Goal: Task Accomplishment & Management: Manage account settings

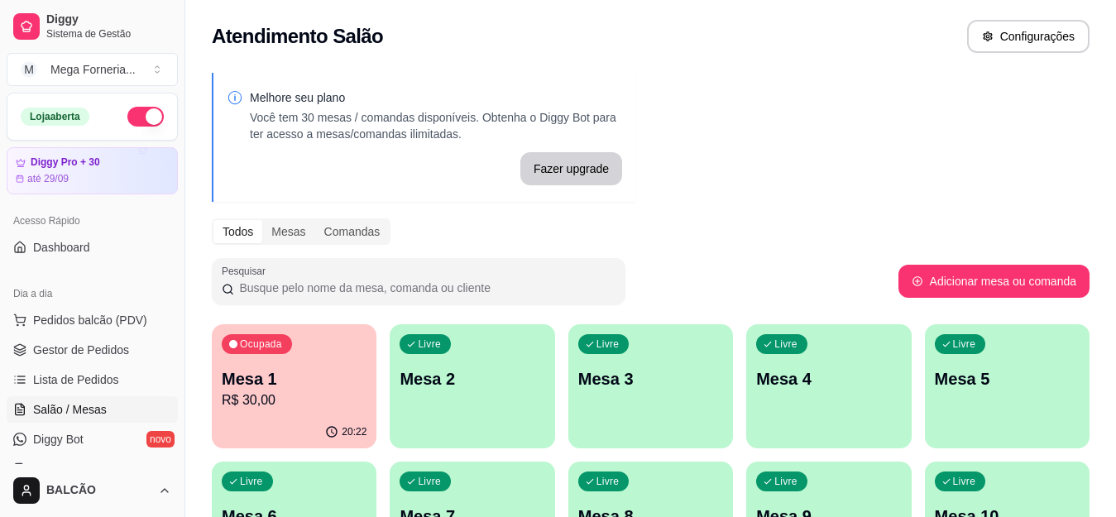
click at [353, 345] on div "Ocupada Mesa 1 R$ 30,00" at bounding box center [294, 370] width 165 height 92
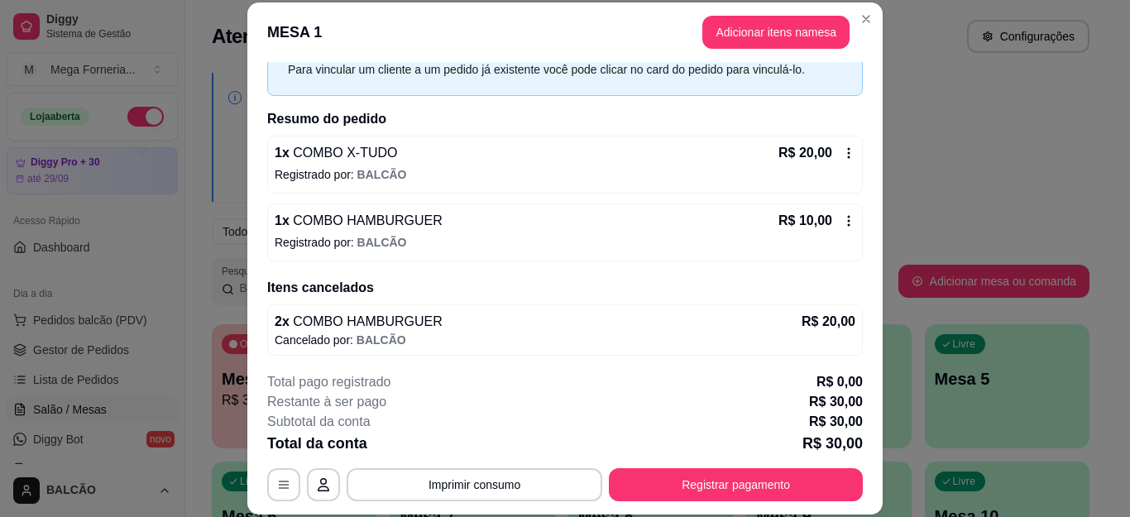
scroll to position [86, 0]
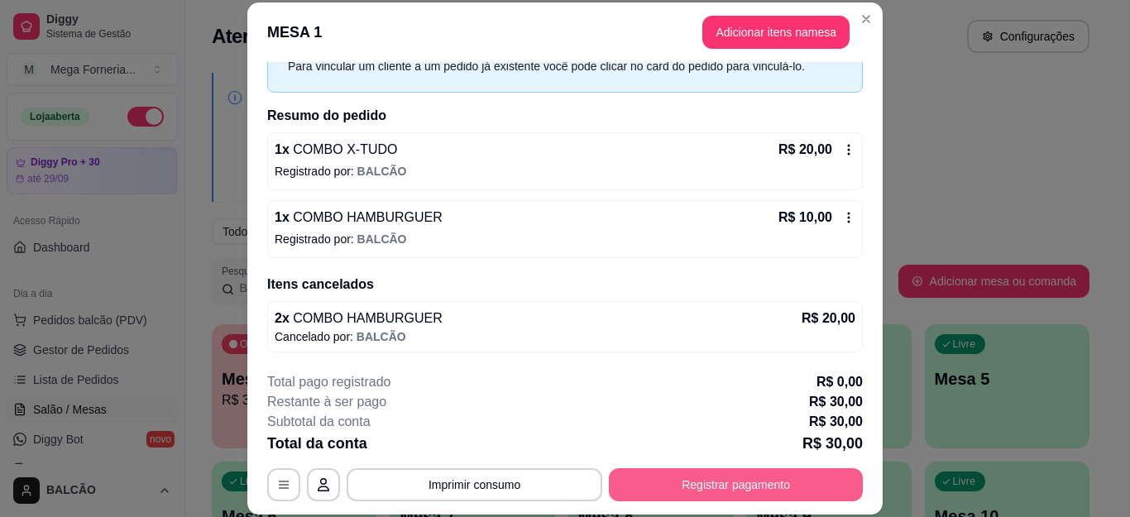
click at [732, 479] on button "Registrar pagamento" at bounding box center [736, 484] width 254 height 33
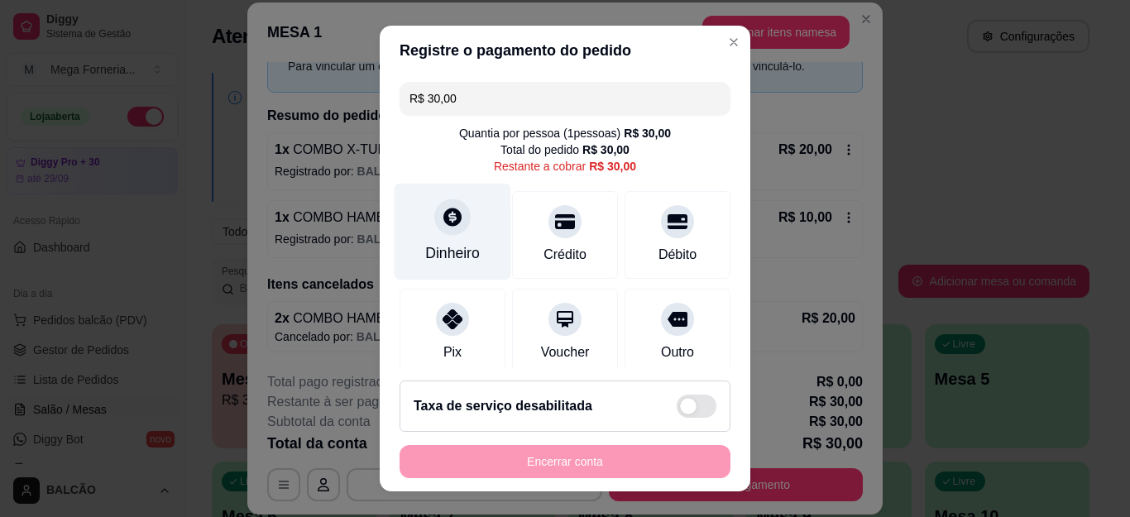
click at [442, 217] on icon at bounding box center [453, 217] width 22 height 22
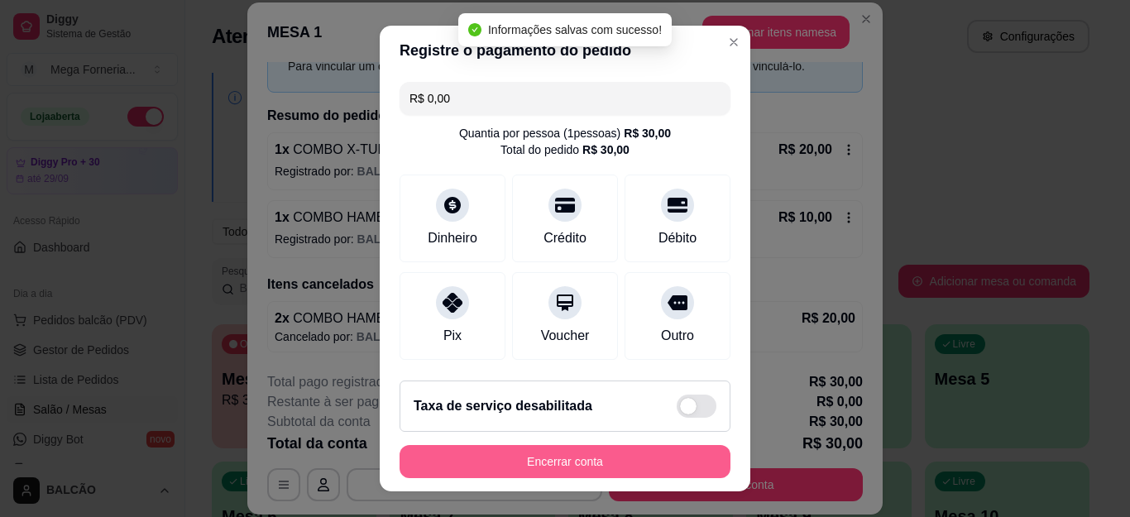
type input "R$ 0,00"
click at [653, 452] on button "Encerrar conta" at bounding box center [565, 461] width 331 height 33
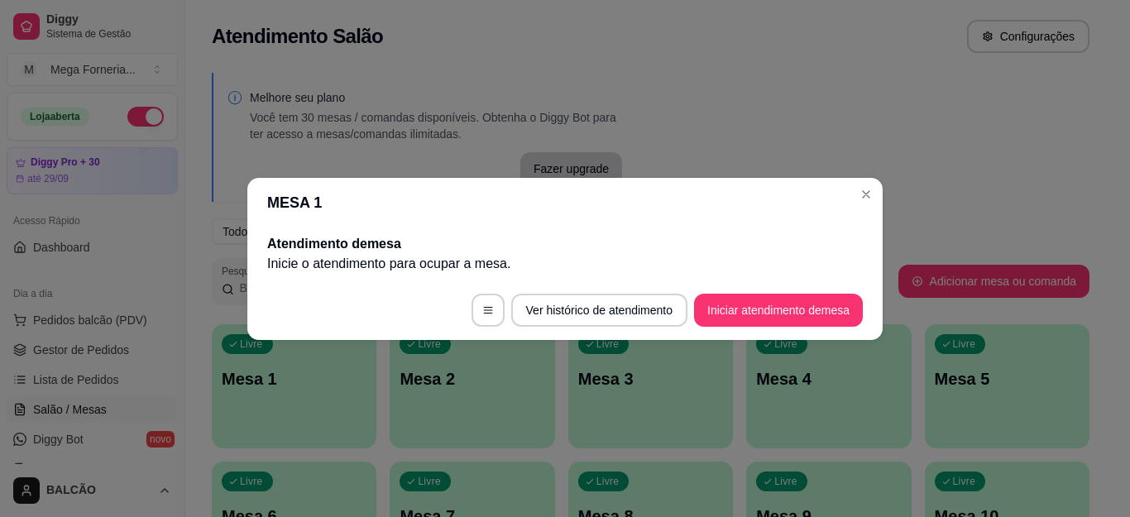
scroll to position [0, 0]
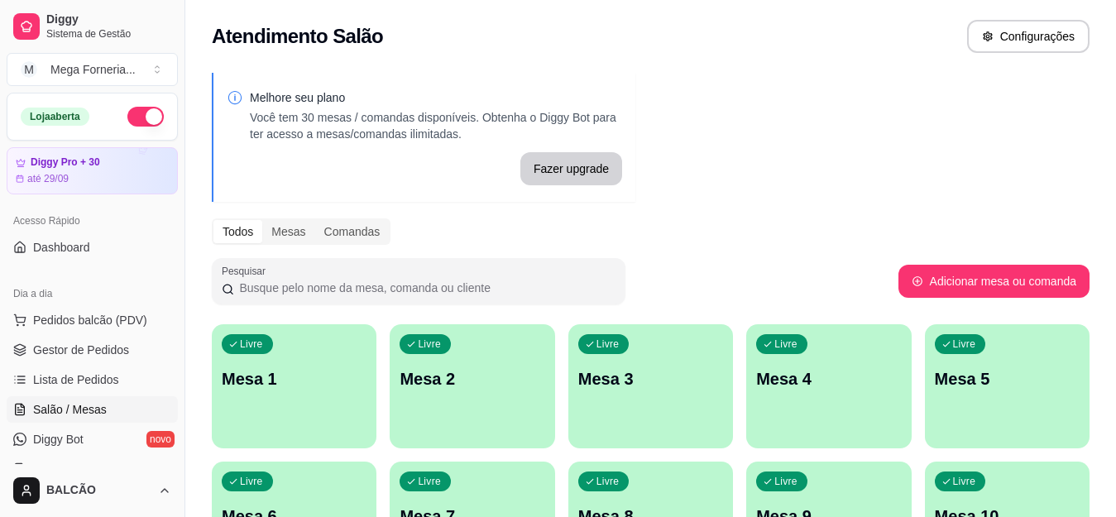
click at [227, 409] on div "Livre Mesa 1" at bounding box center [294, 376] width 165 height 104
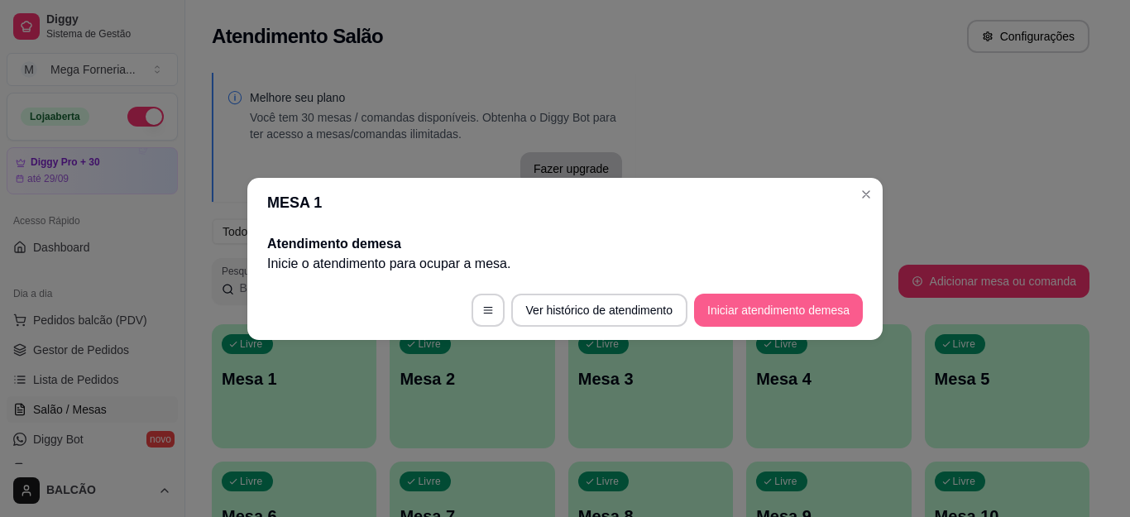
click at [822, 317] on button "Iniciar atendimento de mesa" at bounding box center [778, 310] width 169 height 33
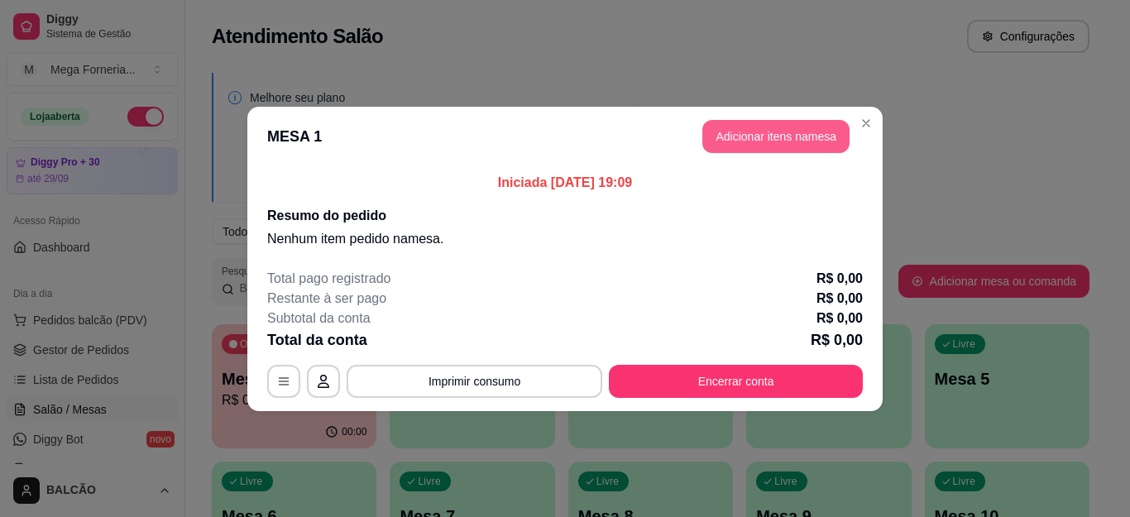
click at [822, 138] on button "Adicionar itens na mesa" at bounding box center [775, 136] width 147 height 33
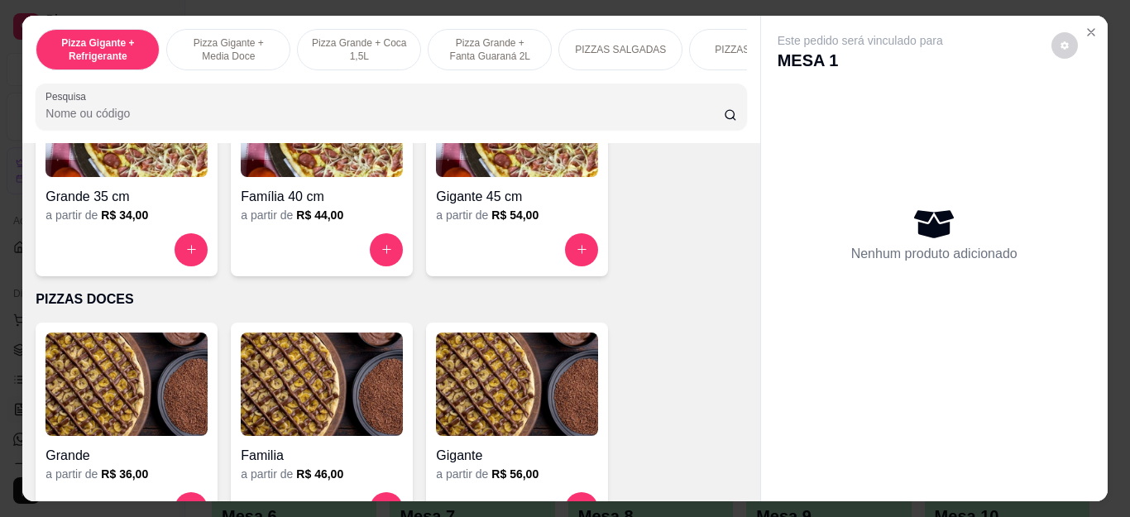
scroll to position [1241, 0]
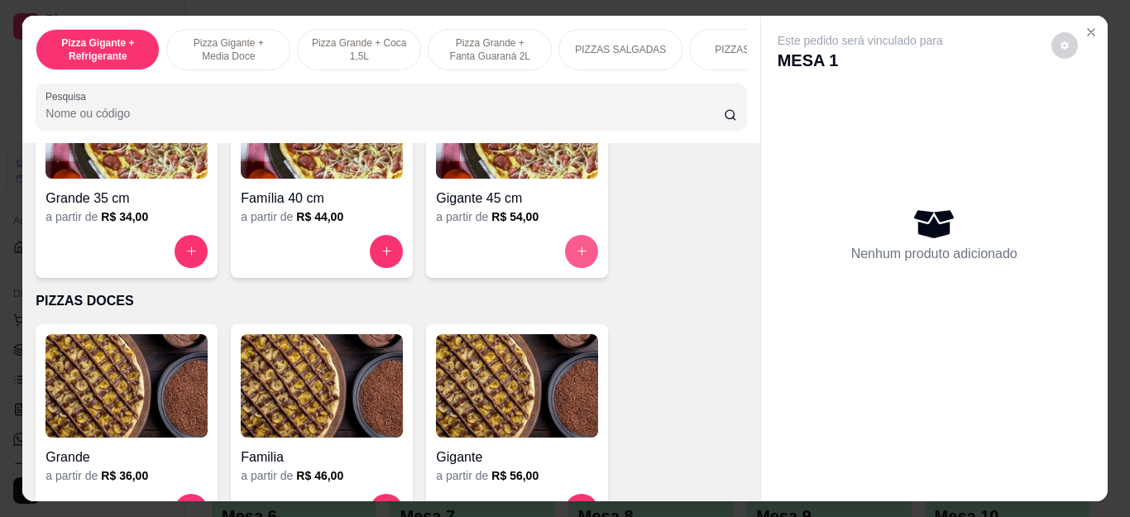
click at [567, 253] on button "increase-product-quantity" at bounding box center [581, 251] width 33 height 33
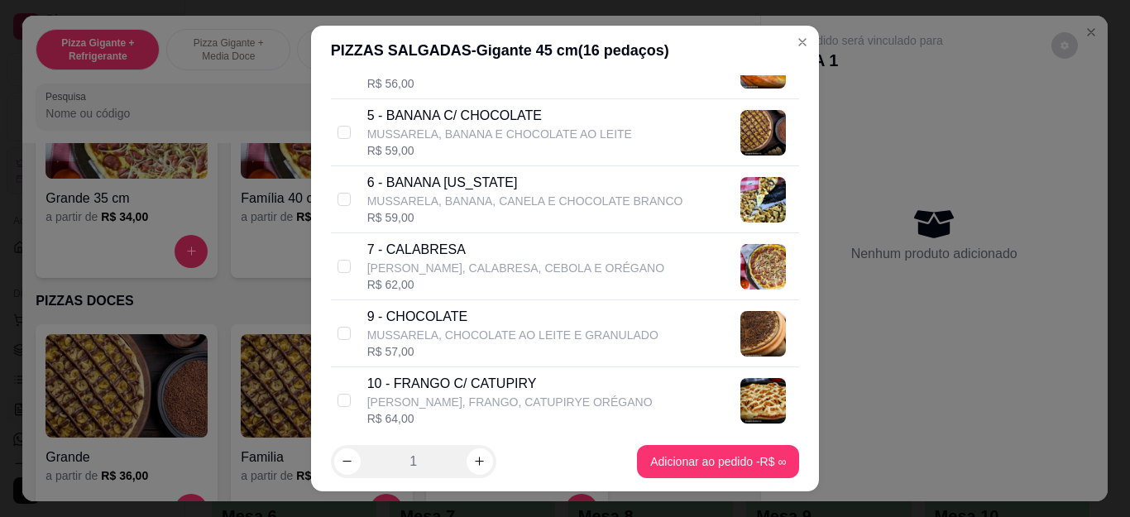
scroll to position [579, 0]
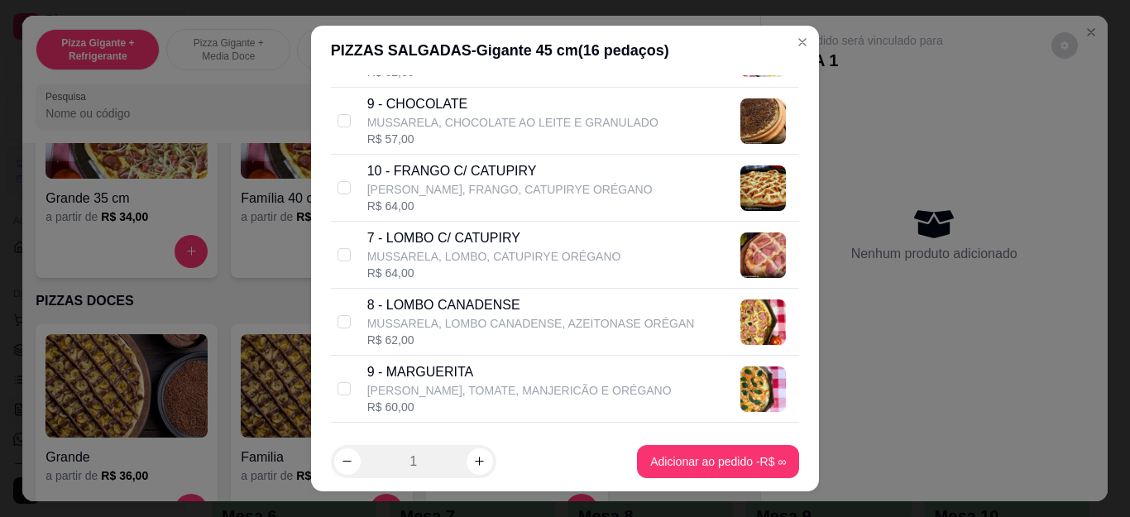
click at [444, 185] on p "[PERSON_NAME], FRANGO, CATUPIRYE ORÉGANO" at bounding box center [509, 189] width 285 height 17
checkbox input "true"
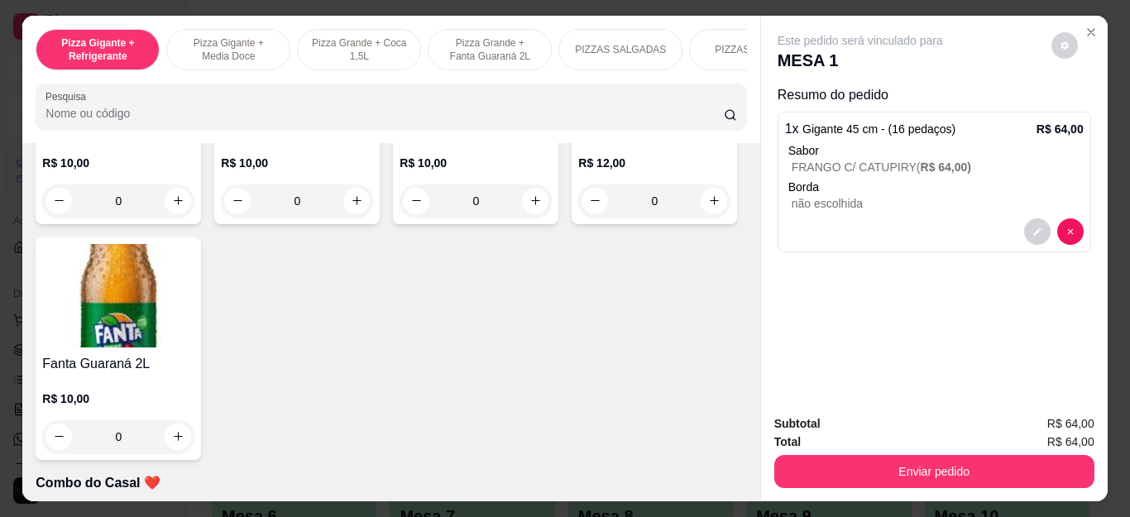
scroll to position [3970, 0]
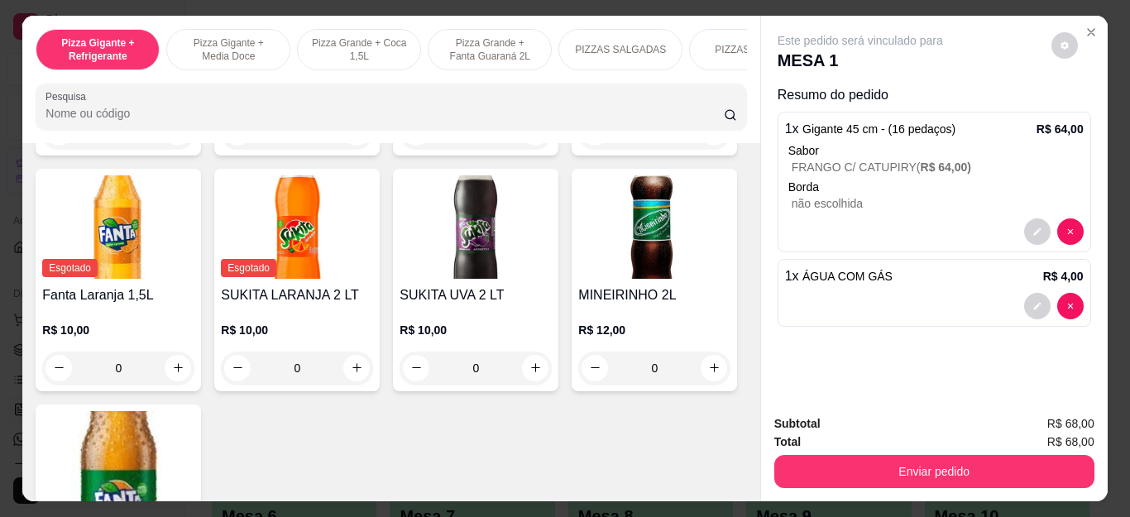
type input "2"
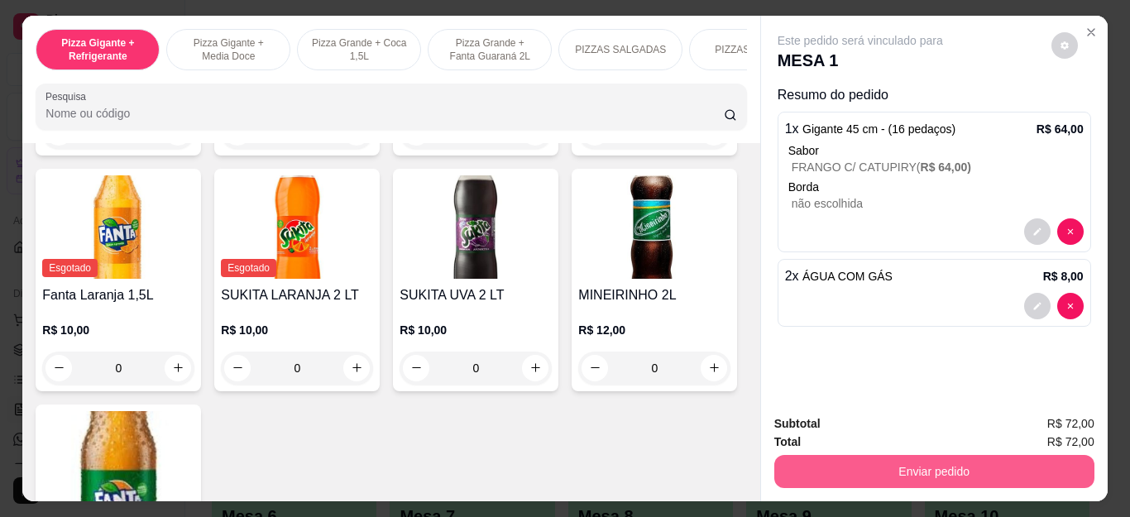
click at [890, 464] on button "Enviar pedido" at bounding box center [934, 471] width 320 height 33
click at [881, 428] on button "Não registrar e enviar pedido" at bounding box center [878, 424] width 172 height 31
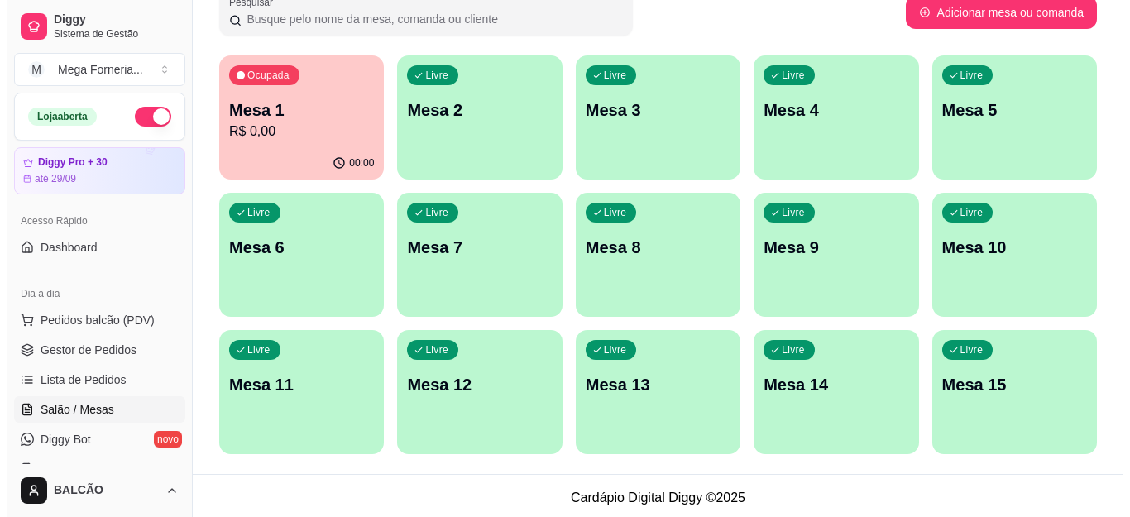
scroll to position [273, 0]
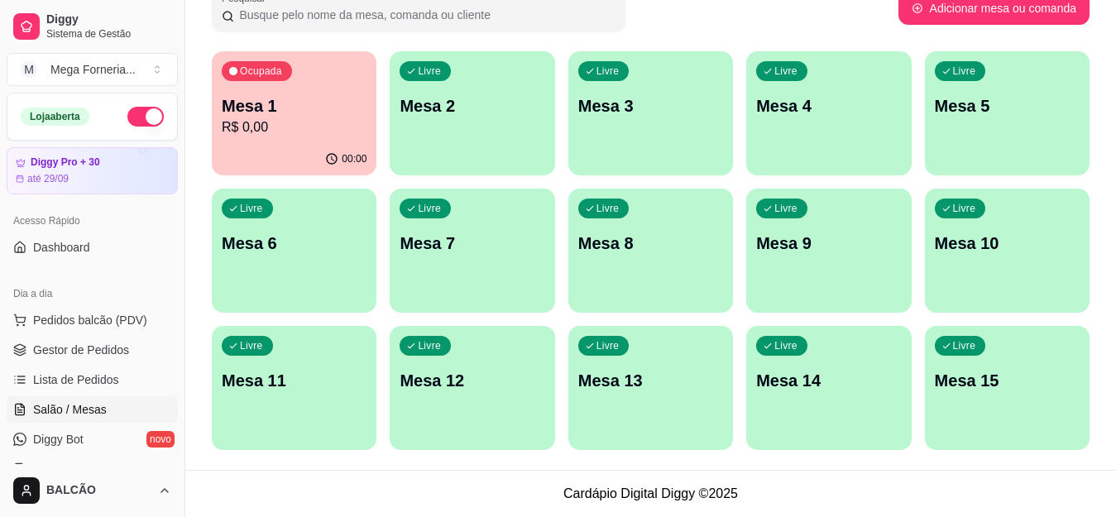
click at [287, 98] on p "Mesa 1" at bounding box center [294, 105] width 145 height 23
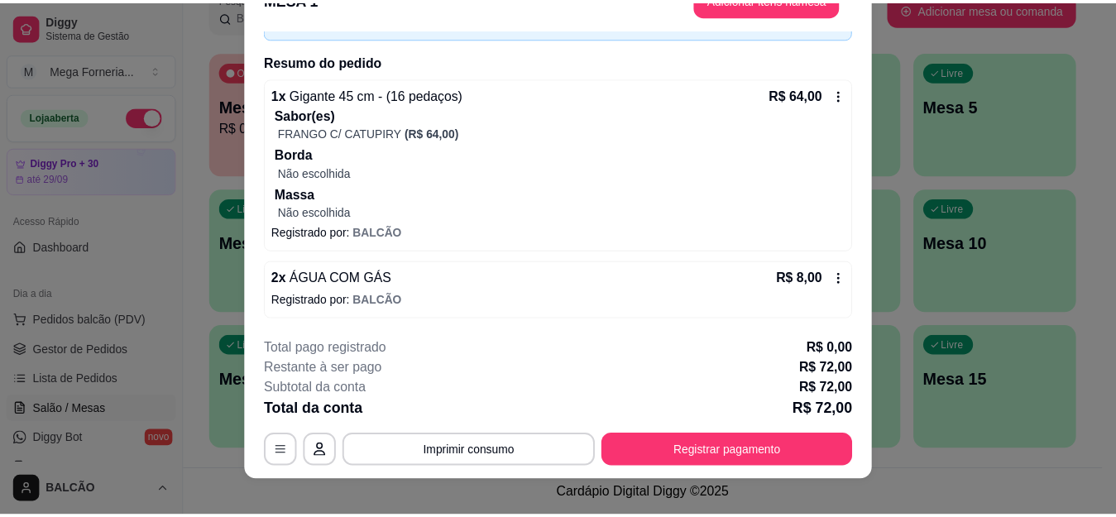
scroll to position [50, 0]
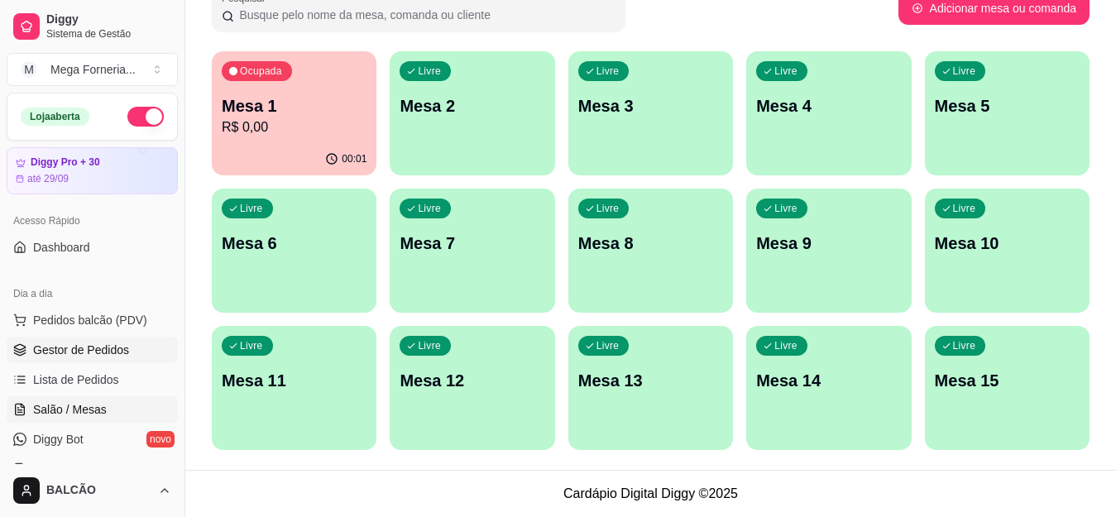
click at [88, 353] on span "Gestor de Pedidos" at bounding box center [81, 350] width 96 height 17
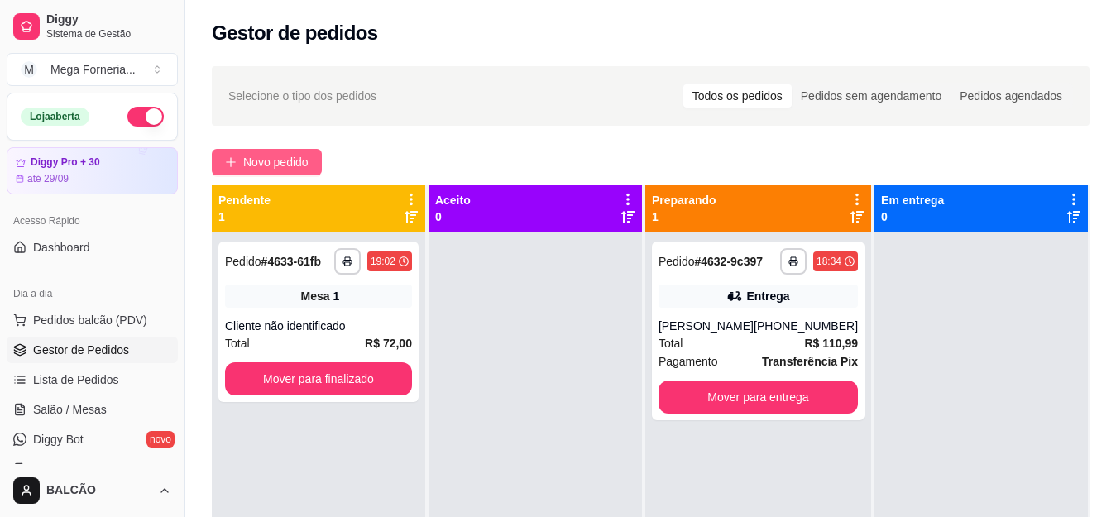
click at [281, 162] on span "Novo pedido" at bounding box center [275, 162] width 65 height 18
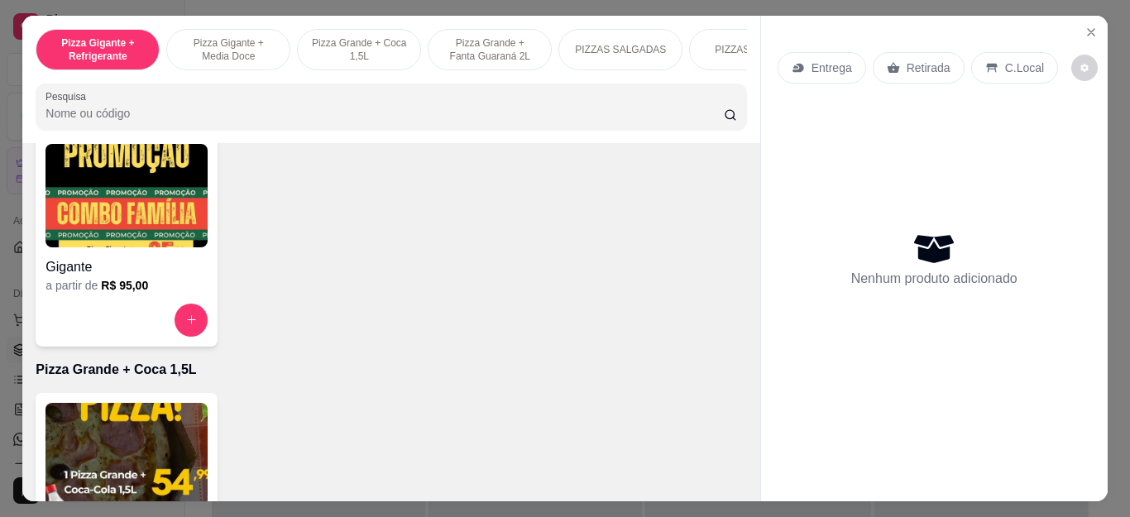
scroll to position [496, 0]
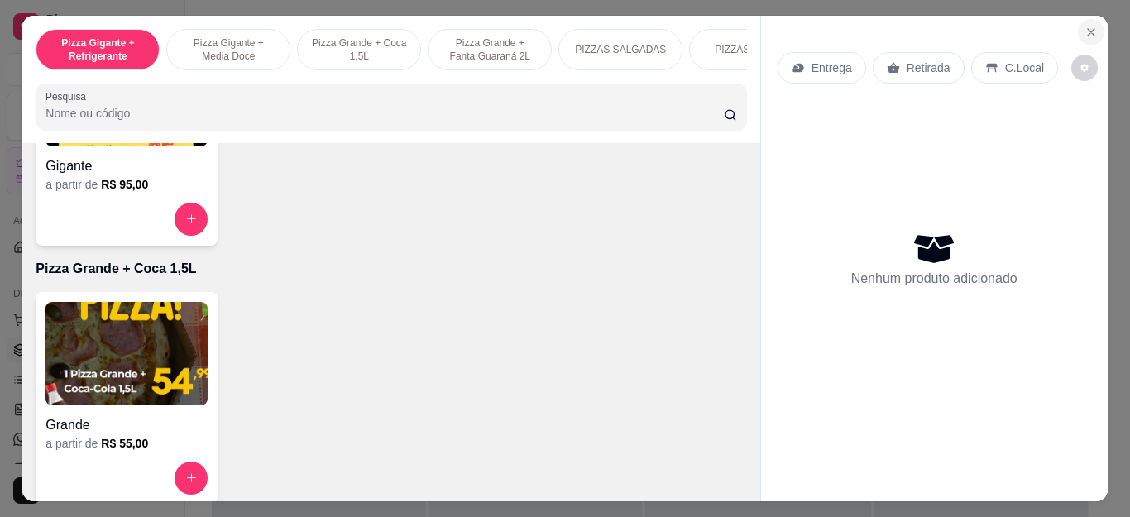
click at [1078, 29] on button "Close" at bounding box center [1091, 32] width 26 height 26
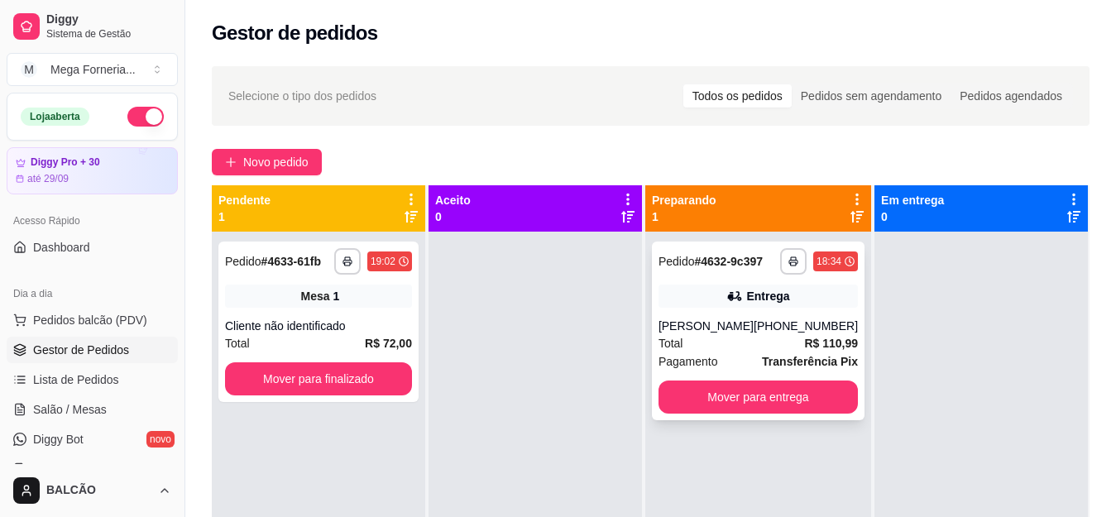
click at [752, 285] on div "Entrega" at bounding box center [757, 296] width 199 height 23
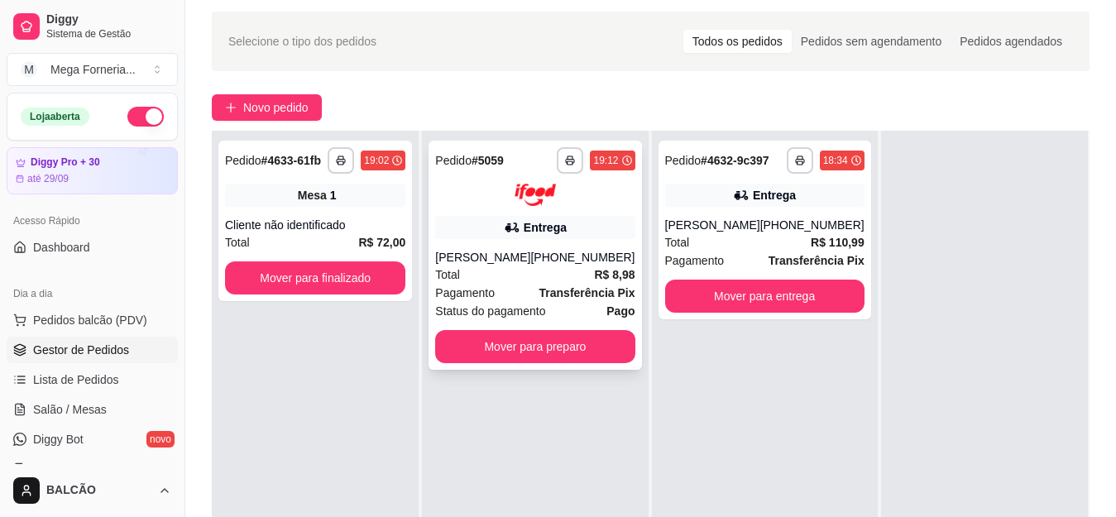
scroll to position [83, 0]
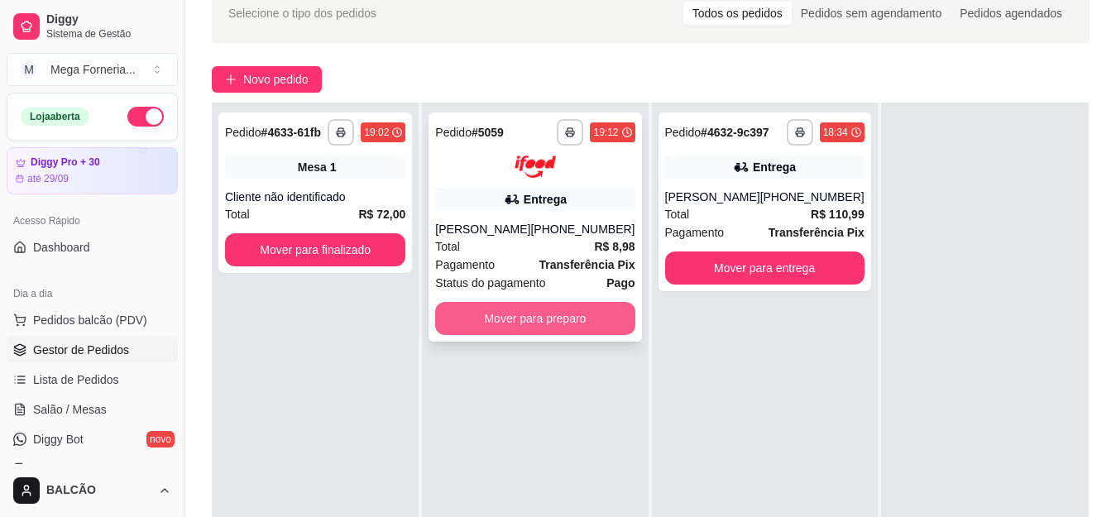
click at [572, 311] on button "Mover para preparo" at bounding box center [534, 318] width 199 height 33
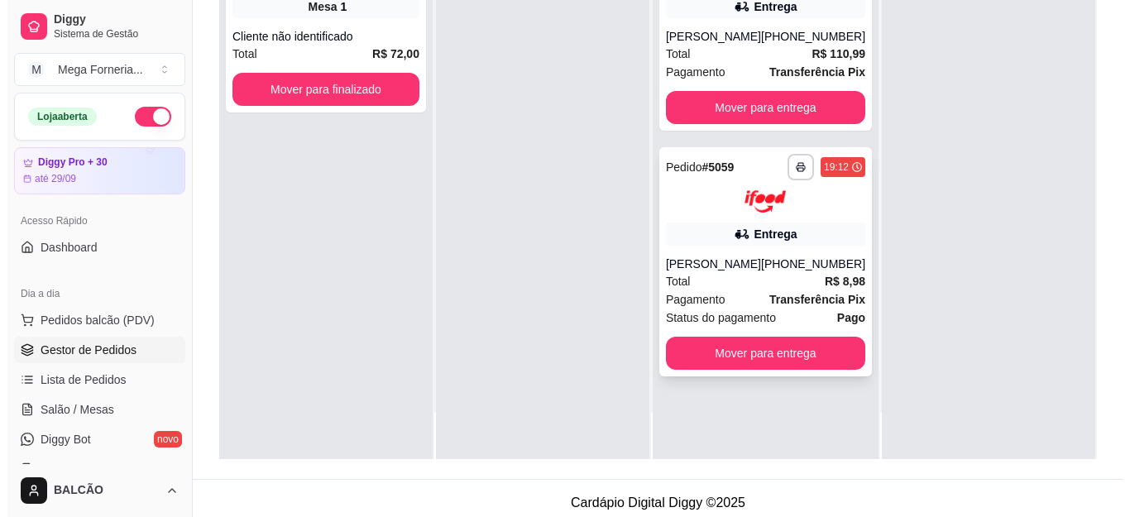
scroll to position [248, 0]
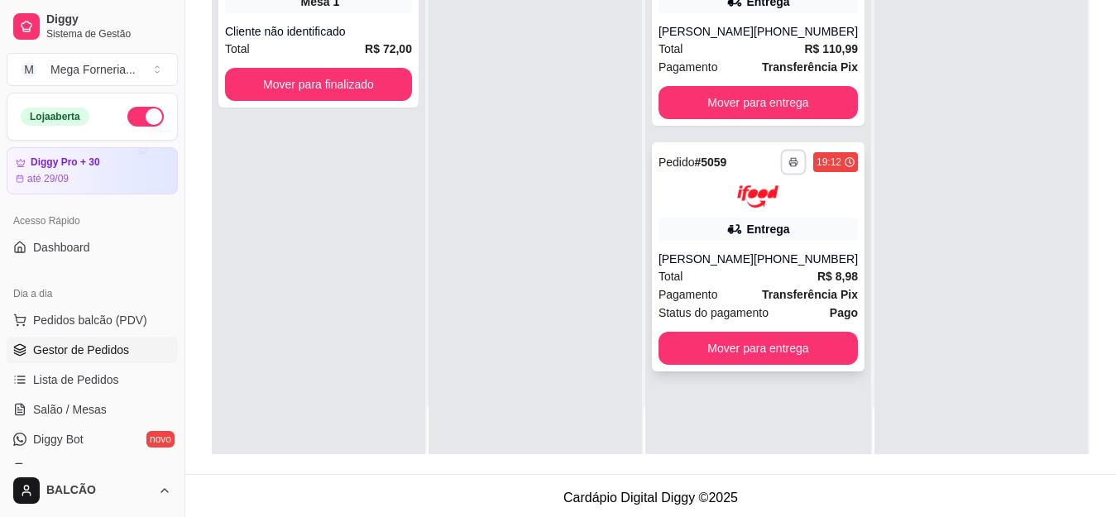
click at [782, 167] on button "button" at bounding box center [793, 162] width 26 height 26
click at [727, 213] on button "IMPRESSORA" at bounding box center [736, 220] width 116 height 26
click at [753, 272] on div "Total R$ 8,98" at bounding box center [757, 276] width 199 height 18
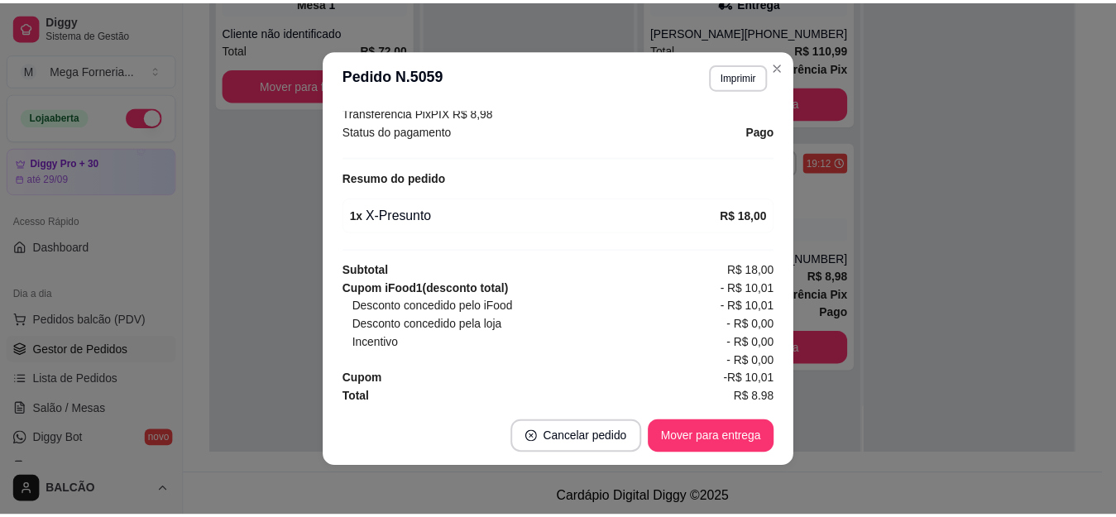
scroll to position [521, 0]
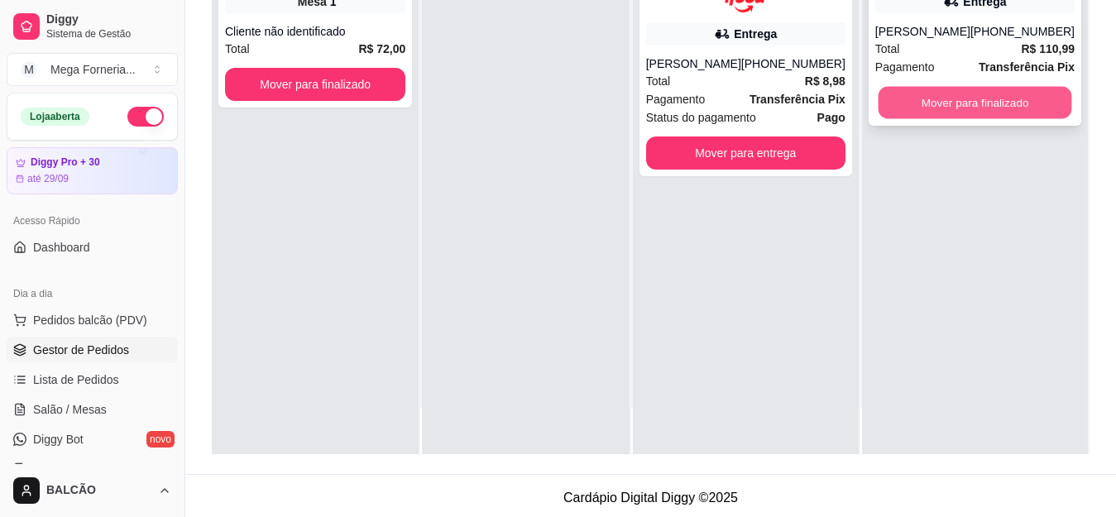
click at [980, 103] on button "Mover para finalizado" at bounding box center [975, 103] width 194 height 32
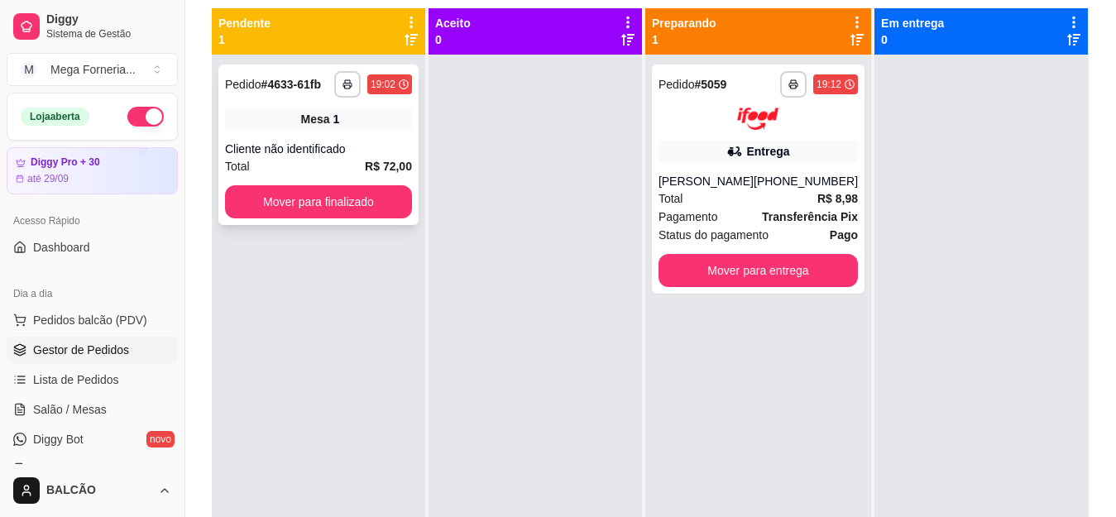
scroll to position [83, 0]
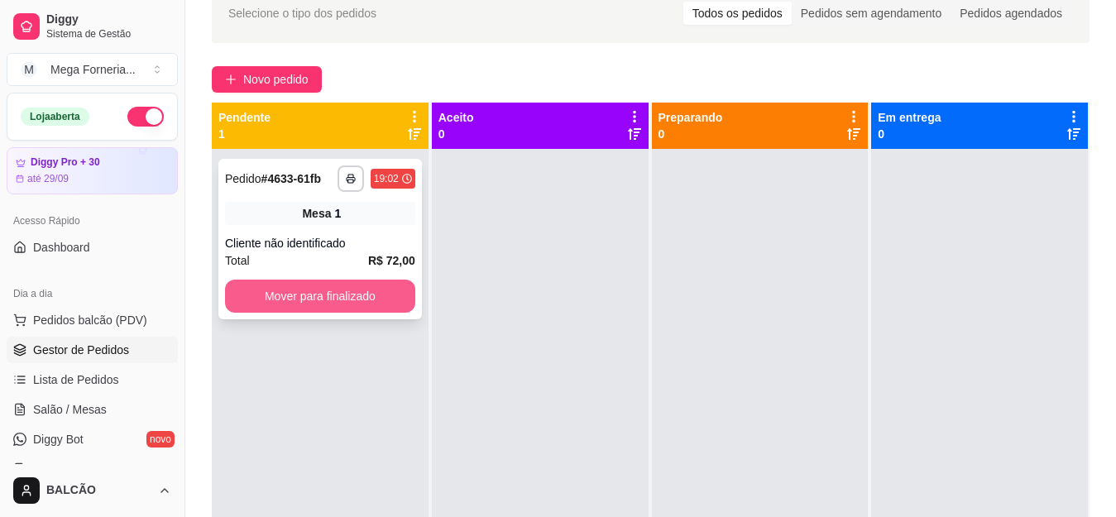
click at [311, 307] on button "Mover para finalizado" at bounding box center [320, 296] width 190 height 33
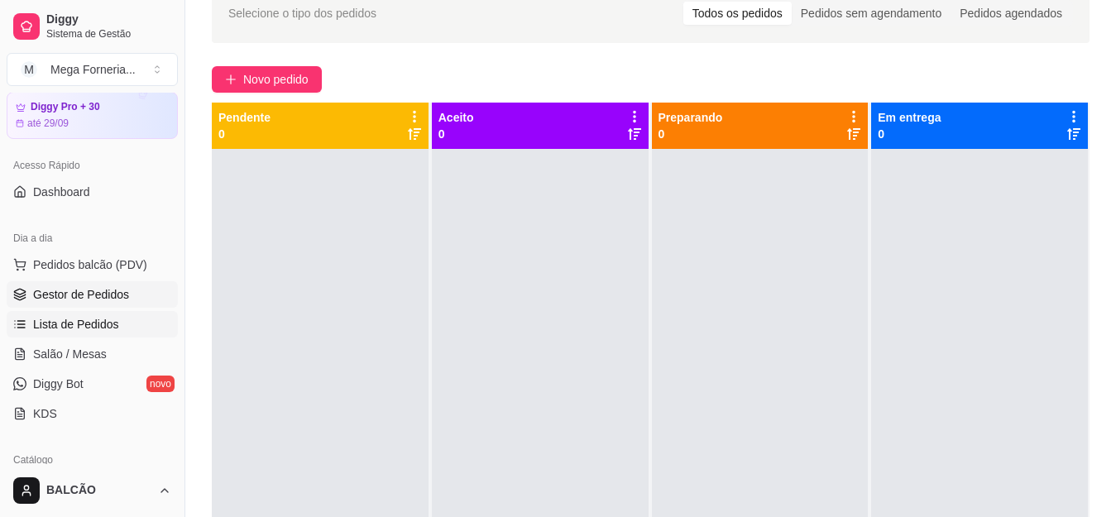
scroll to position [248, 0]
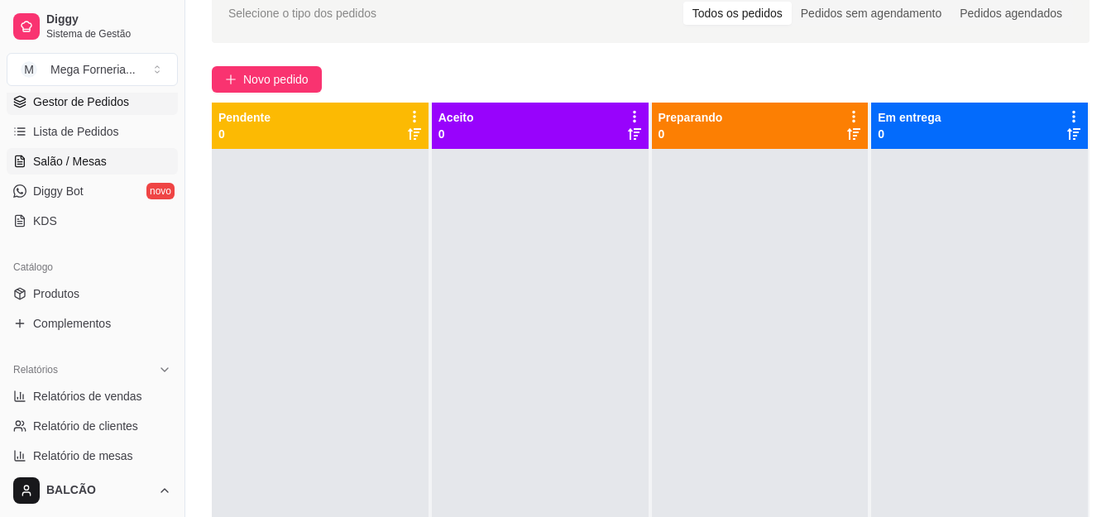
click at [65, 166] on span "Salão / Mesas" at bounding box center [70, 161] width 74 height 17
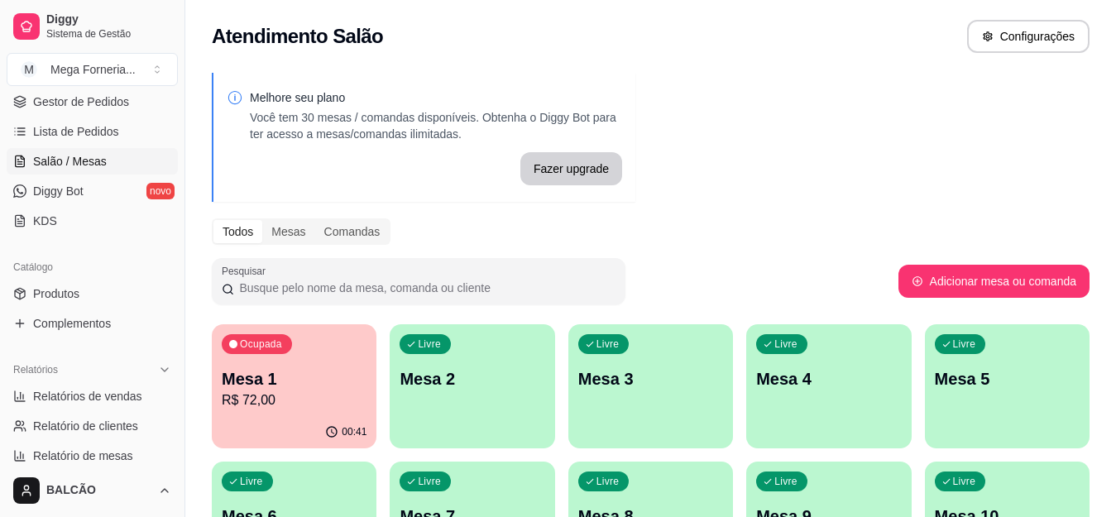
click at [251, 386] on p "Mesa 1" at bounding box center [294, 378] width 145 height 23
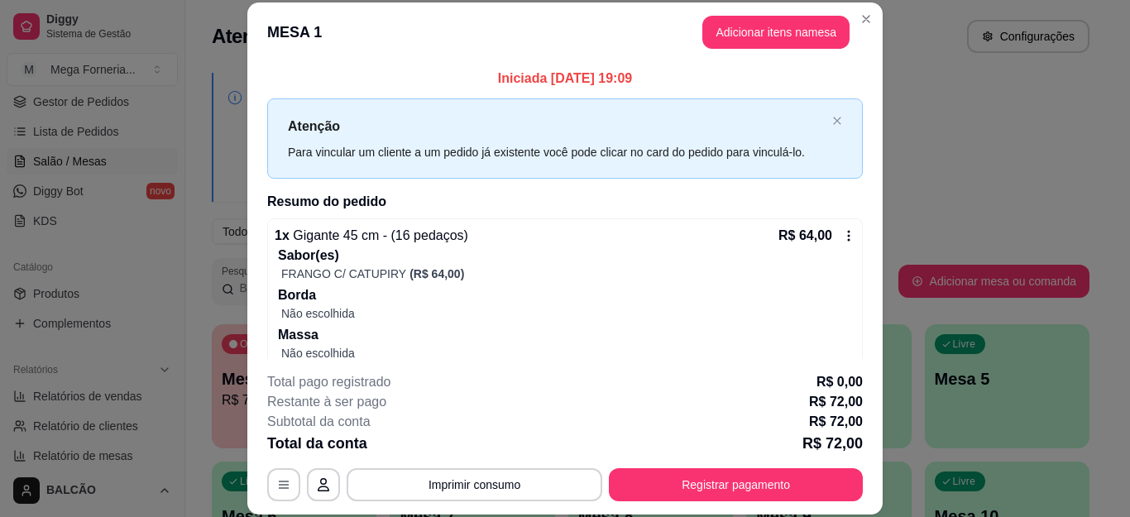
click at [725, 498] on button "Registrar pagamento" at bounding box center [736, 484] width 254 height 33
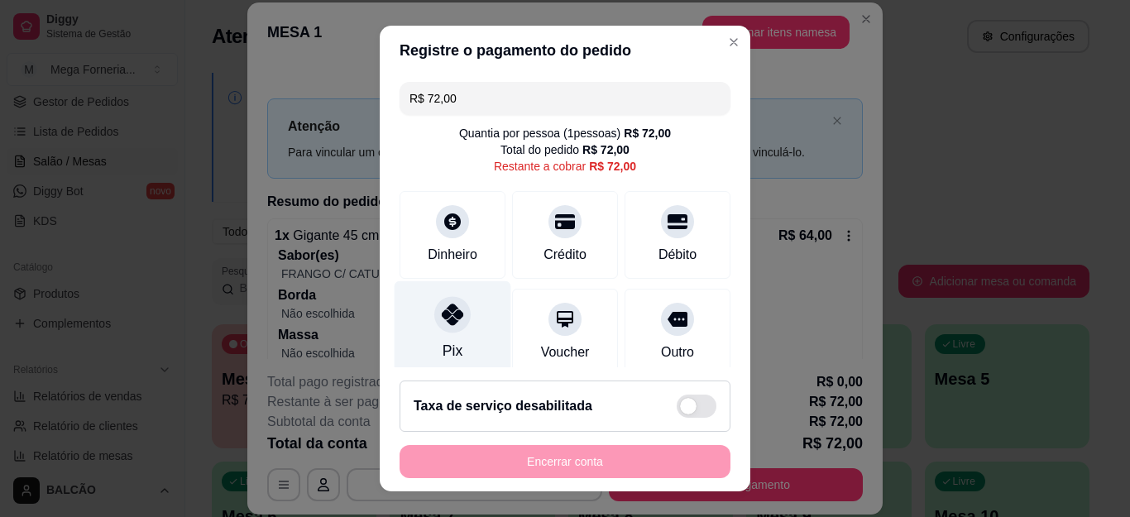
click at [461, 307] on div "Pix" at bounding box center [453, 329] width 117 height 97
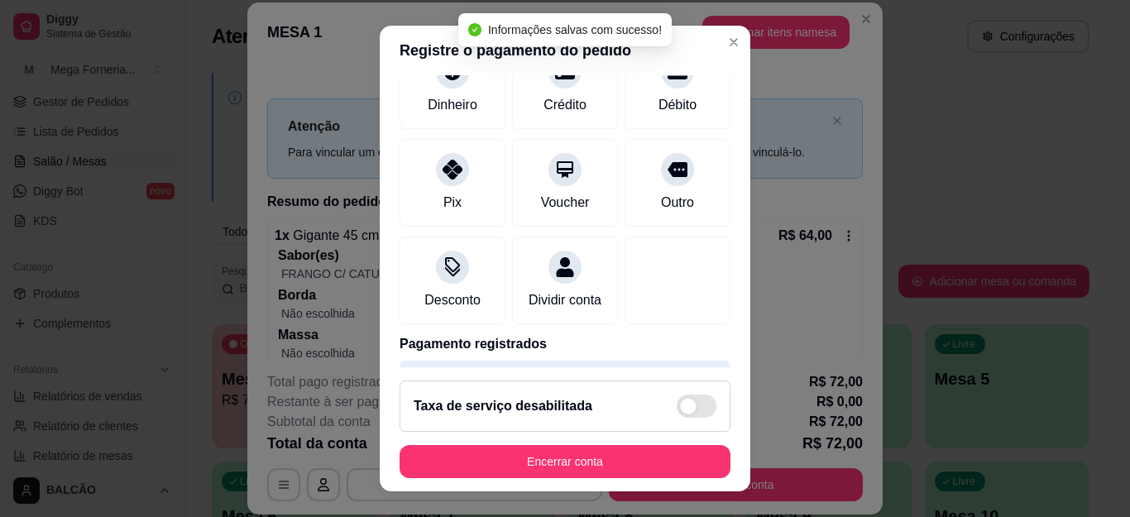
type input "R$ 0,00"
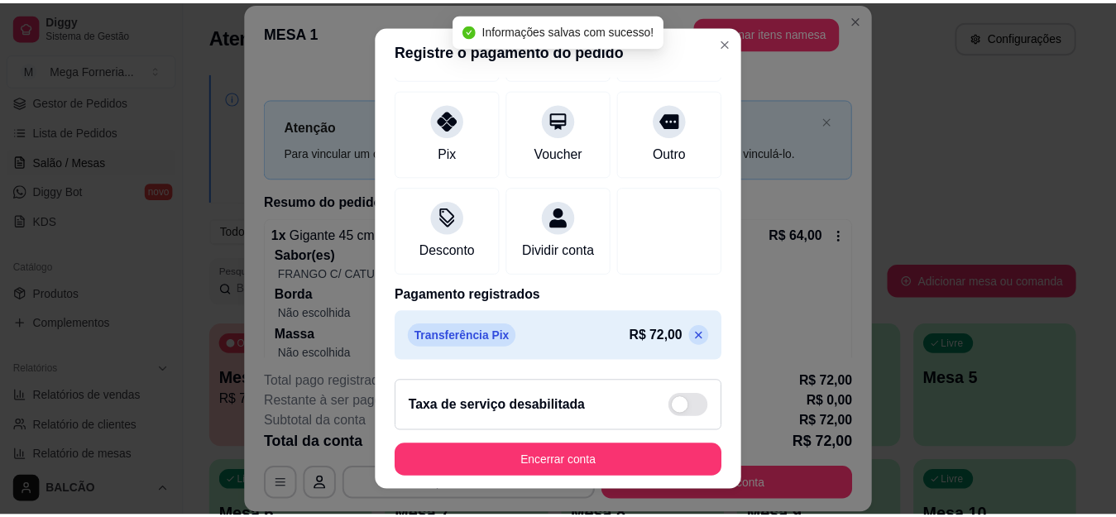
scroll to position [199, 0]
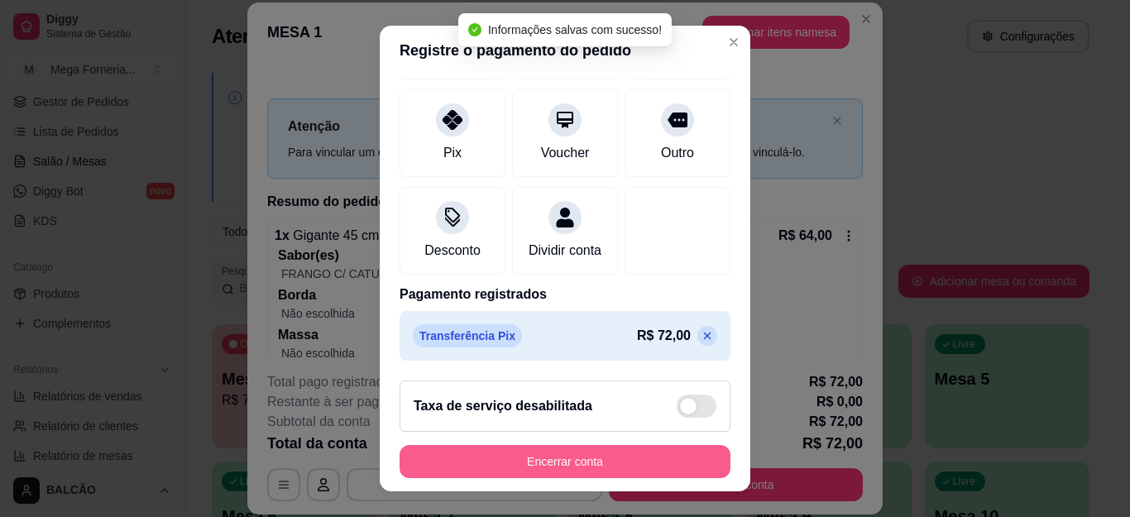
click at [596, 465] on button "Encerrar conta" at bounding box center [565, 461] width 331 height 33
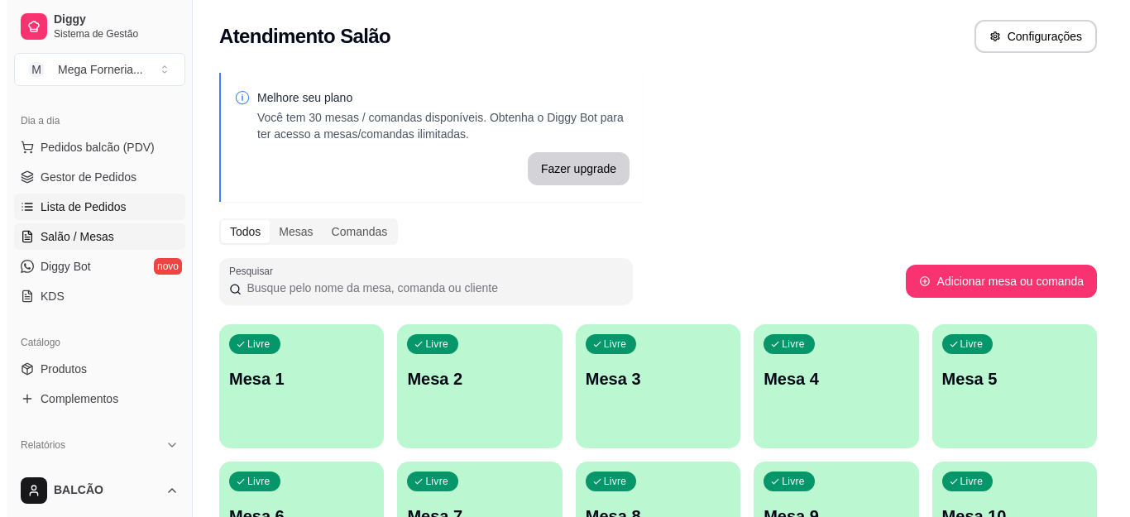
scroll to position [83, 0]
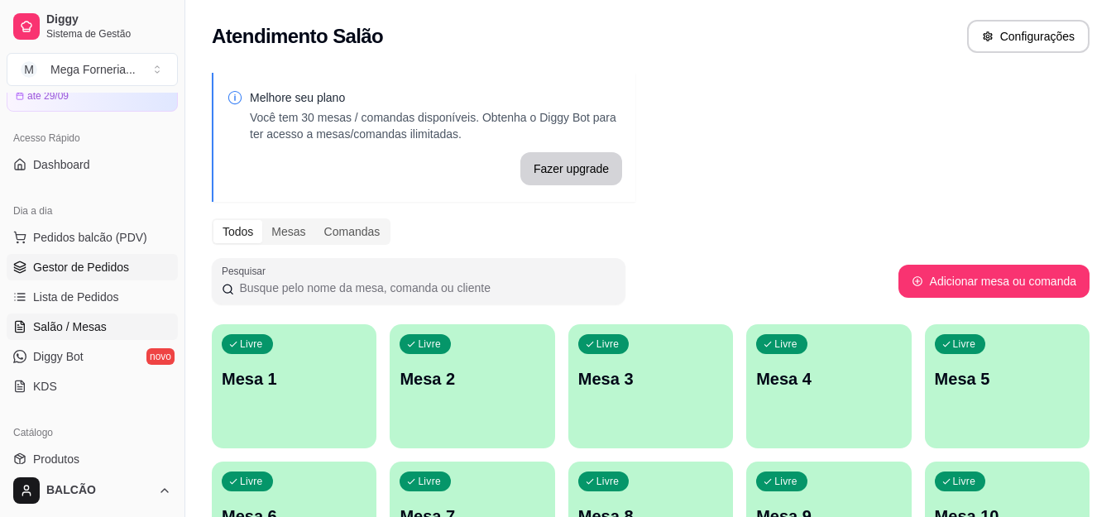
click at [105, 258] on link "Gestor de Pedidos" at bounding box center [92, 267] width 171 height 26
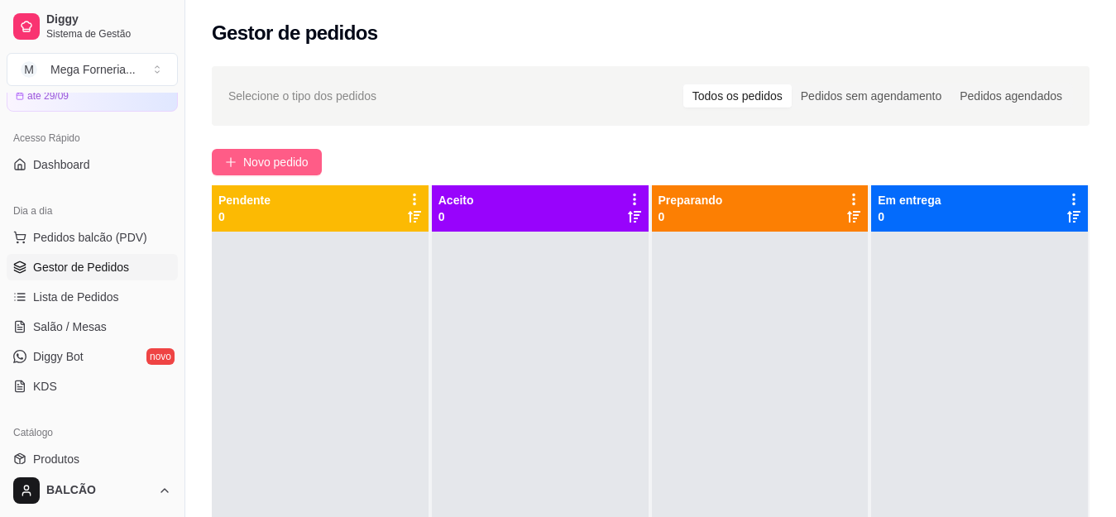
click at [222, 151] on button "Novo pedido" at bounding box center [267, 162] width 110 height 26
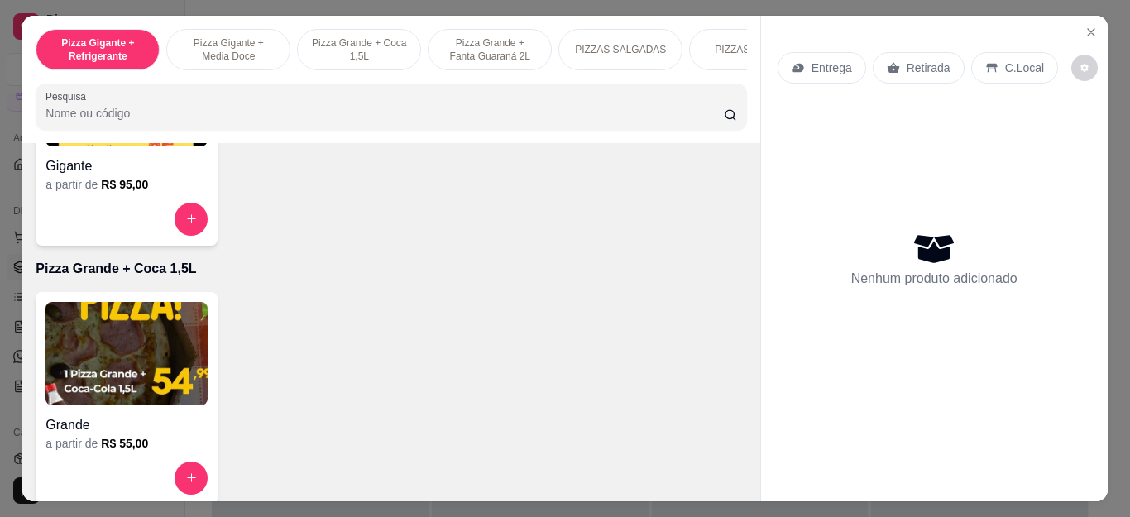
scroll to position [414, 0]
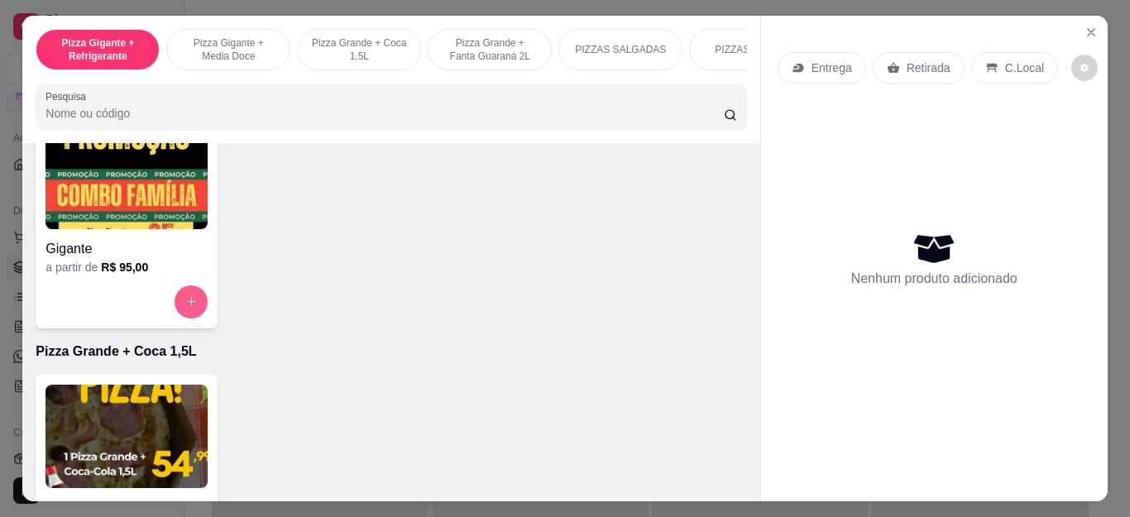
click at [190, 305] on icon "increase-product-quantity" at bounding box center [191, 301] width 12 height 12
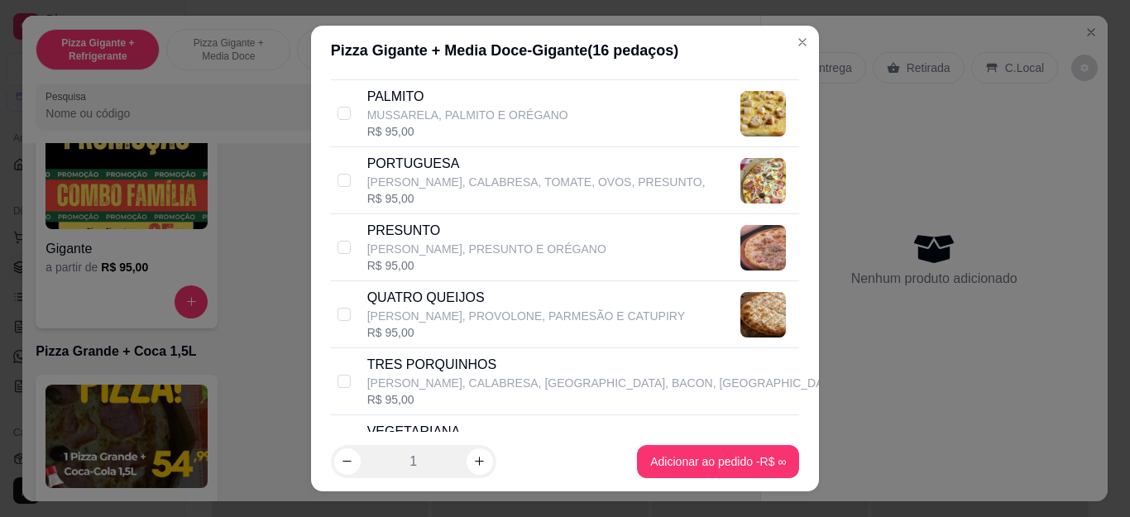
scroll to position [744, 0]
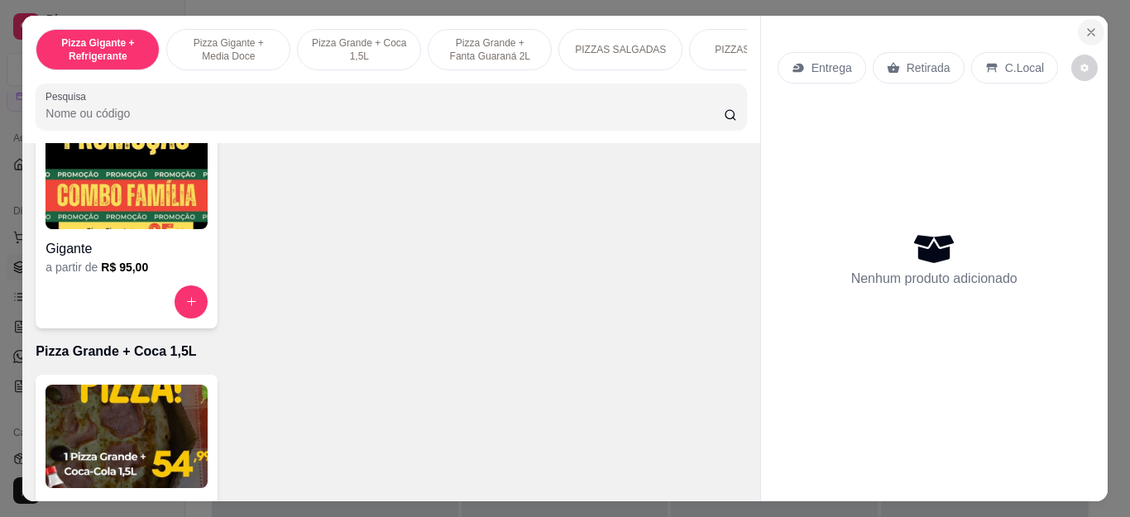
click at [1088, 29] on icon "Close" at bounding box center [1091, 32] width 7 height 7
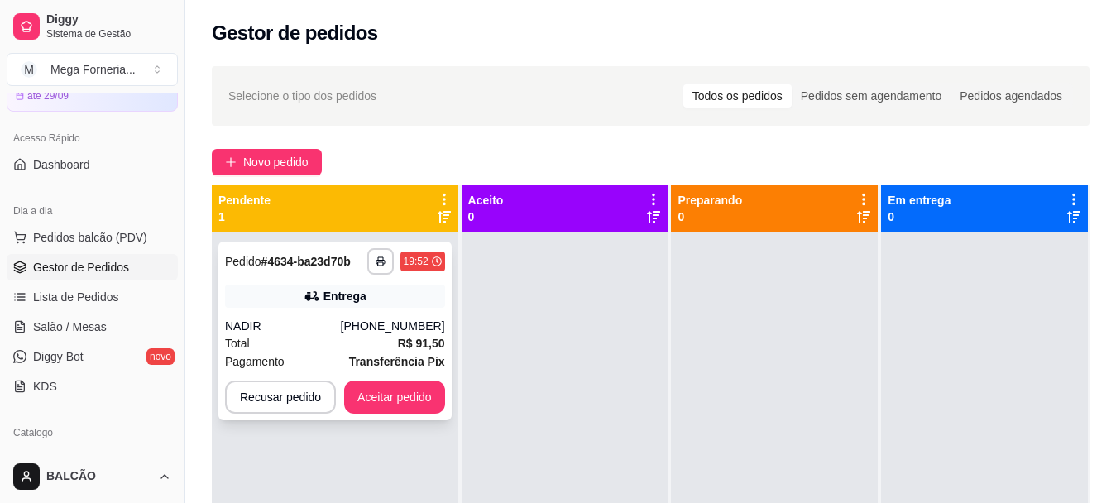
click at [375, 324] on div "[PHONE_NUMBER]" at bounding box center [393, 326] width 104 height 17
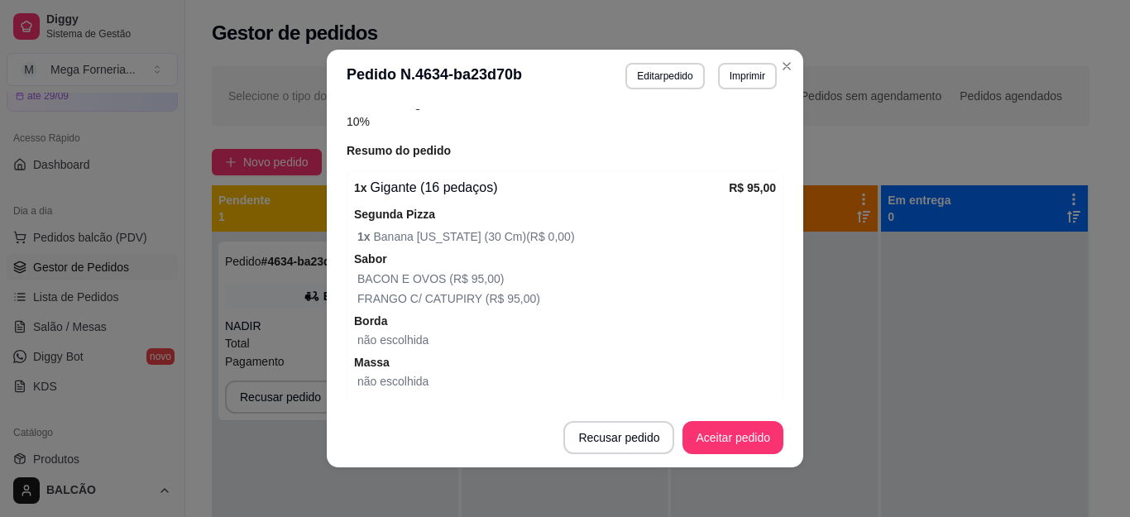
scroll to position [797, 0]
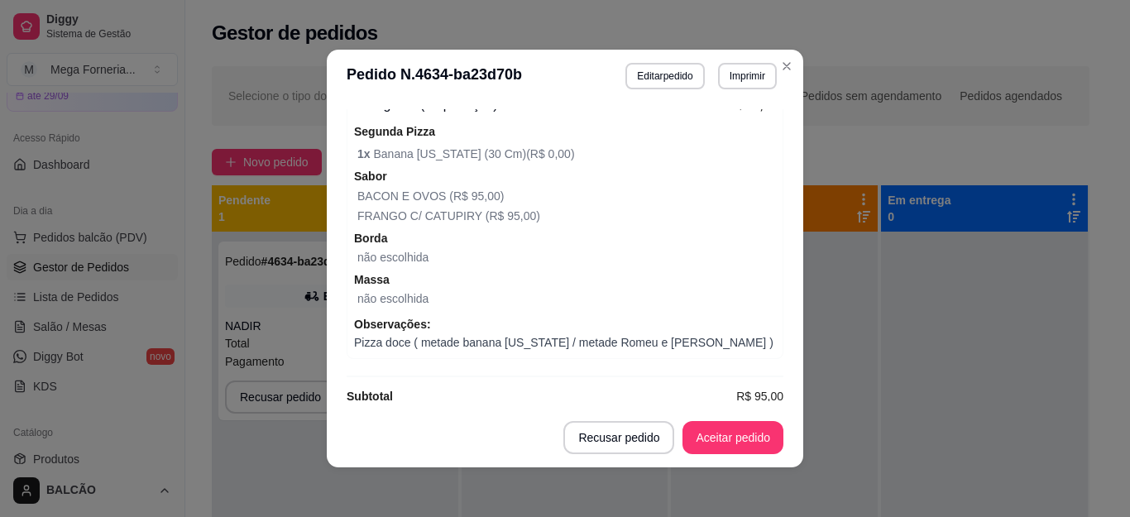
click at [615, 333] on span "Pizza doce ( metade banana [US_STATE] / metade Romeu e [PERSON_NAME] )" at bounding box center [565, 342] width 422 height 18
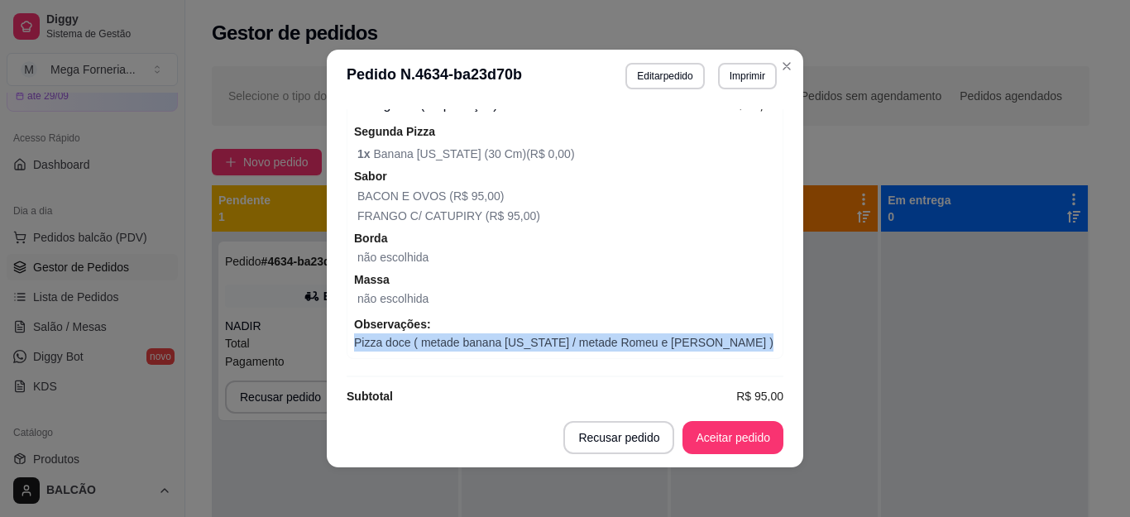
click at [615, 333] on span "Pizza doce ( metade banana [US_STATE] / metade Romeu e [PERSON_NAME] )" at bounding box center [565, 342] width 422 height 18
click at [706, 439] on button "Aceitar pedido" at bounding box center [732, 437] width 101 height 33
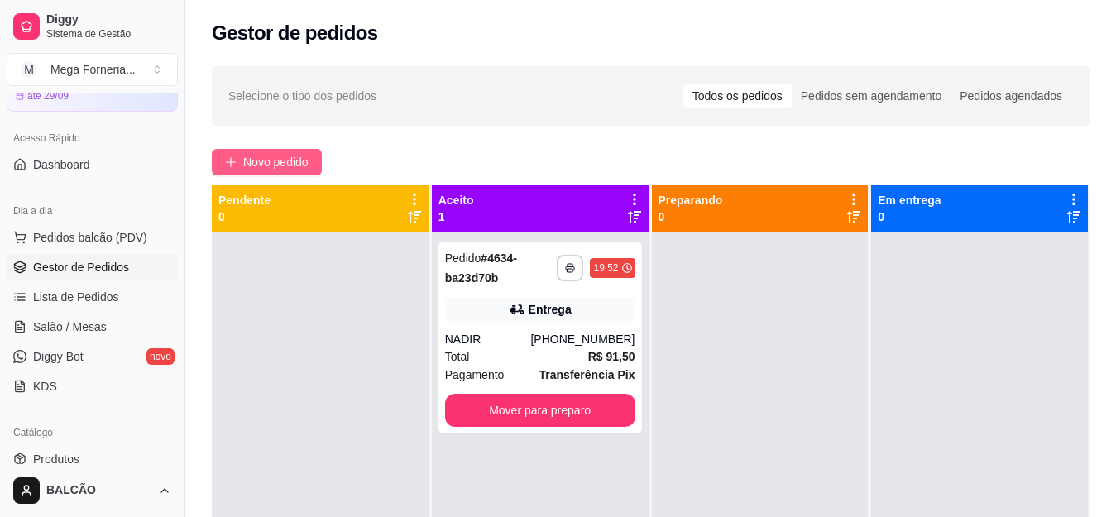
click at [261, 165] on span "Novo pedido" at bounding box center [275, 162] width 65 height 18
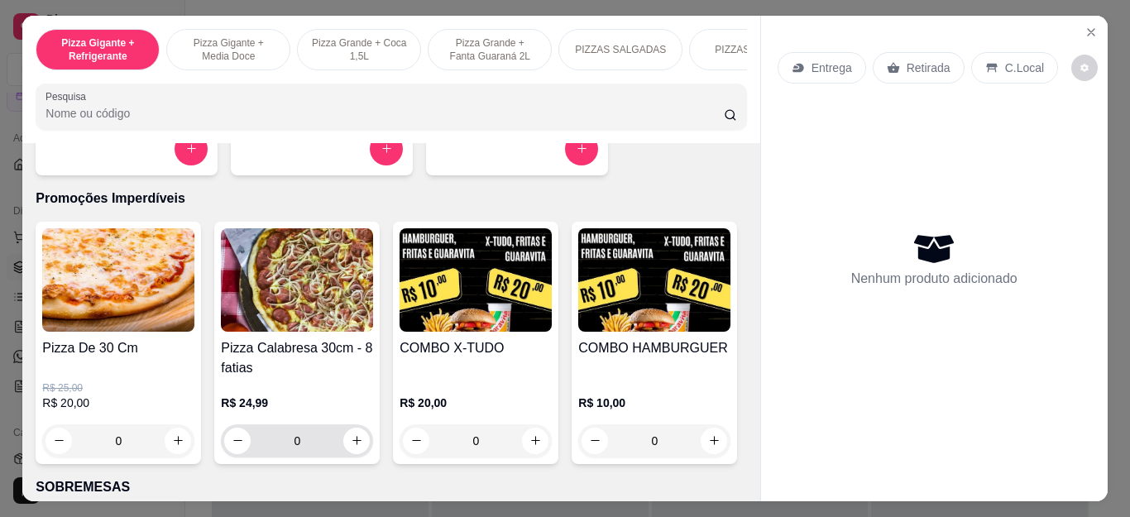
scroll to position [1654, 0]
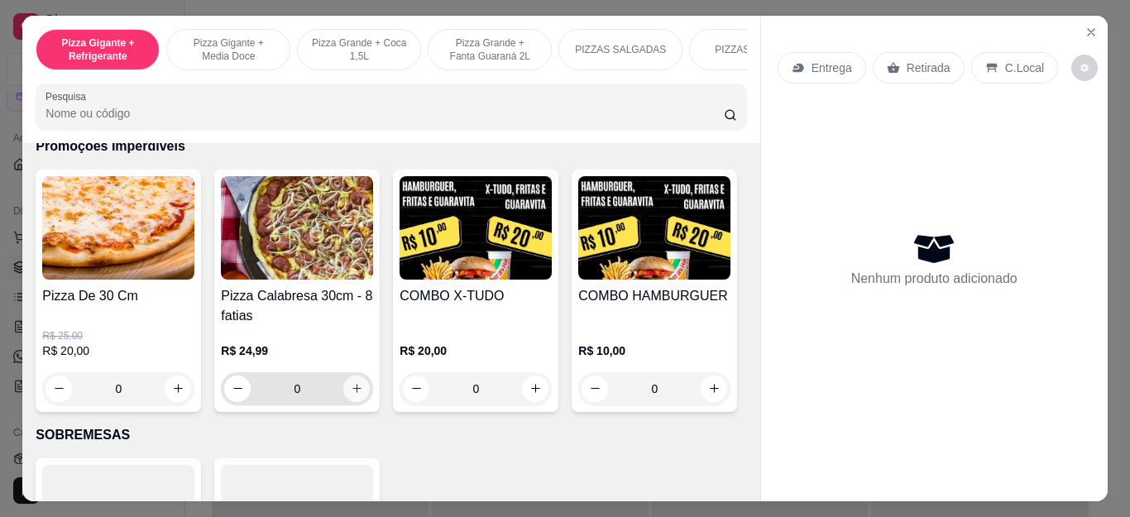
click at [349, 405] on div "0" at bounding box center [297, 388] width 146 height 33
click at [352, 393] on icon "increase-product-quantity" at bounding box center [357, 388] width 12 height 12
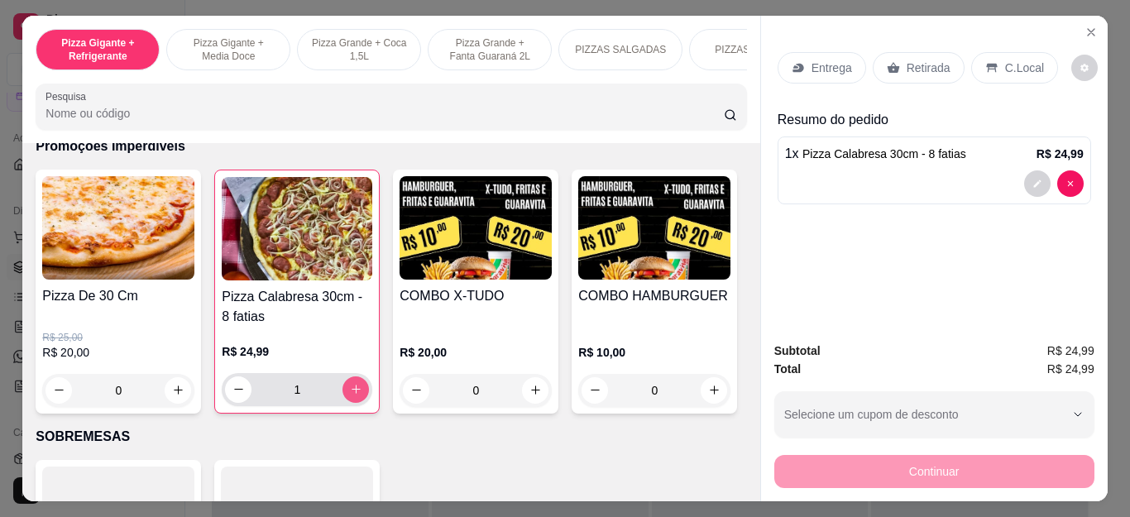
type input "1"
click at [178, 392] on div "0" at bounding box center [118, 390] width 152 height 33
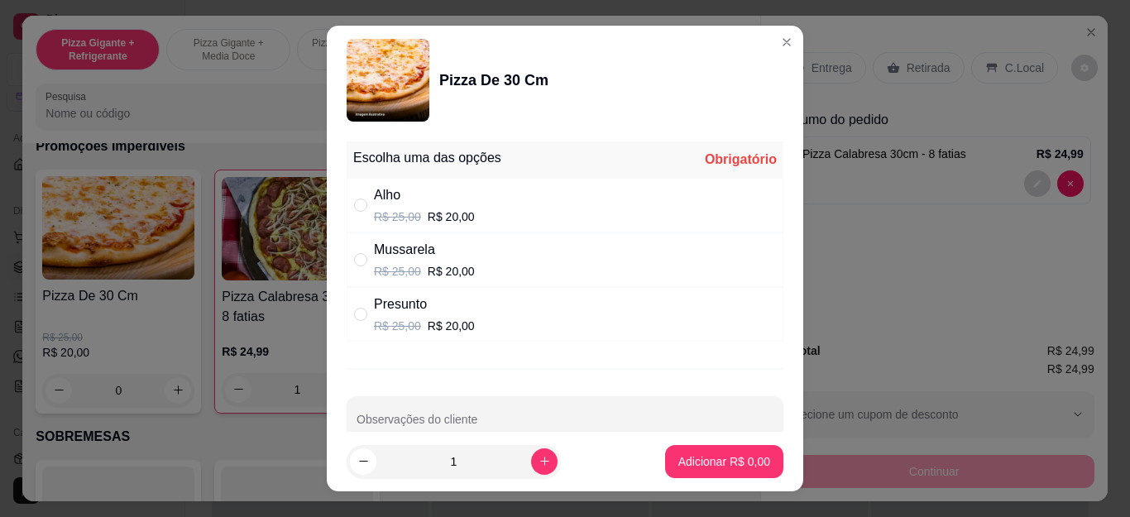
click at [498, 254] on div "Mussarela R$ 25,00 R$ 20,00" at bounding box center [565, 259] width 437 height 55
radio input "true"
click at [691, 453] on p "Adicionar R$ 20,00" at bounding box center [721, 461] width 98 height 17
type input "1"
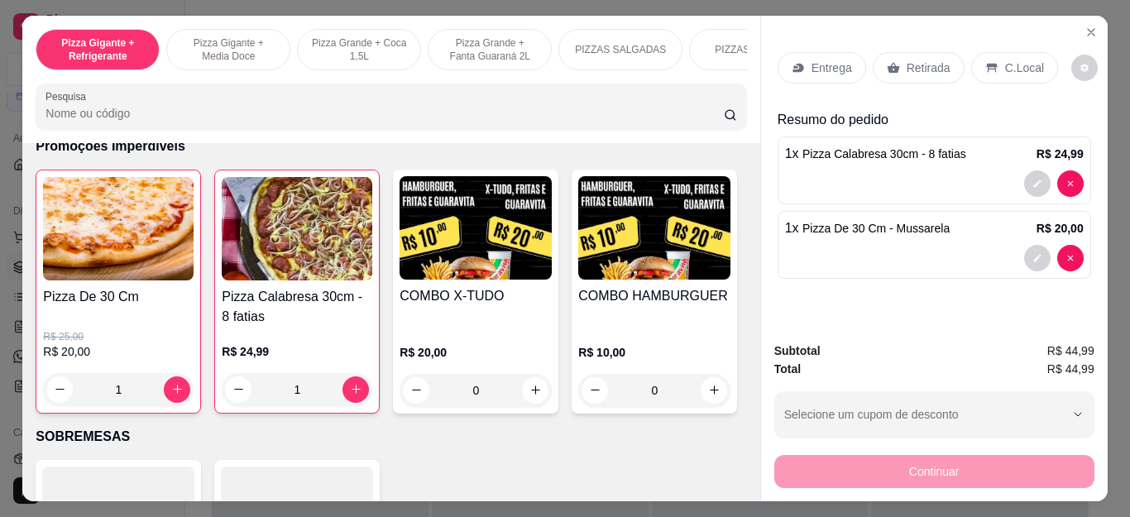
click at [908, 60] on p "Retirada" at bounding box center [929, 68] width 44 height 17
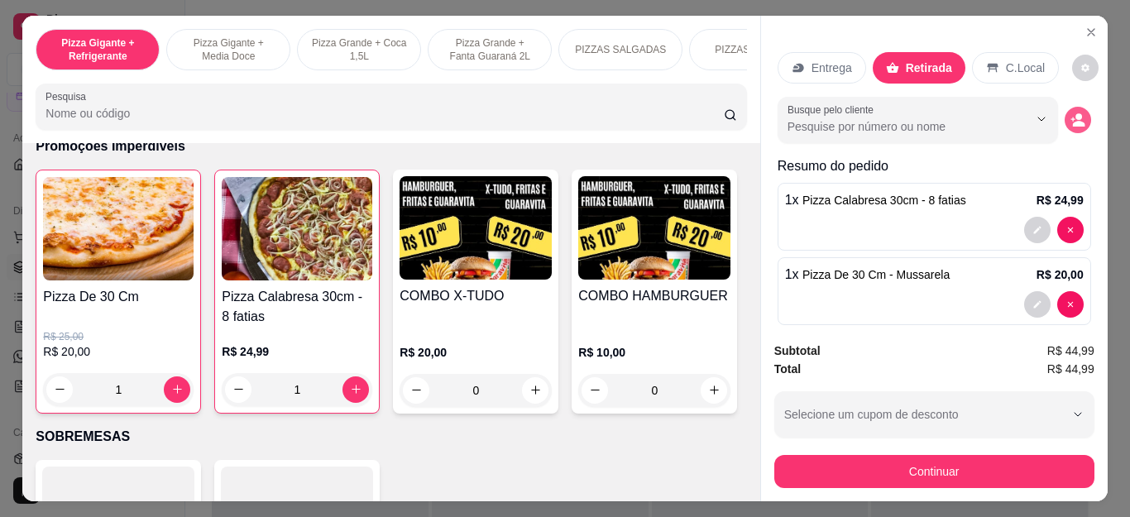
click at [1072, 121] on icon "decrease-product-quantity" at bounding box center [1078, 124] width 12 height 6
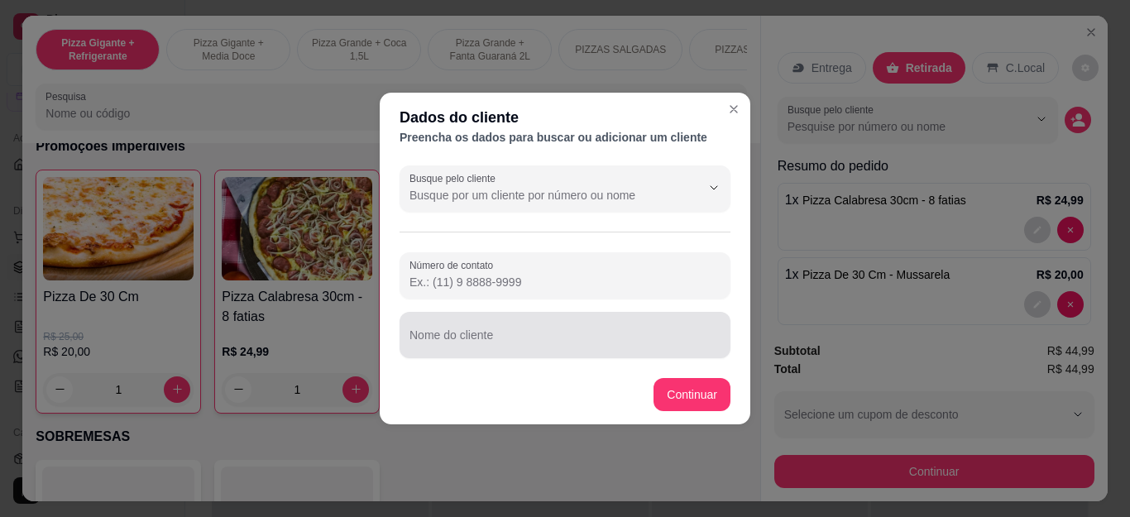
click at [519, 346] on input "Nome do cliente" at bounding box center [564, 341] width 311 height 17
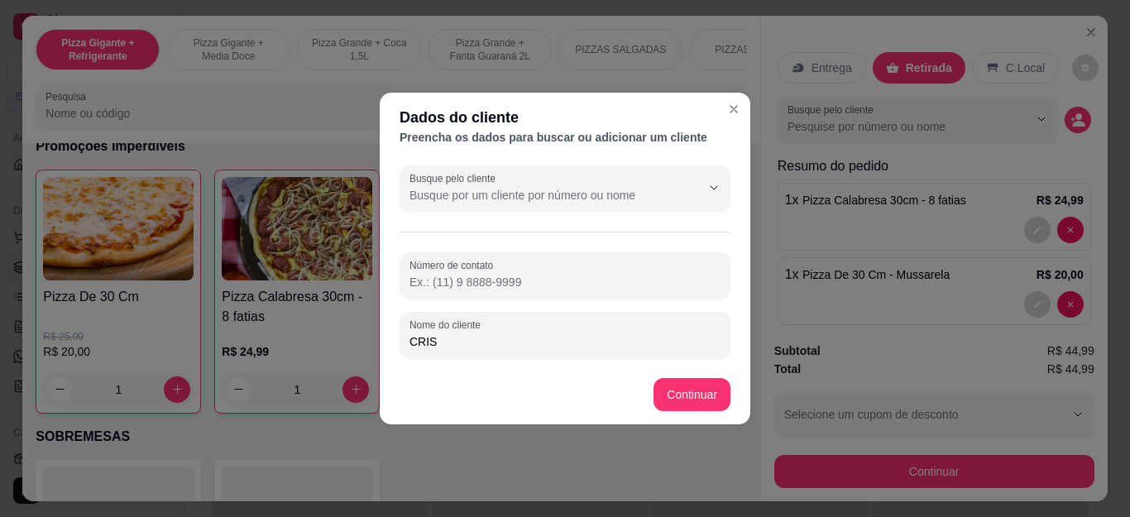
type input "CRIS"
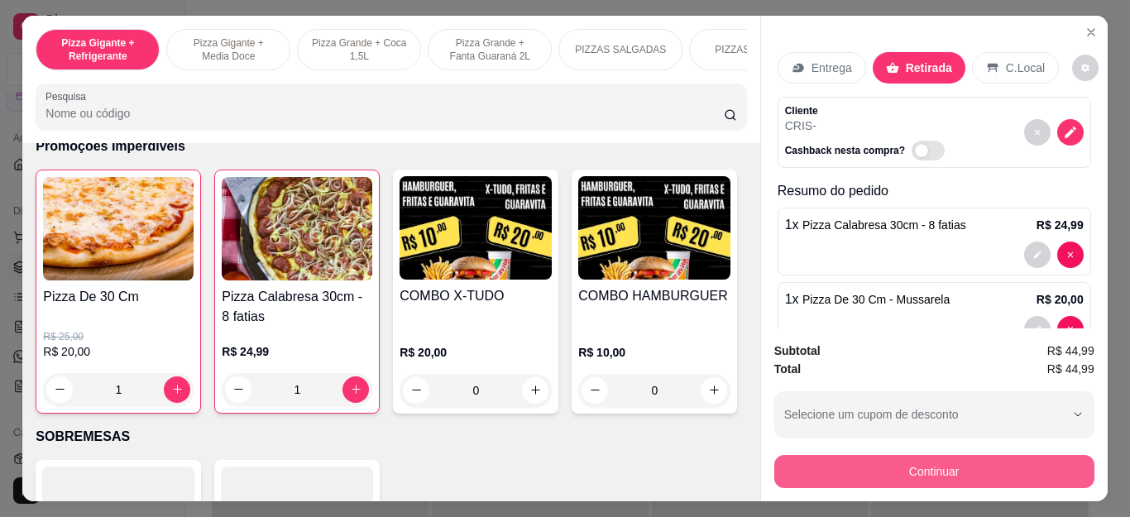
click at [925, 455] on button "Continuar" at bounding box center [934, 471] width 320 height 33
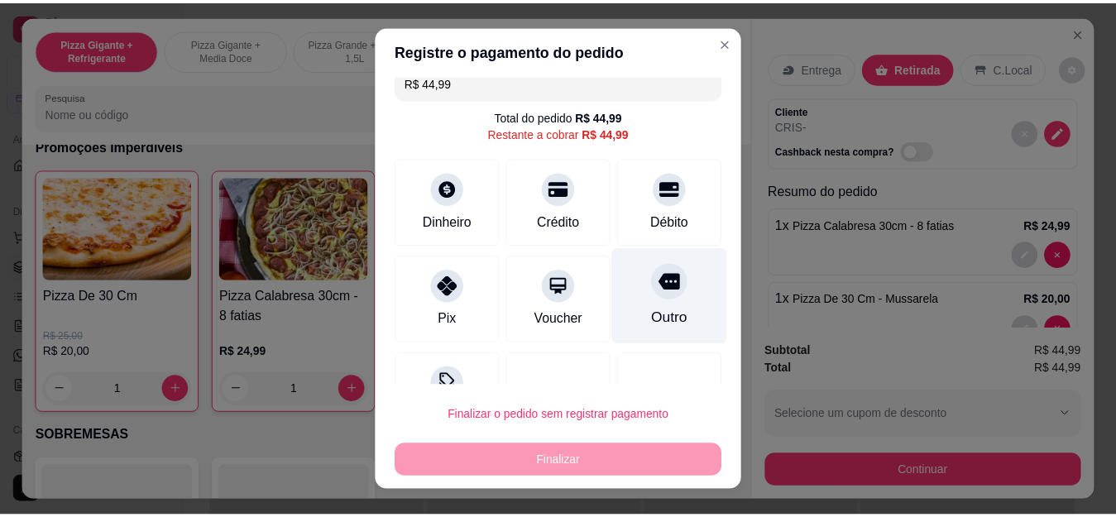
scroll to position [0, 0]
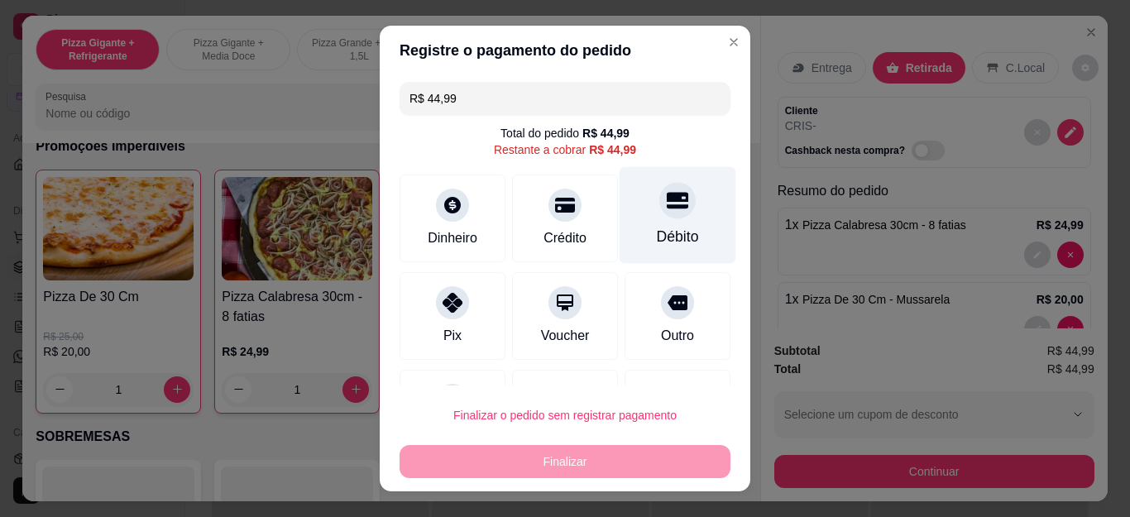
click at [638, 219] on div "Débito" at bounding box center [678, 215] width 117 height 97
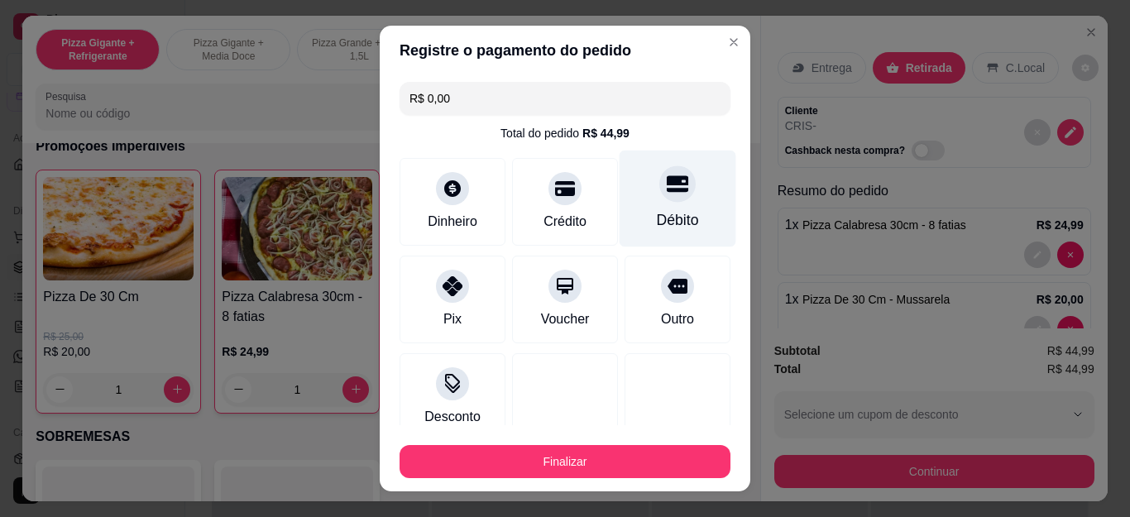
type input "R$ 0,00"
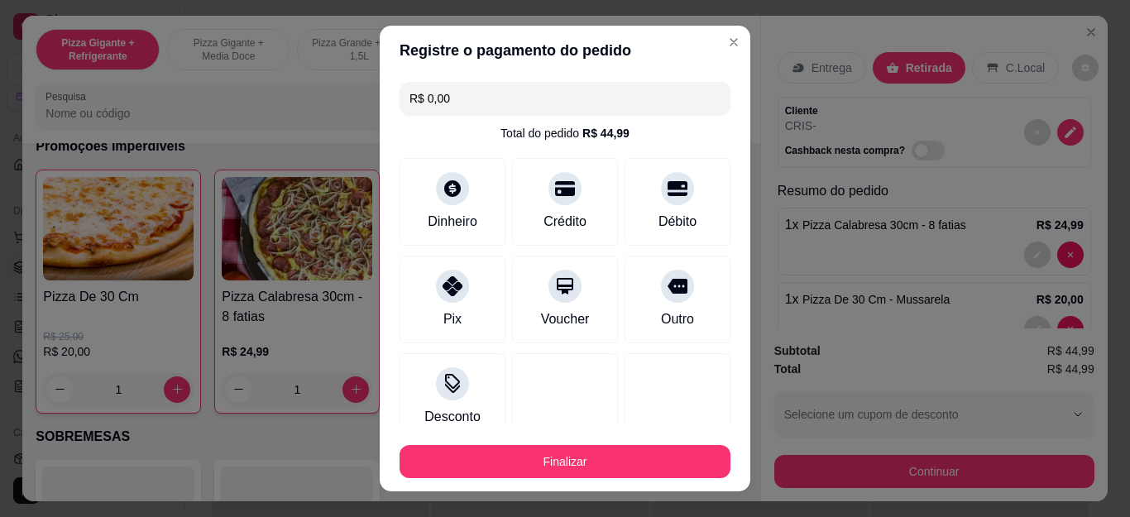
click at [615, 448] on button "Finalizar" at bounding box center [565, 461] width 331 height 33
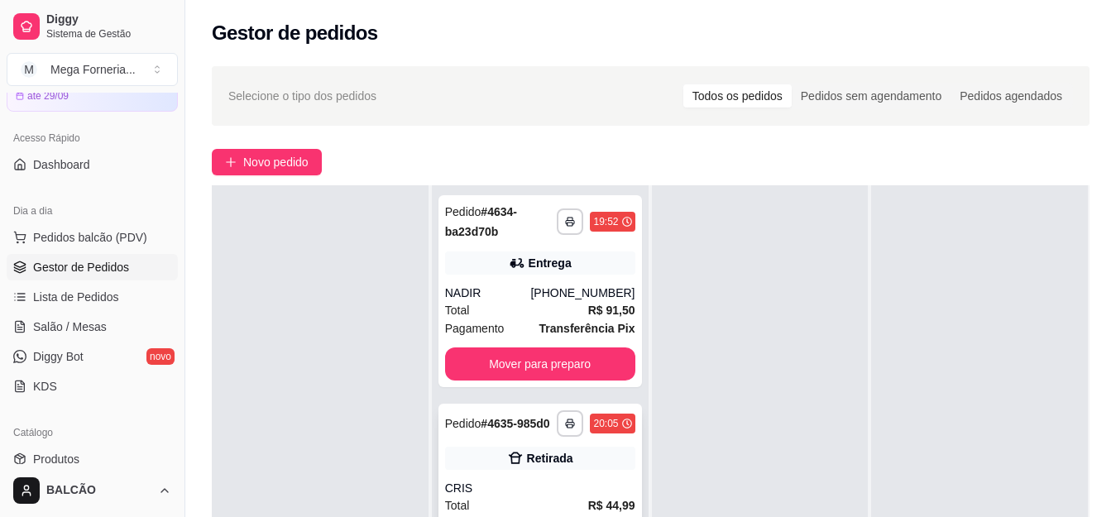
scroll to position [83, 0]
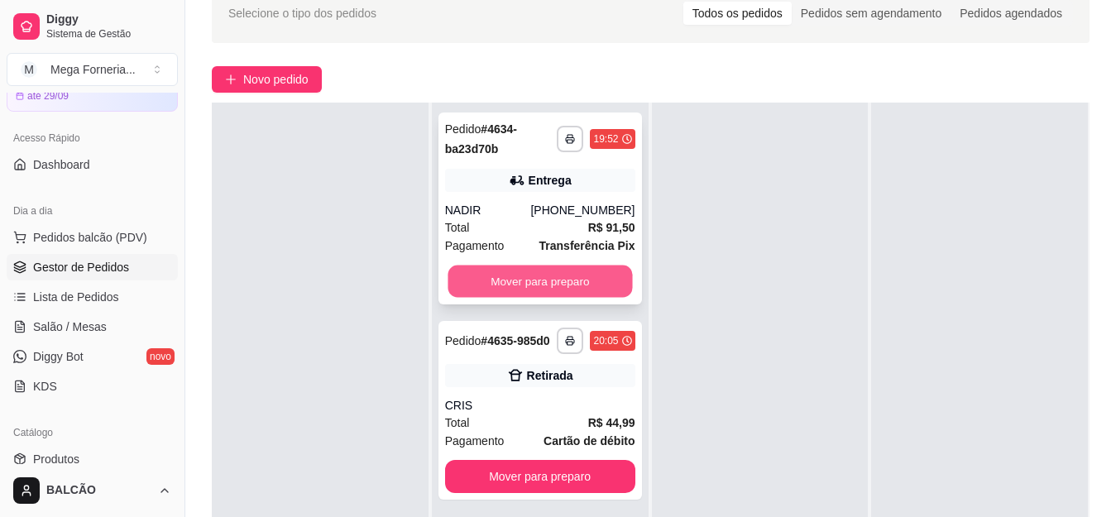
click at [490, 285] on button "Mover para preparo" at bounding box center [539, 282] width 184 height 32
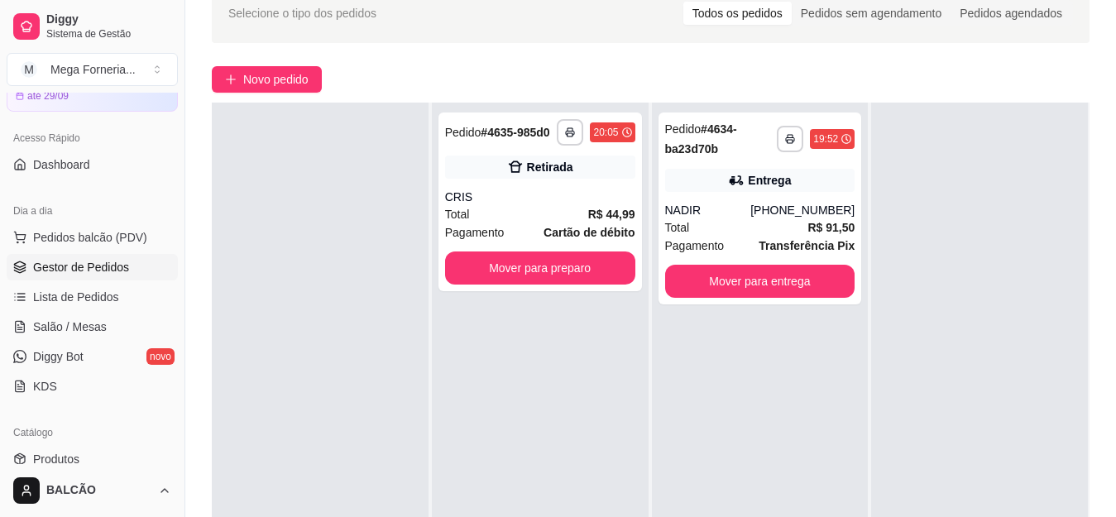
click at [490, 285] on div "**********" at bounding box center [539, 201] width 203 height 179
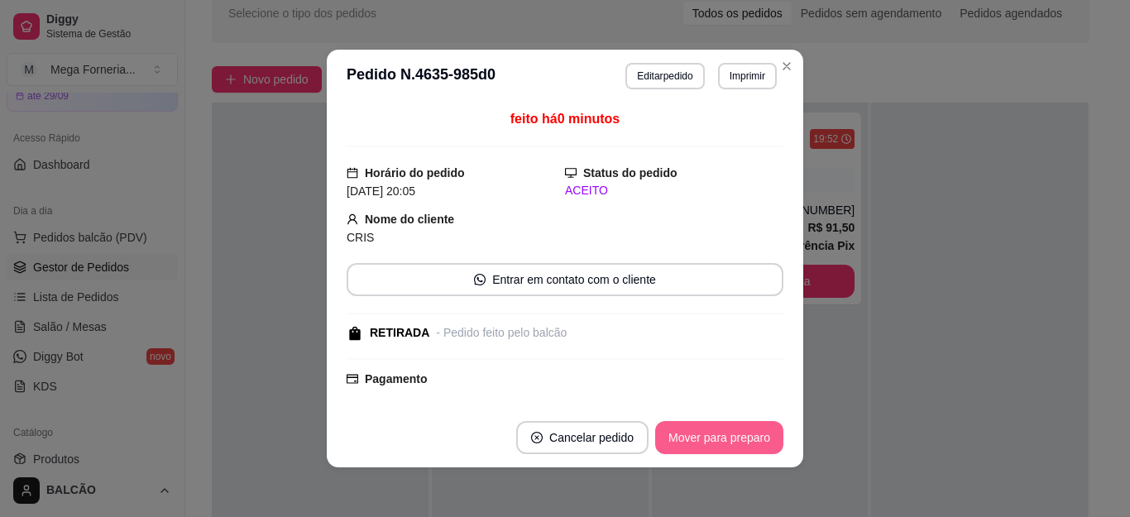
click at [705, 443] on button "Mover para preparo" at bounding box center [719, 437] width 128 height 33
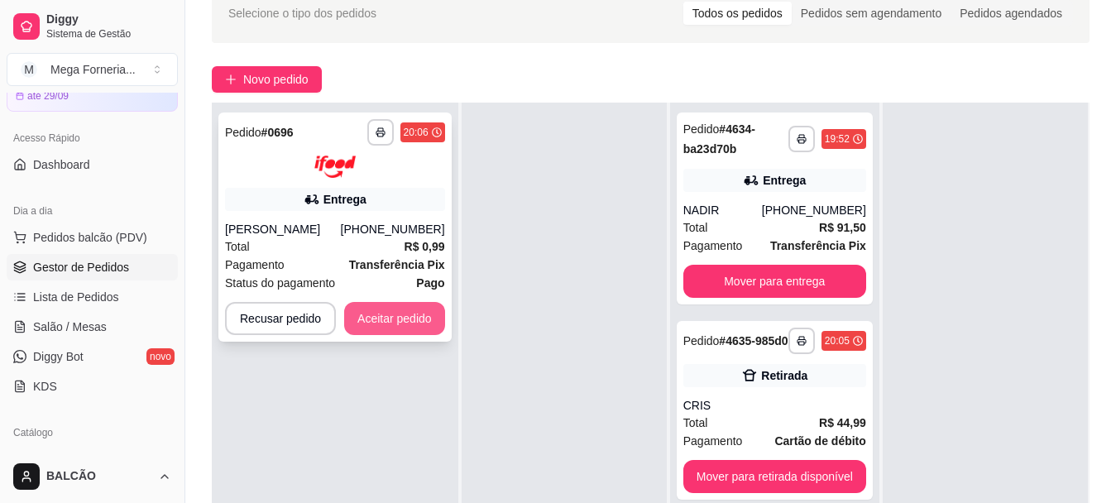
click at [387, 317] on button "Aceitar pedido" at bounding box center [394, 318] width 101 height 33
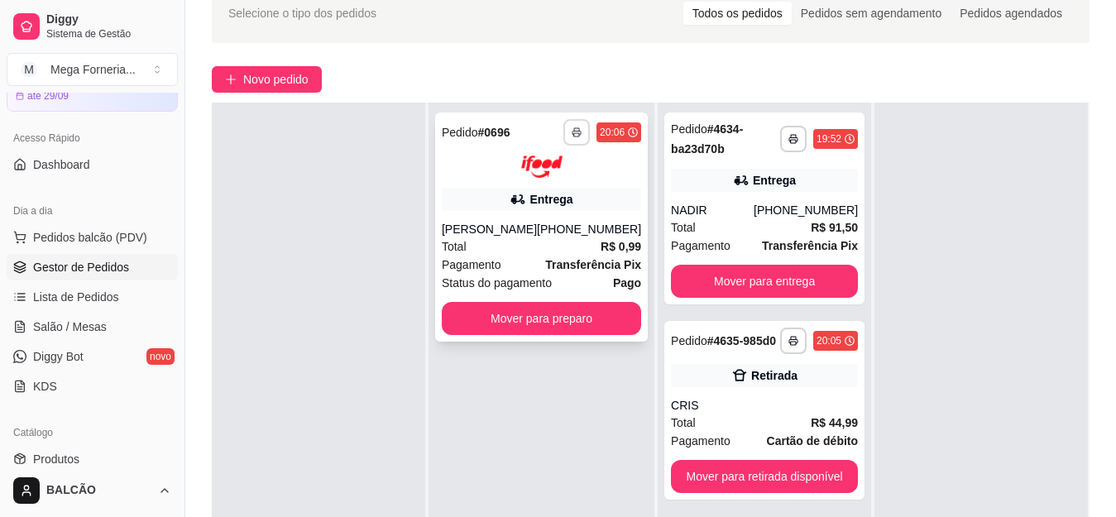
click at [563, 139] on button "button" at bounding box center [576, 132] width 26 height 26
click at [545, 184] on button "IMPRESSORA" at bounding box center [520, 190] width 120 height 26
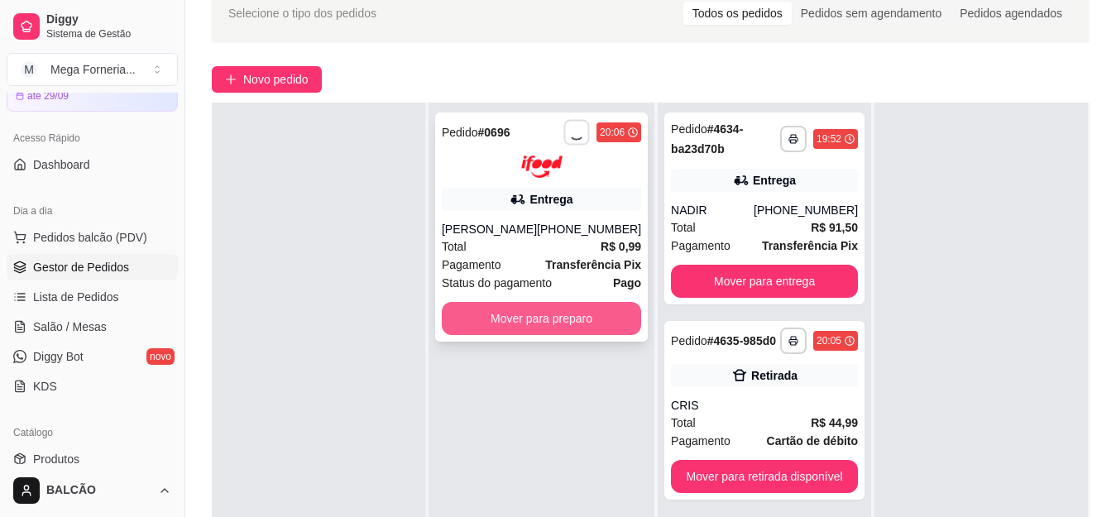
click at [409, 261] on div "**********" at bounding box center [651, 361] width 878 height 517
click at [486, 317] on button "Mover para preparo" at bounding box center [541, 318] width 199 height 33
click at [487, 317] on button "Mover para preparo" at bounding box center [542, 318] width 194 height 32
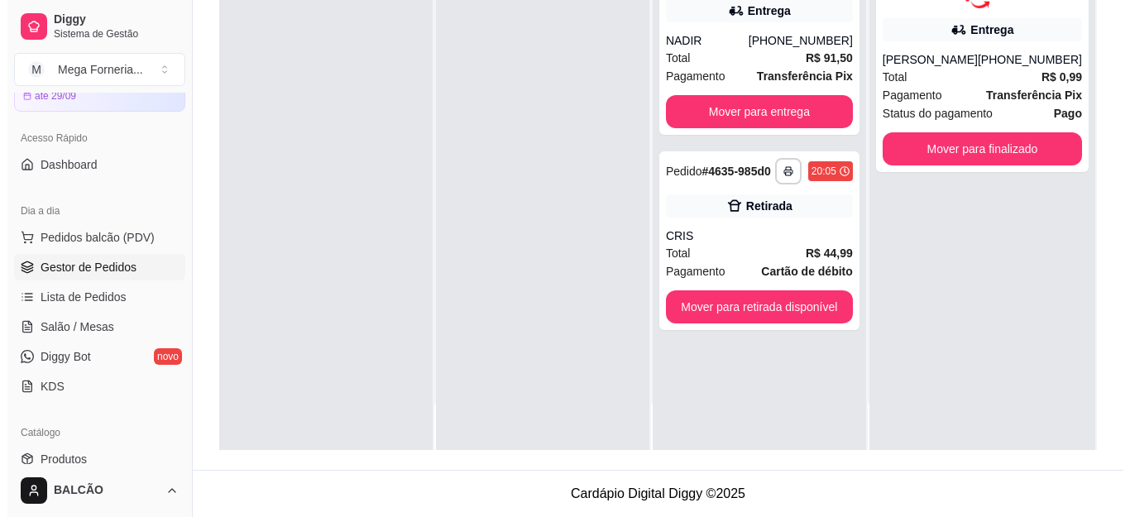
scroll to position [0, 0]
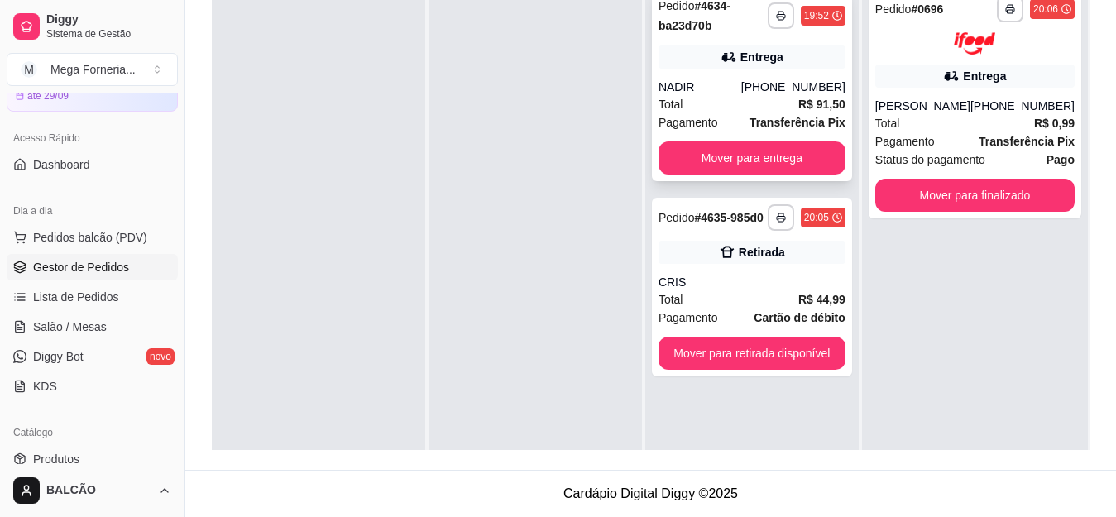
click at [679, 86] on div "NADIR" at bounding box center [699, 87] width 83 height 17
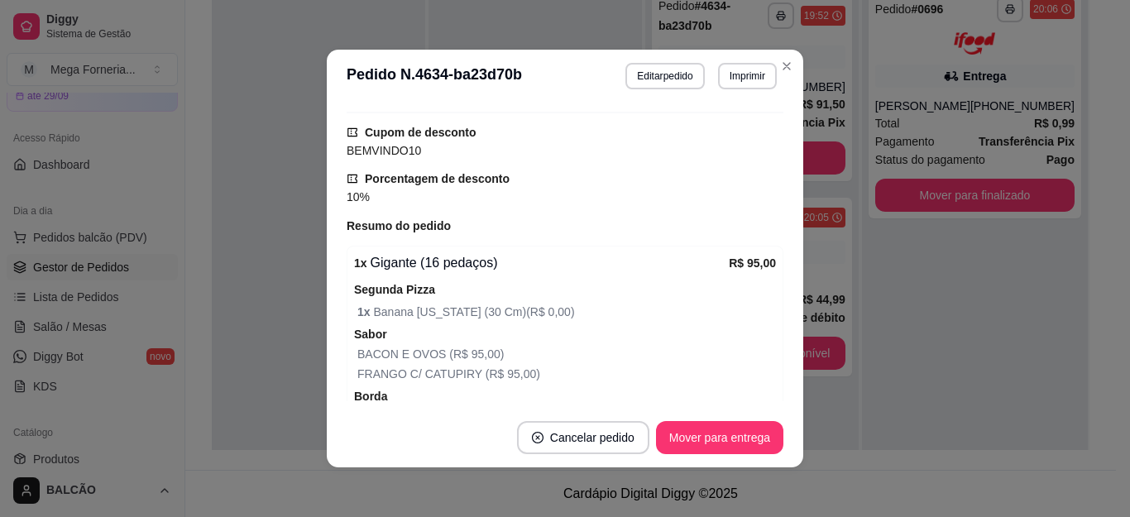
scroll to position [632, 0]
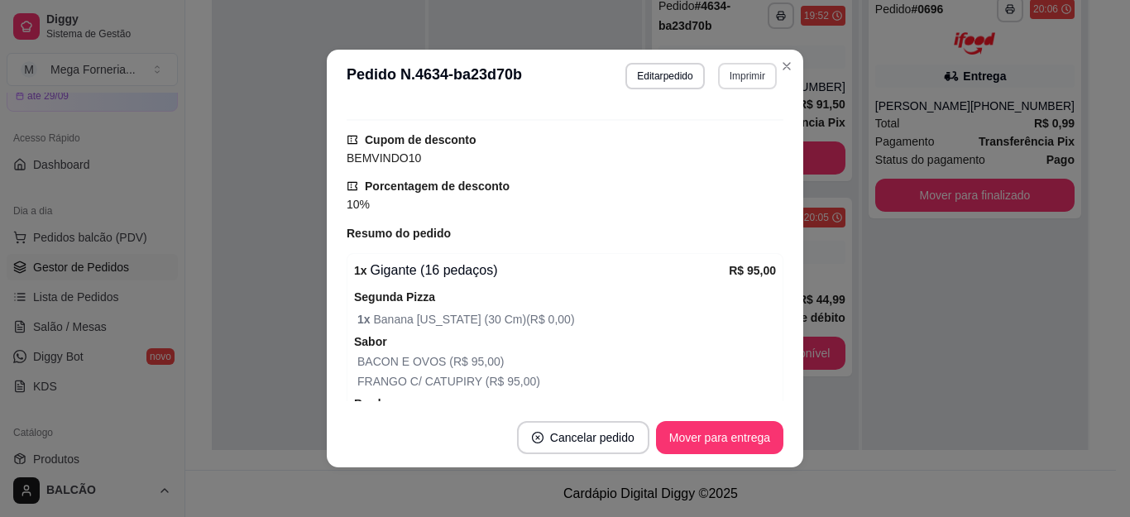
click at [718, 72] on button "Imprimir" at bounding box center [747, 76] width 59 height 26
click at [703, 132] on button "IMPRESSORA" at bounding box center [711, 134] width 120 height 26
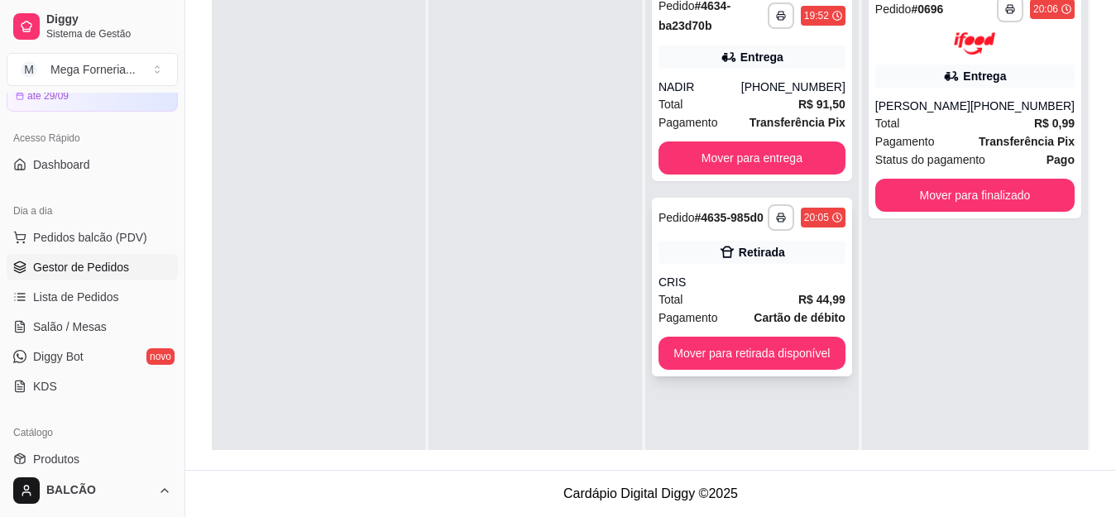
click at [748, 246] on div "Retirada" at bounding box center [762, 252] width 46 height 17
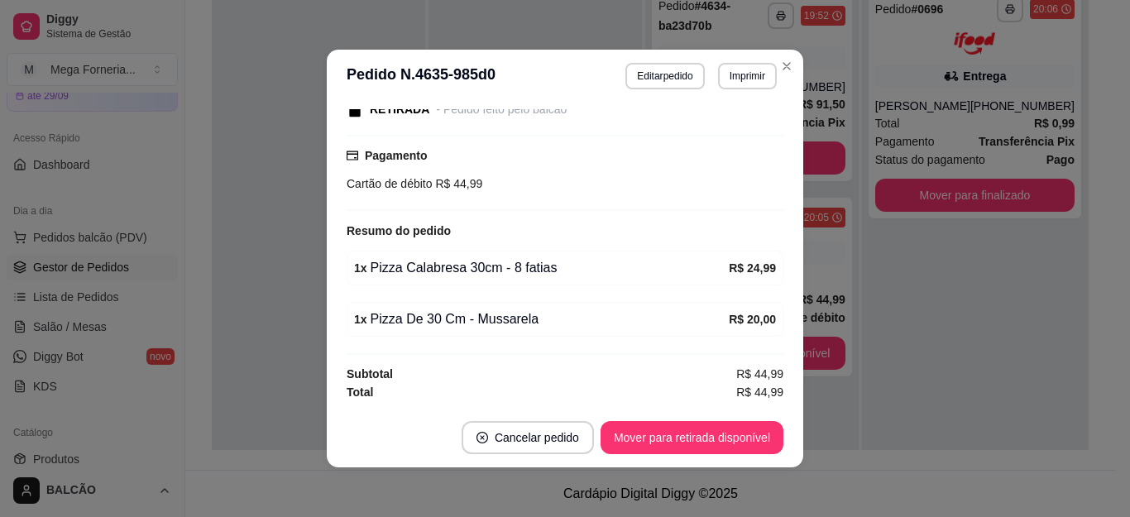
scroll to position [3, 0]
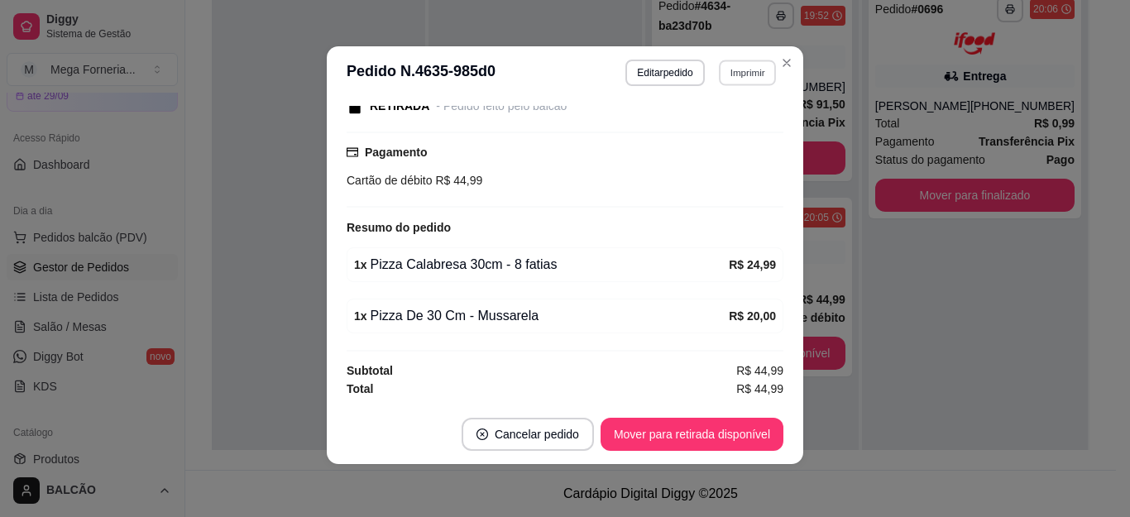
click at [754, 64] on button "Imprimir" at bounding box center [747, 73] width 57 height 26
click at [669, 136] on button "IMPRESSORA" at bounding box center [711, 130] width 120 height 26
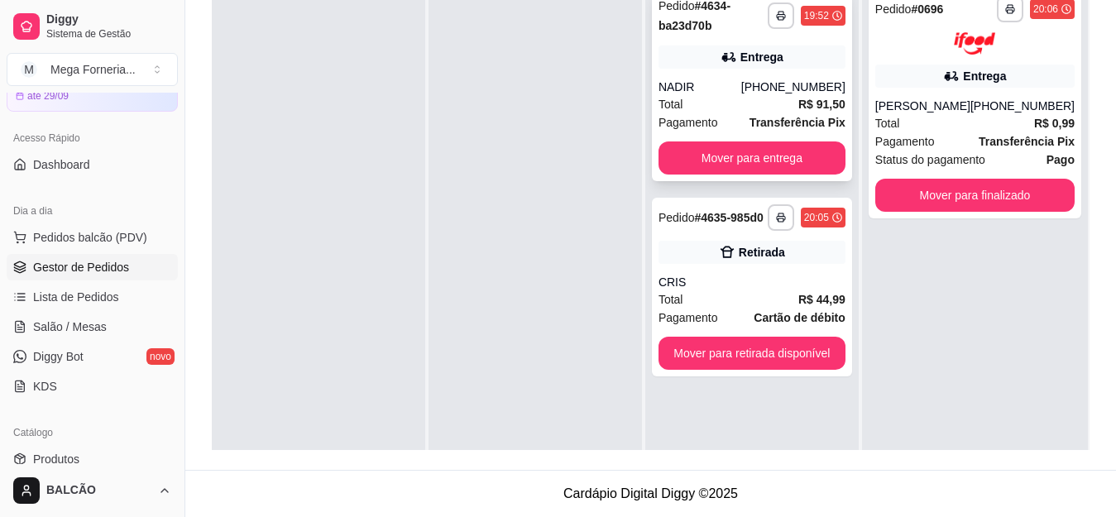
click at [785, 59] on div "Entrega" at bounding box center [751, 56] width 187 height 23
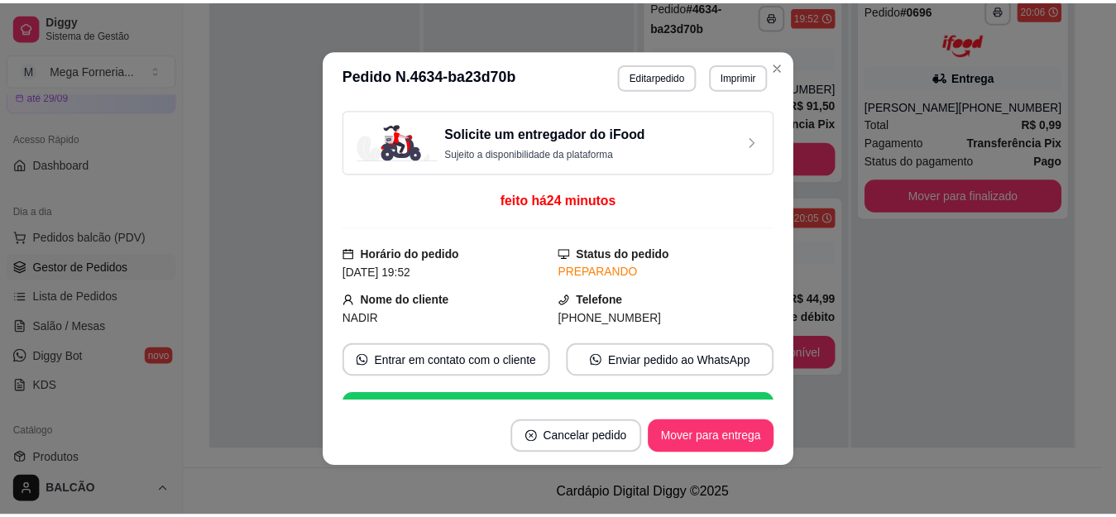
scroll to position [248, 0]
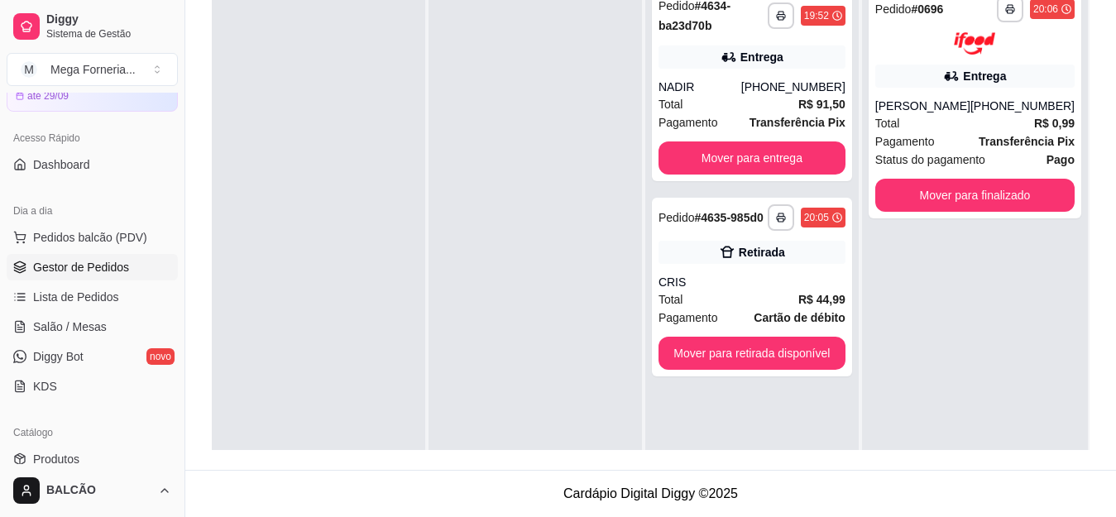
click at [465, 255] on div at bounding box center [534, 237] width 213 height 517
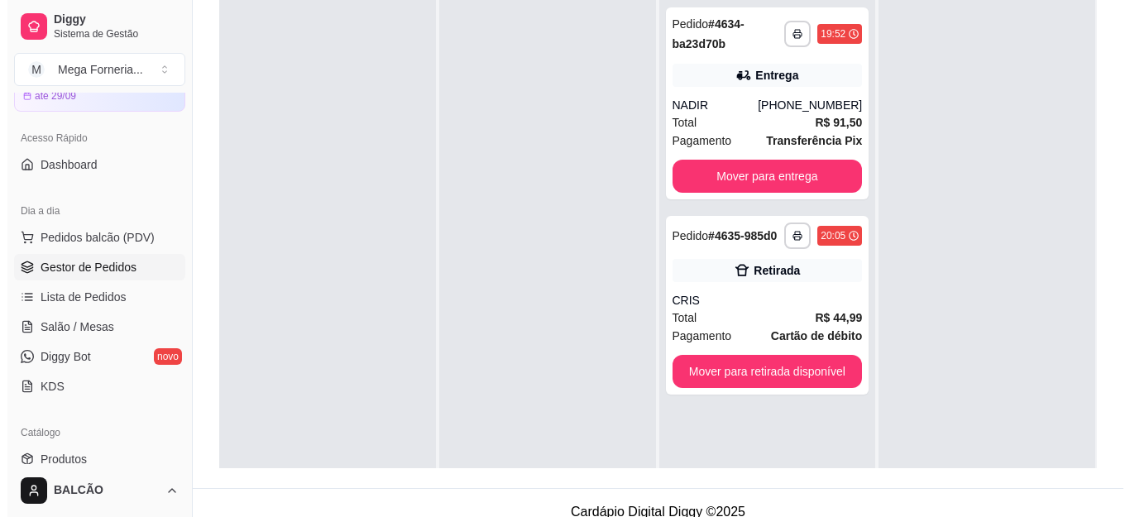
scroll to position [252, 0]
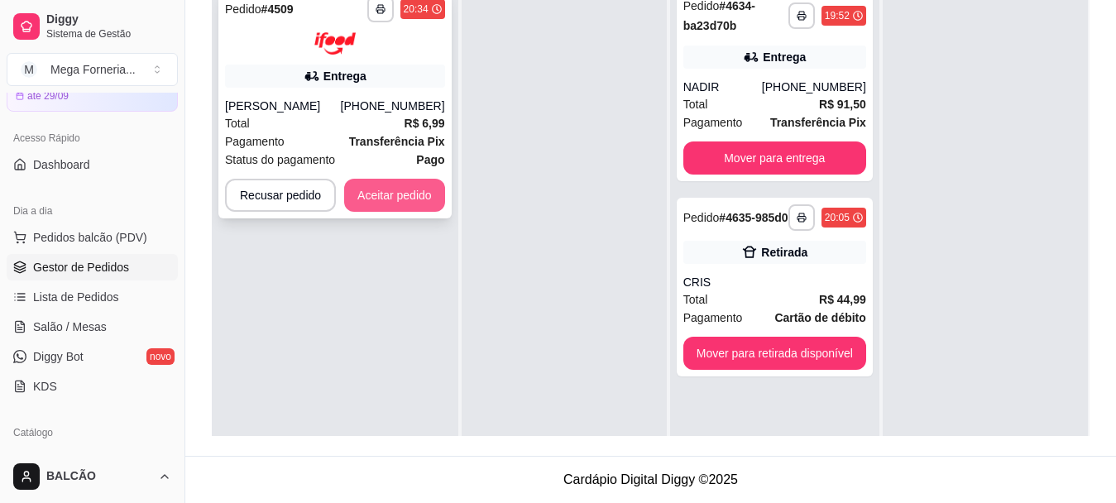
click at [413, 197] on button "Aceitar pedido" at bounding box center [394, 195] width 101 height 33
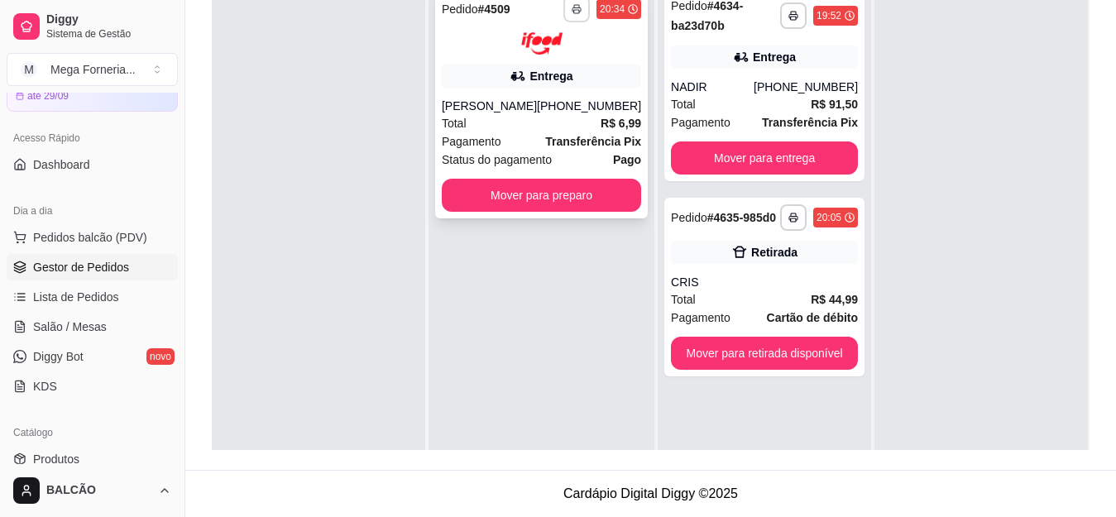
click at [564, 17] on button "button" at bounding box center [576, 9] width 26 height 26
click at [537, 69] on button "IMPRESSORA" at bounding box center [520, 67] width 116 height 26
click at [732, 97] on div "Total R$ 91,50" at bounding box center [764, 104] width 187 height 18
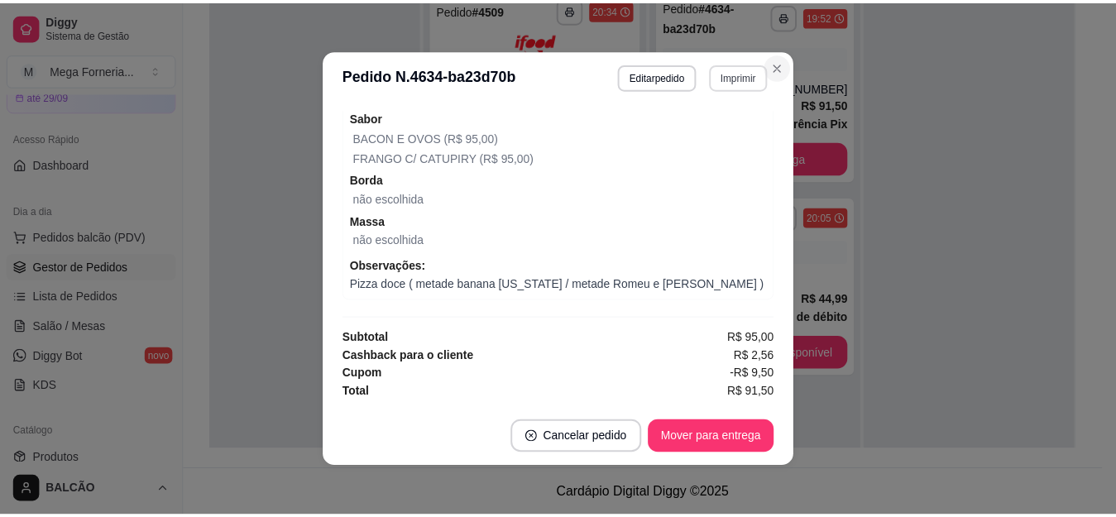
scroll to position [716, 0]
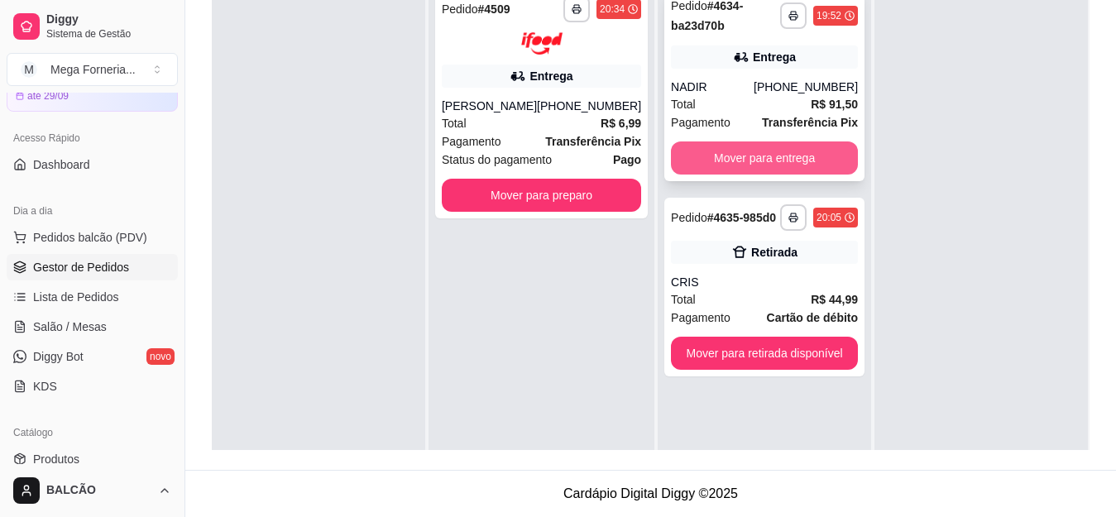
click at [834, 162] on button "Mover para entrega" at bounding box center [764, 157] width 187 height 33
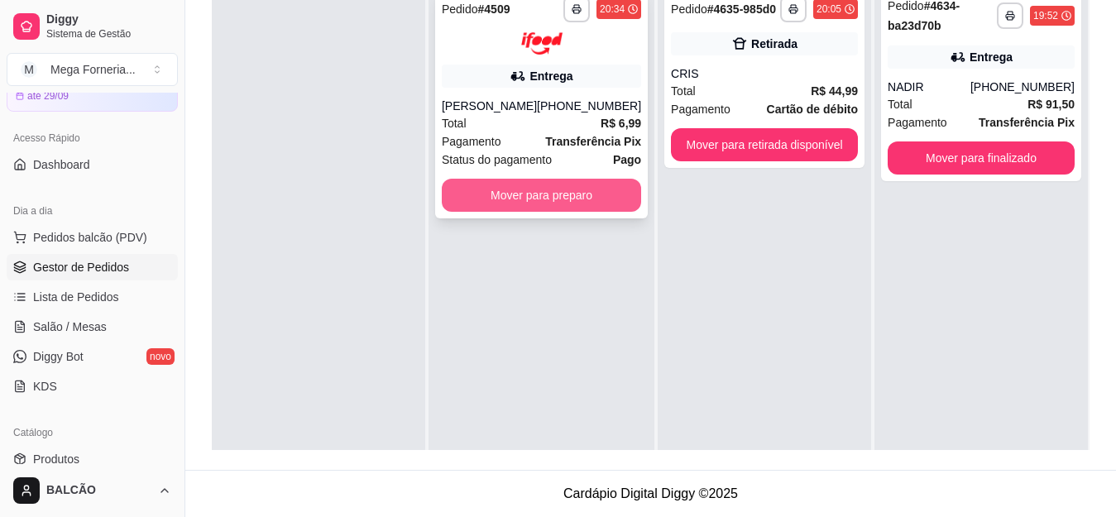
click at [597, 193] on button "Mover para preparo" at bounding box center [541, 195] width 199 height 33
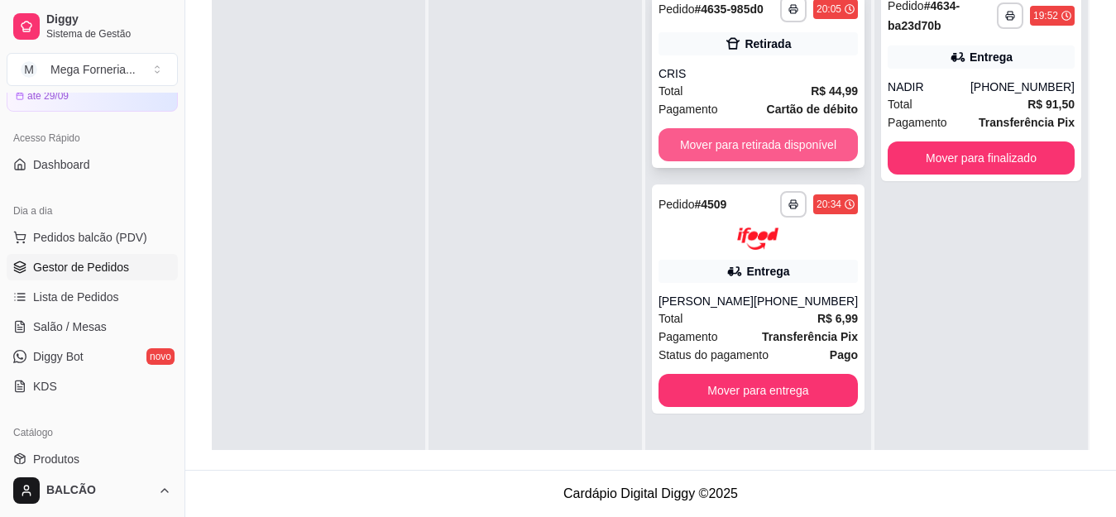
click at [829, 128] on button "Mover para retirada disponível" at bounding box center [757, 144] width 199 height 33
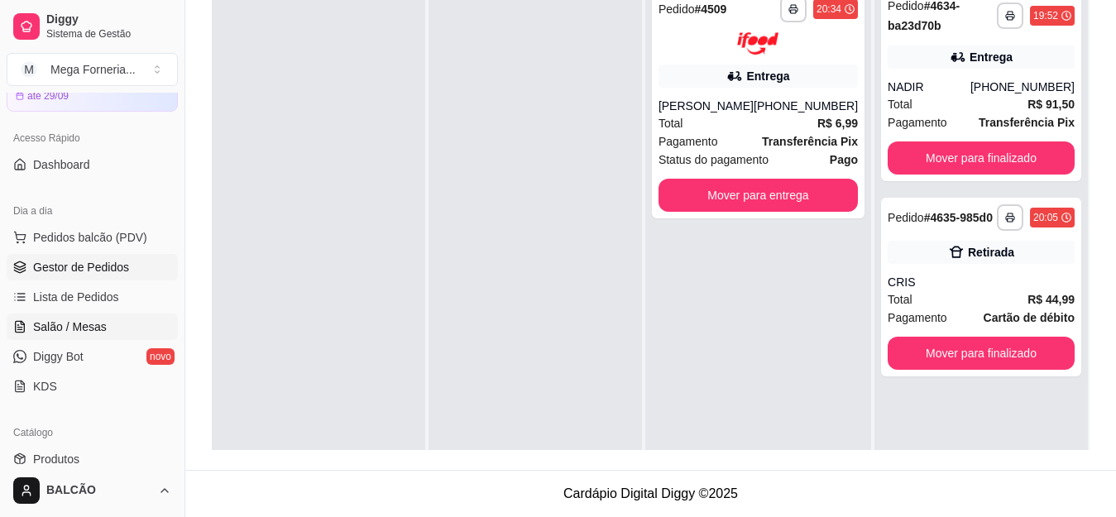
click at [84, 328] on span "Salão / Mesas" at bounding box center [70, 326] width 74 height 17
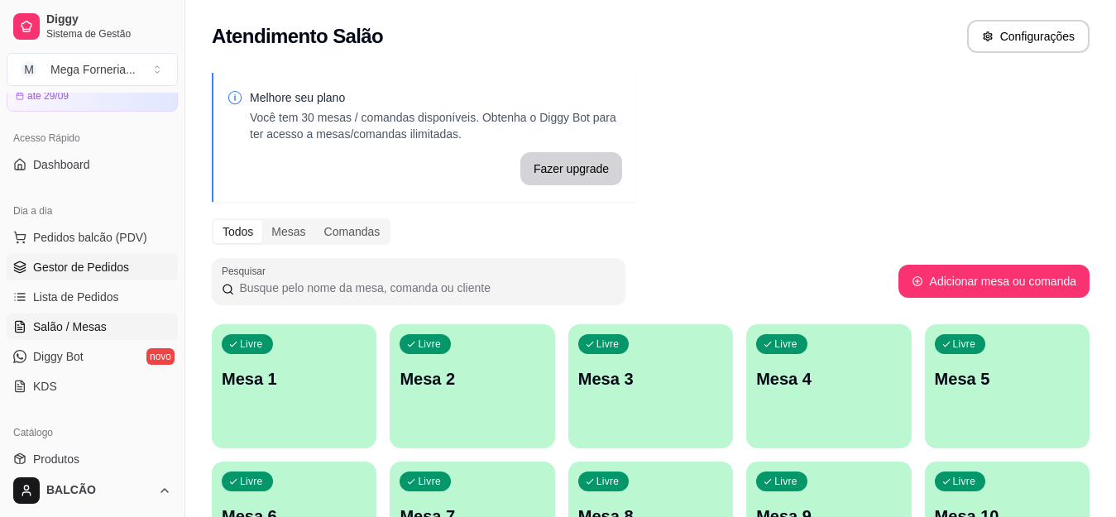
click at [114, 268] on span "Gestor de Pedidos" at bounding box center [81, 267] width 96 height 17
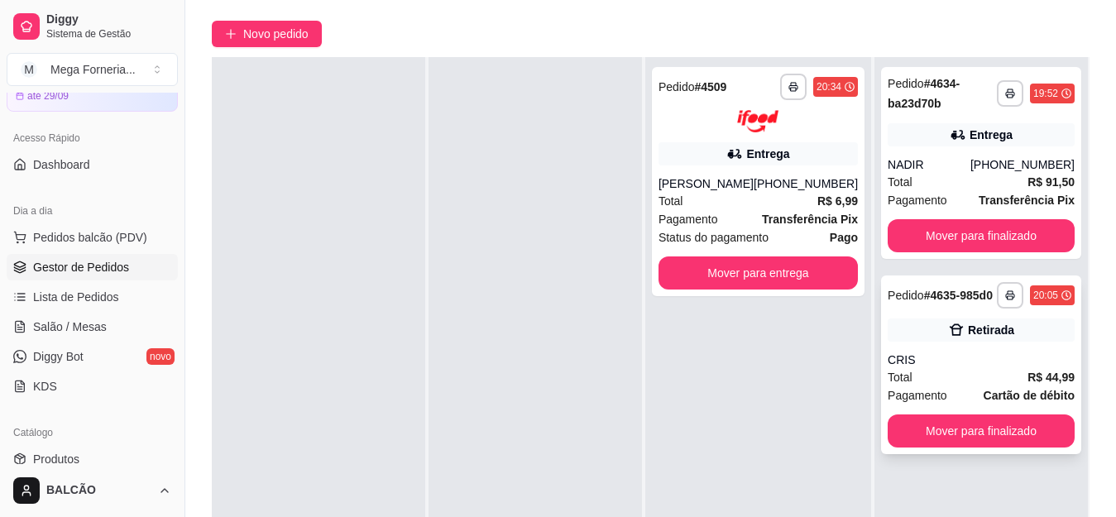
scroll to position [248, 0]
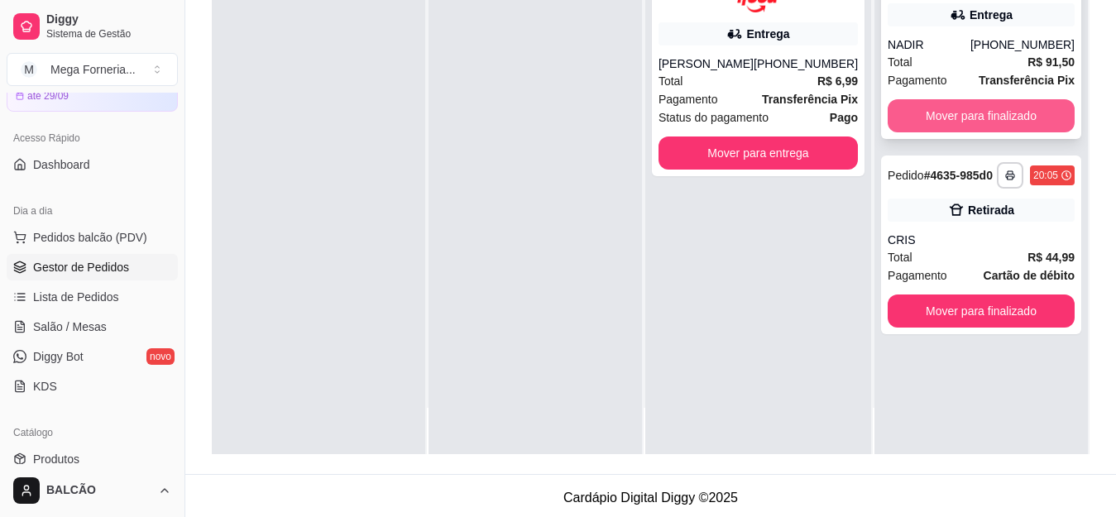
click at [998, 122] on button "Mover para finalizado" at bounding box center [981, 115] width 187 height 33
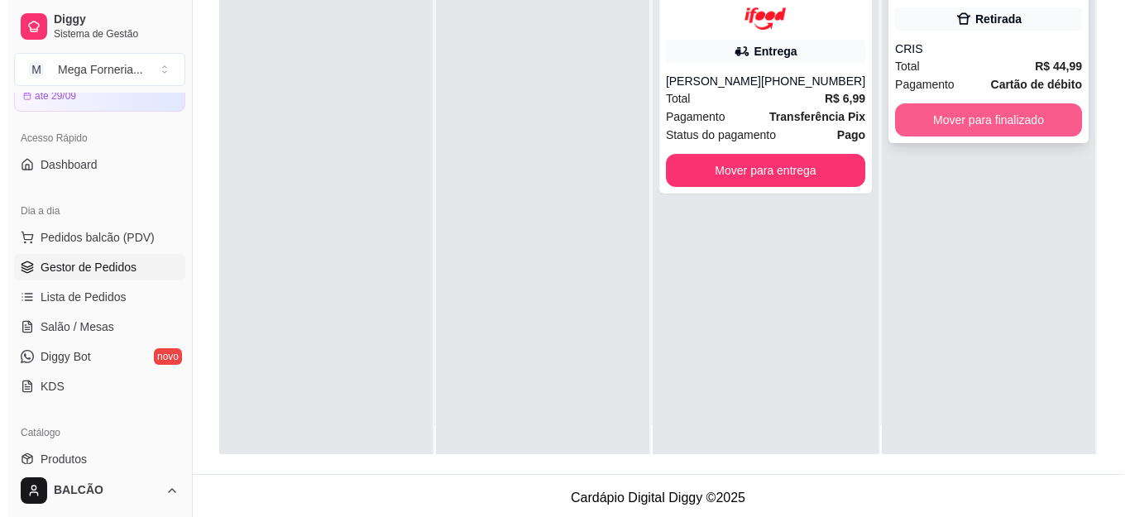
scroll to position [0, 0]
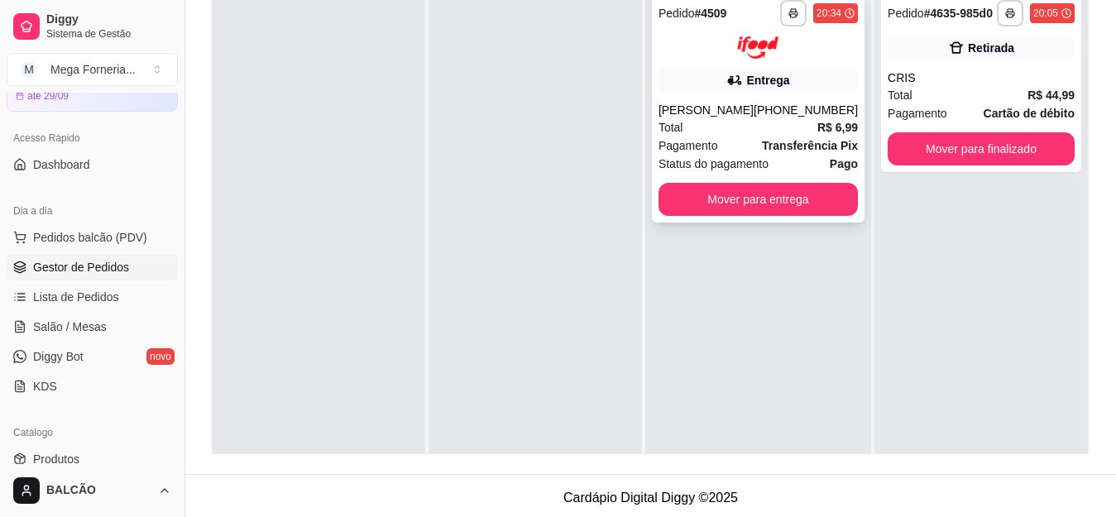
click at [739, 135] on div "Total R$ 6,99" at bounding box center [757, 127] width 199 height 18
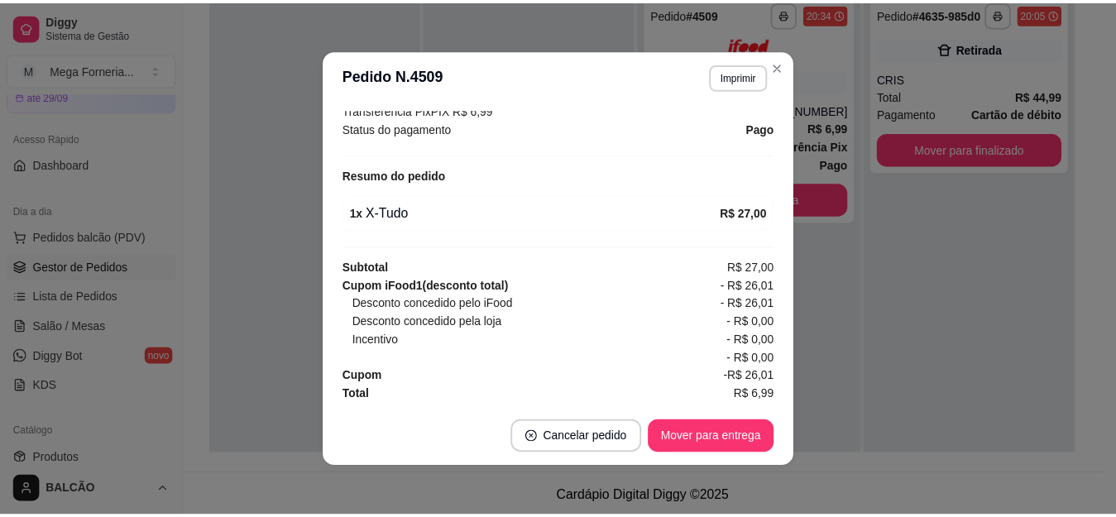
scroll to position [521, 0]
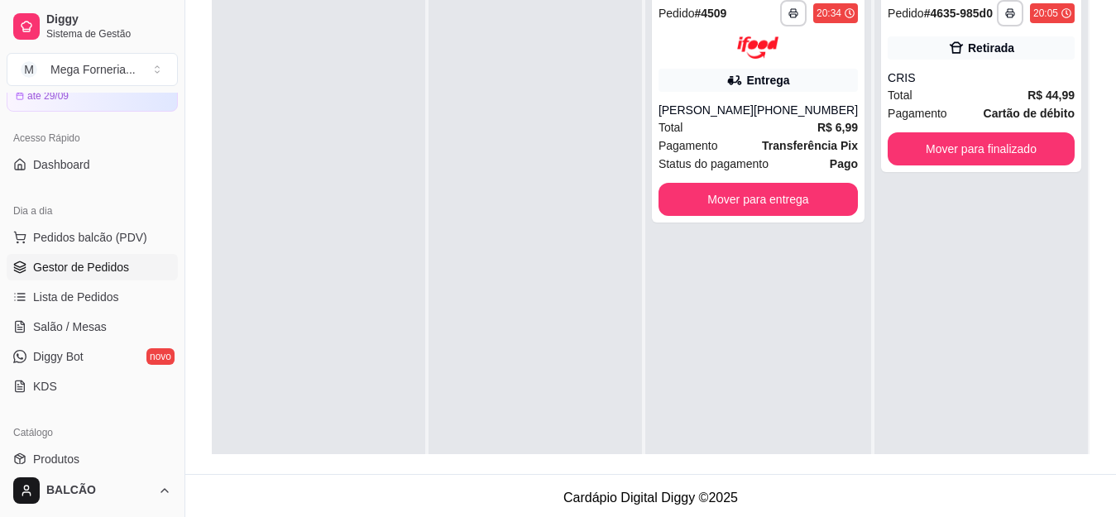
click at [559, 108] on div at bounding box center [534, 241] width 213 height 517
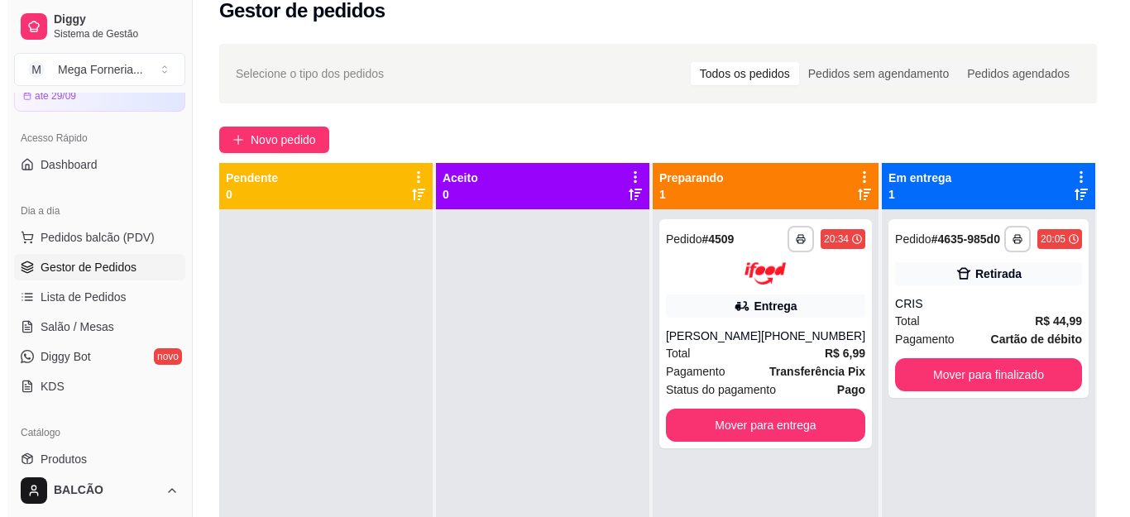
scroll to position [0, 0]
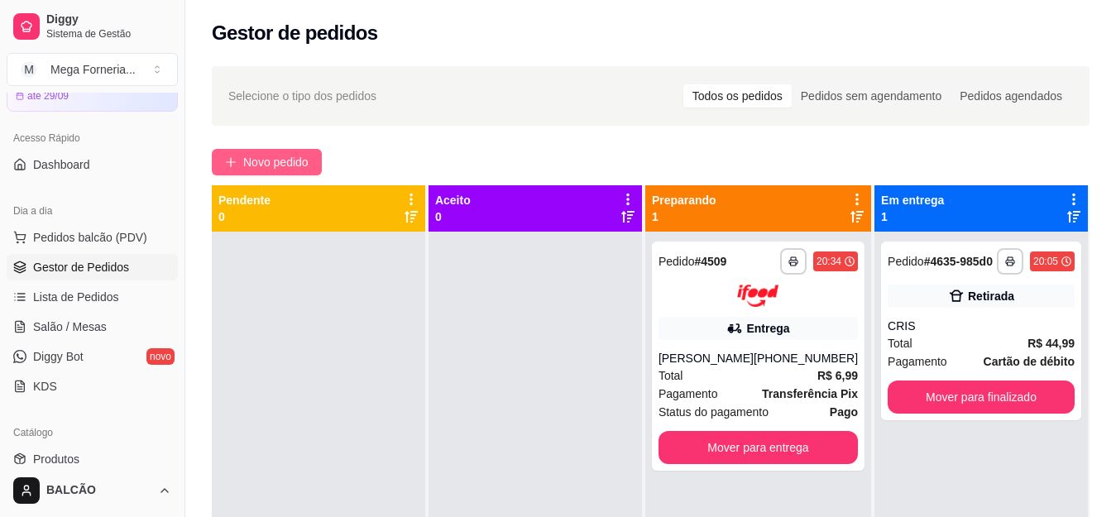
click at [242, 167] on button "Novo pedido" at bounding box center [267, 162] width 110 height 26
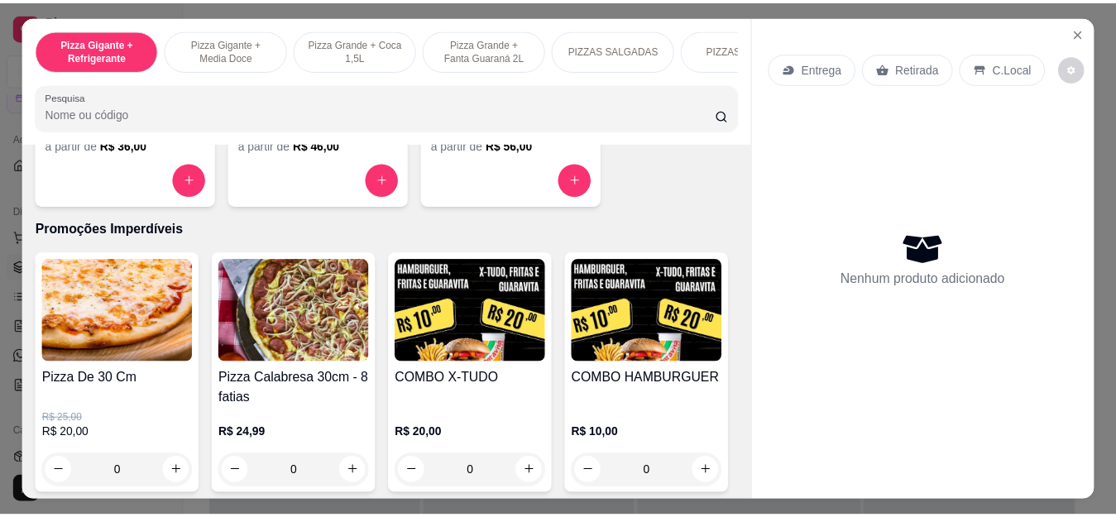
scroll to position [1737, 0]
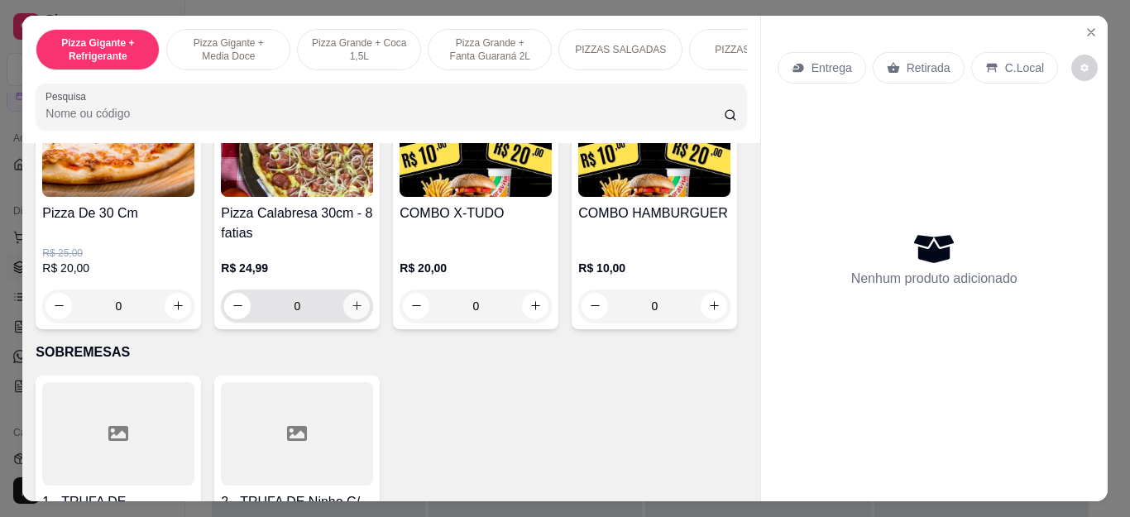
click at [352, 311] on icon "increase-product-quantity" at bounding box center [356, 306] width 9 height 9
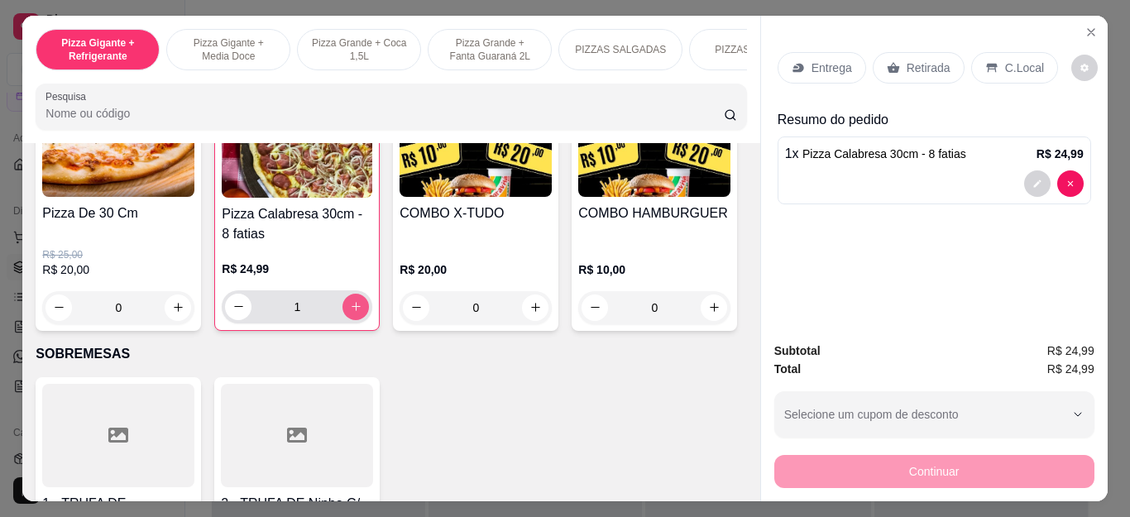
type input "1"
click at [943, 52] on div "Retirada" at bounding box center [919, 67] width 92 height 31
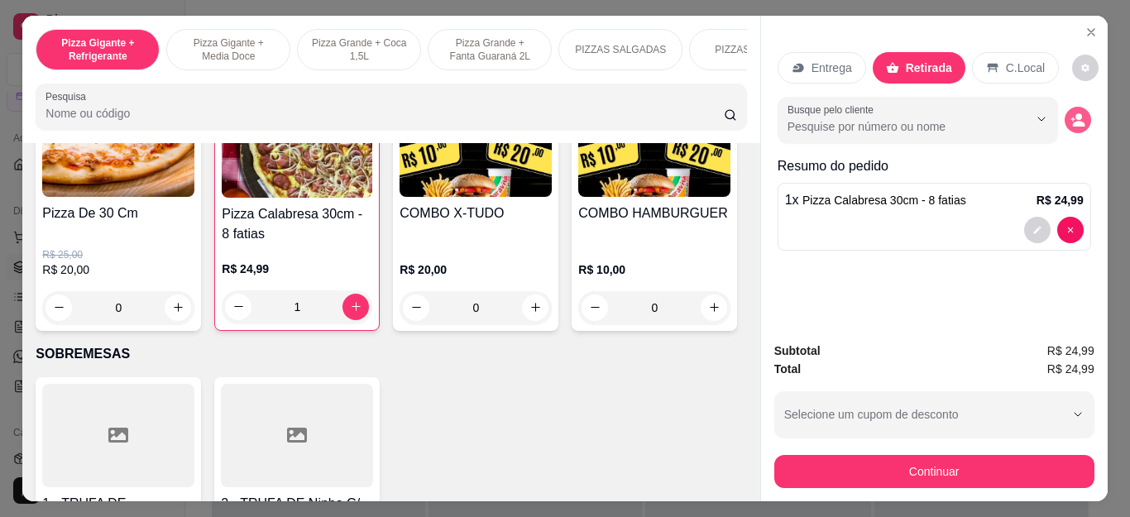
click at [1070, 117] on icon "decrease-product-quantity" at bounding box center [1077, 119] width 15 height 15
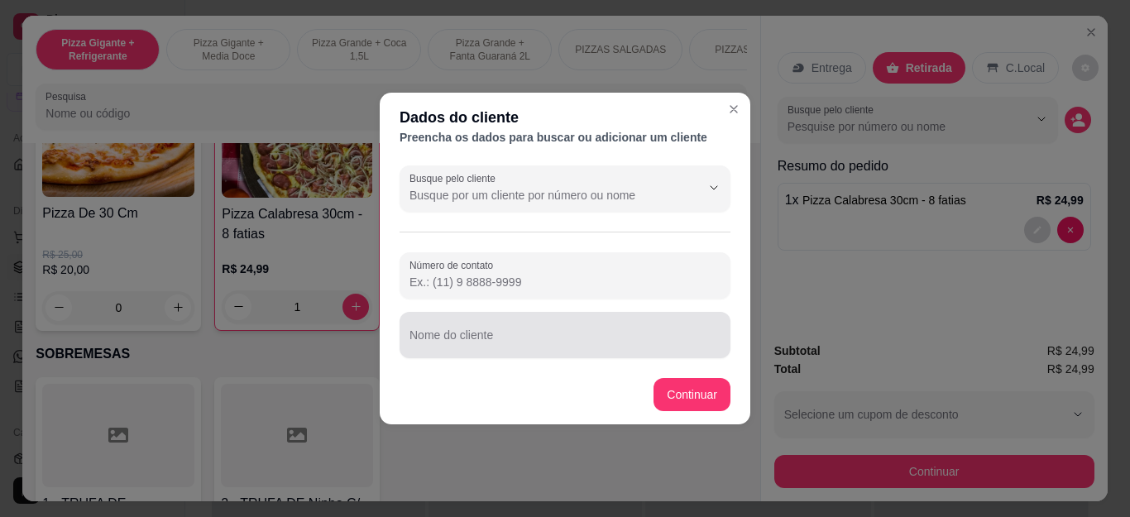
click at [526, 337] on input "Nome do cliente" at bounding box center [564, 341] width 311 height 17
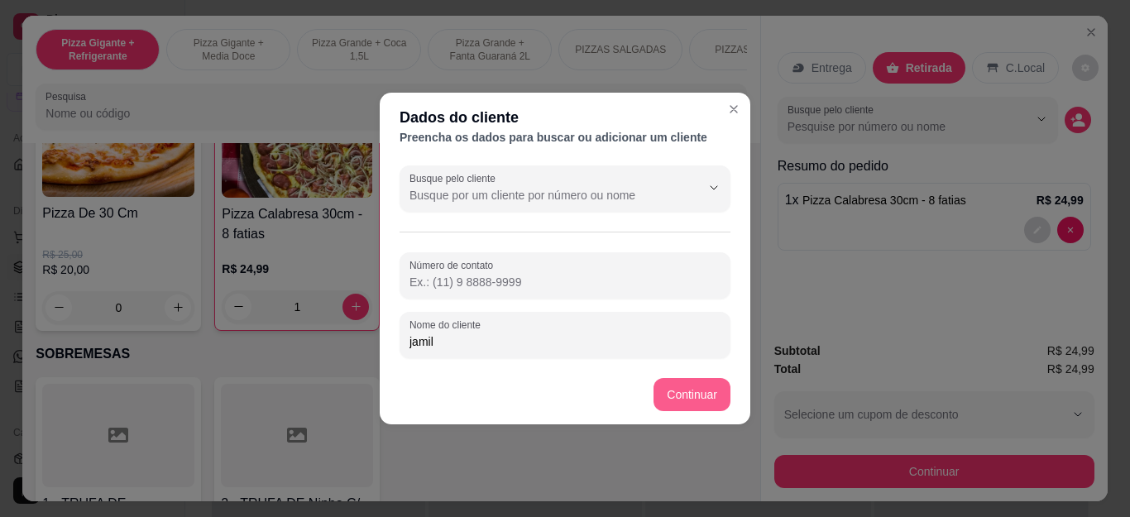
type input "jamil"
click at [944, 471] on button "Continuar" at bounding box center [934, 471] width 320 height 33
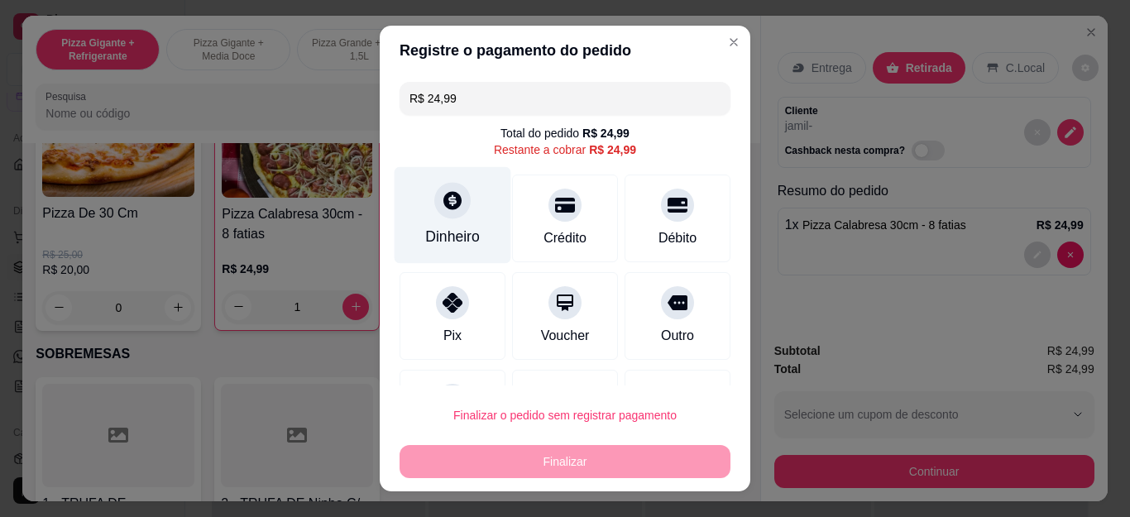
click at [438, 236] on div "Dinheiro" at bounding box center [452, 237] width 55 height 22
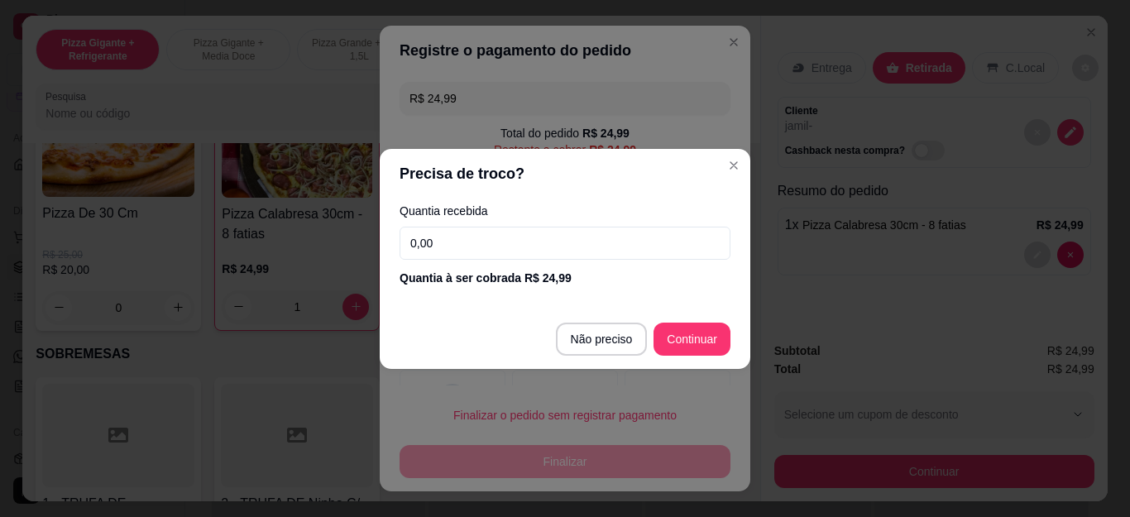
click at [457, 242] on input "0,00" at bounding box center [565, 243] width 331 height 33
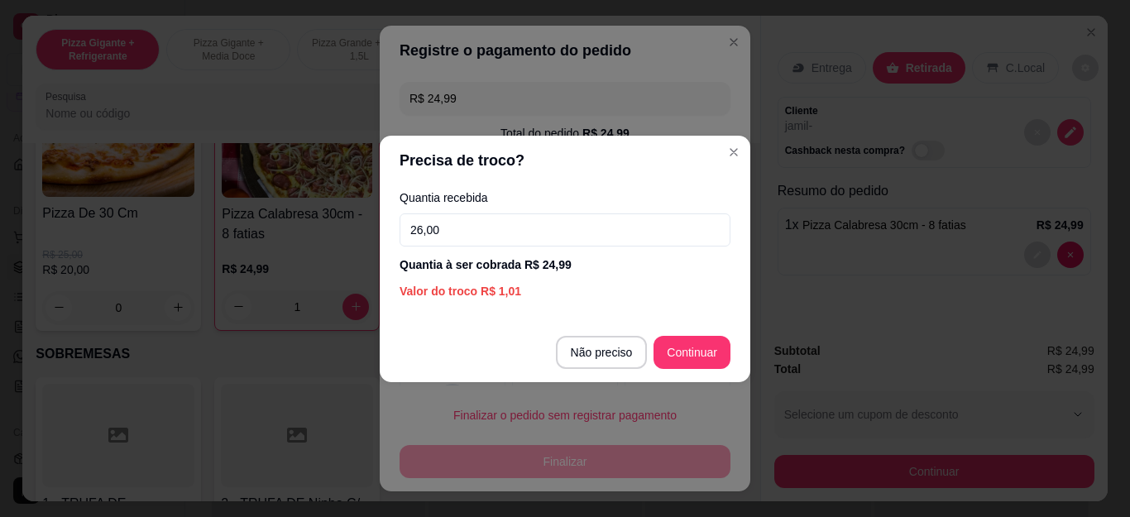
type input "26,00"
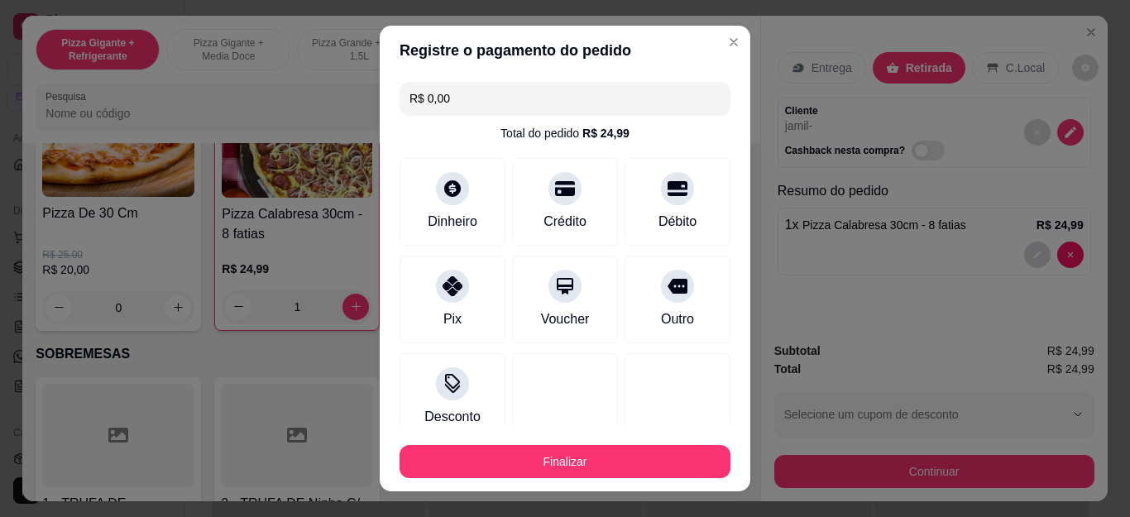
type input "R$ 0,00"
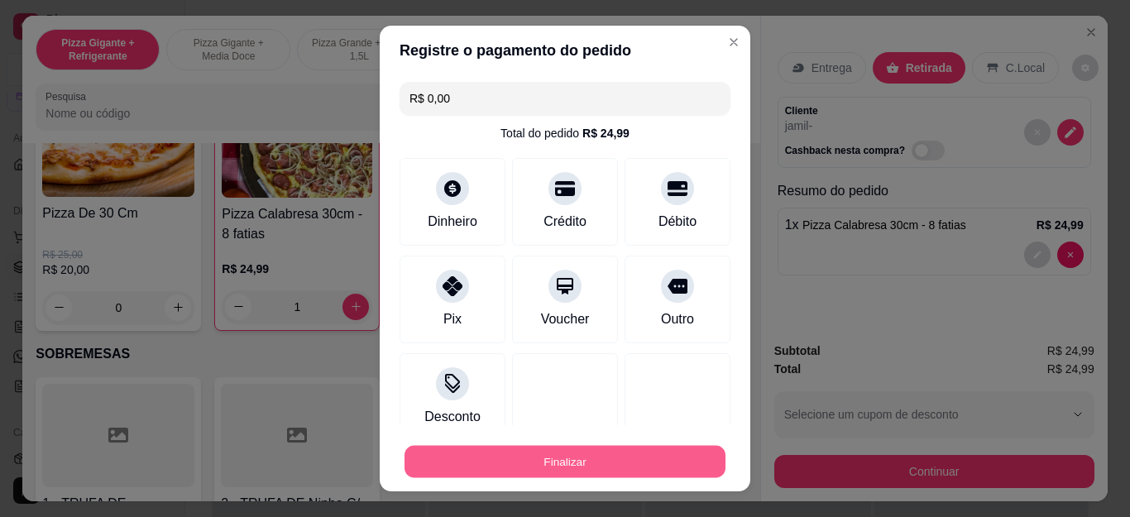
click at [675, 473] on button "Finalizar" at bounding box center [564, 461] width 321 height 32
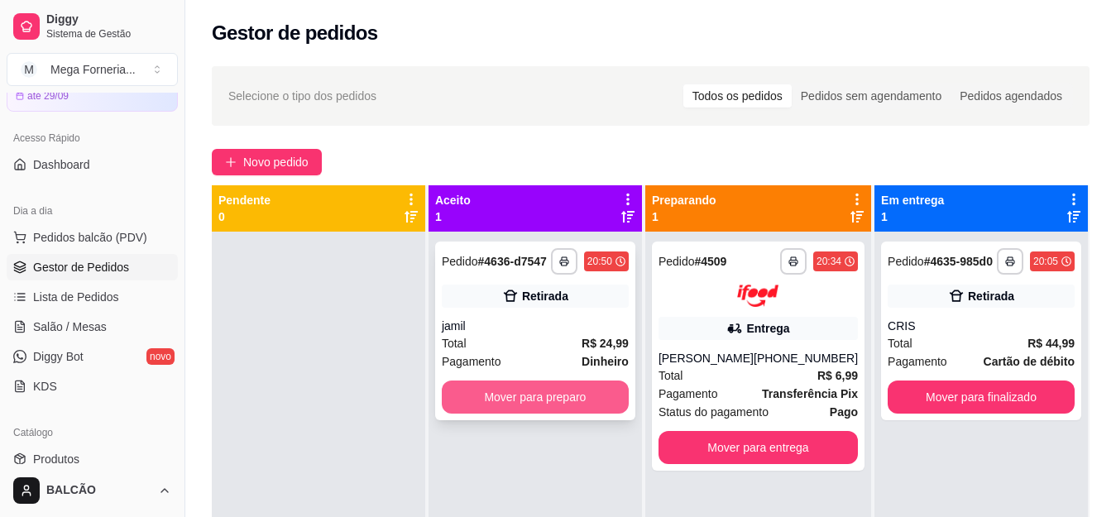
click at [562, 404] on button "Mover para preparo" at bounding box center [535, 396] width 187 height 33
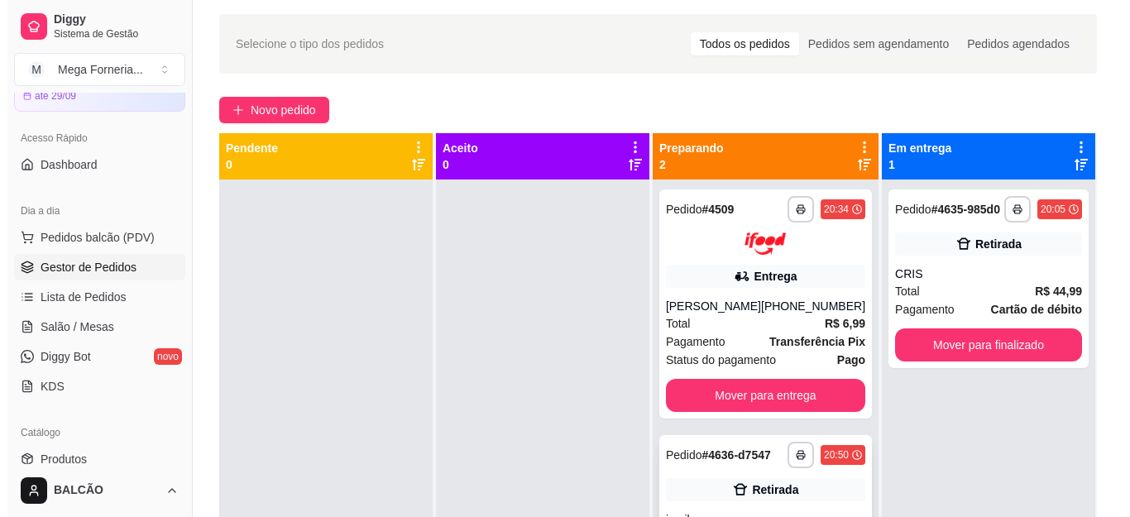
scroll to position [252, 0]
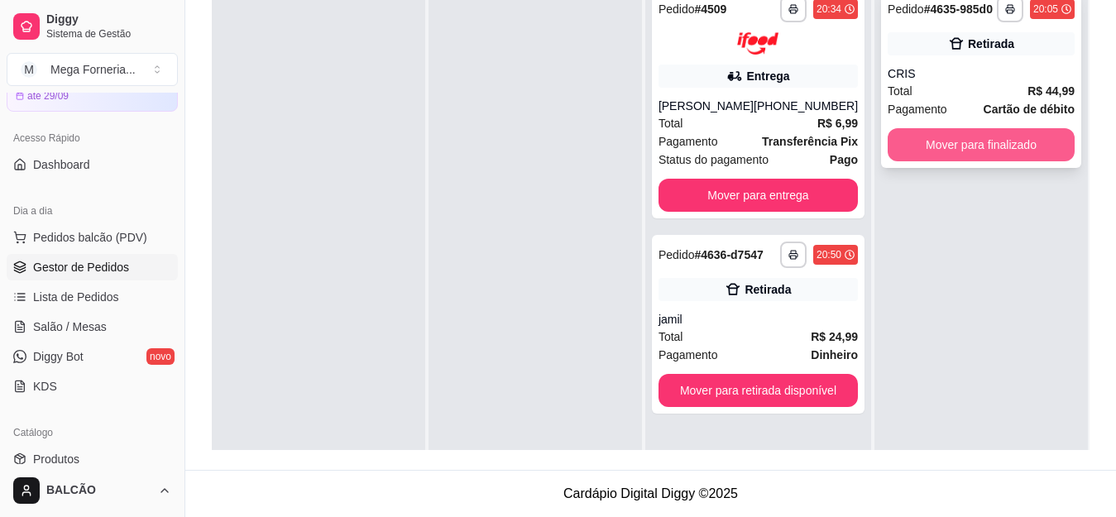
click at [1001, 145] on button "Mover para finalizado" at bounding box center [981, 144] width 187 height 33
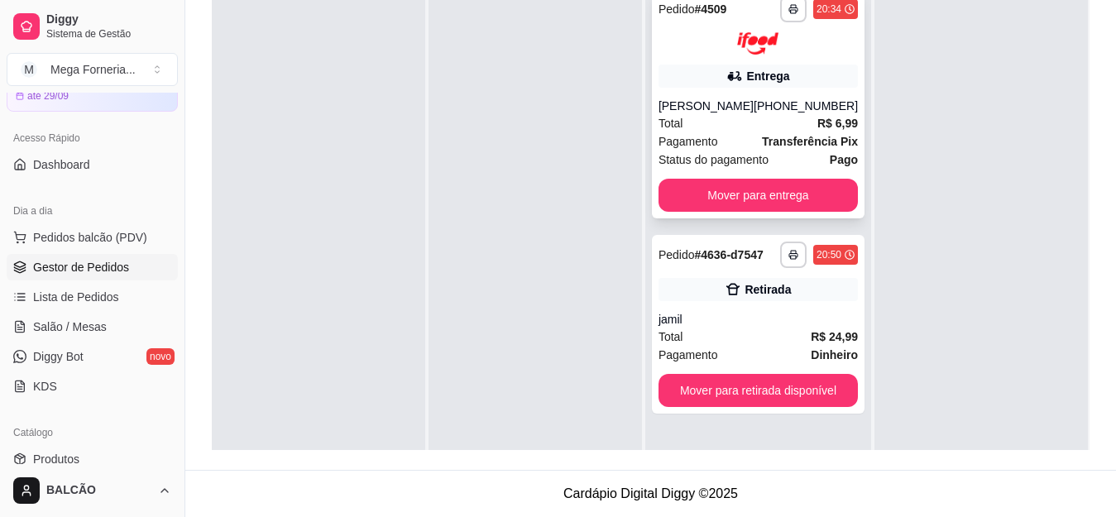
click at [798, 93] on div "**********" at bounding box center [758, 103] width 213 height 229
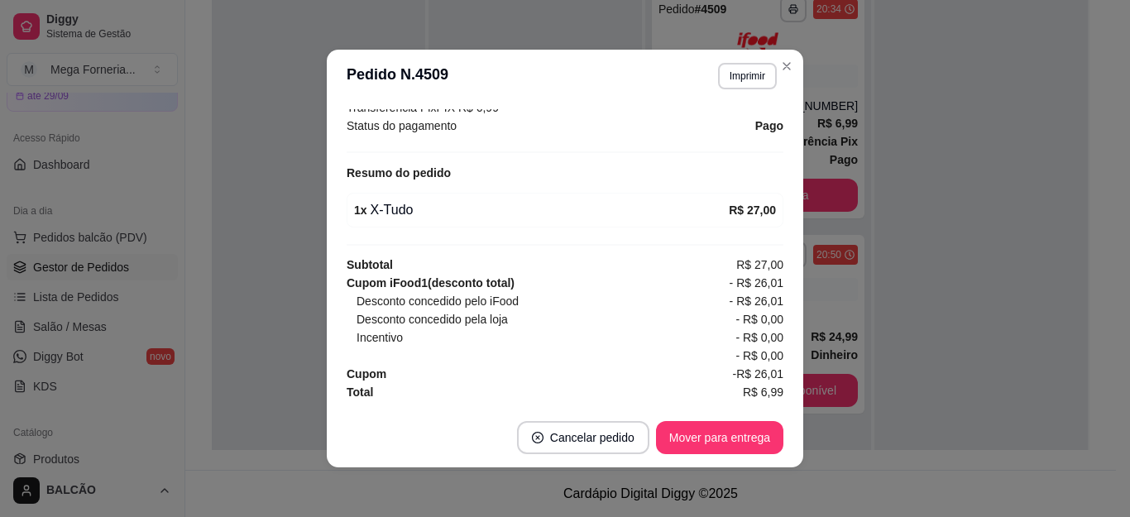
scroll to position [3, 0]
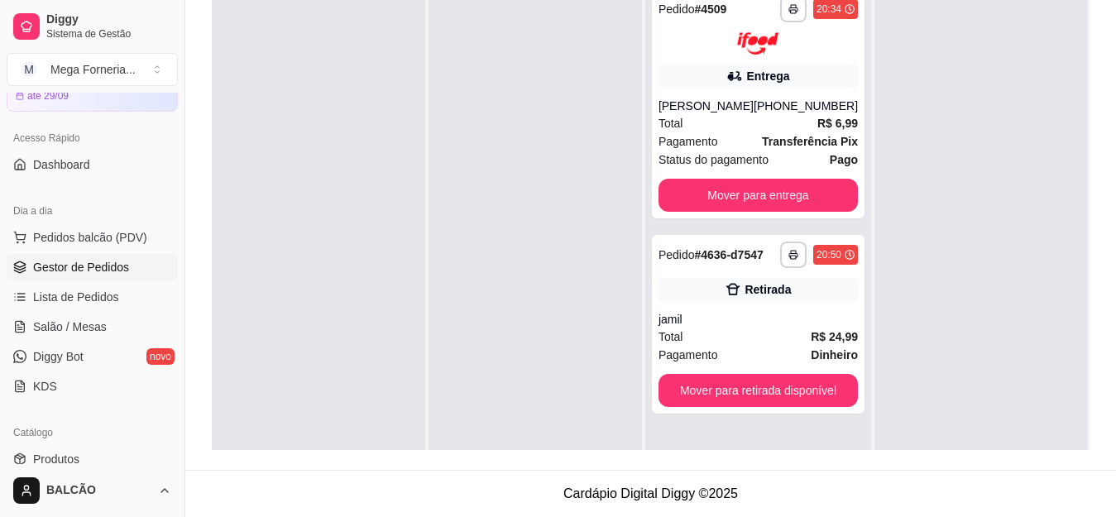
click at [640, 144] on div at bounding box center [534, 237] width 213 height 517
click at [680, 125] on span "Total" at bounding box center [670, 123] width 25 height 18
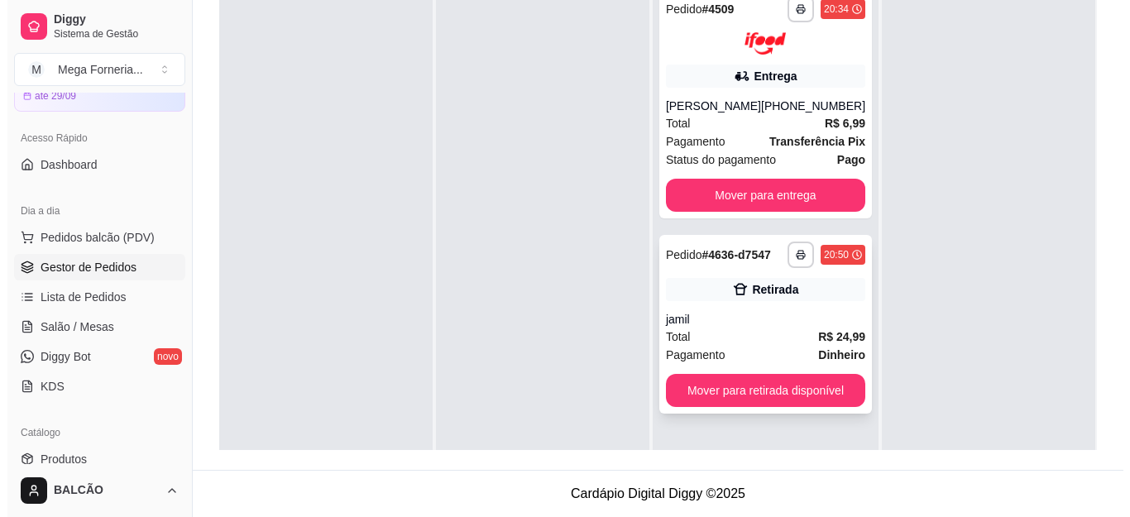
scroll to position [46, 0]
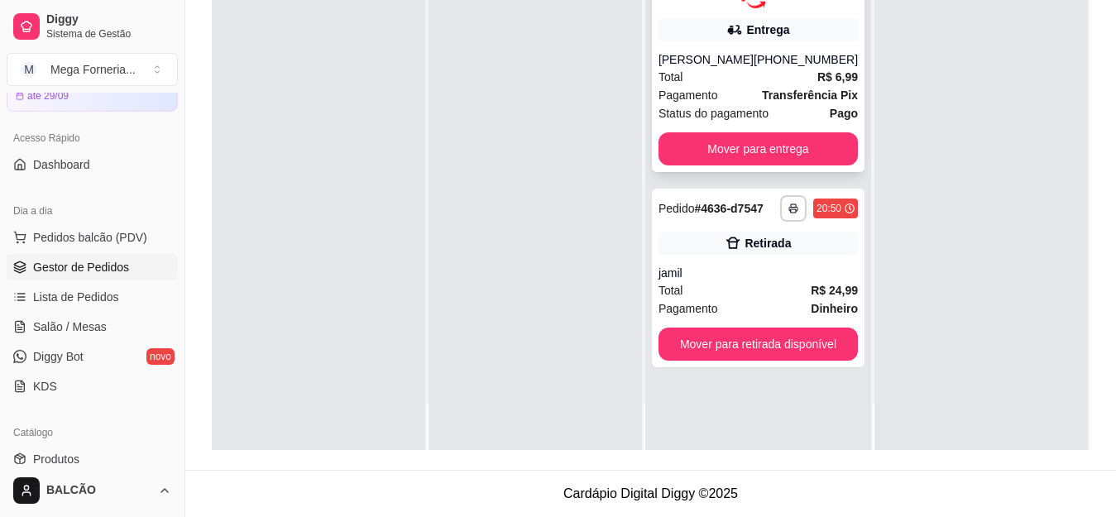
click at [763, 79] on div "Total R$ 6,99" at bounding box center [757, 77] width 199 height 18
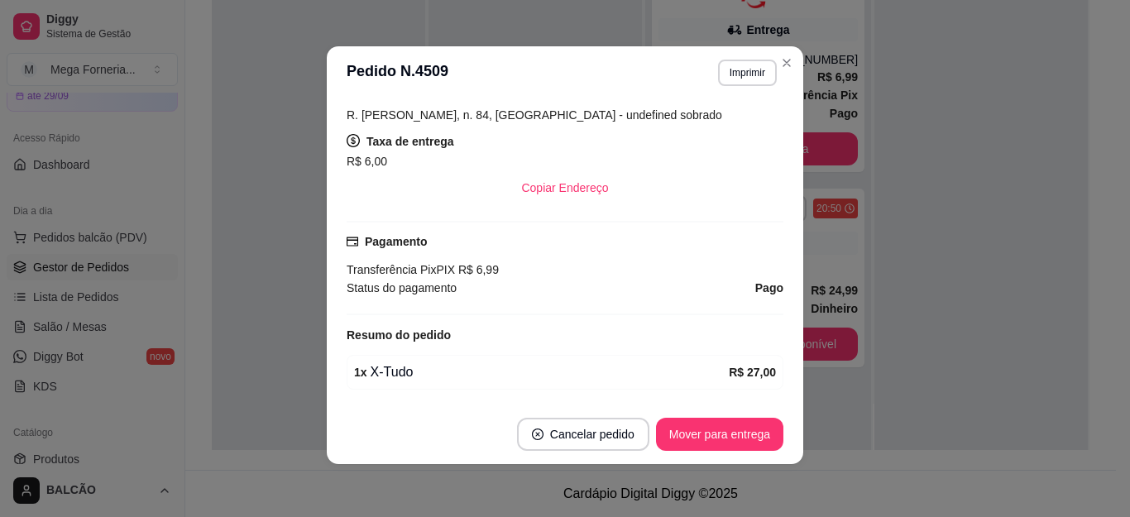
scroll to position [521, 0]
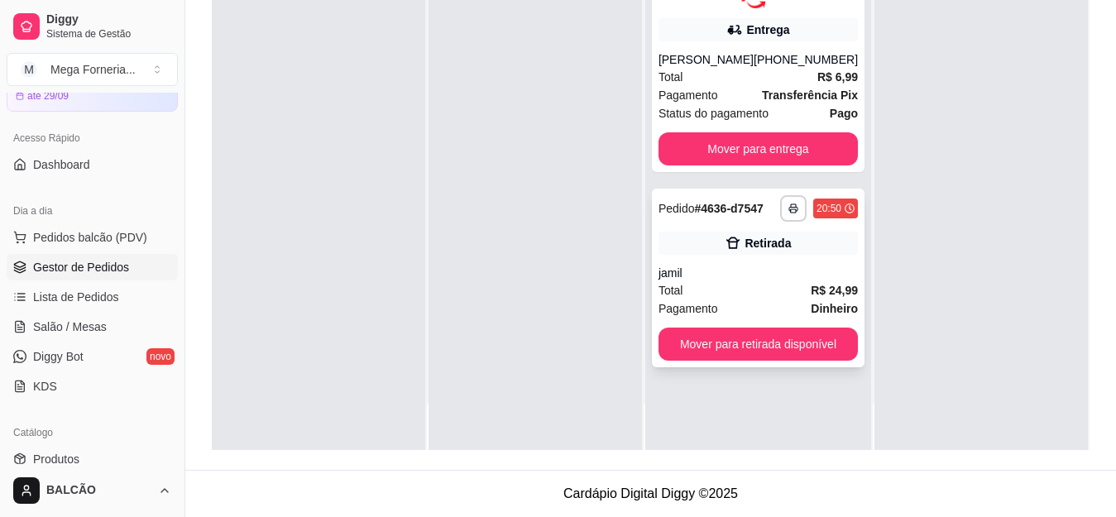
click at [779, 270] on div "jamil" at bounding box center [757, 273] width 199 height 17
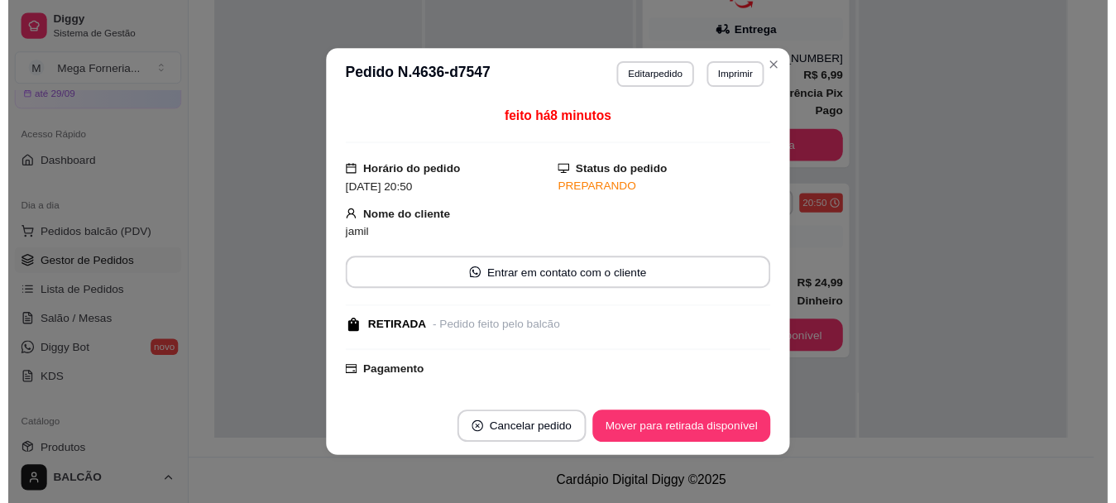
scroll to position [208, 0]
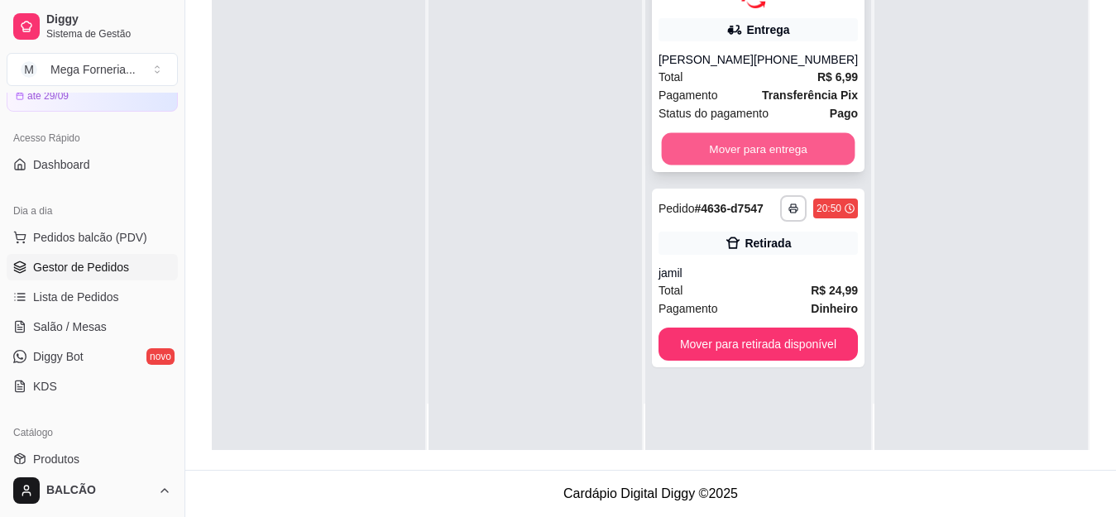
click at [724, 161] on button "Mover para entrega" at bounding box center [758, 148] width 194 height 32
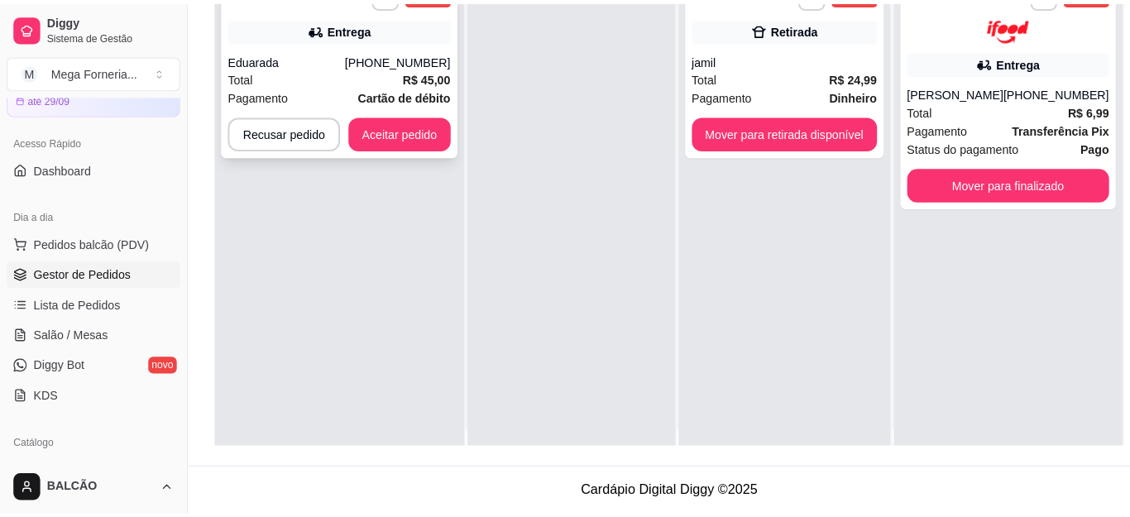
scroll to position [0, 0]
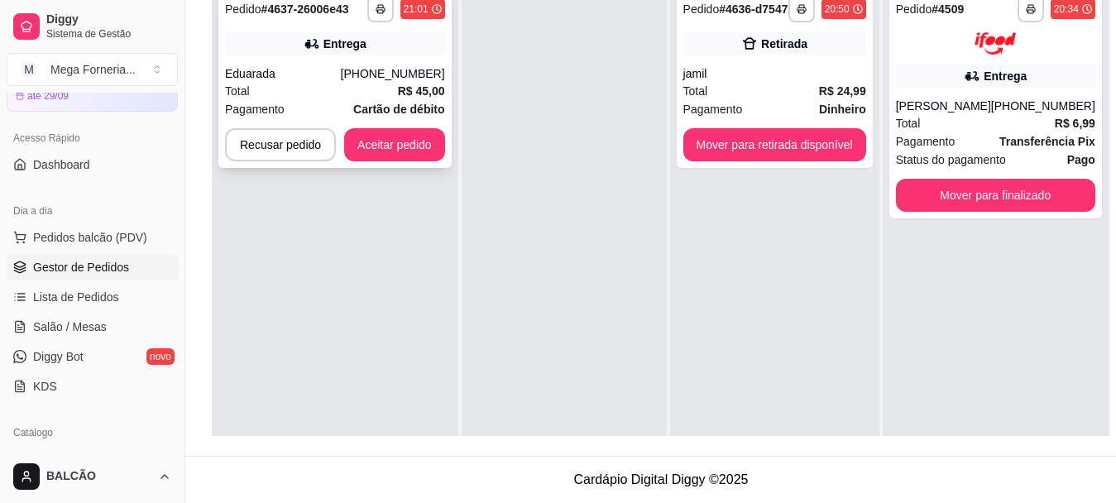
click at [380, 89] on div "Total R$ 45,00" at bounding box center [335, 91] width 220 height 18
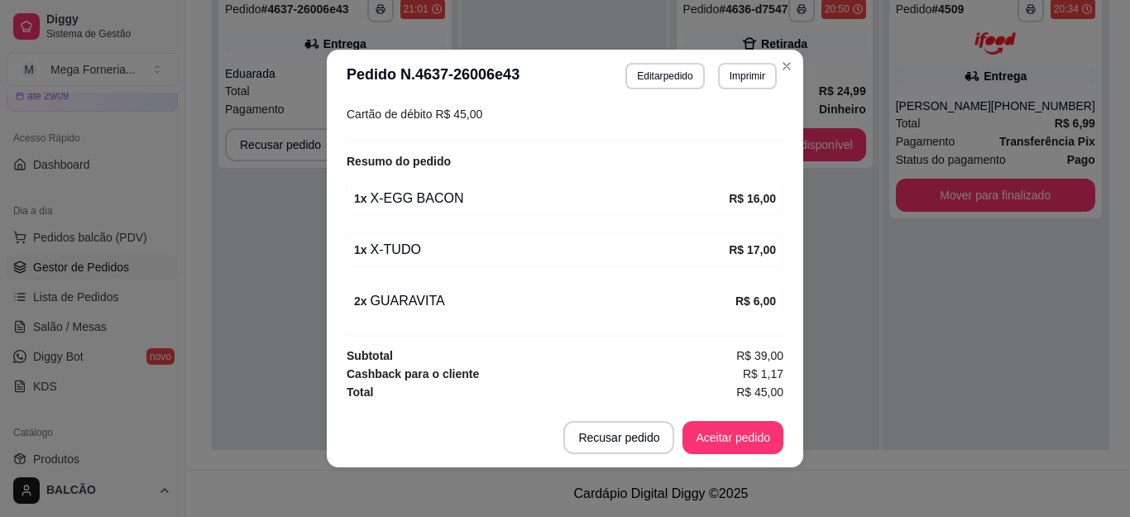
scroll to position [3, 0]
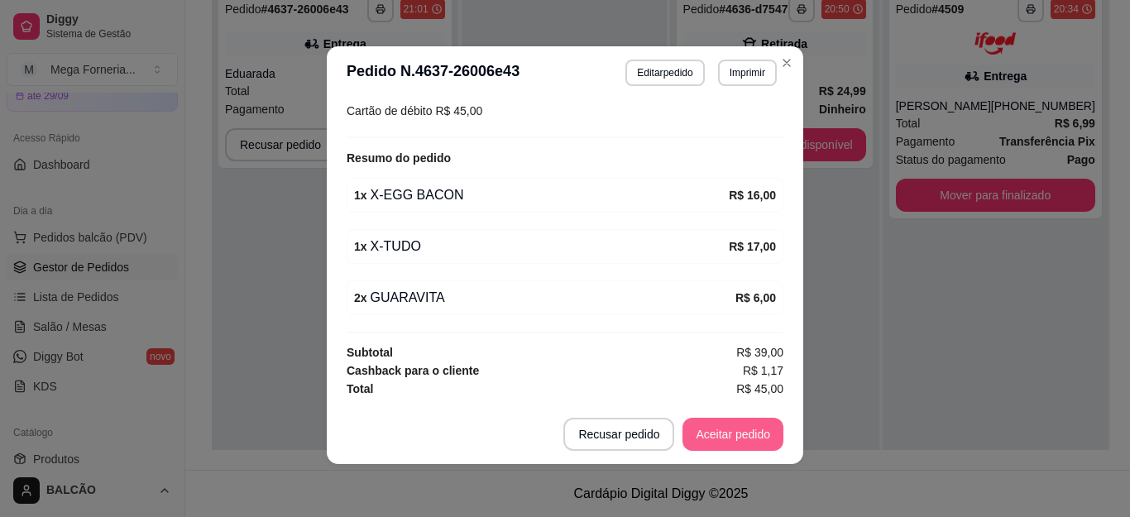
click at [760, 438] on button "Aceitar pedido" at bounding box center [732, 434] width 101 height 33
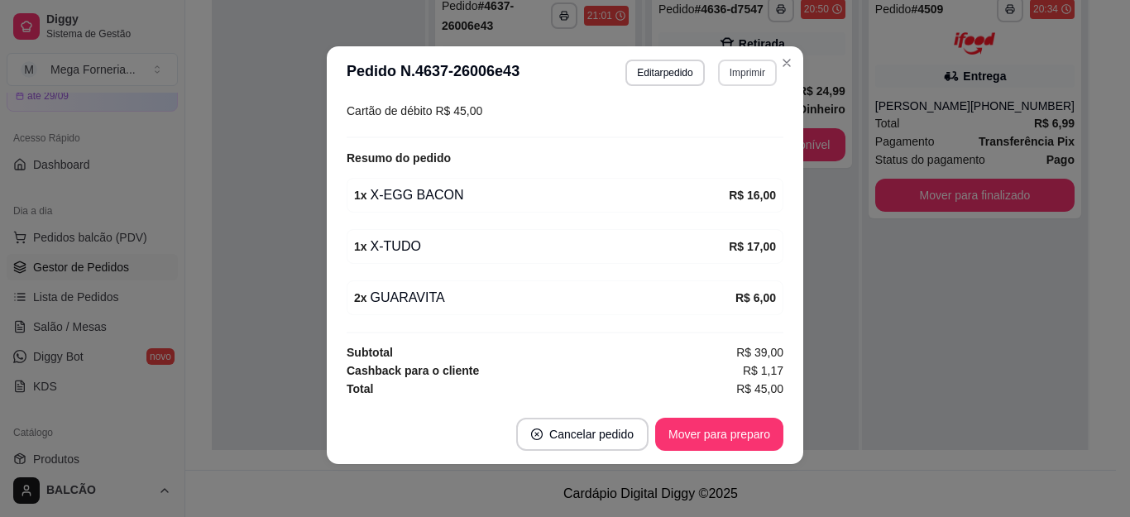
click at [734, 73] on button "Imprimir" at bounding box center [747, 73] width 59 height 26
click at [708, 136] on button "IMPRESSORA" at bounding box center [712, 130] width 120 height 26
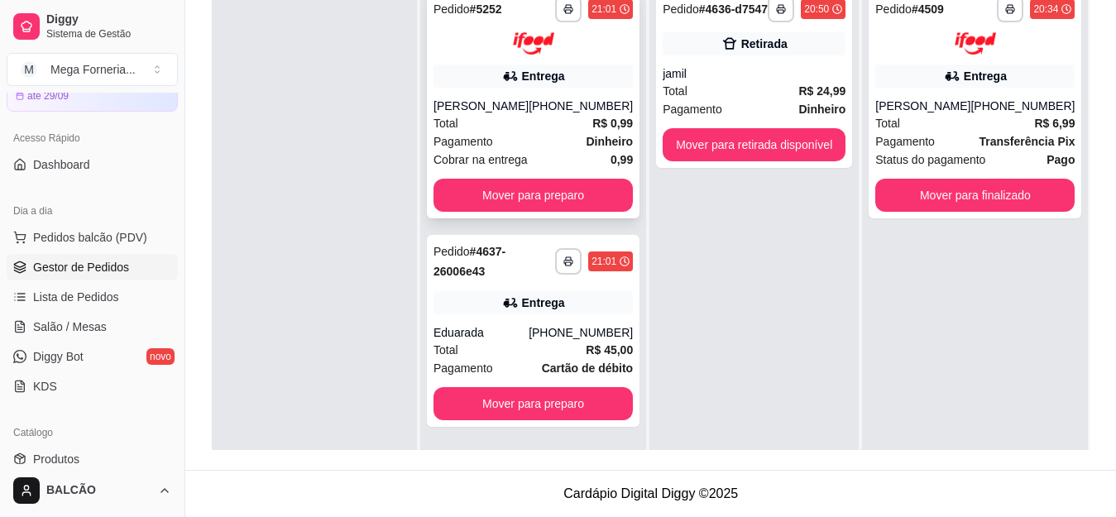
click at [504, 123] on div "Total R$ 0,99" at bounding box center [532, 123] width 199 height 18
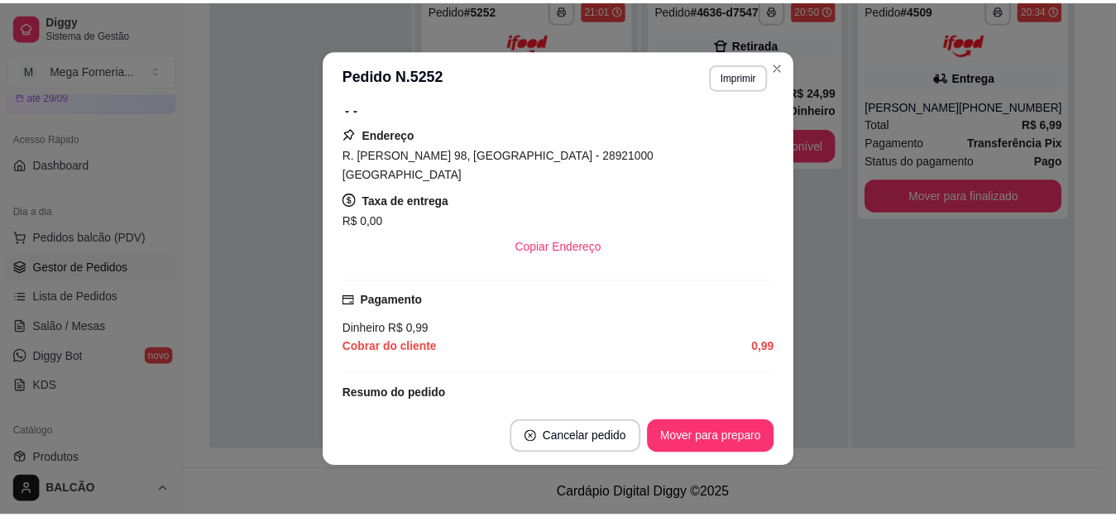
scroll to position [316, 0]
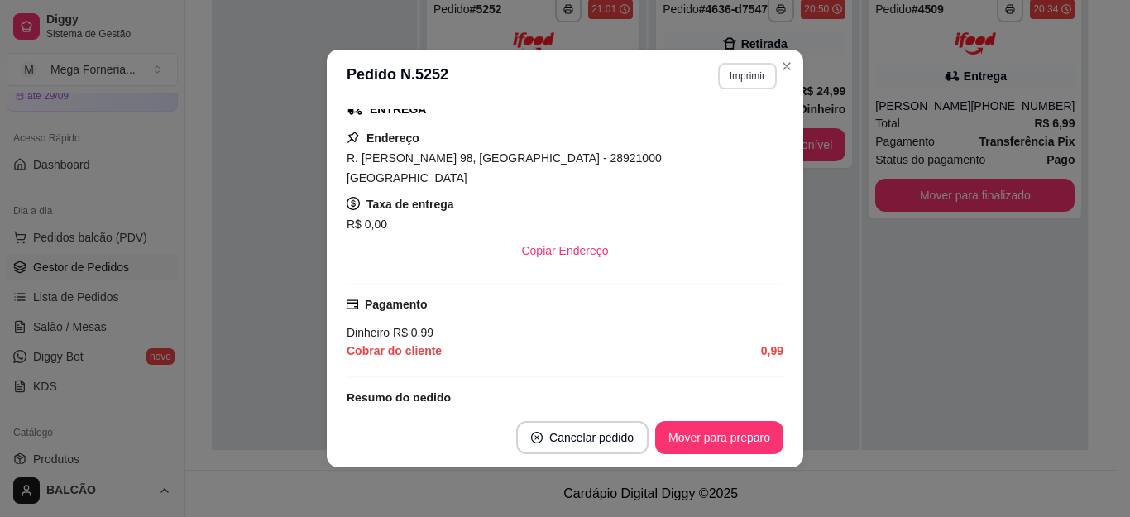
click at [731, 76] on button "Imprimir" at bounding box center [747, 76] width 59 height 26
click at [721, 131] on button "IMPRESSORA" at bounding box center [711, 134] width 120 height 26
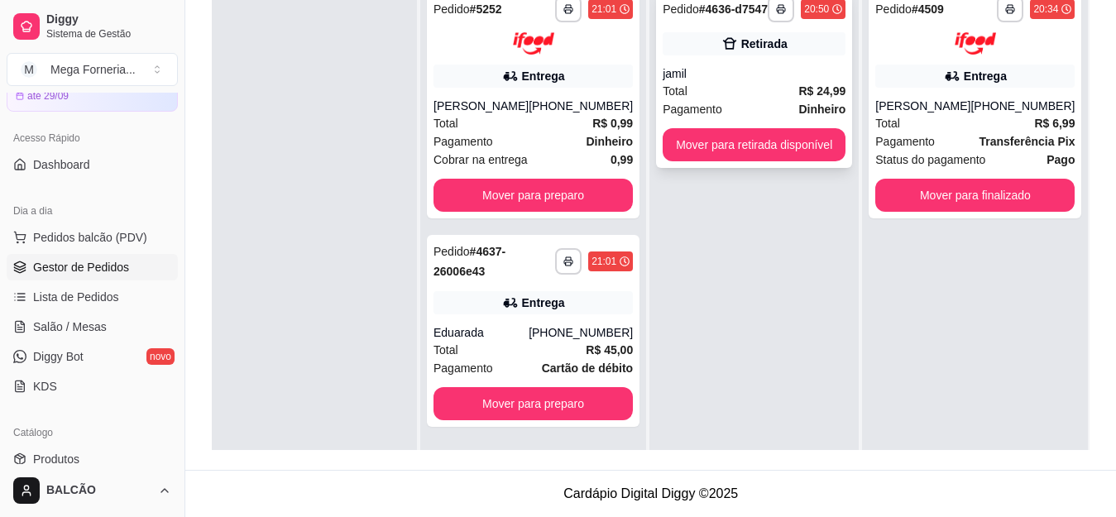
click at [736, 58] on div "**********" at bounding box center [754, 78] width 196 height 179
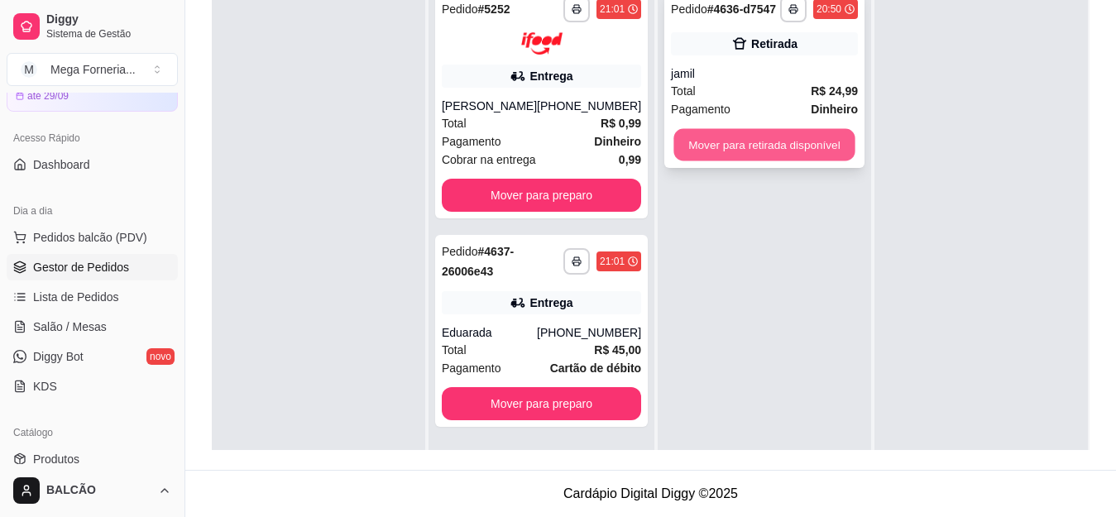
click at [803, 145] on button "Mover para retirada disponível" at bounding box center [763, 145] width 181 height 32
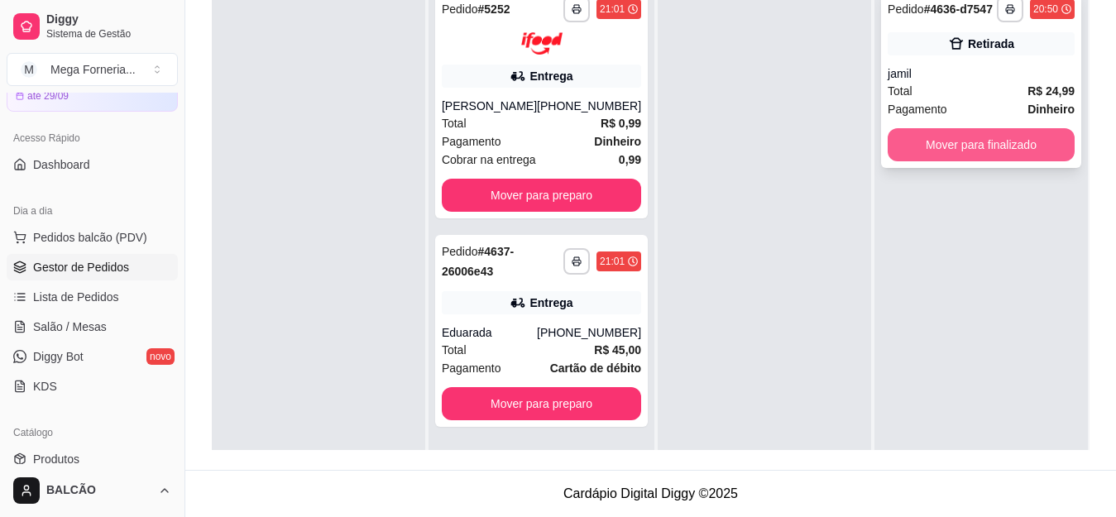
click at [975, 147] on button "Mover para finalizado" at bounding box center [981, 144] width 187 height 33
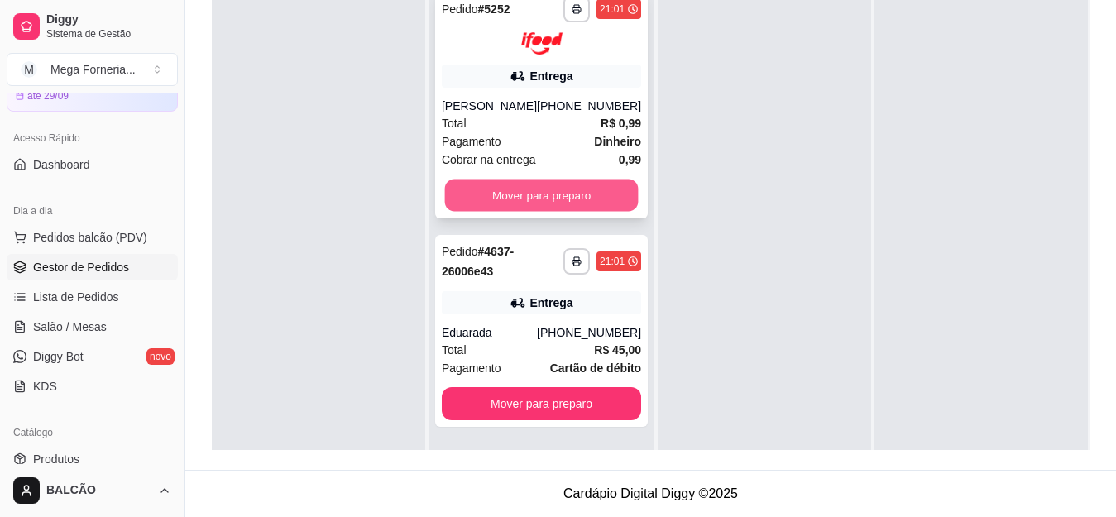
click at [581, 194] on button "Mover para preparo" at bounding box center [542, 195] width 194 height 32
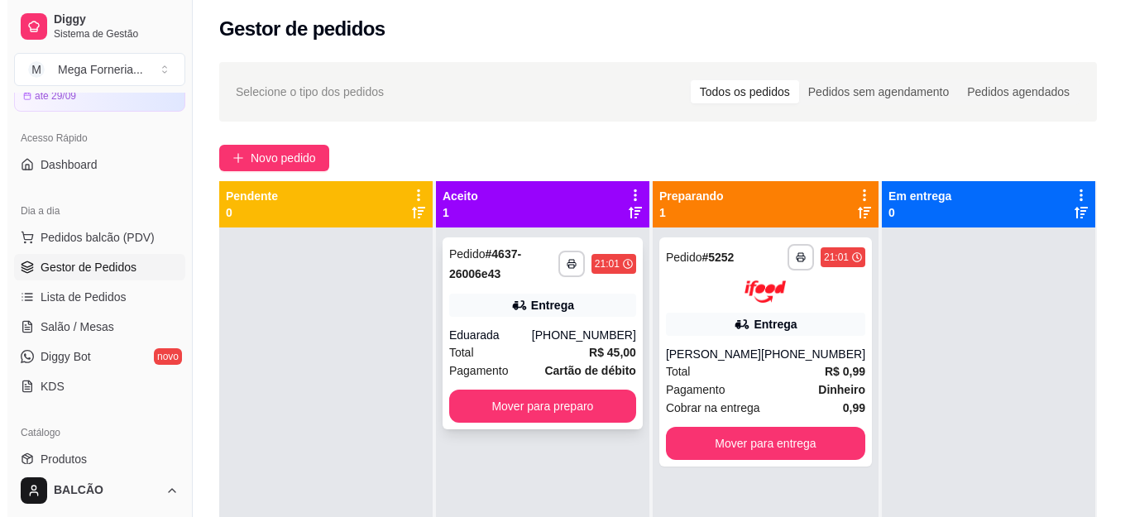
scroll to position [46, 0]
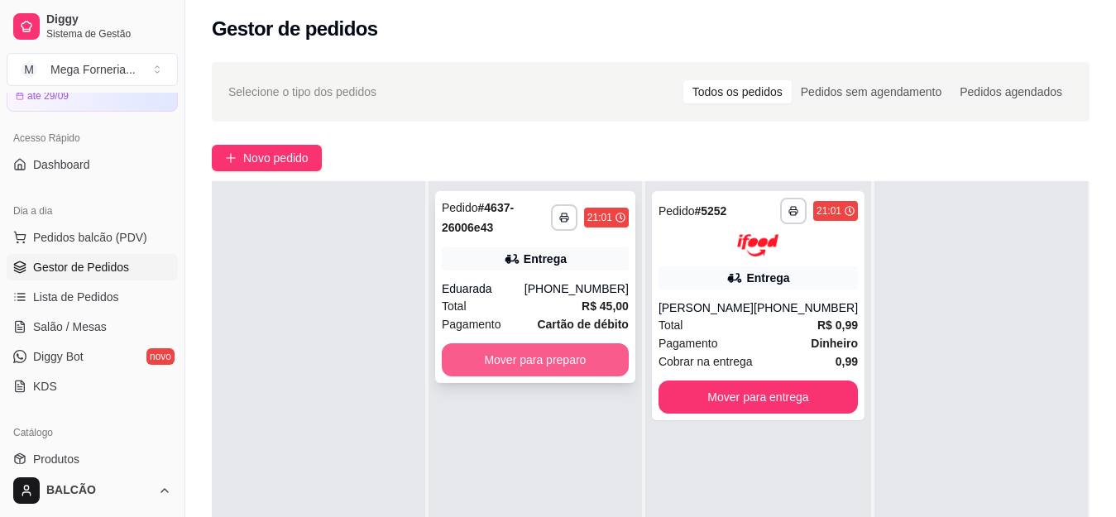
click at [572, 361] on button "Mover para preparo" at bounding box center [535, 359] width 187 height 33
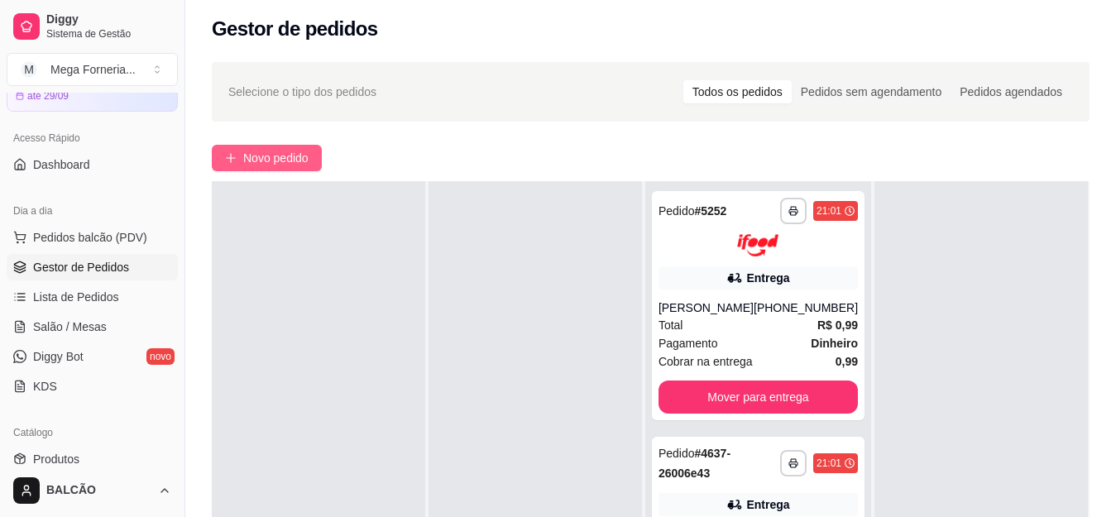
click at [295, 165] on span "Novo pedido" at bounding box center [275, 158] width 65 height 18
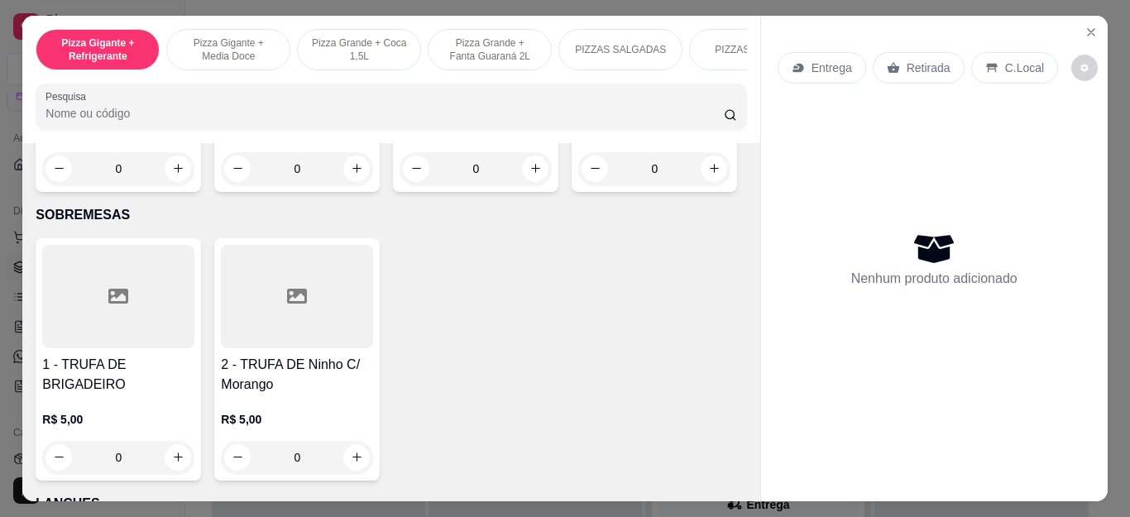
scroll to position [1820, 0]
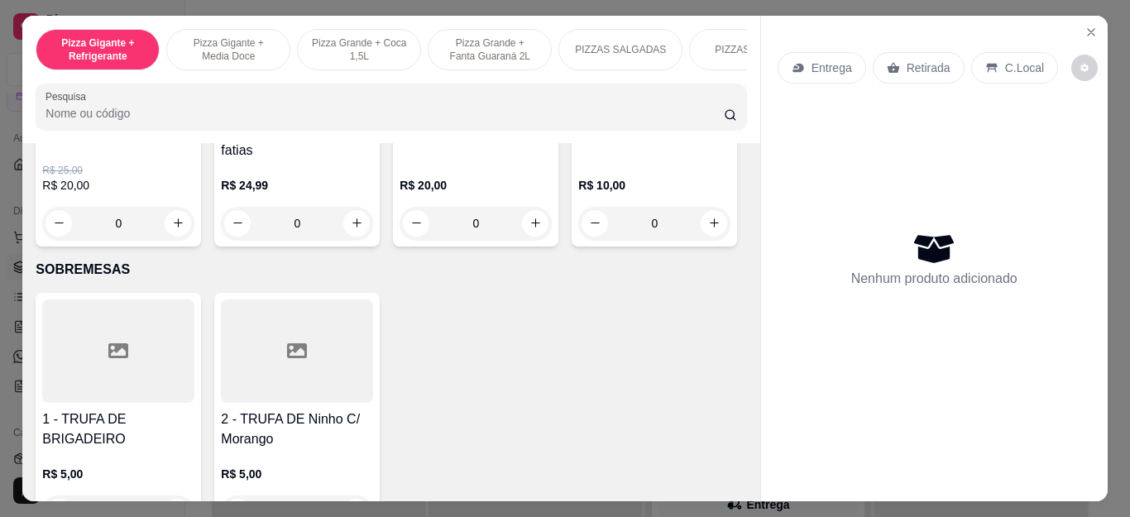
click at [578, 240] on div "0" at bounding box center [654, 223] width 152 height 33
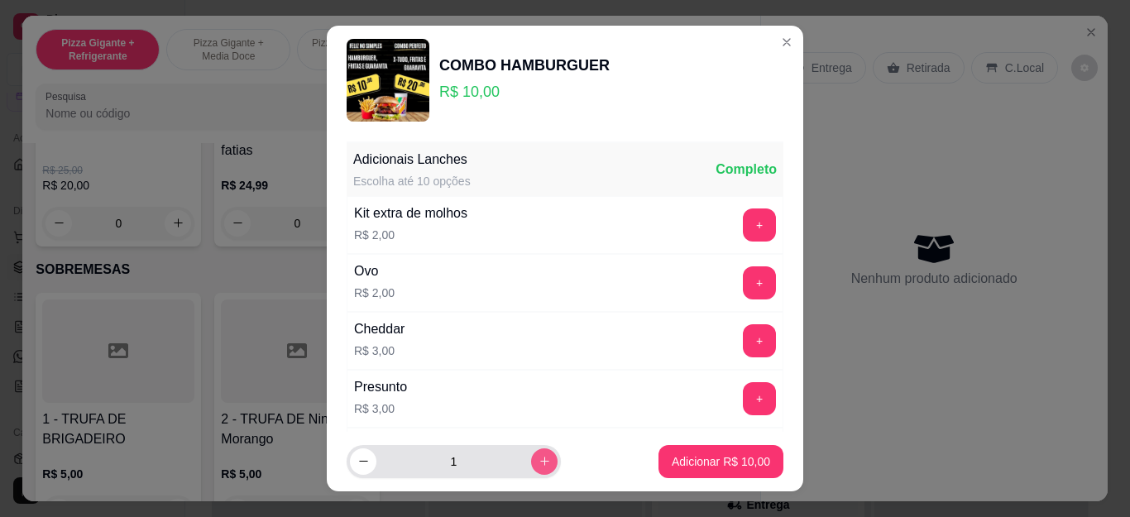
click at [531, 462] on button "increase-product-quantity" at bounding box center [544, 461] width 26 height 26
type input "2"
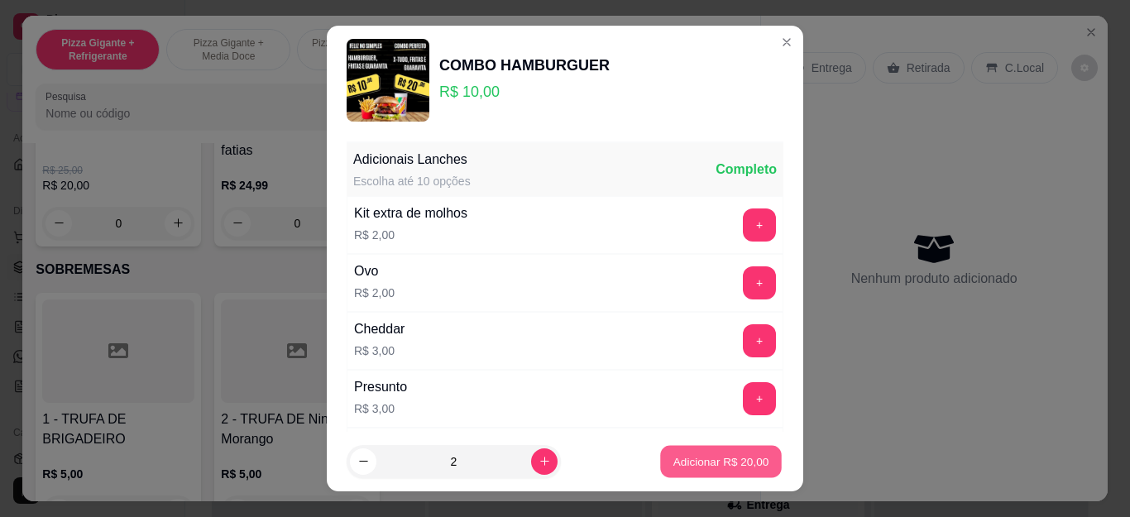
click at [706, 464] on p "Adicionar R$ 20,00" at bounding box center [721, 461] width 96 height 16
type input "2"
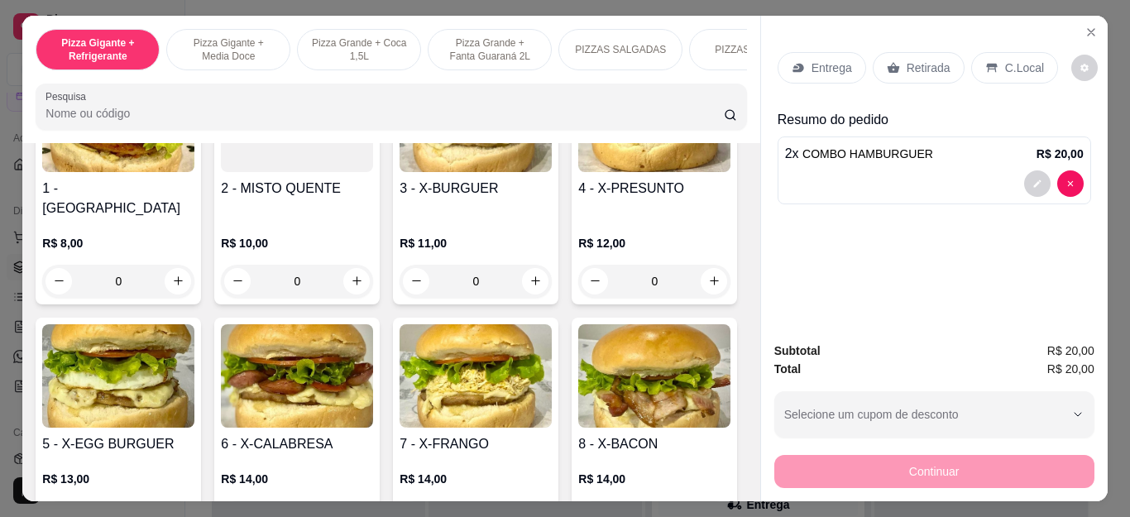
scroll to position [2256, 0]
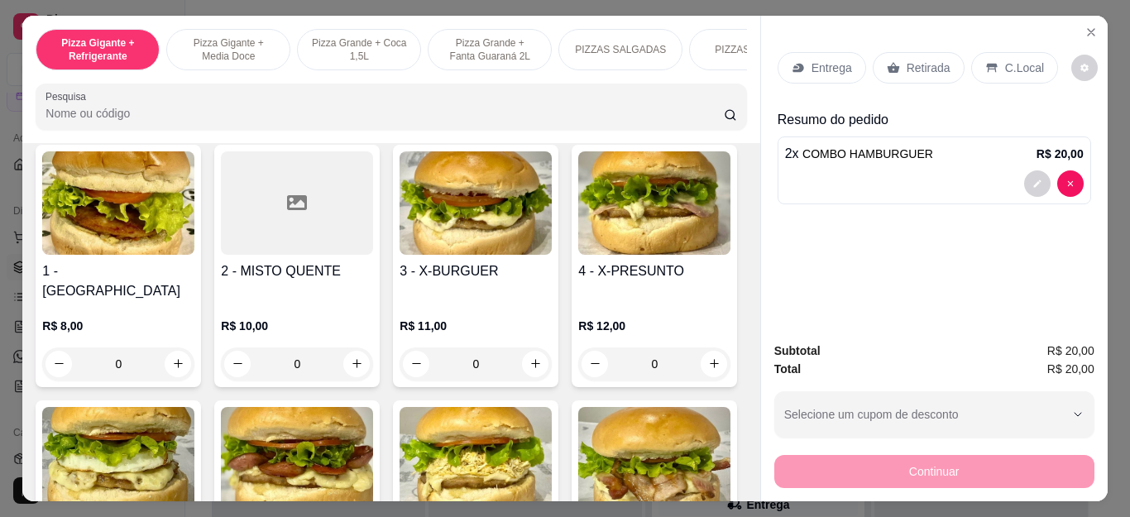
click at [172, 81] on icon "increase-product-quantity" at bounding box center [178, 75] width 12 height 12
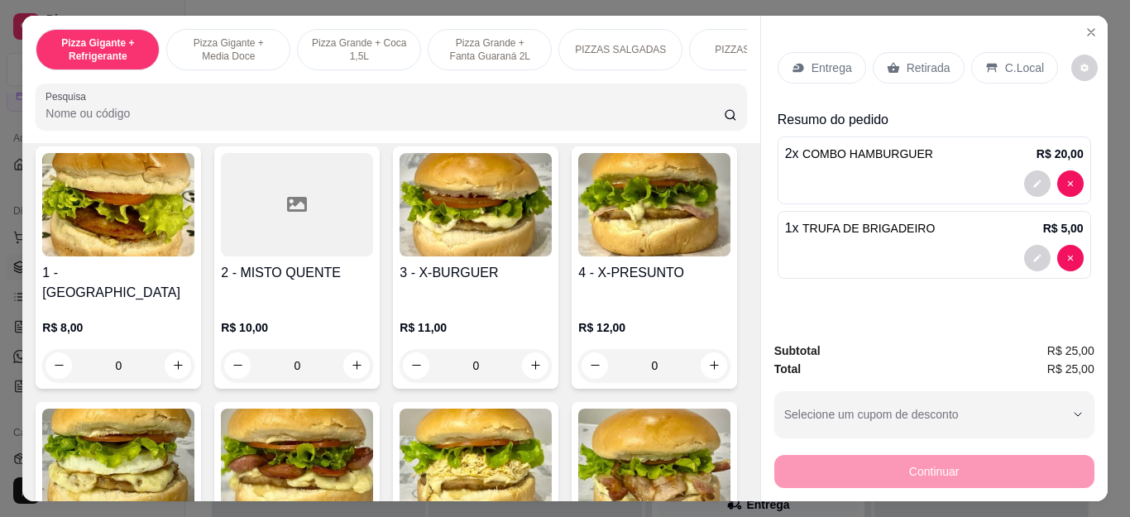
type input "1"
click at [926, 62] on p "Retirada" at bounding box center [929, 68] width 44 height 17
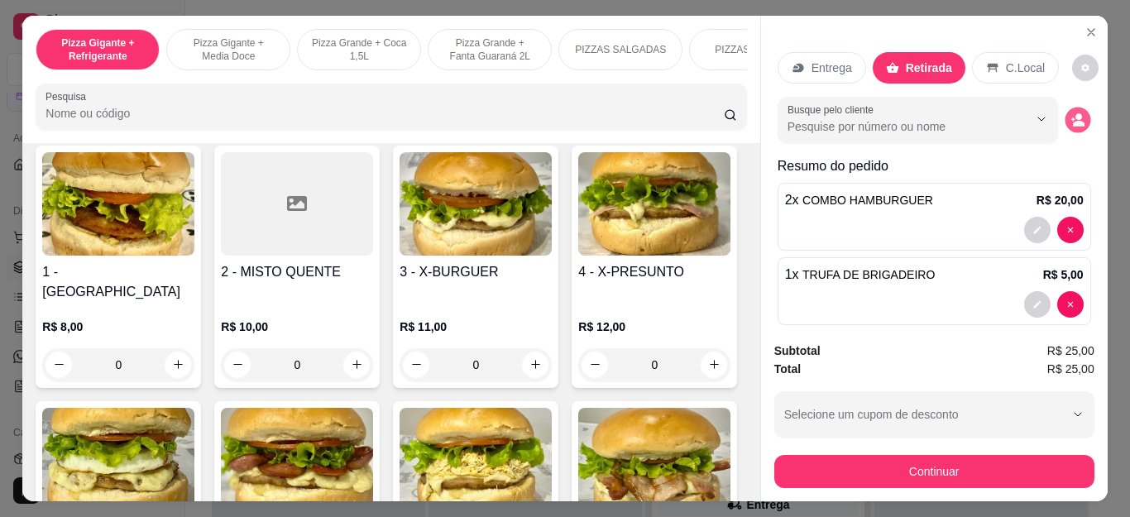
click at [1070, 112] on icon "decrease-product-quantity" at bounding box center [1077, 119] width 14 height 14
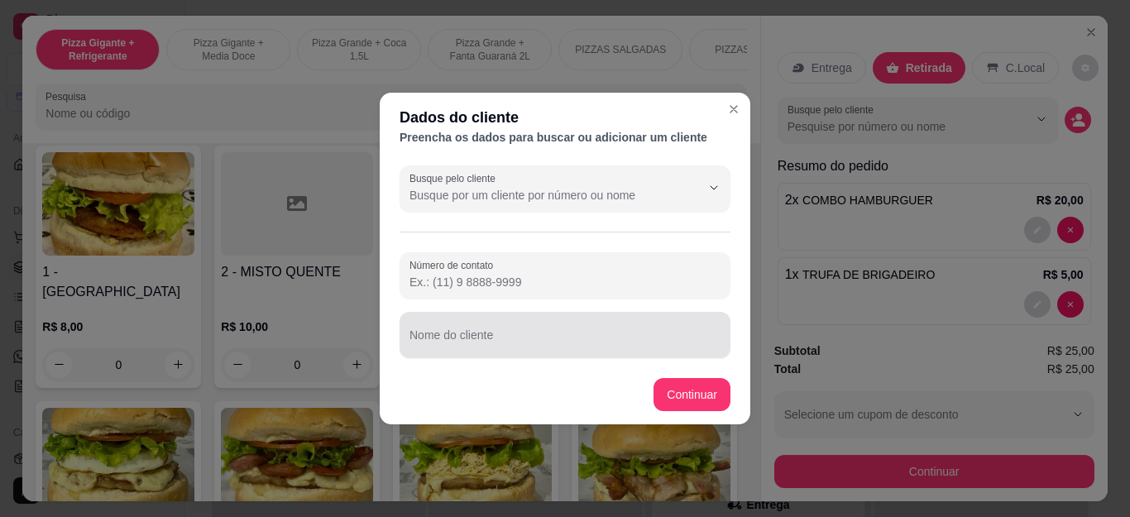
click at [620, 324] on div at bounding box center [564, 334] width 311 height 33
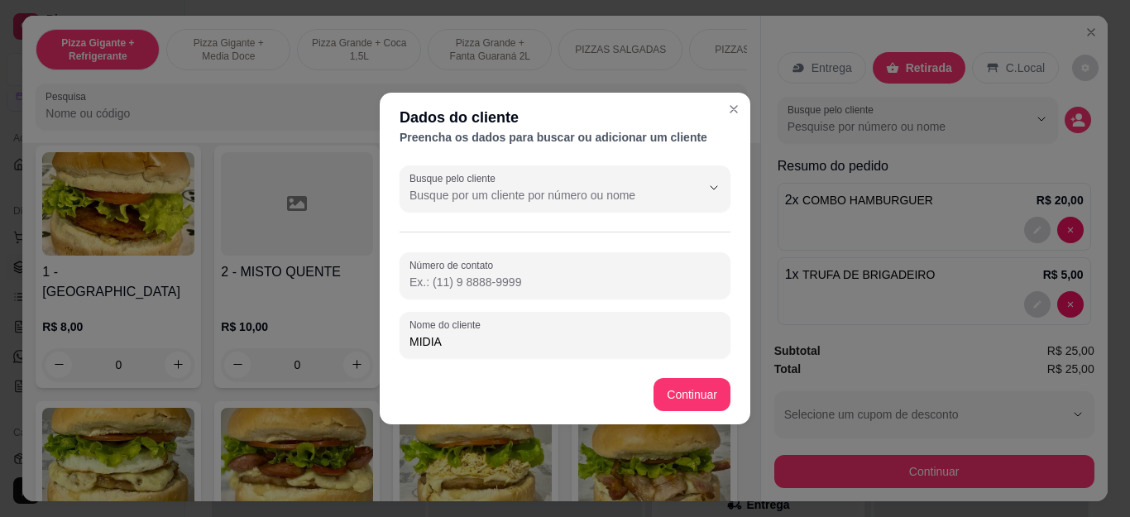
type input "MIDIAN"
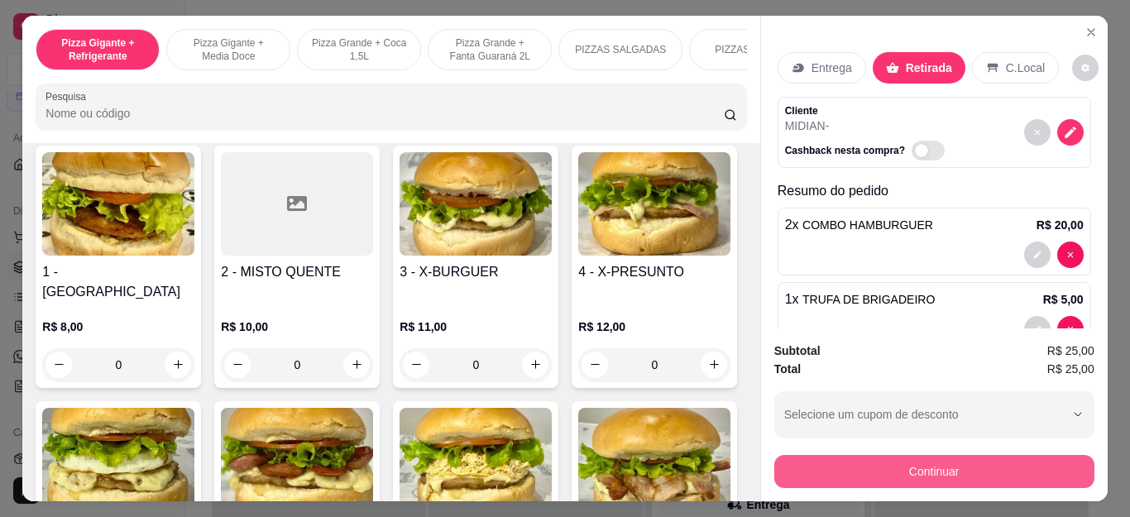
click at [783, 462] on button "Continuar" at bounding box center [934, 471] width 320 height 33
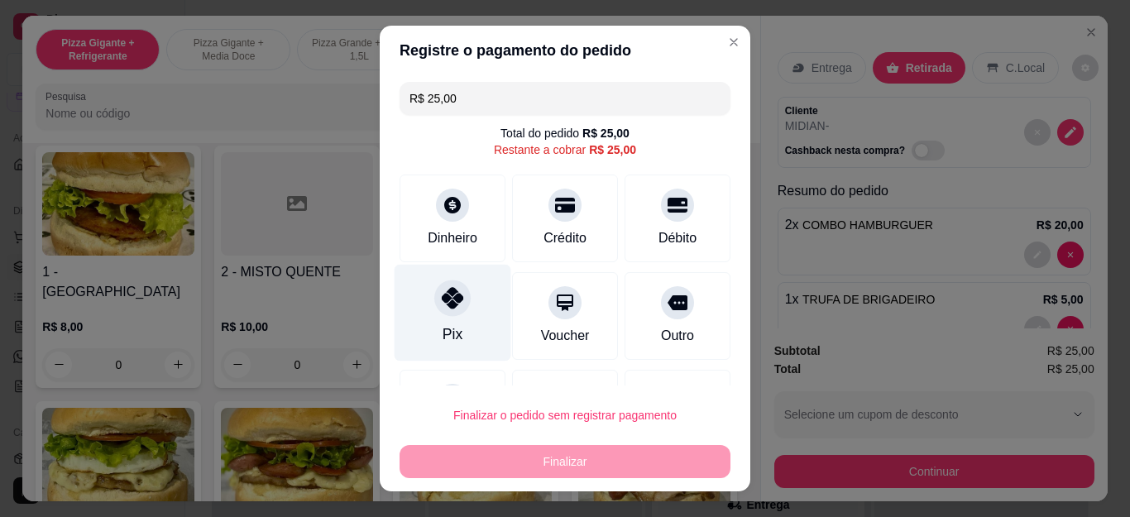
click at [442, 304] on icon at bounding box center [453, 298] width 22 height 22
type input "R$ 0,00"
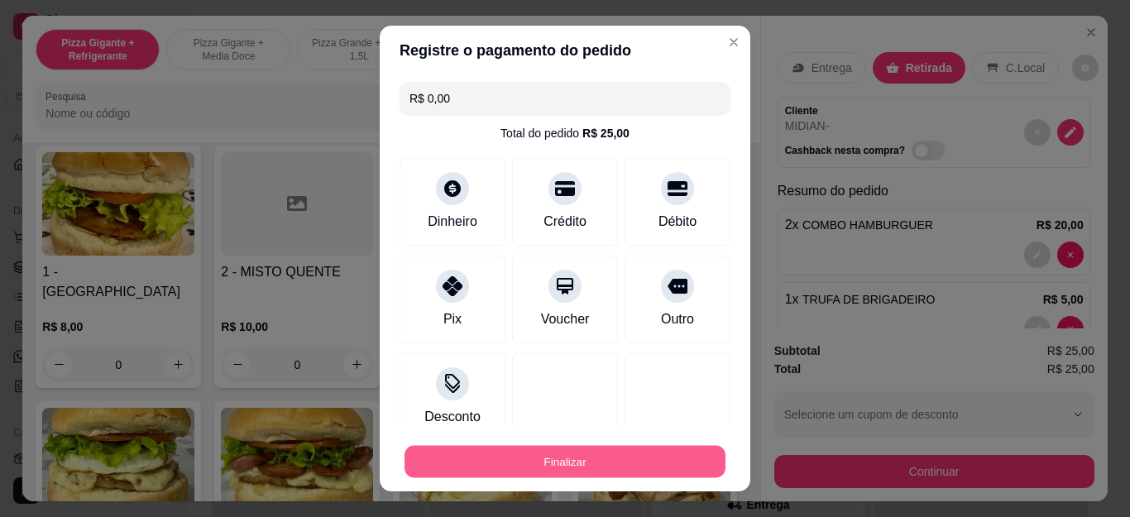
click at [515, 452] on button "Finalizar" at bounding box center [564, 461] width 321 height 32
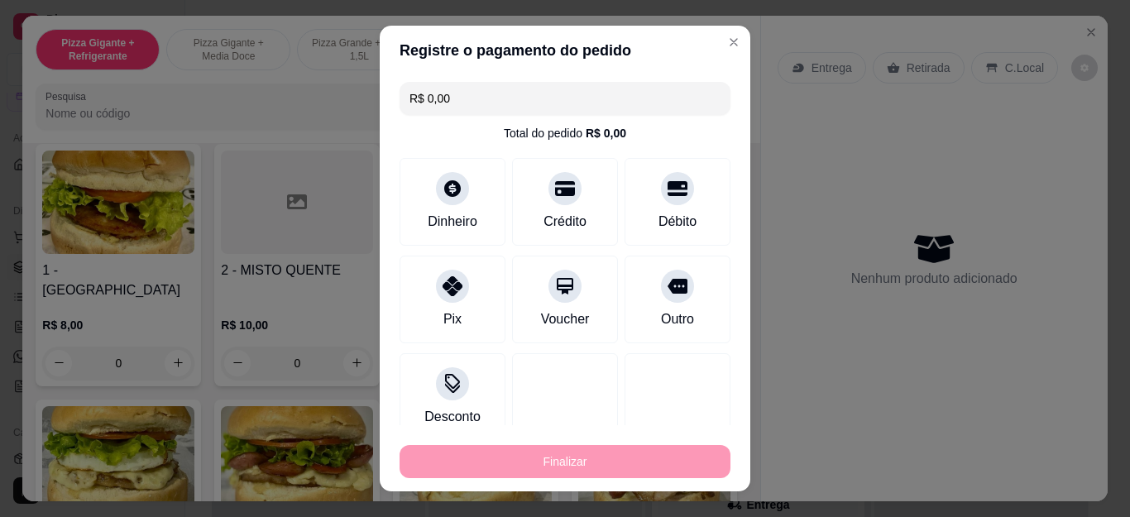
type input "0"
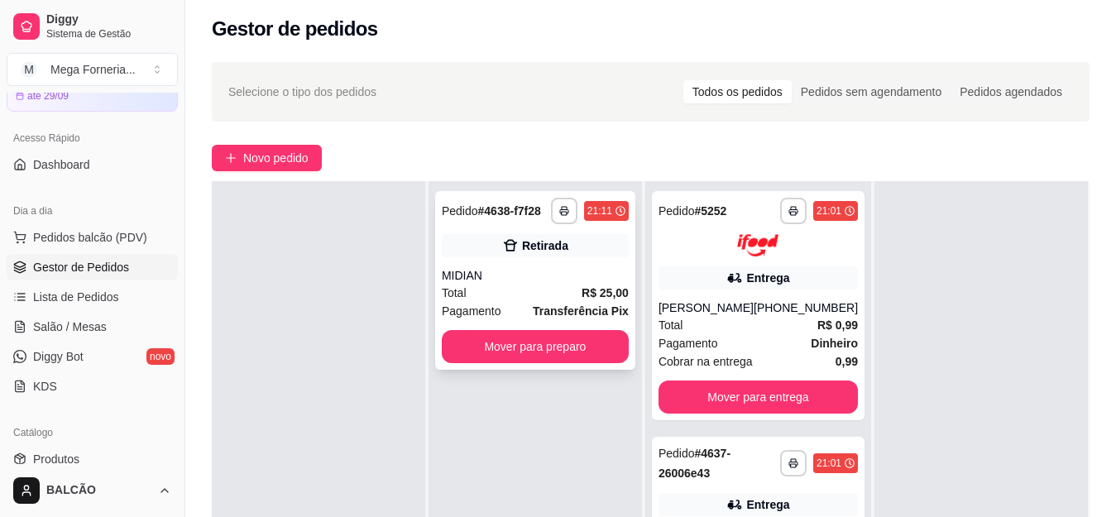
click at [553, 261] on div "**********" at bounding box center [535, 280] width 200 height 179
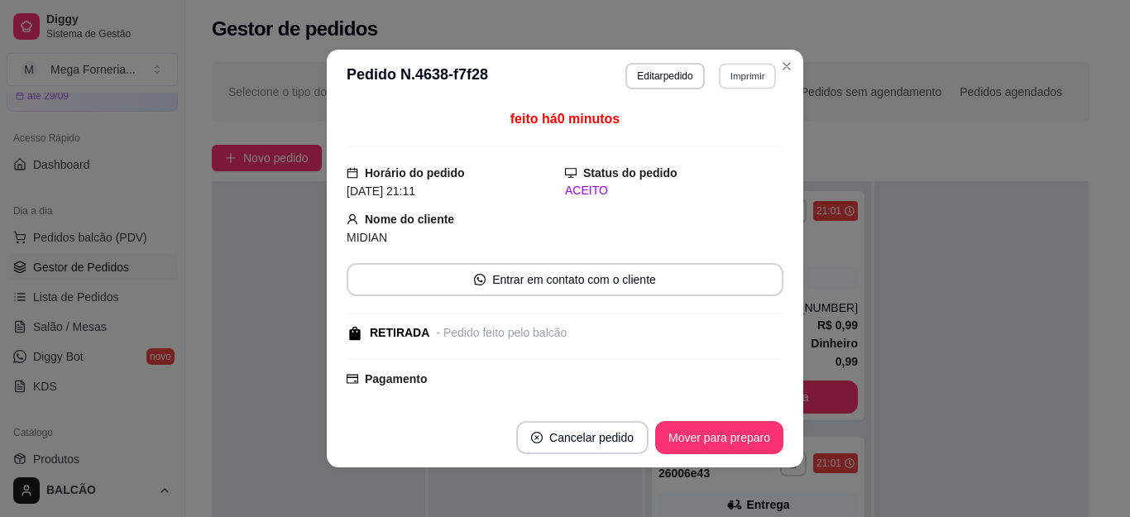
click at [736, 85] on button "Imprimir" at bounding box center [747, 76] width 57 height 26
click at [712, 107] on h4 "Escolha a impressora" at bounding box center [711, 106] width 120 height 17
click at [733, 122] on button "IMPRESSORA" at bounding box center [711, 134] width 116 height 26
click at [737, 425] on button "Mover para preparo" at bounding box center [719, 438] width 124 height 32
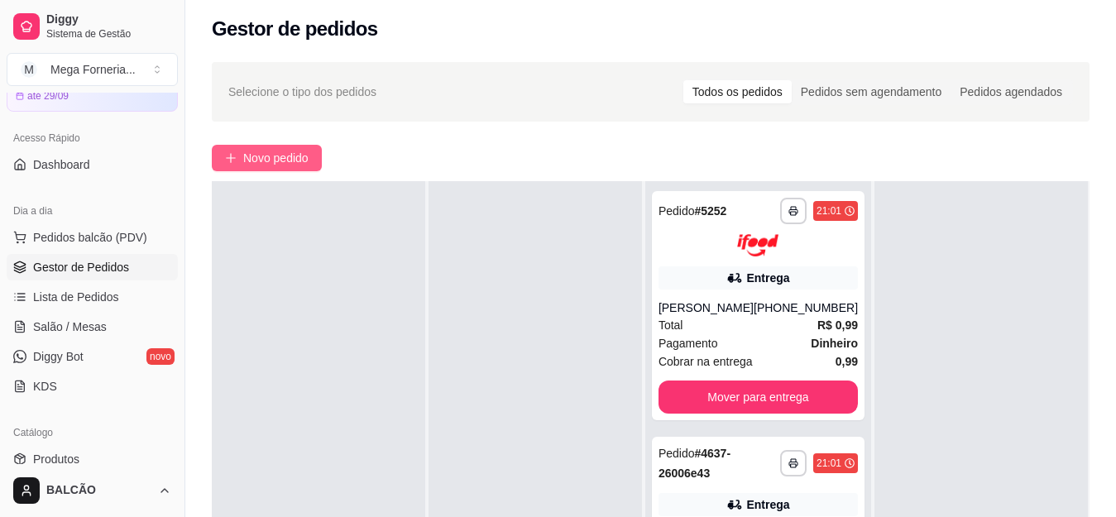
click at [274, 156] on span "Novo pedido" at bounding box center [275, 158] width 65 height 18
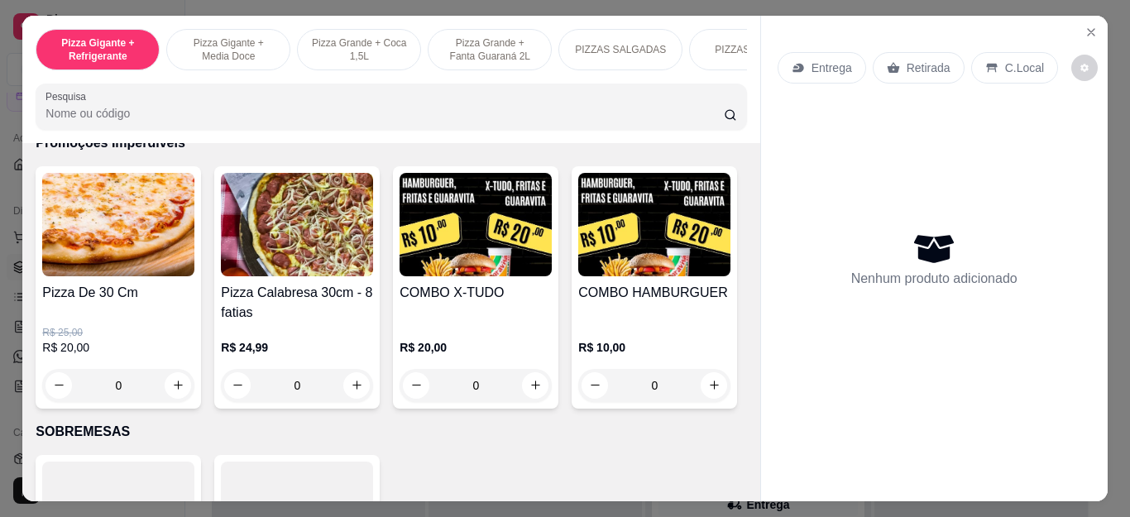
scroll to position [1654, 0]
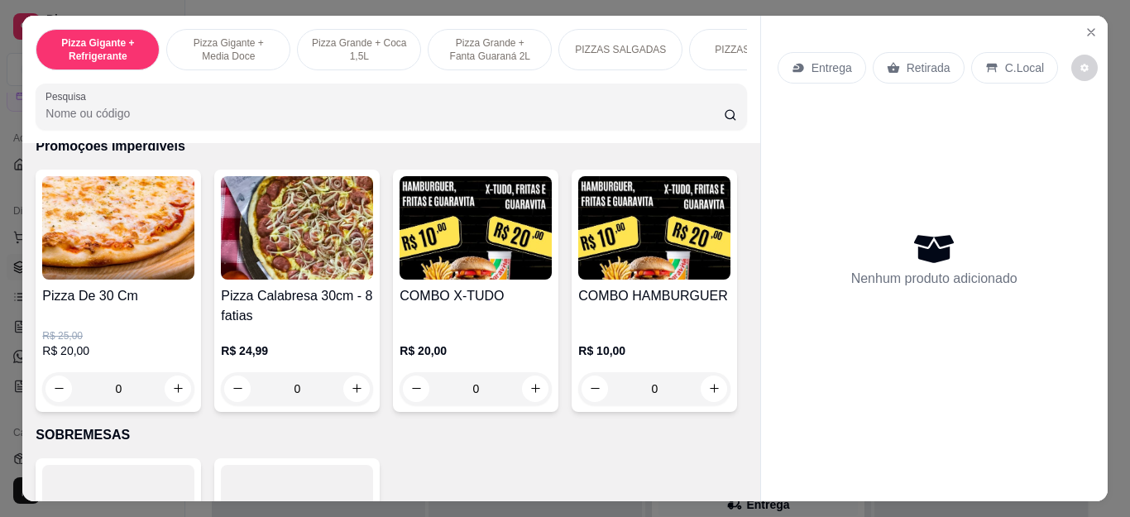
click at [522, 392] on div "0" at bounding box center [476, 388] width 152 height 33
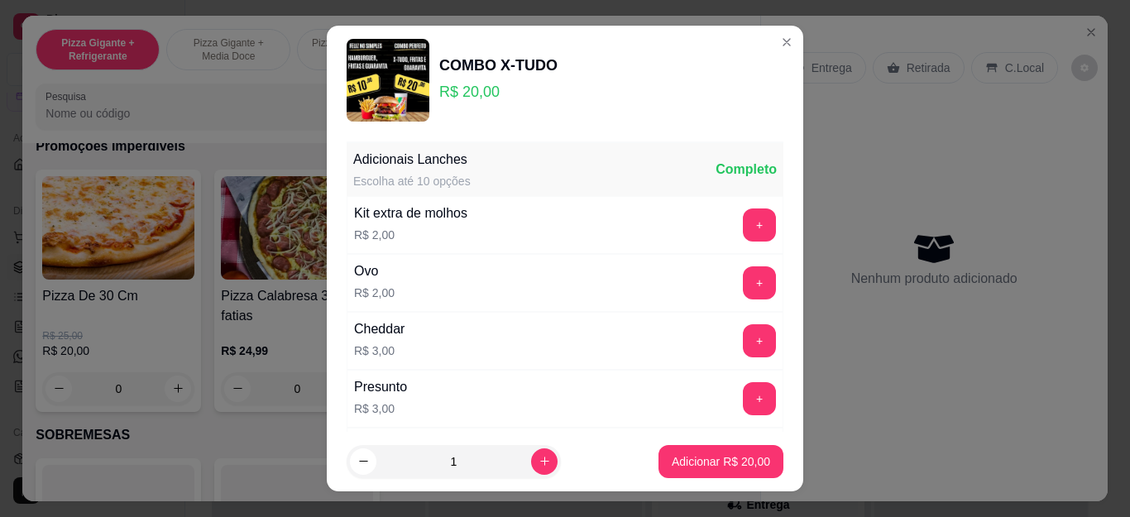
click at [715, 463] on p "Adicionar R$ 20,00" at bounding box center [721, 461] width 98 height 17
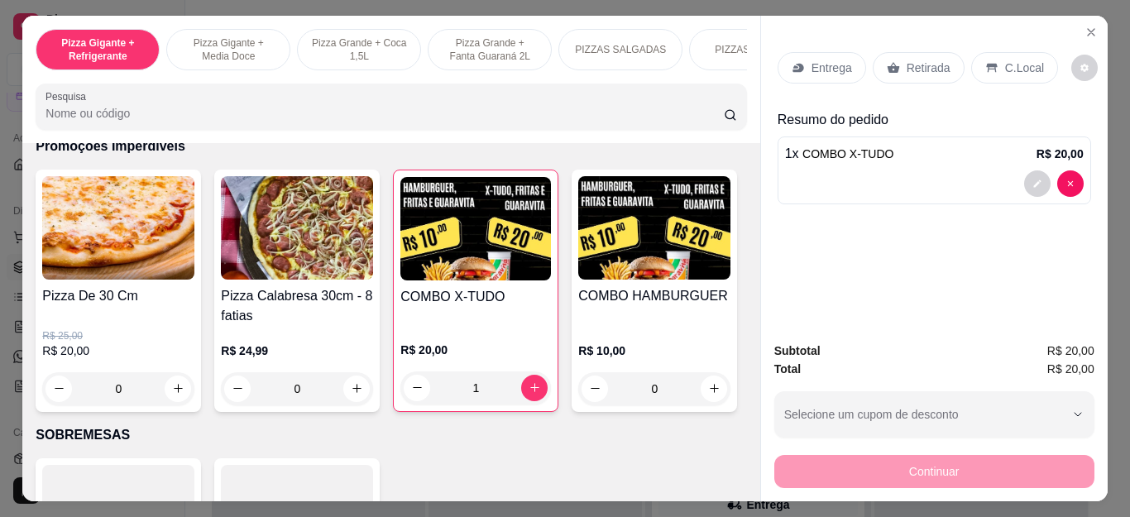
type input "1"
click at [175, 395] on div "0" at bounding box center [118, 388] width 152 height 33
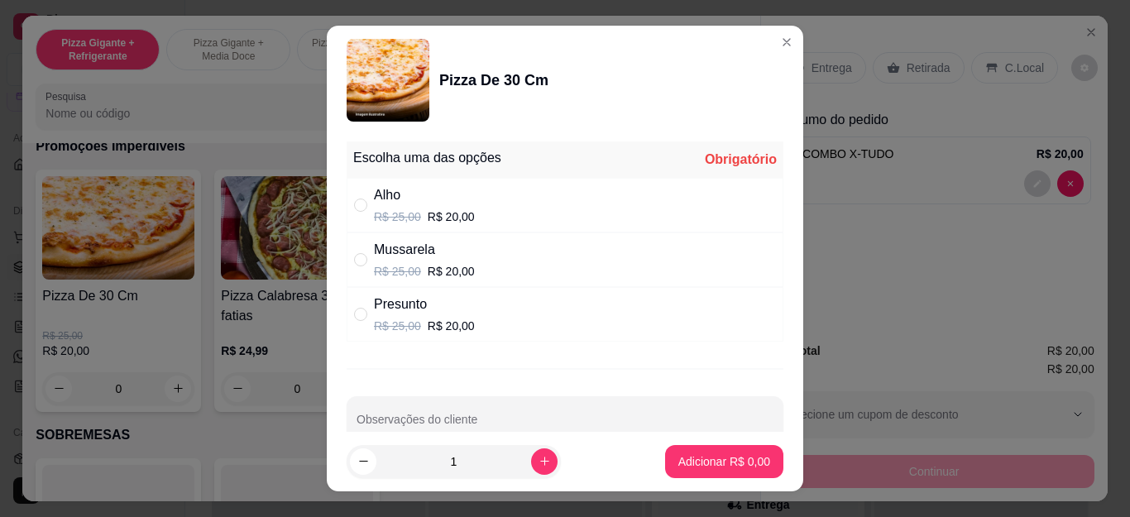
click at [400, 270] on p "R$ 25,00" at bounding box center [397, 271] width 47 height 17
radio input "true"
click at [710, 457] on p "Adicionar R$ 20,00" at bounding box center [721, 461] width 96 height 16
type input "1"
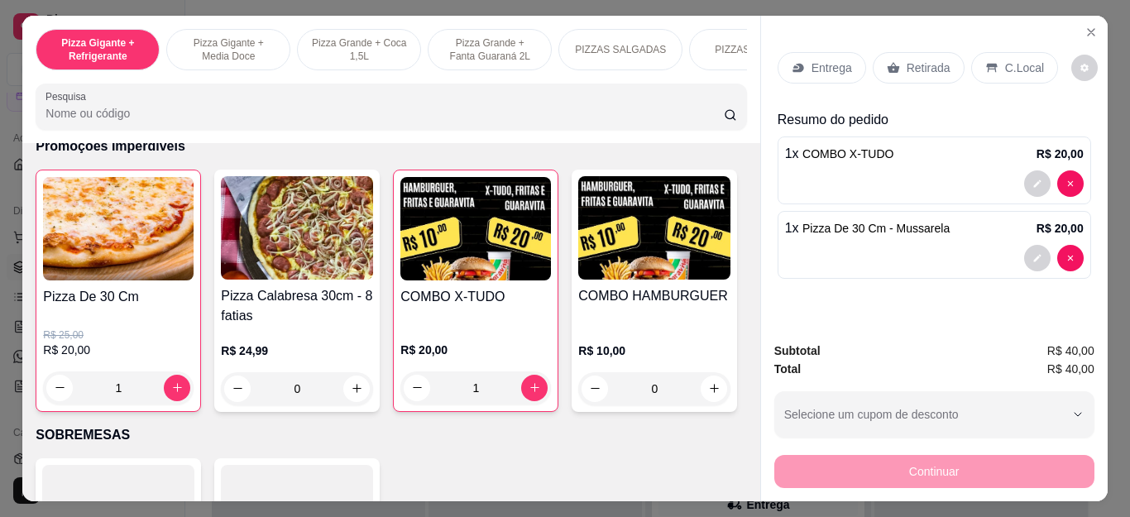
click at [841, 62] on p "Entrega" at bounding box center [831, 68] width 41 height 17
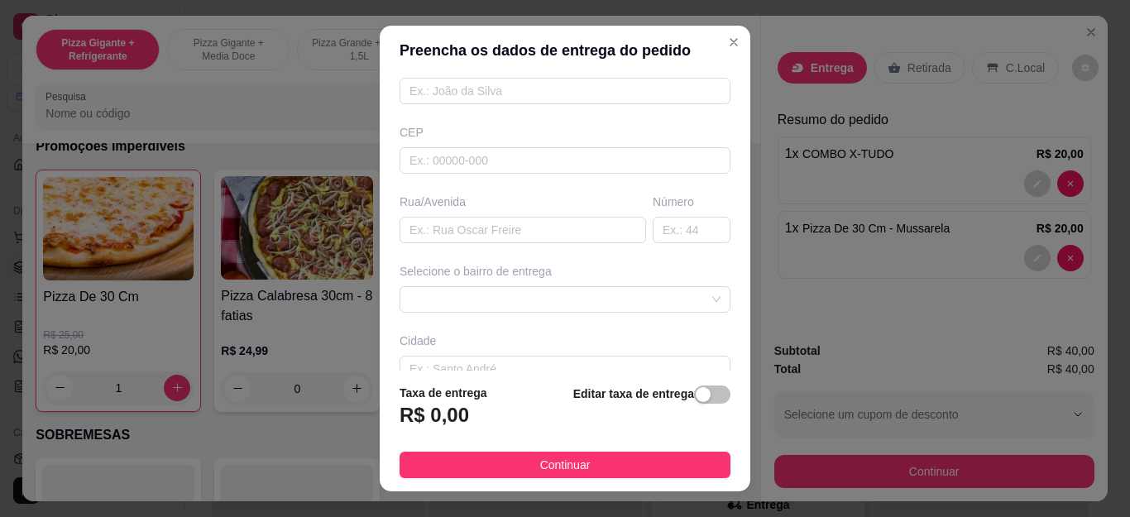
scroll to position [165, 0]
click at [551, 294] on span at bounding box center [564, 298] width 311 height 25
click at [530, 303] on span at bounding box center [564, 298] width 311 height 25
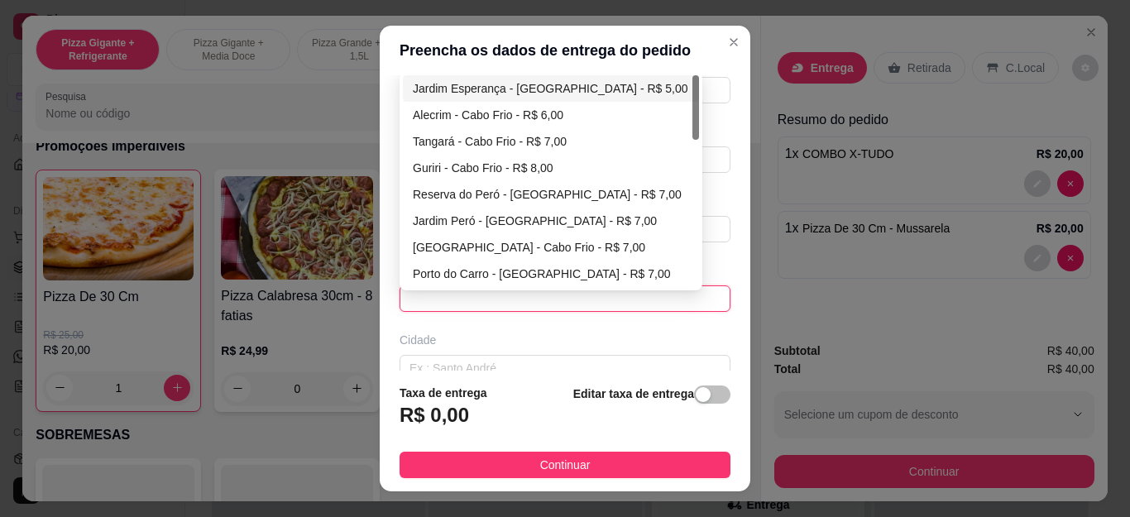
click at [503, 98] on div "Jardim Esperança - [GEOGRAPHIC_DATA] - R$ 5,00" at bounding box center [551, 88] width 296 height 26
type input "Cabo Frio"
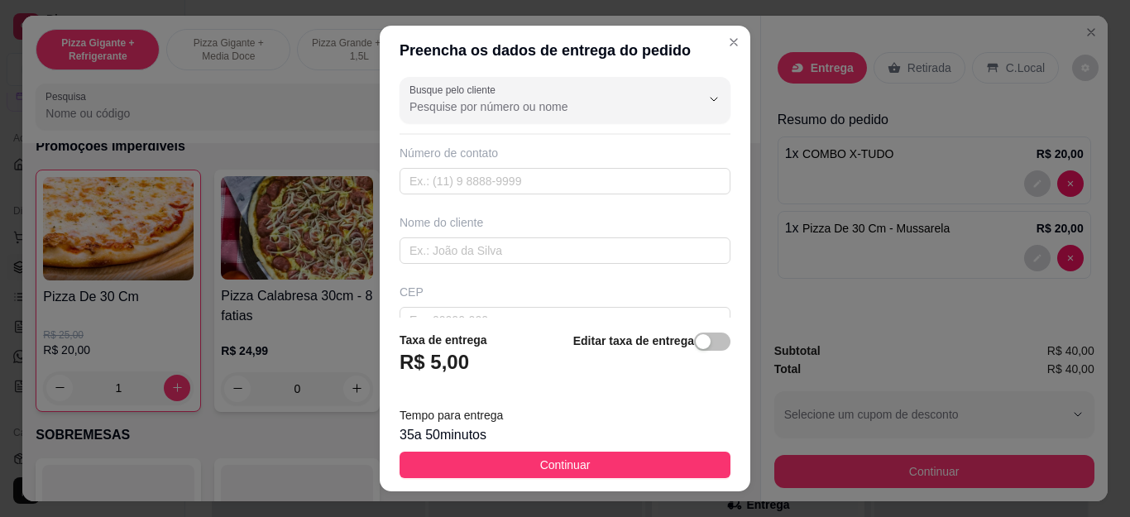
scroll to position [0, 0]
click at [484, 253] on input "text" at bounding box center [565, 255] width 331 height 26
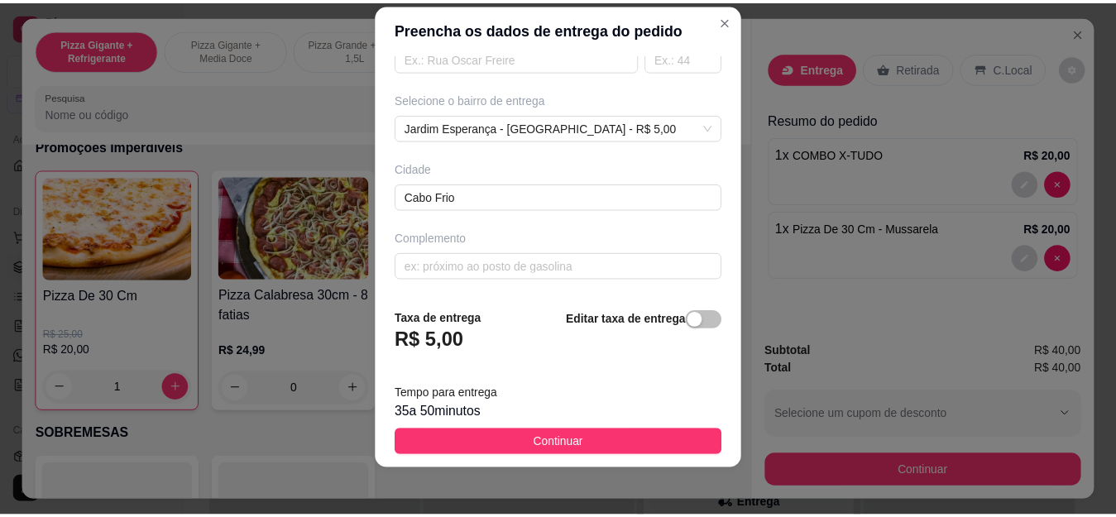
scroll to position [27, 0]
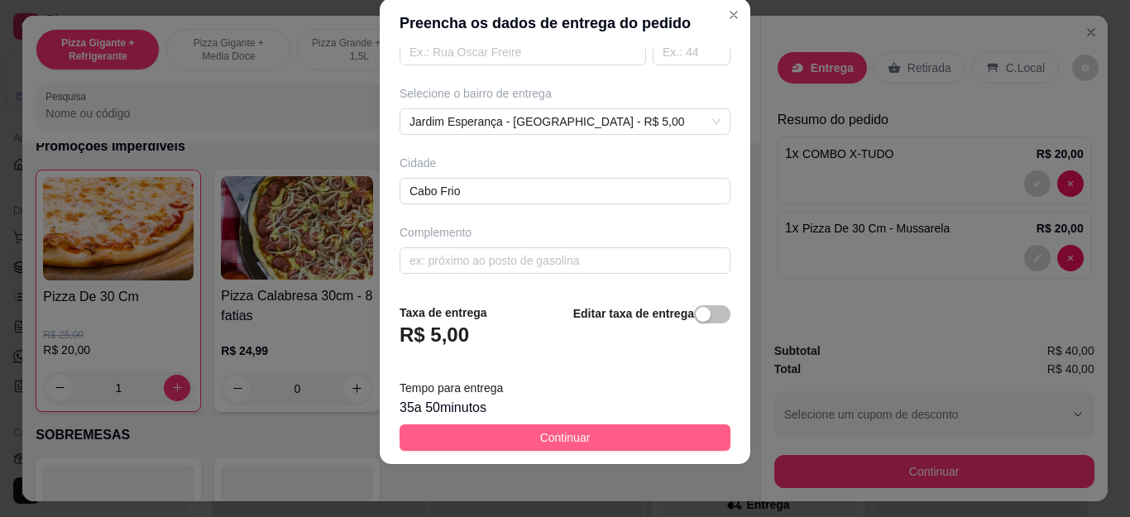
type input "5963"
click at [540, 436] on span "Continuar" at bounding box center [565, 437] width 50 height 18
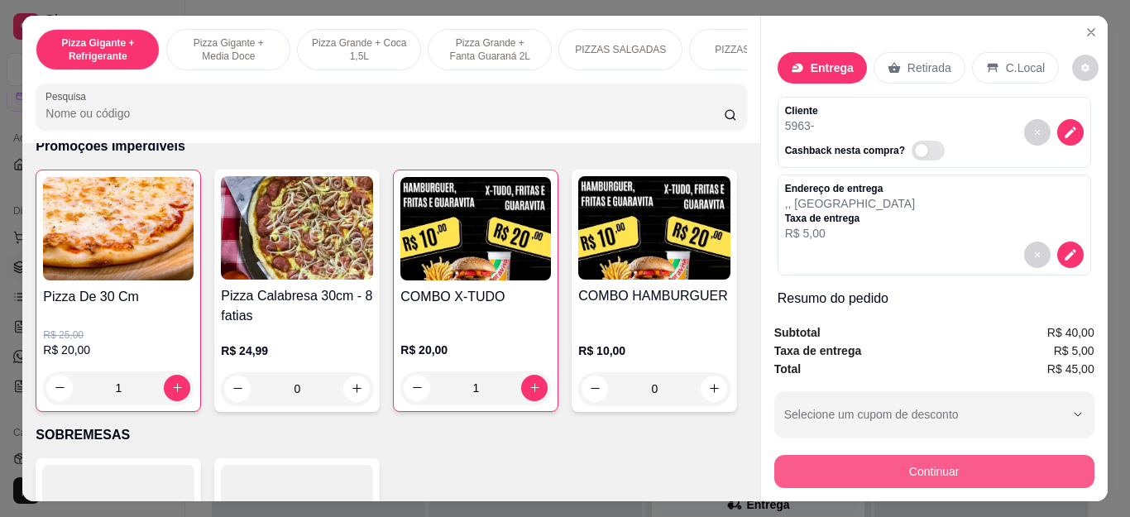
click at [931, 455] on button "Continuar" at bounding box center [934, 471] width 320 height 33
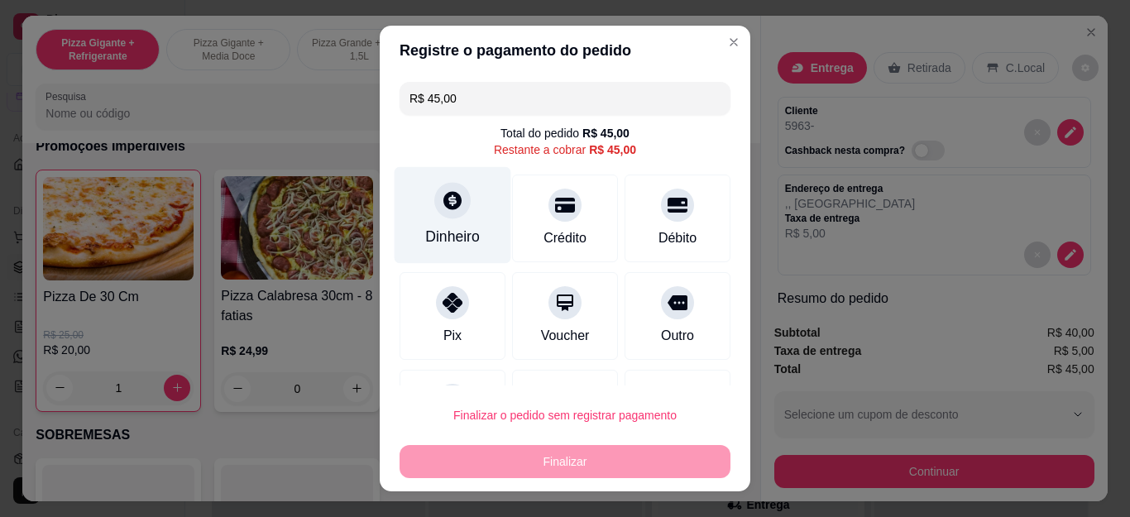
click at [448, 184] on div "Dinheiro" at bounding box center [453, 215] width 117 height 97
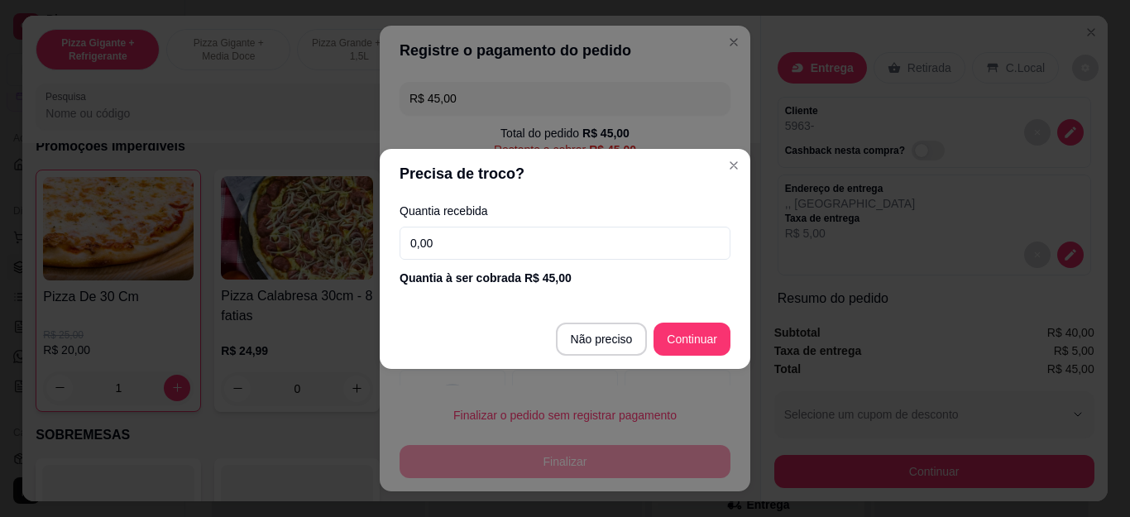
click at [480, 241] on input "0,00" at bounding box center [565, 243] width 331 height 33
type input "100,00"
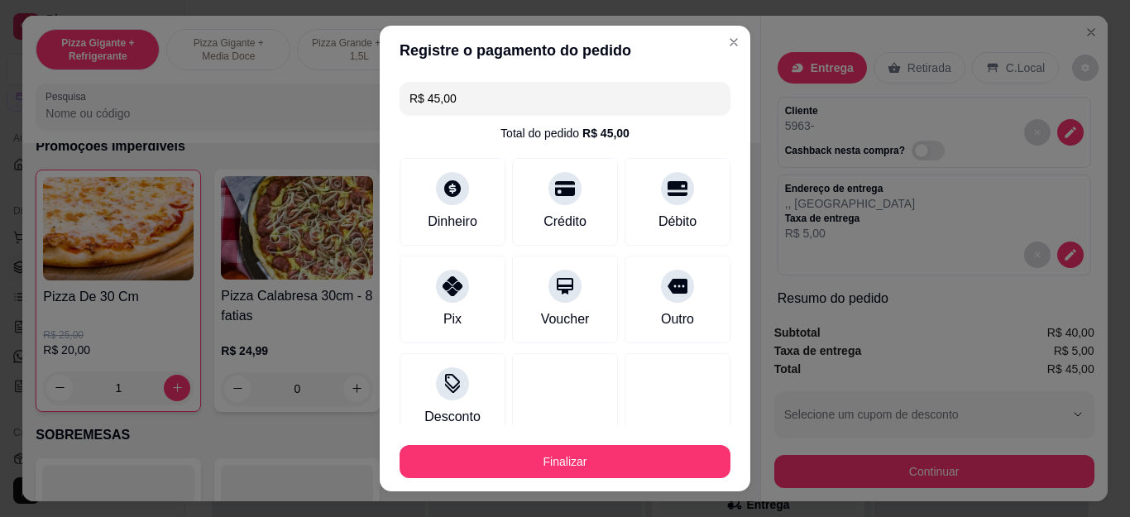
type input "R$ 0,00"
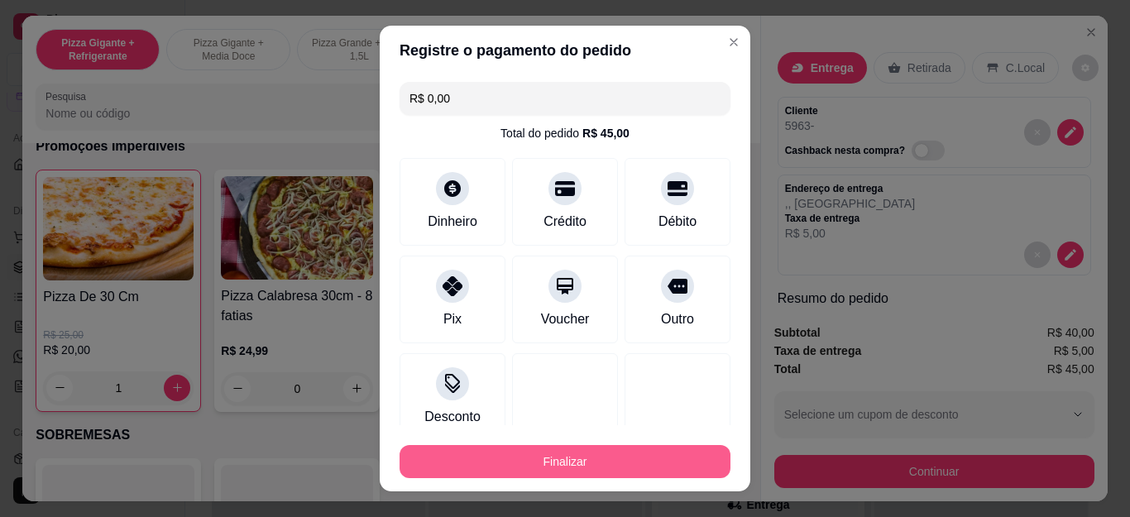
click at [641, 465] on button "Finalizar" at bounding box center [565, 461] width 331 height 33
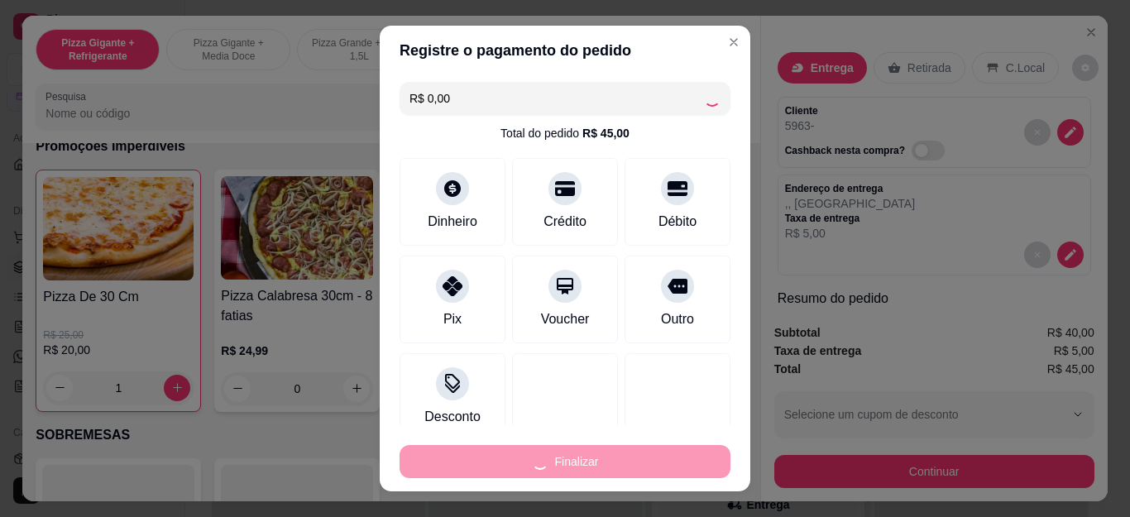
type input "0"
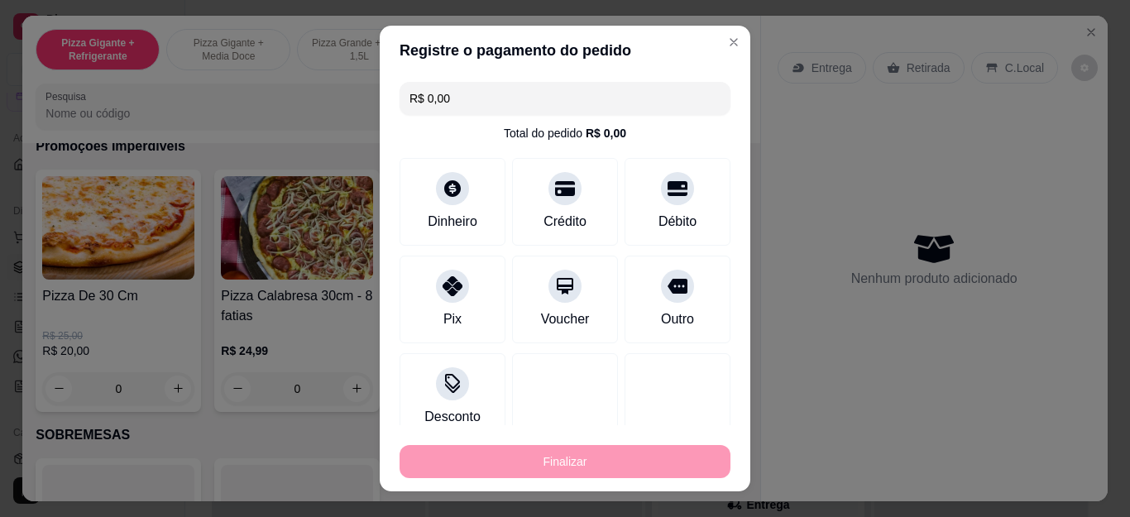
type input "-R$ 45,00"
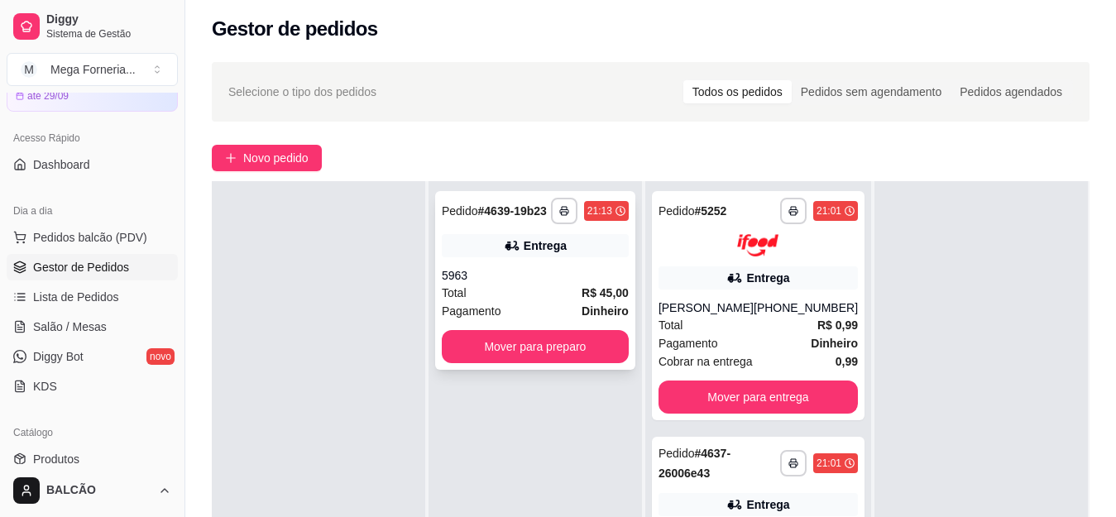
scroll to position [165, 0]
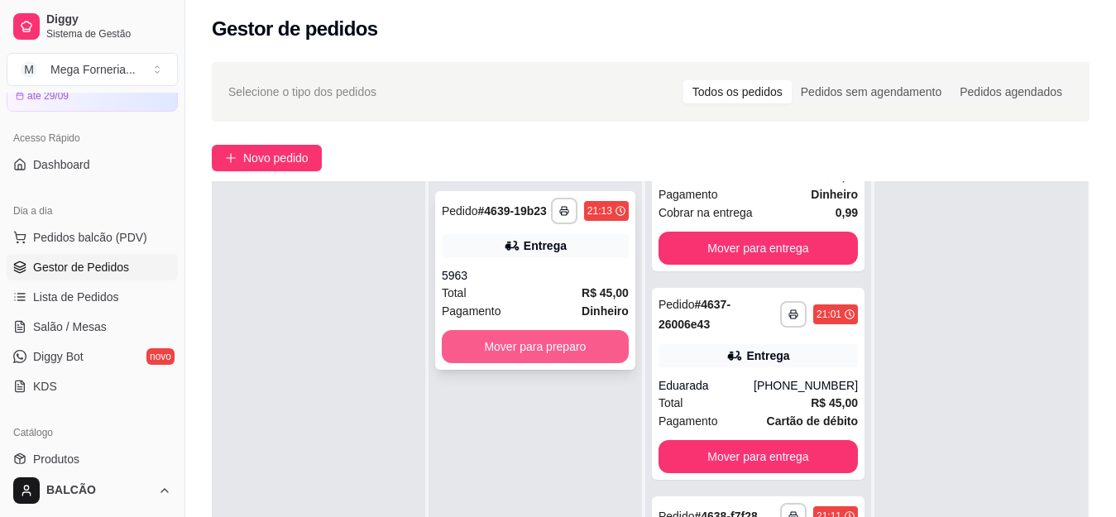
click at [567, 361] on button "Mover para preparo" at bounding box center [535, 346] width 187 height 33
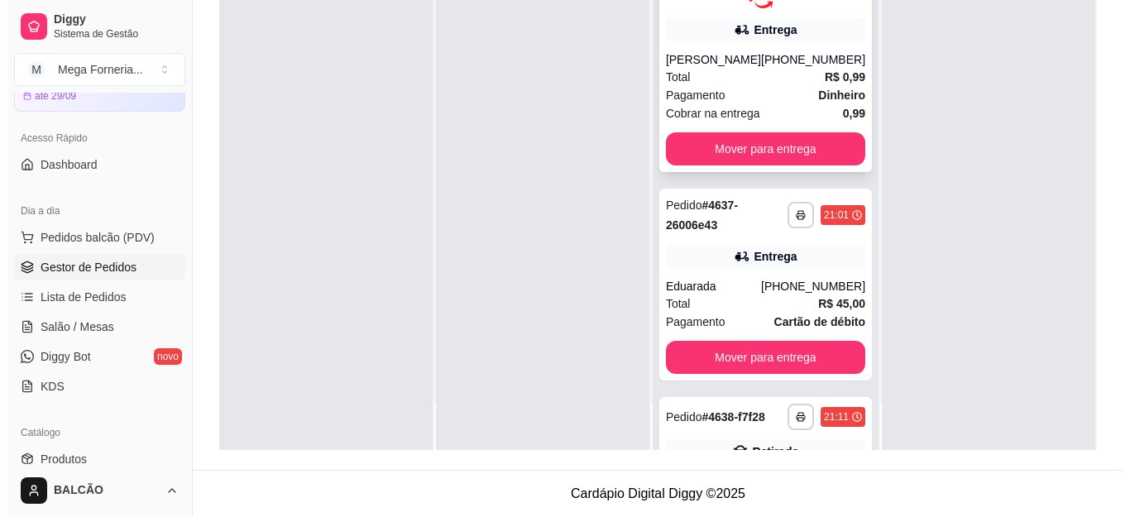
scroll to position [0, 0]
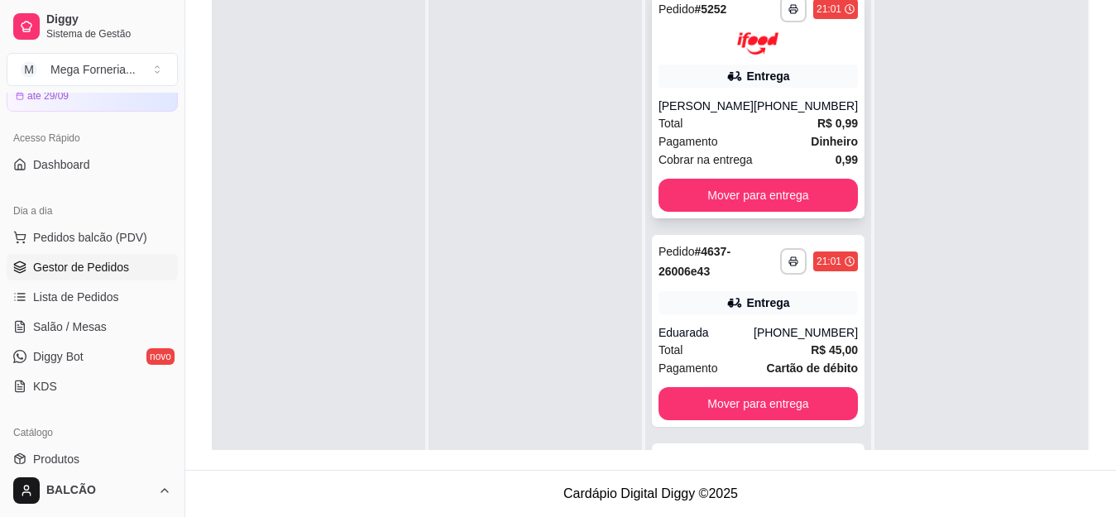
click at [720, 114] on div "[PERSON_NAME]" at bounding box center [705, 106] width 95 height 17
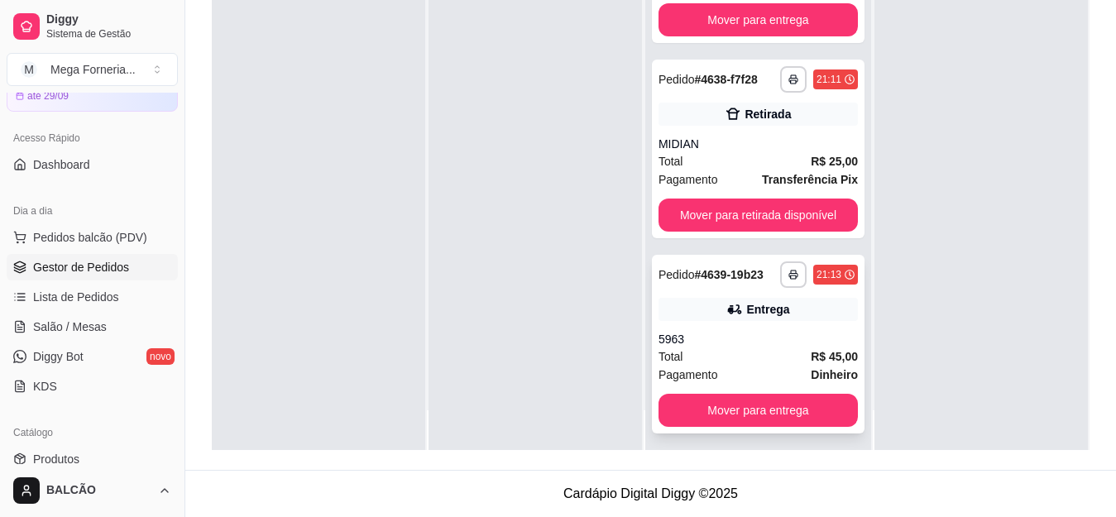
scroll to position [46, 0]
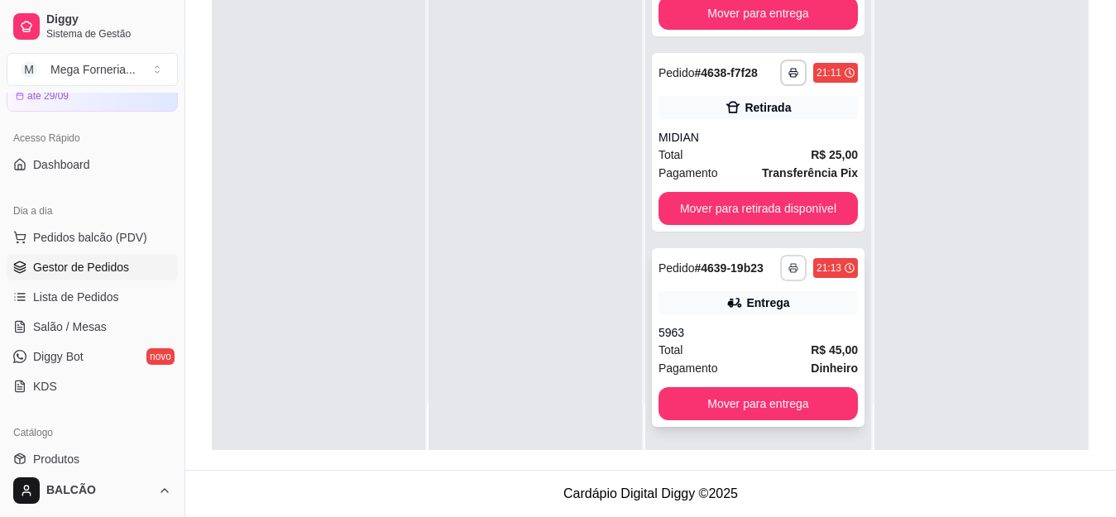
click at [780, 270] on button "button" at bounding box center [793, 268] width 26 height 26
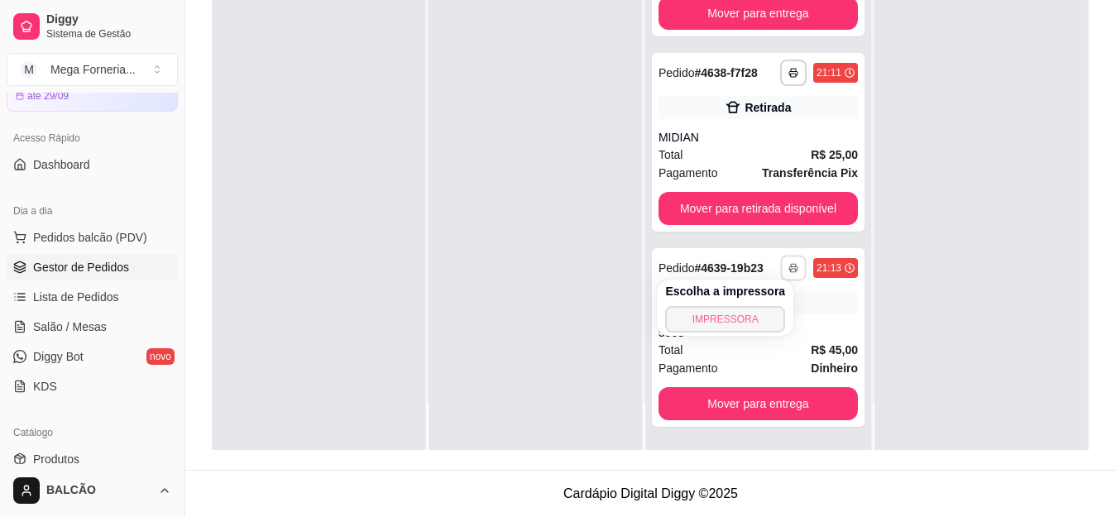
click at [745, 319] on button "IMPRESSORA" at bounding box center [725, 319] width 120 height 26
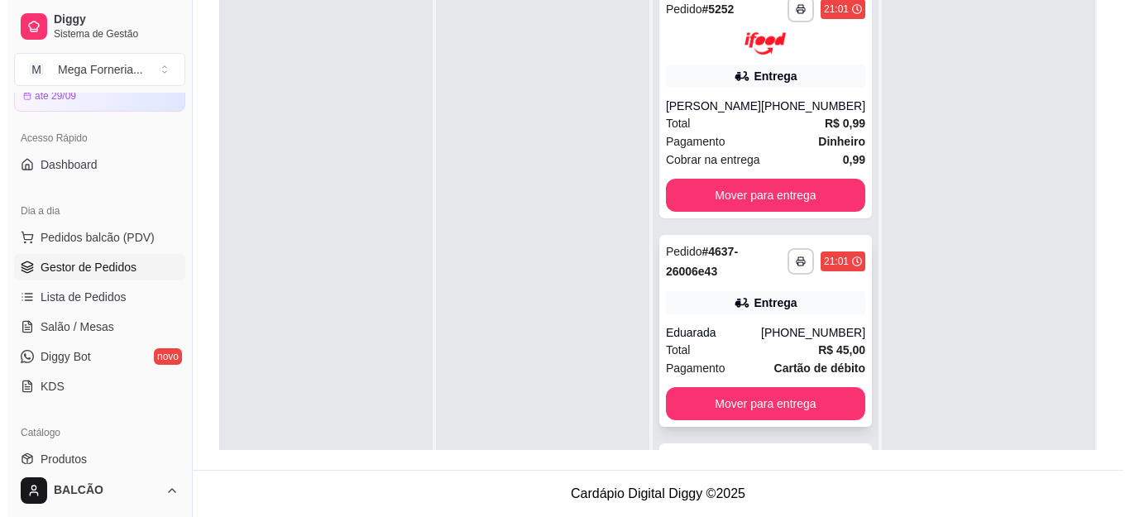
scroll to position [165, 0]
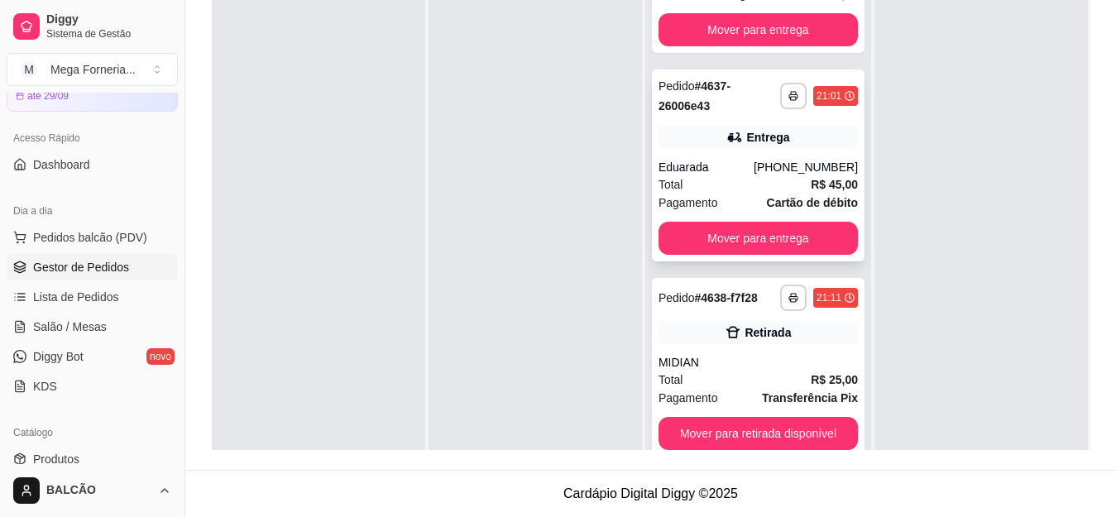
click at [702, 194] on div "Total R$ 45,00" at bounding box center [757, 184] width 199 height 18
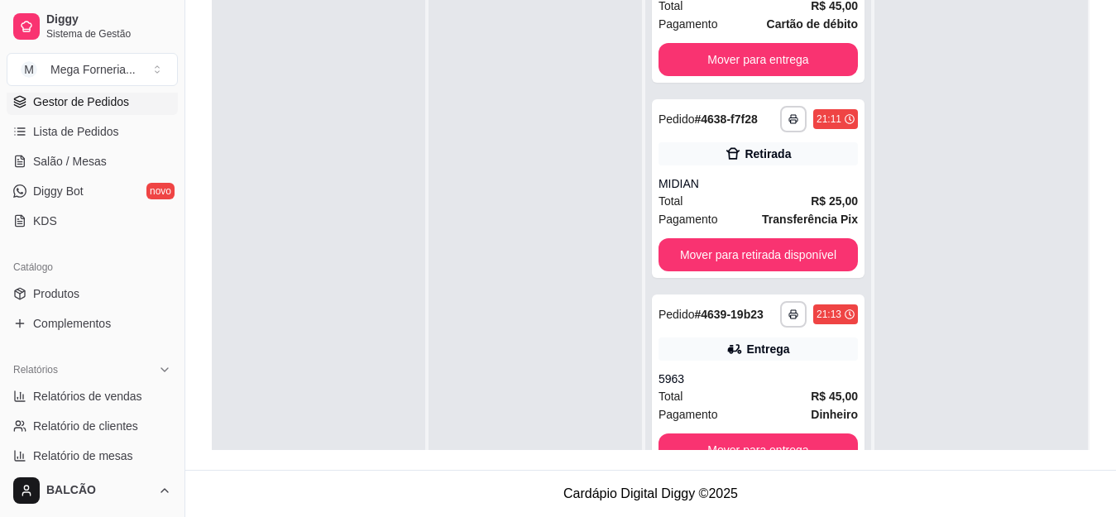
scroll to position [331, 0]
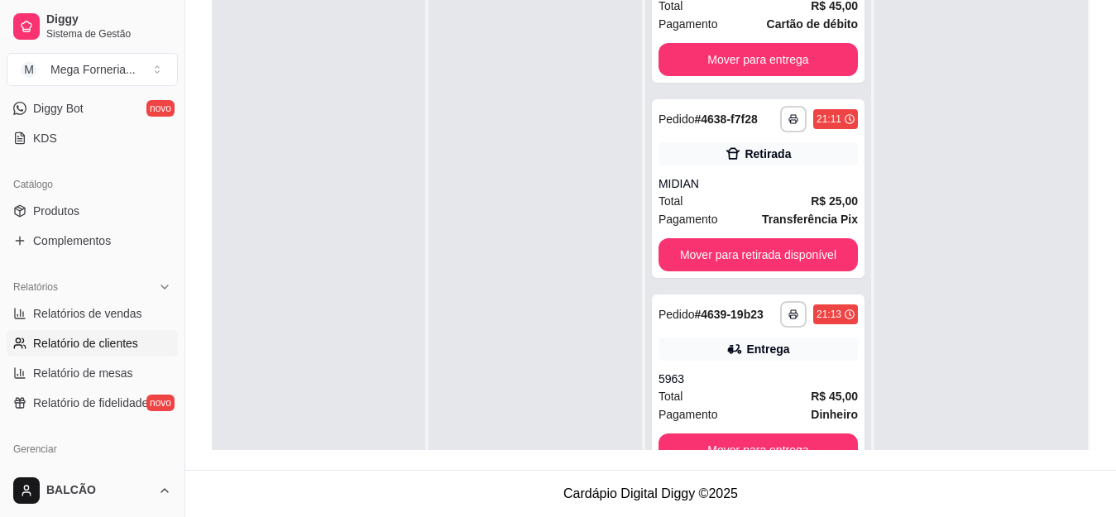
click at [115, 342] on span "Relatório de clientes" at bounding box center [85, 343] width 105 height 17
select select "30"
select select "HIGHEST_TOTAL_SPENT_WITH_ORDERS"
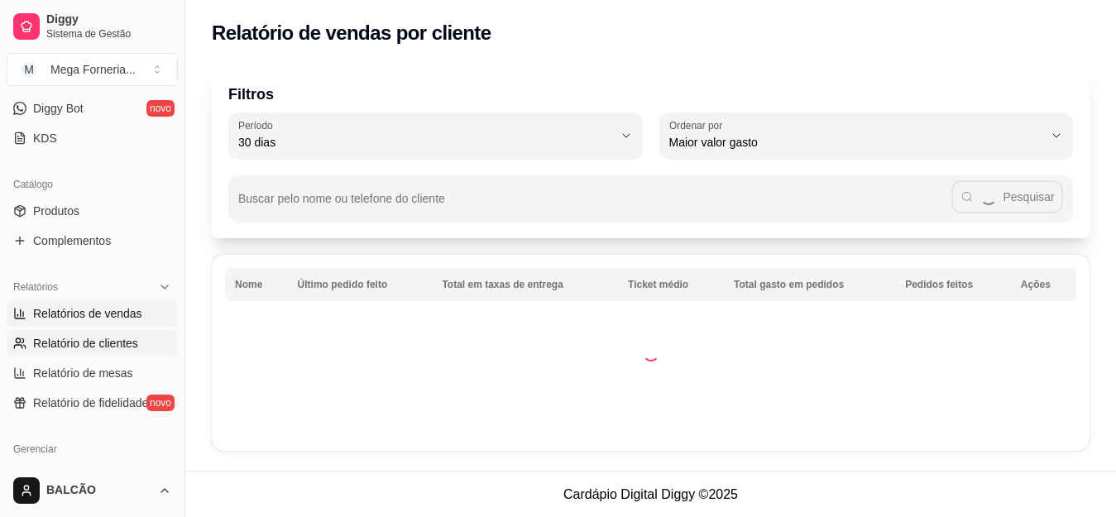
click at [93, 307] on span "Relatórios de vendas" at bounding box center [87, 313] width 109 height 17
select select "ALL"
select select "0"
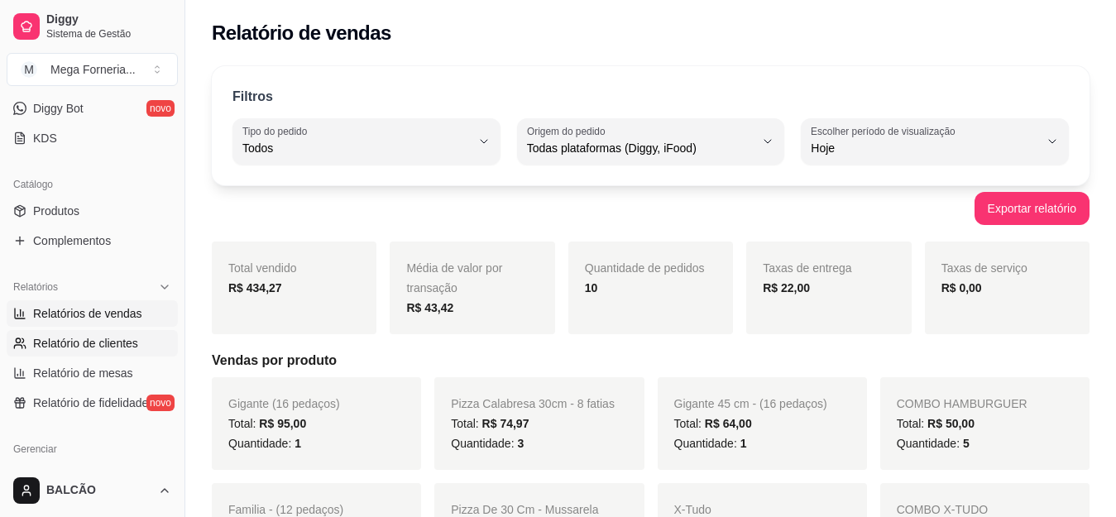
click at [82, 342] on span "Relatório de clientes" at bounding box center [85, 343] width 105 height 17
select select "30"
select select "HIGHEST_TOTAL_SPENT_WITH_ORDERS"
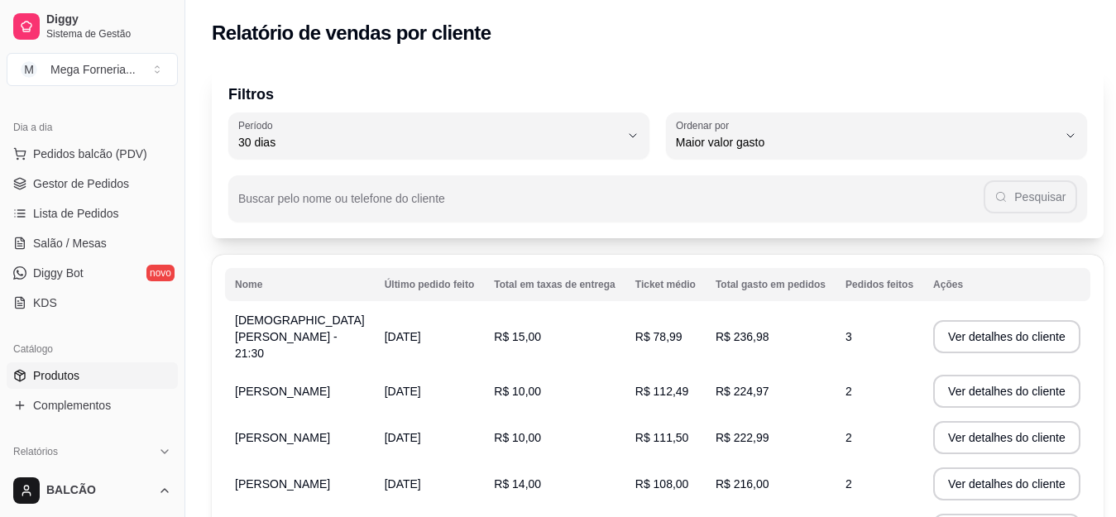
scroll to position [165, 0]
click at [96, 179] on span "Gestor de Pedidos" at bounding box center [81, 184] width 96 height 17
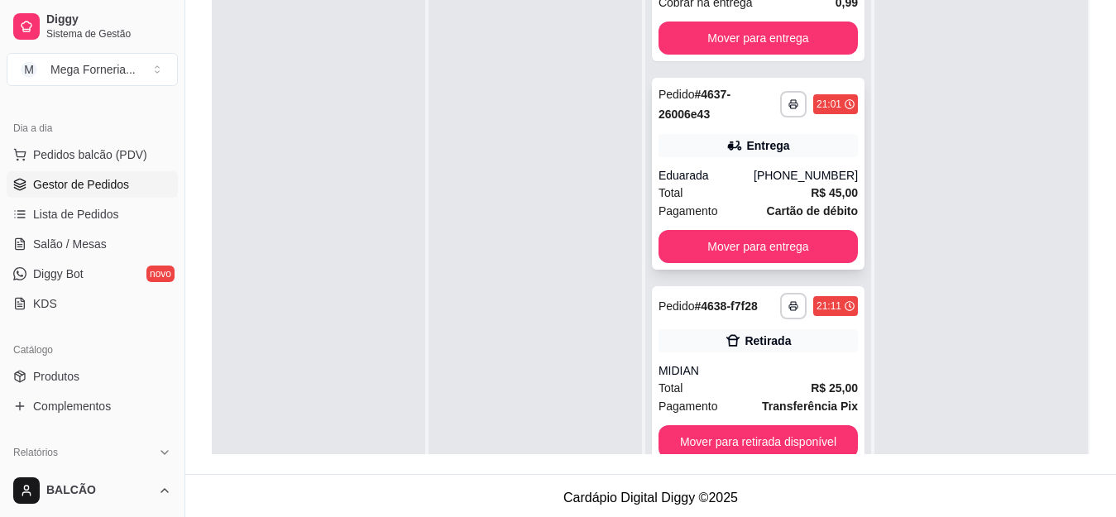
scroll to position [165, 0]
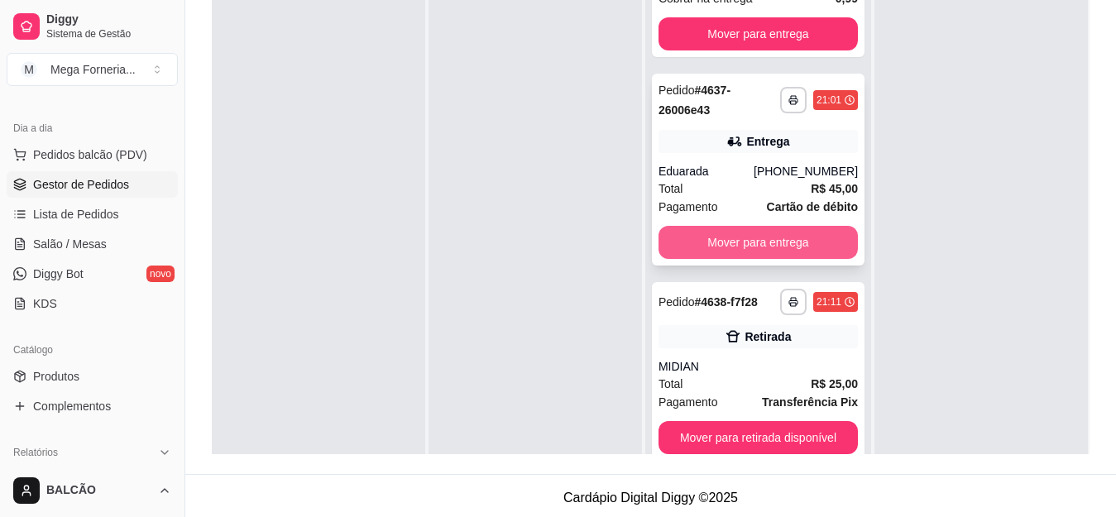
click at [748, 259] on button "Mover para entrega" at bounding box center [757, 242] width 199 height 33
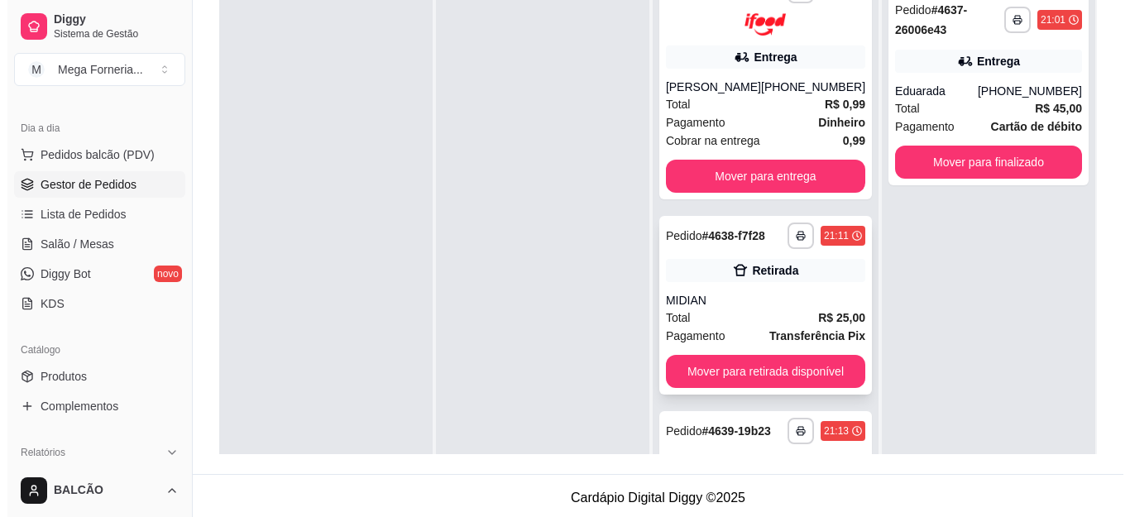
scroll to position [0, 0]
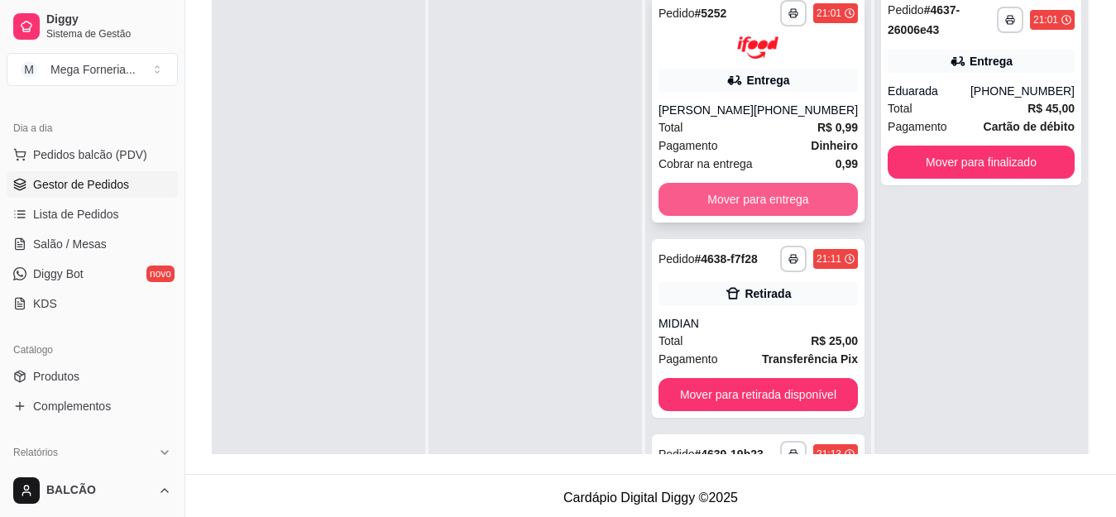
click at [763, 208] on button "Mover para entrega" at bounding box center [757, 199] width 199 height 33
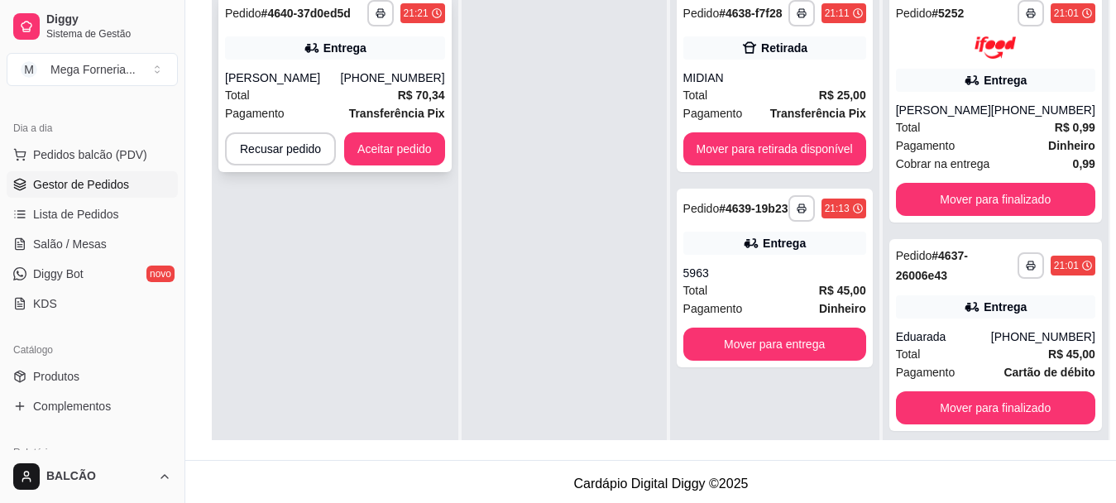
click at [410, 96] on strong "R$ 70,34" at bounding box center [421, 95] width 47 height 13
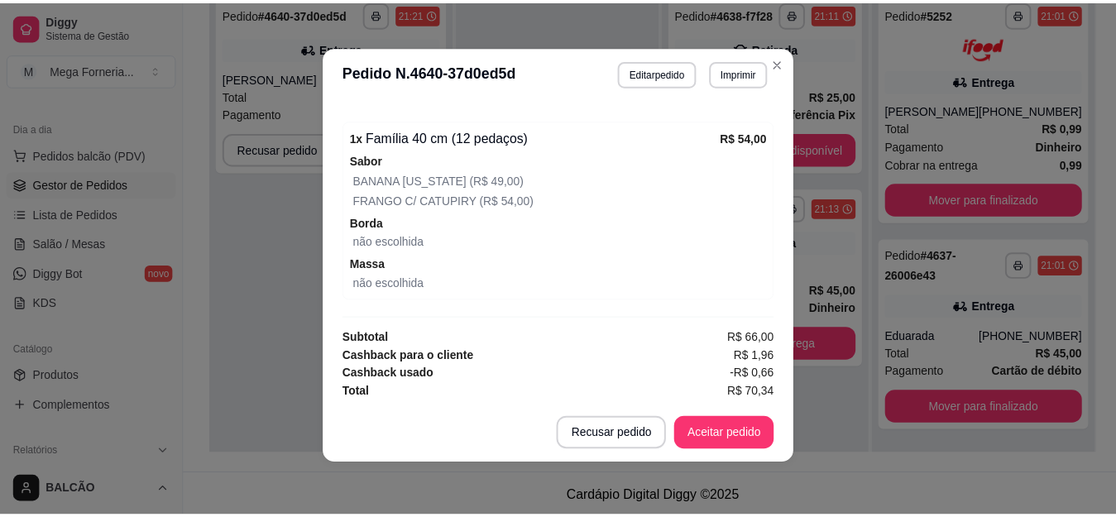
scroll to position [665, 0]
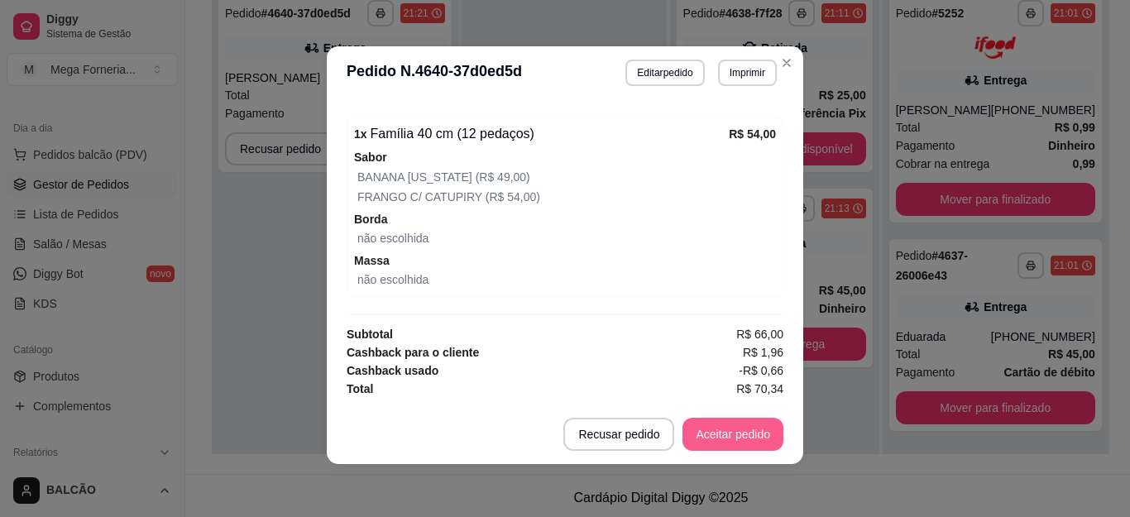
click at [727, 440] on button "Aceitar pedido" at bounding box center [732, 434] width 101 height 33
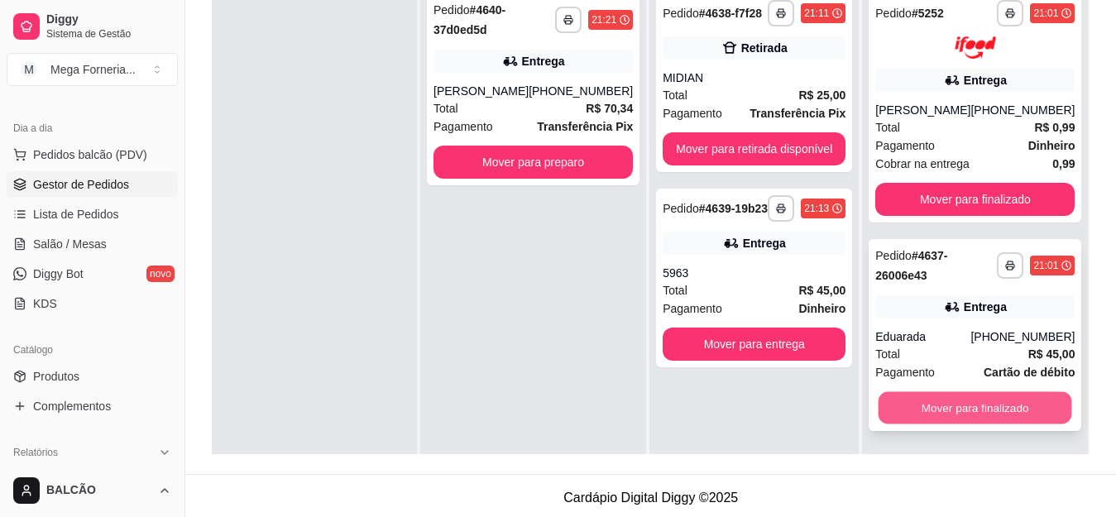
click at [1022, 404] on button "Mover para finalizado" at bounding box center [975, 407] width 194 height 32
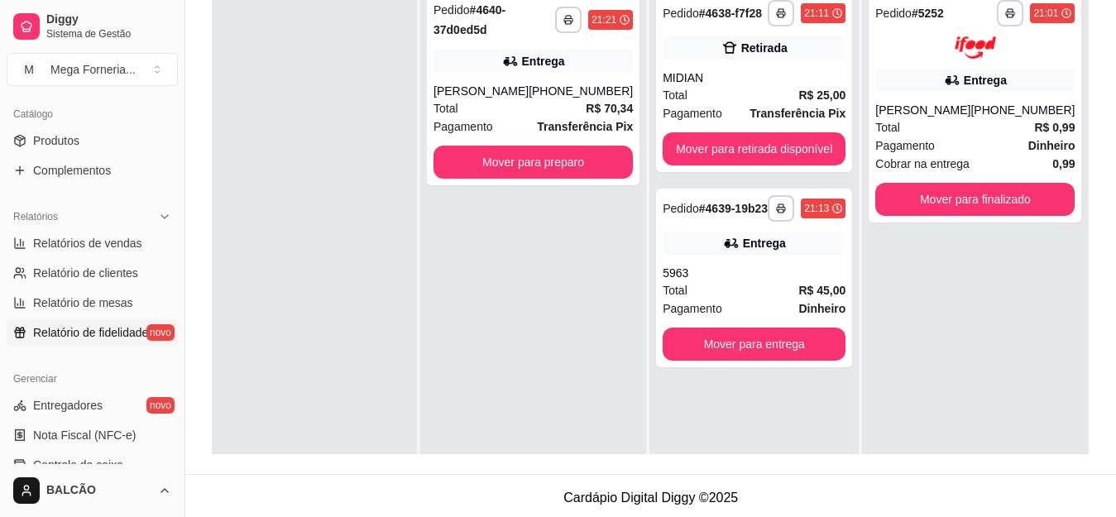
scroll to position [414, 0]
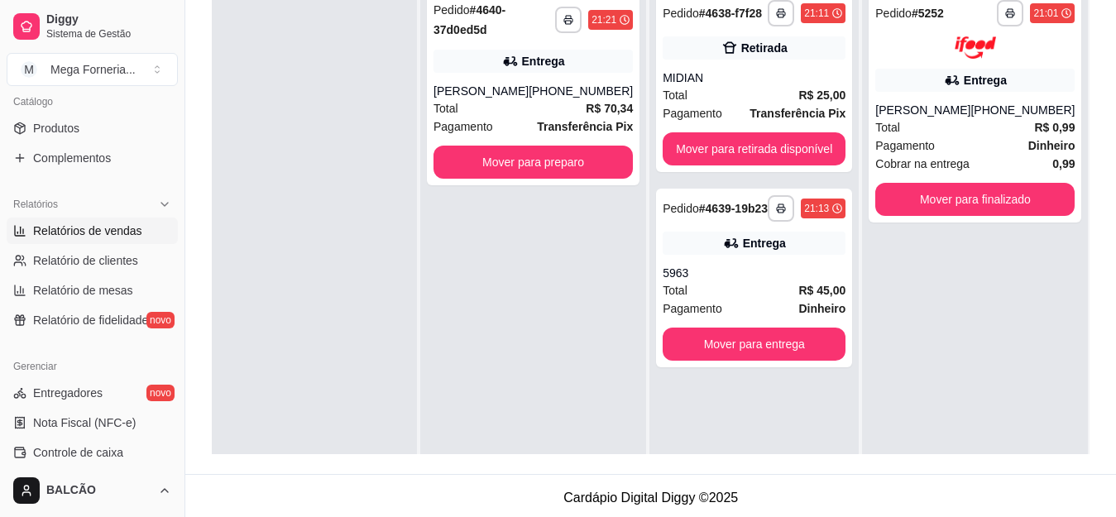
click at [81, 230] on span "Relatórios de vendas" at bounding box center [87, 231] width 109 height 17
select select "ALL"
select select "0"
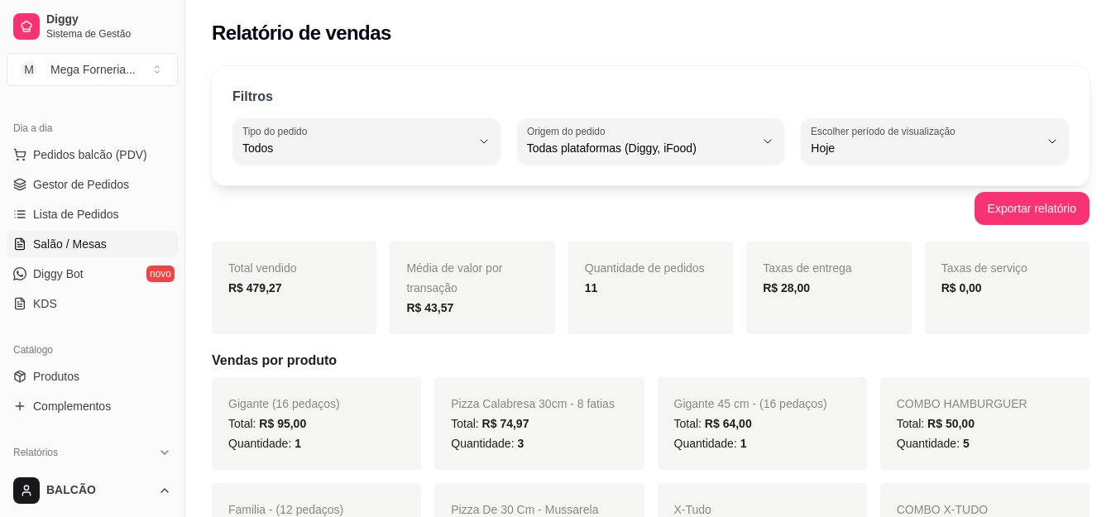
scroll to position [83, 0]
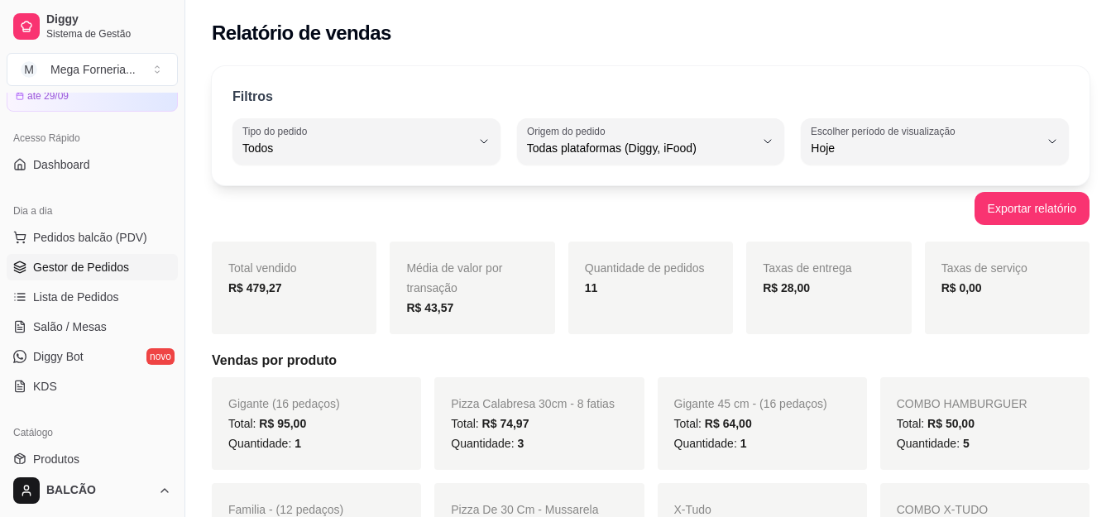
click at [120, 257] on link "Gestor de Pedidos" at bounding box center [92, 267] width 171 height 26
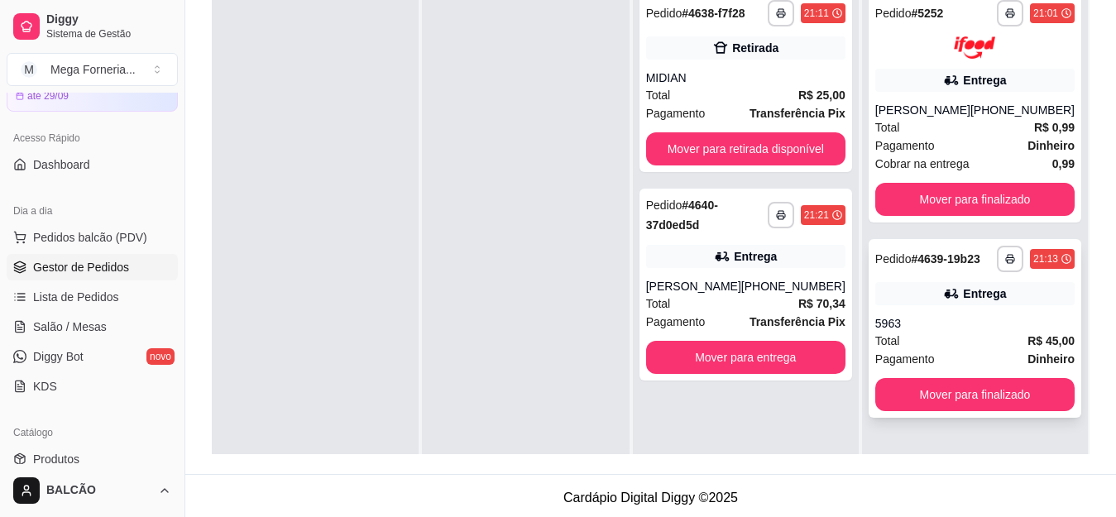
click at [906, 302] on div "Entrega" at bounding box center [974, 293] width 199 height 23
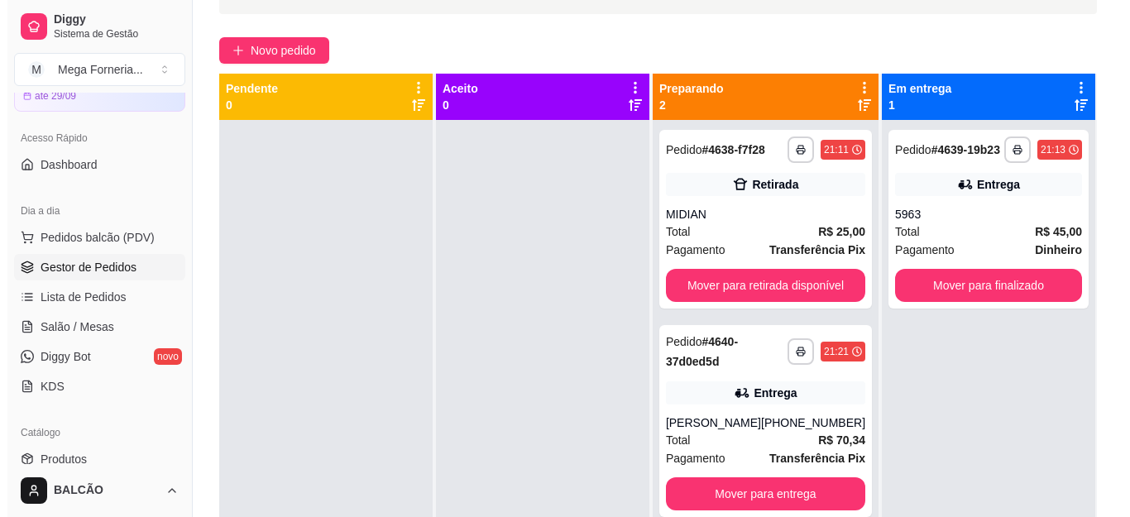
scroll to position [83, 0]
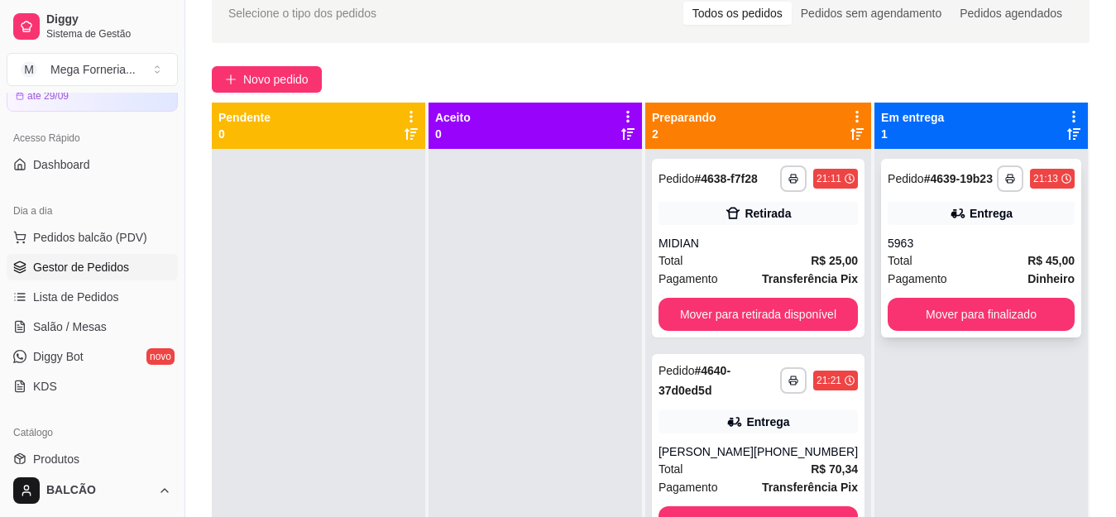
click at [947, 237] on div "5963" at bounding box center [981, 243] width 187 height 17
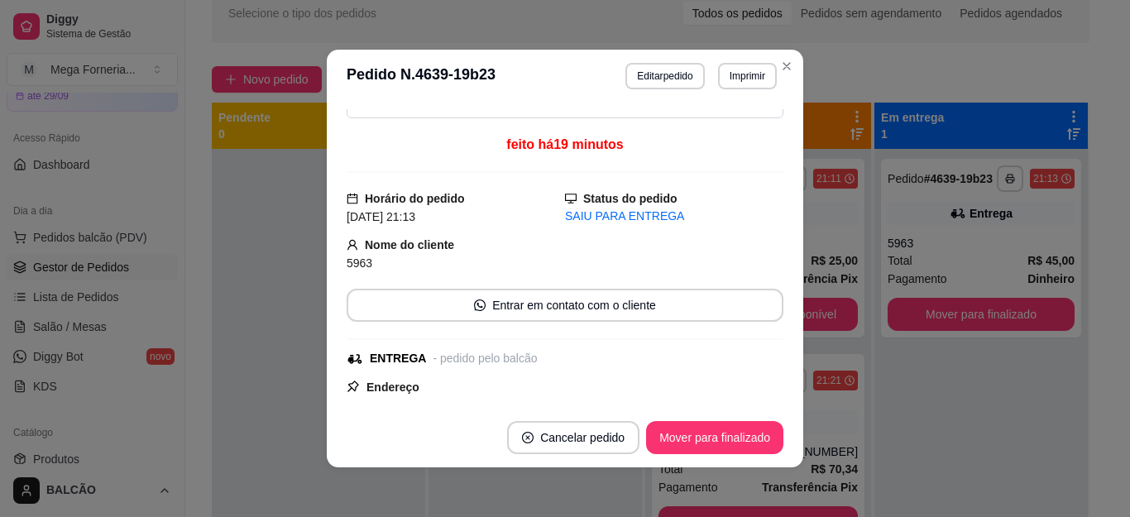
scroll to position [0, 0]
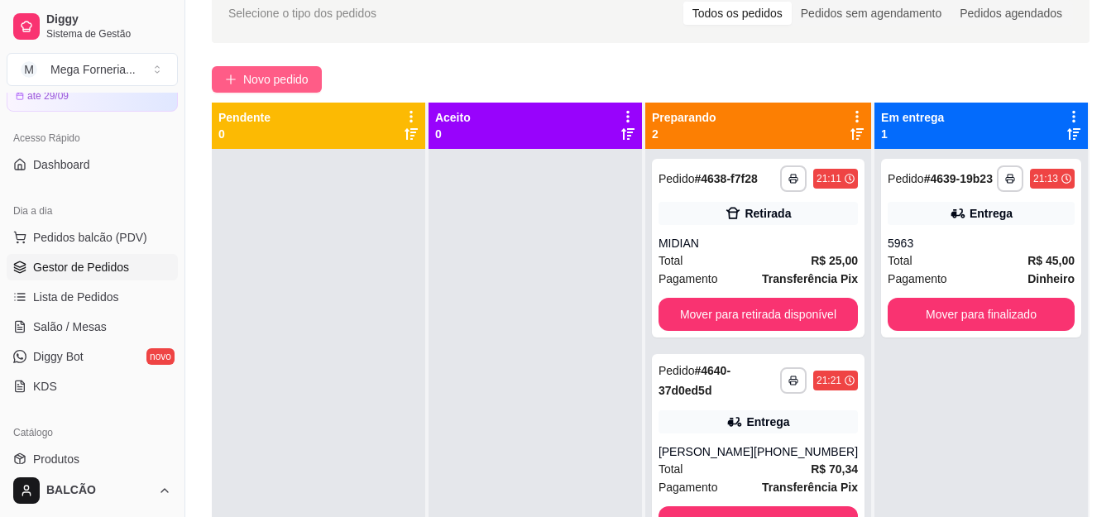
click at [290, 72] on span "Novo pedido" at bounding box center [275, 79] width 65 height 18
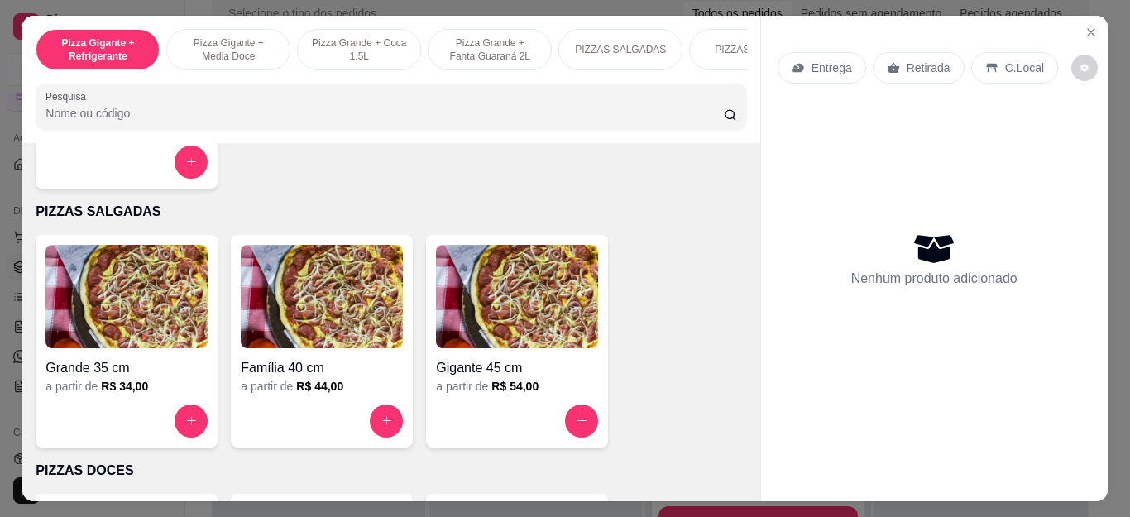
scroll to position [1075, 0]
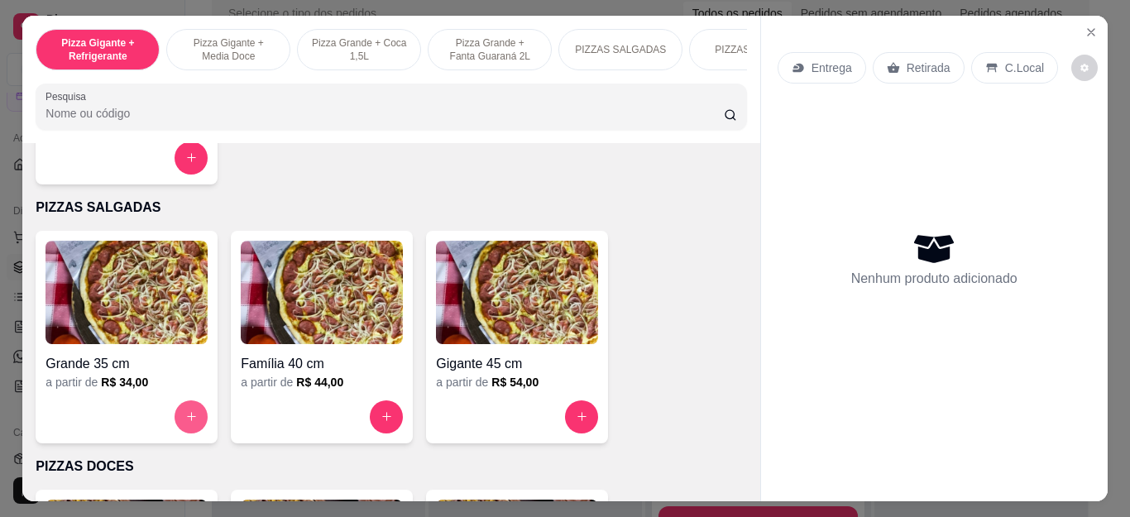
click at [184, 412] on button "increase-product-quantity" at bounding box center [191, 416] width 33 height 33
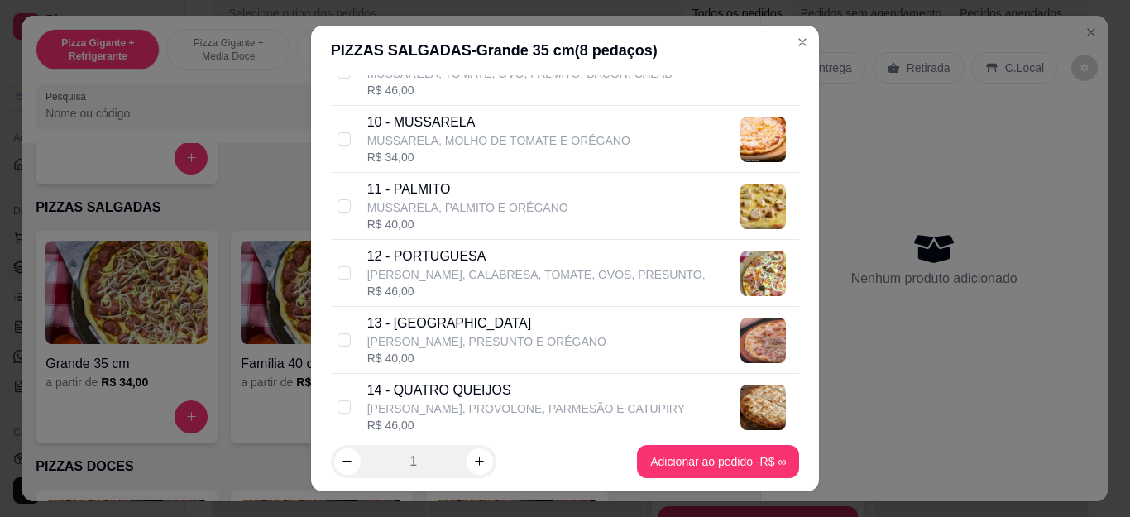
scroll to position [993, 0]
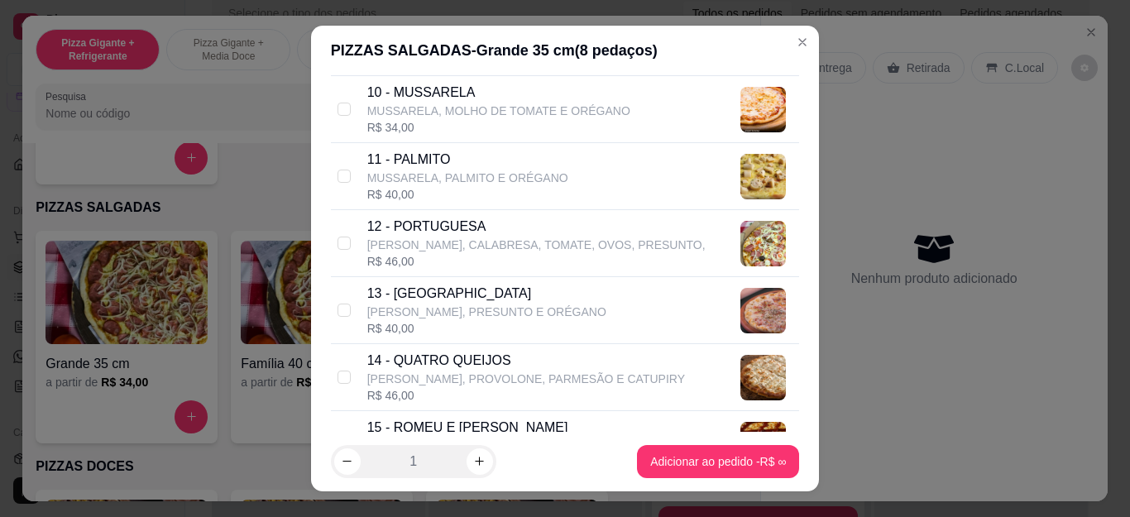
click at [433, 360] on p "14 - QUATRO QUEIJOS" at bounding box center [526, 361] width 318 height 20
checkbox input "true"
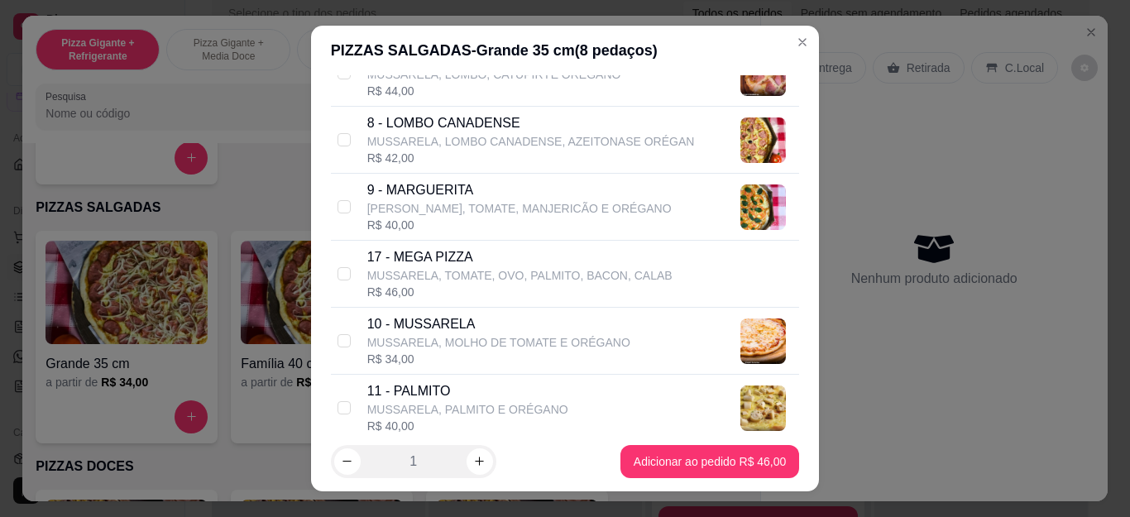
scroll to position [744, 0]
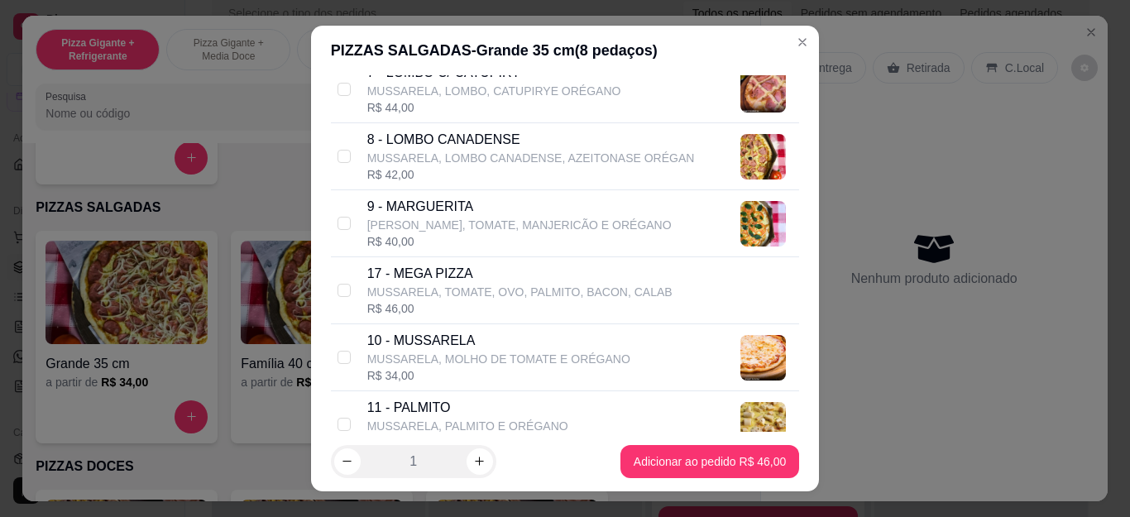
click at [395, 89] on p "MUSSARELA, LOMBO, CATUPIRYE ORÉGANO" at bounding box center [494, 91] width 254 height 17
checkbox input "true"
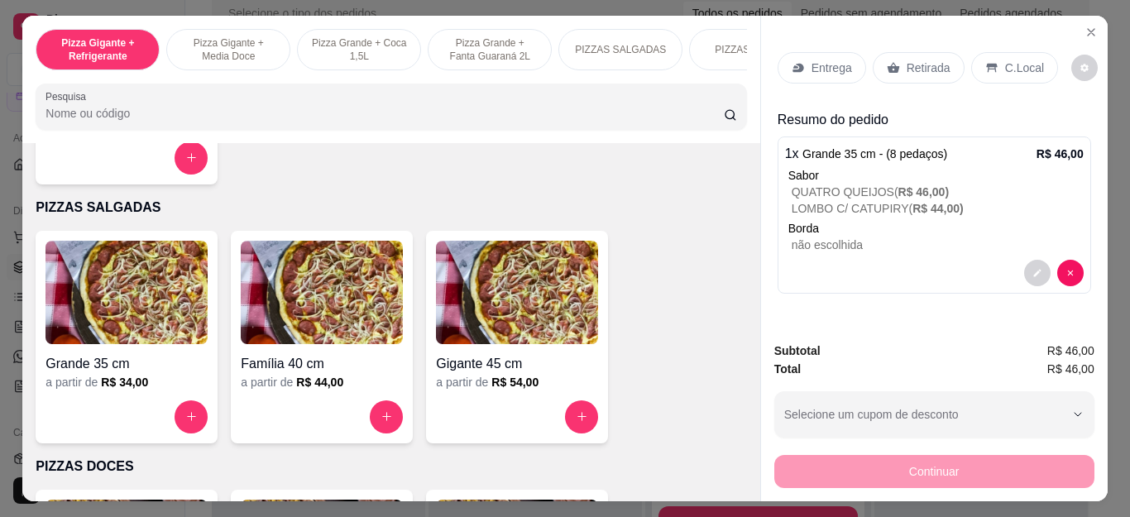
click at [830, 63] on p "Entrega" at bounding box center [831, 68] width 41 height 17
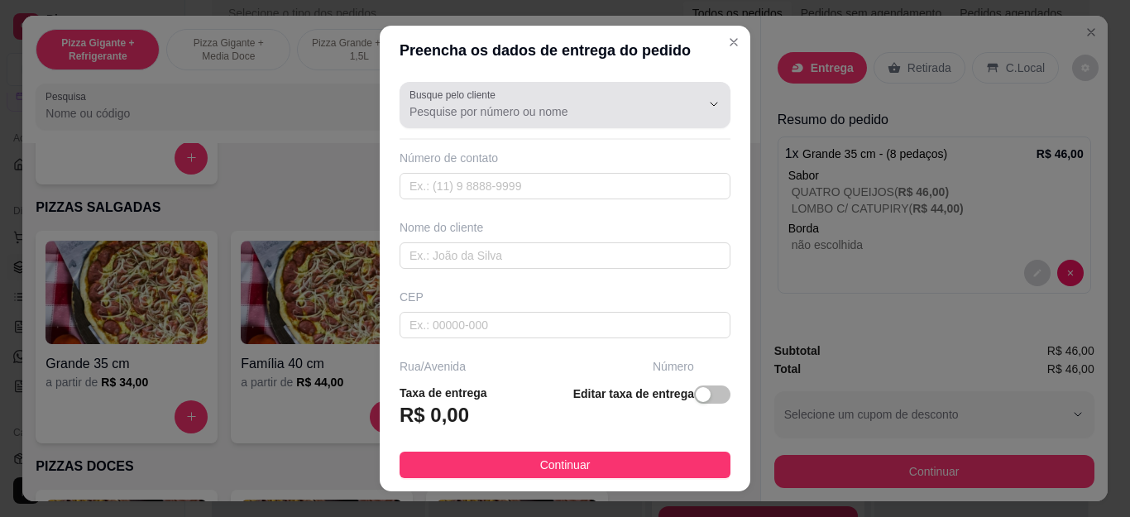
click at [505, 97] on div at bounding box center [564, 105] width 311 height 33
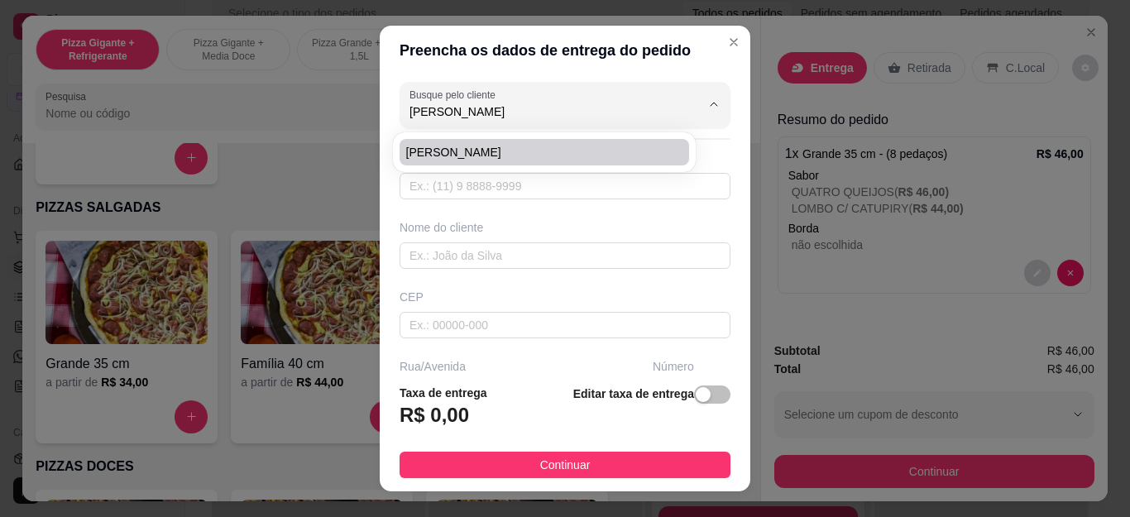
click at [528, 154] on span "[PERSON_NAME]" at bounding box center [536, 152] width 260 height 17
type input "[PERSON_NAME]"
type input "22998496094"
type input "[PERSON_NAME]"
type input "Cabo Frio"
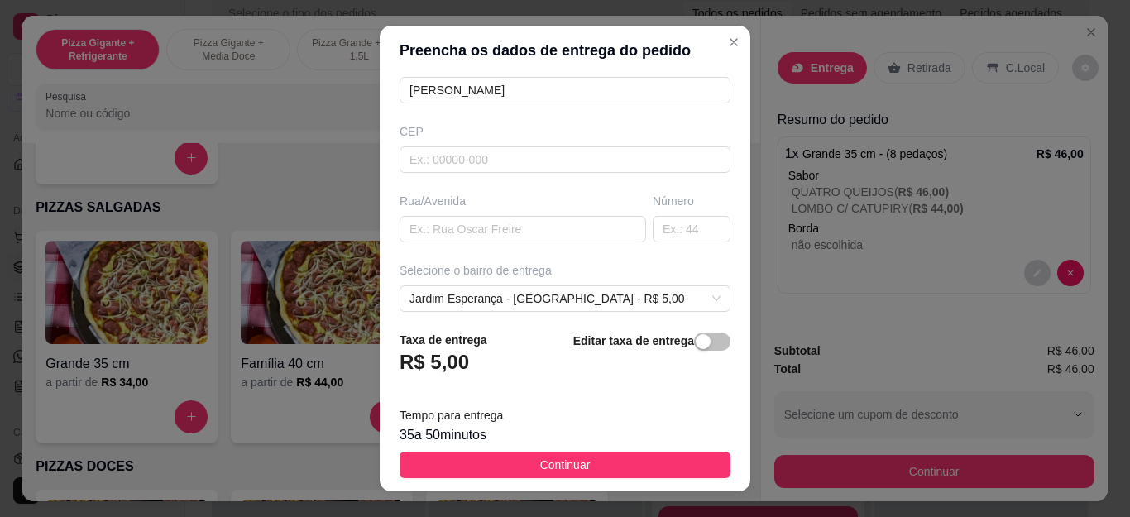
scroll to position [248, 0]
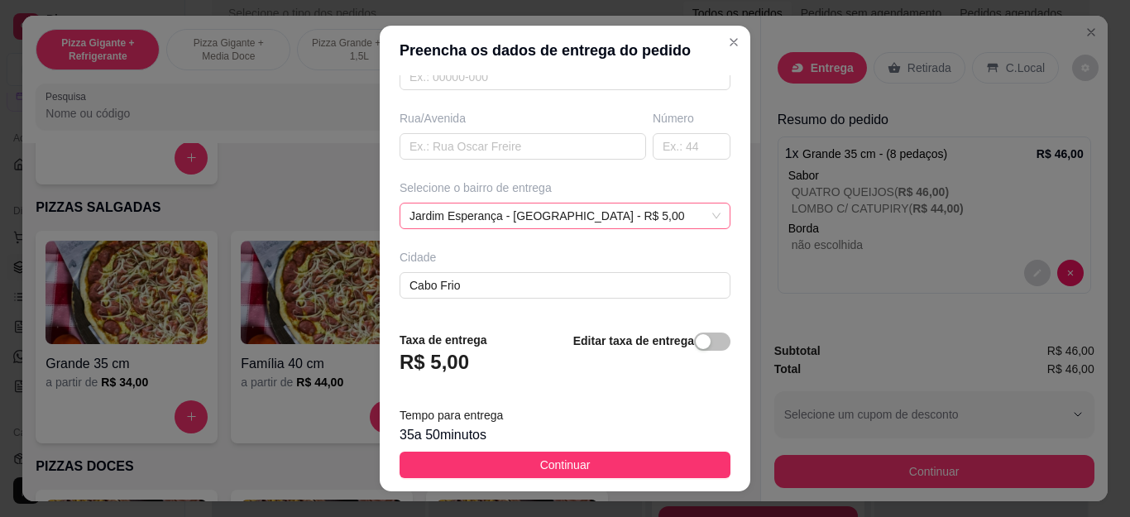
click at [562, 226] on div "Jardim Esperança - [GEOGRAPHIC_DATA] - R$ 5,00" at bounding box center [565, 216] width 331 height 26
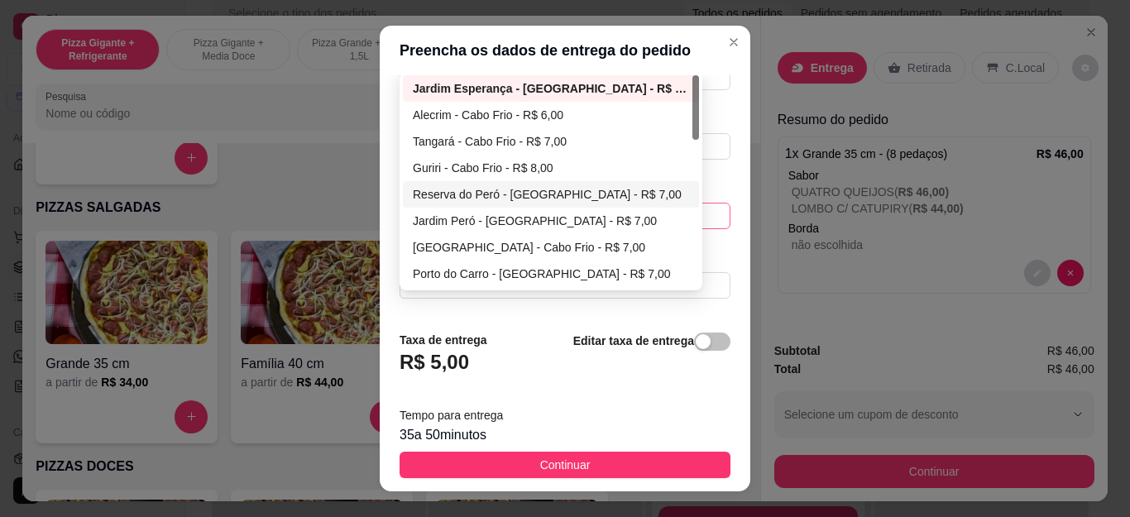
click at [470, 213] on div "Jardim Peró - [GEOGRAPHIC_DATA] - R$ 7,00" at bounding box center [551, 221] width 276 height 18
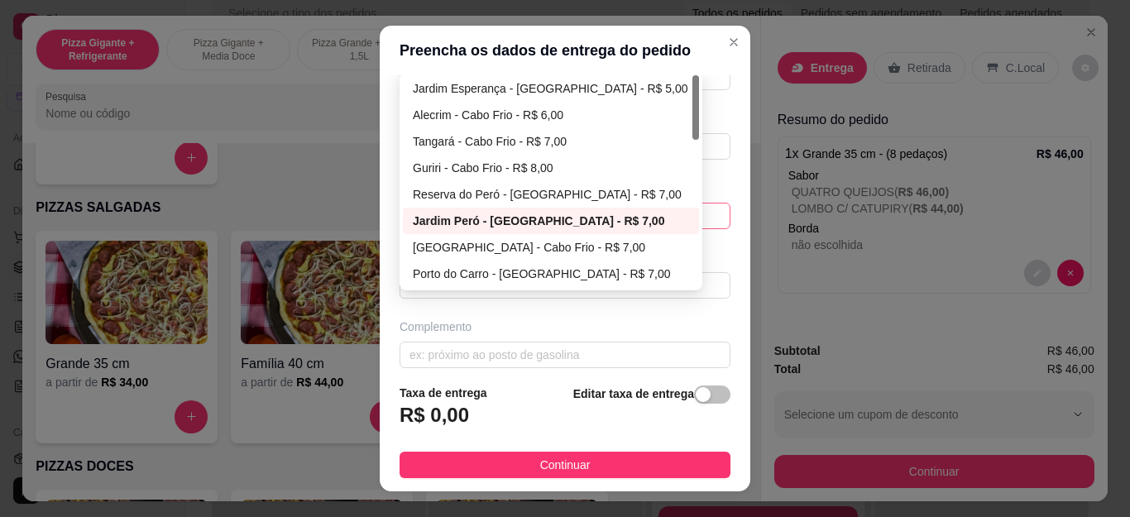
type input "[PERSON_NAME]"
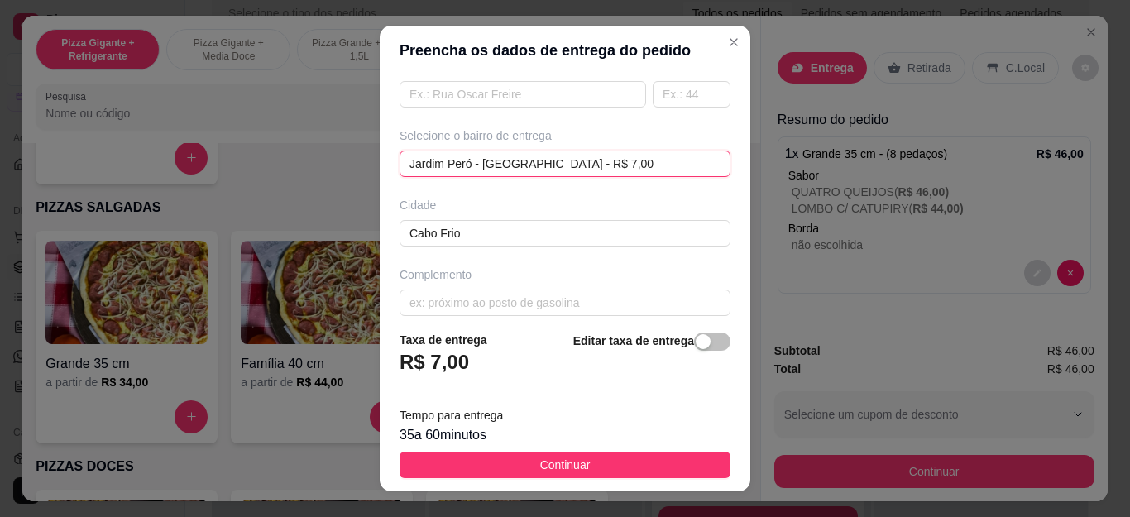
scroll to position [315, 0]
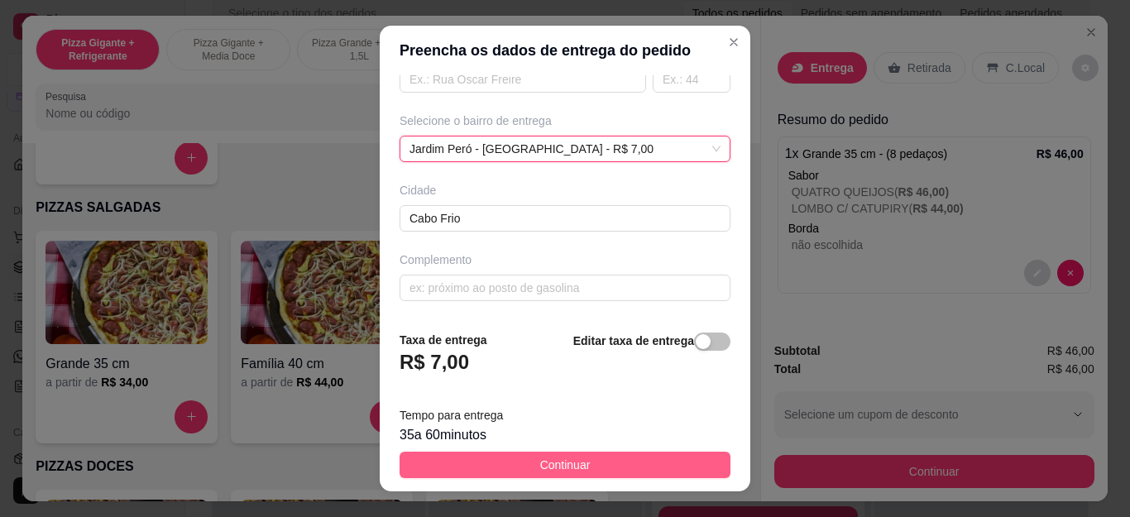
click at [562, 462] on span "Continuar" at bounding box center [565, 465] width 50 height 18
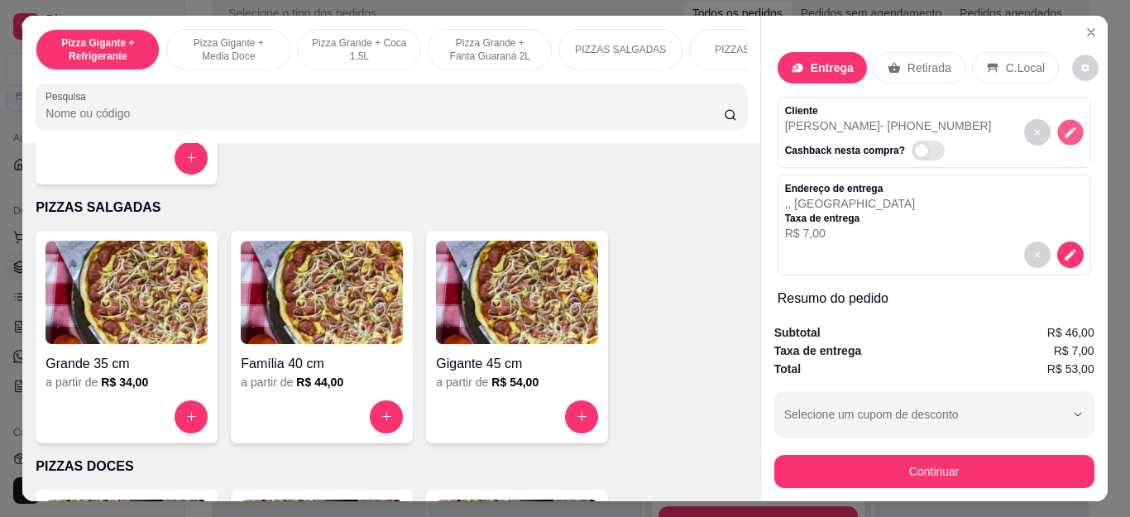
click at [1063, 131] on icon "decrease-product-quantity" at bounding box center [1070, 132] width 14 height 14
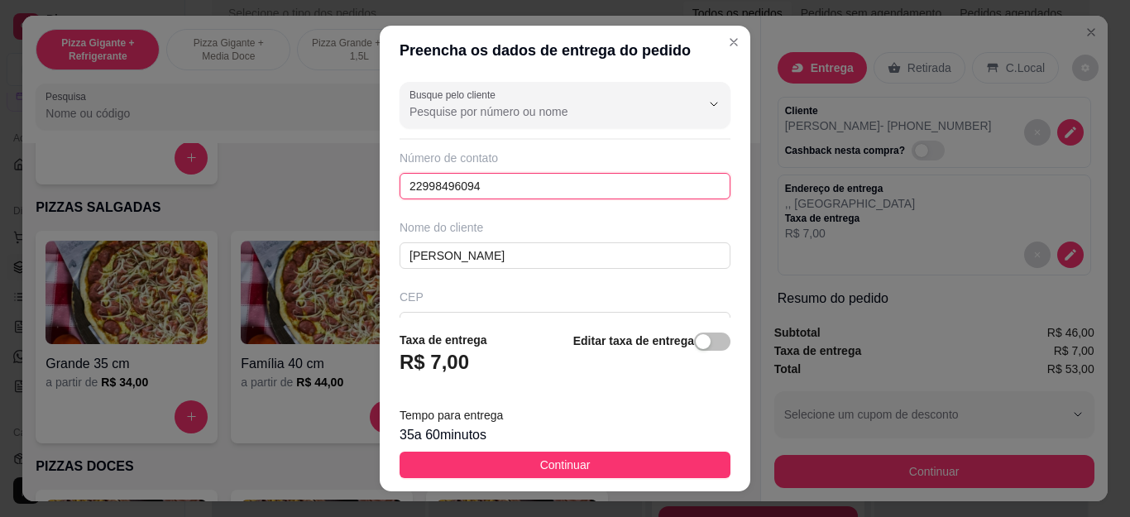
click at [541, 176] on input "22998496094" at bounding box center [565, 186] width 331 height 26
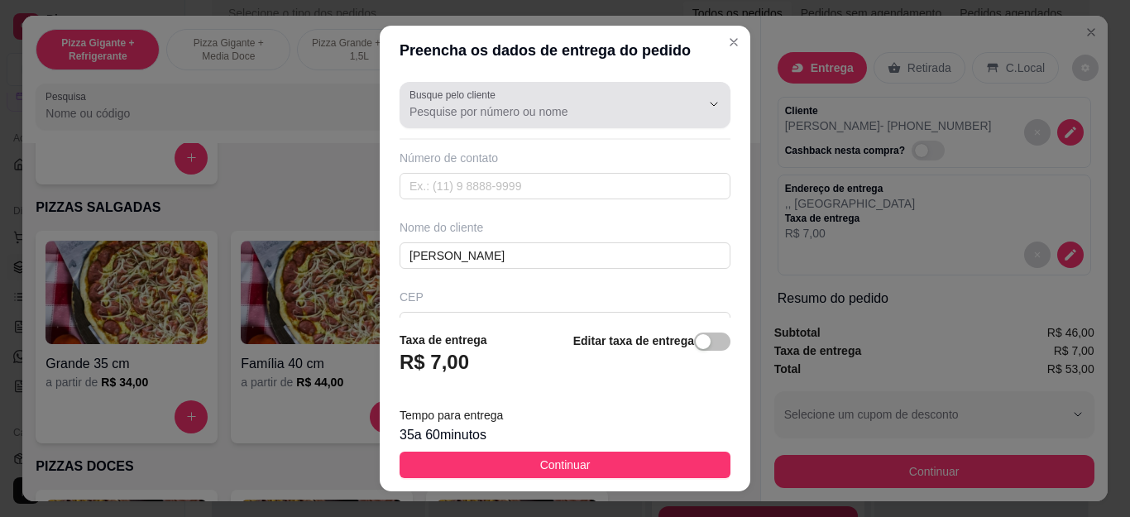
click at [569, 106] on input "Busque pelo cliente" at bounding box center [541, 111] width 265 height 17
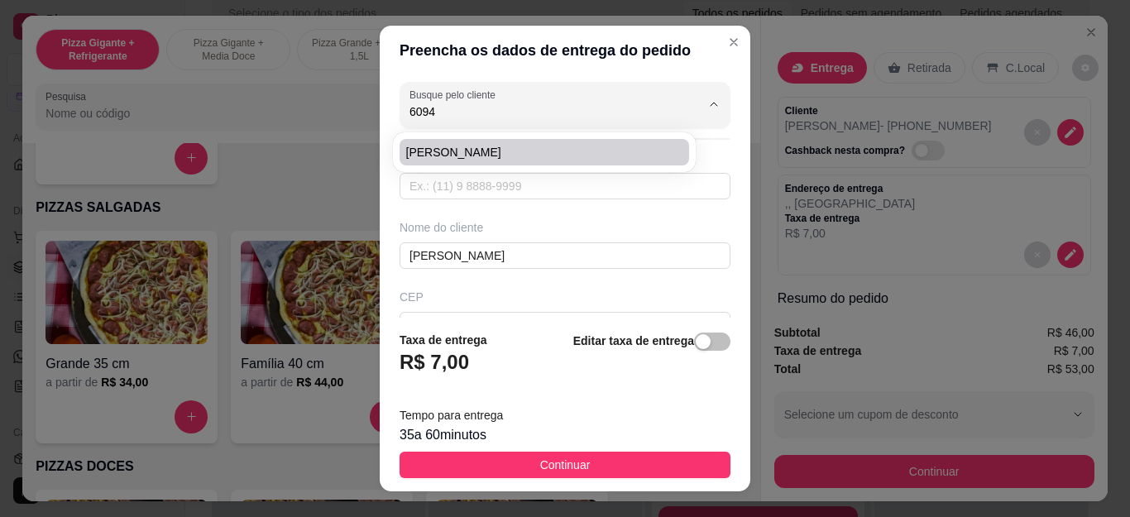
click at [504, 143] on li "[PERSON_NAME]" at bounding box center [545, 152] width 290 height 26
type input "[PERSON_NAME]"
type input "22998496094"
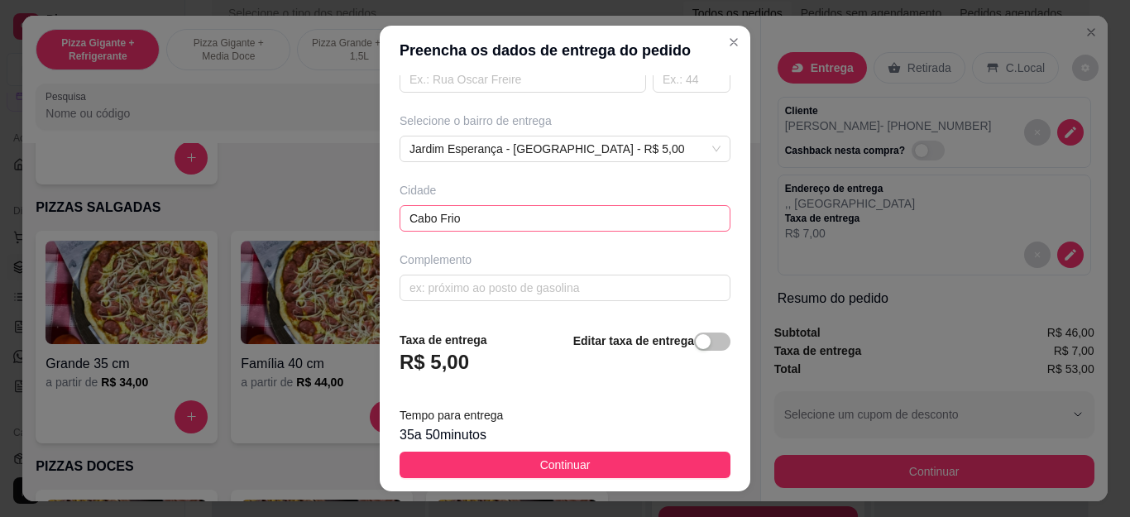
type input "[PERSON_NAME]"
click at [588, 225] on input "Cabo Frio" at bounding box center [565, 218] width 331 height 26
click at [606, 141] on div "Jardim Esperança - [GEOGRAPHIC_DATA] - R$ 5,00" at bounding box center [565, 149] width 331 height 26
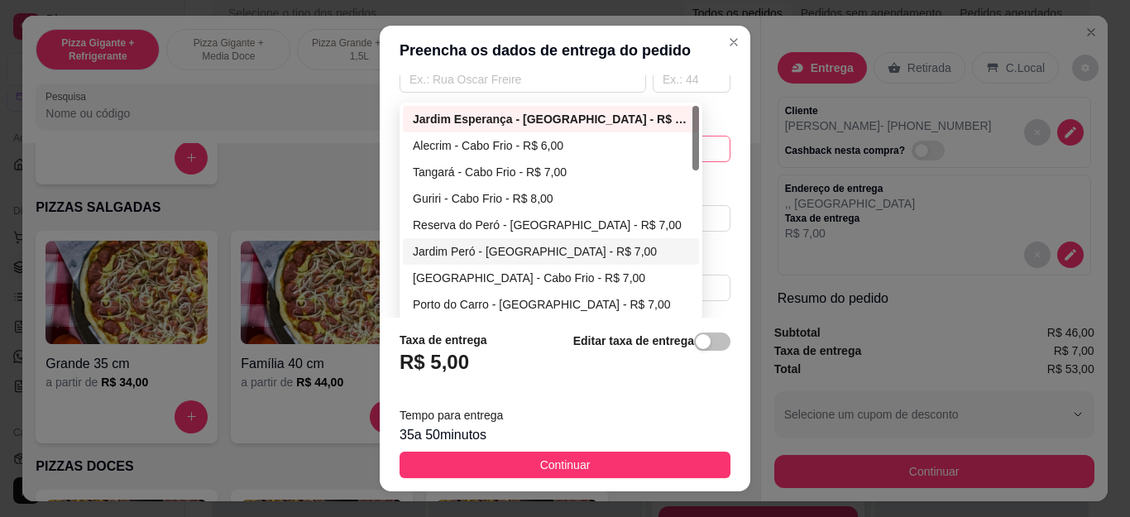
click at [543, 254] on div "Jardim Peró - [GEOGRAPHIC_DATA] - R$ 7,00" at bounding box center [551, 251] width 276 height 18
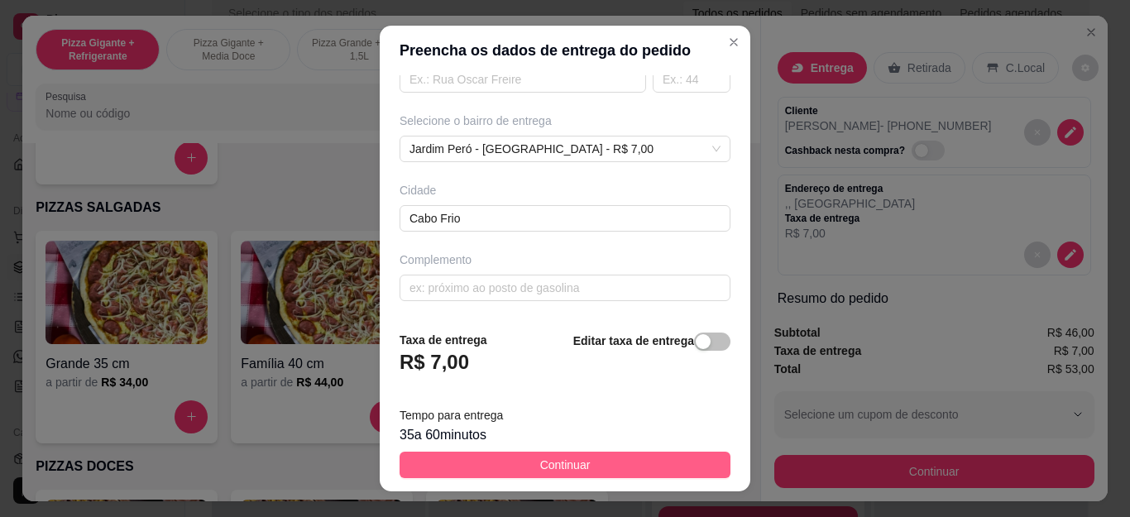
click at [540, 461] on span "Continuar" at bounding box center [565, 465] width 50 height 18
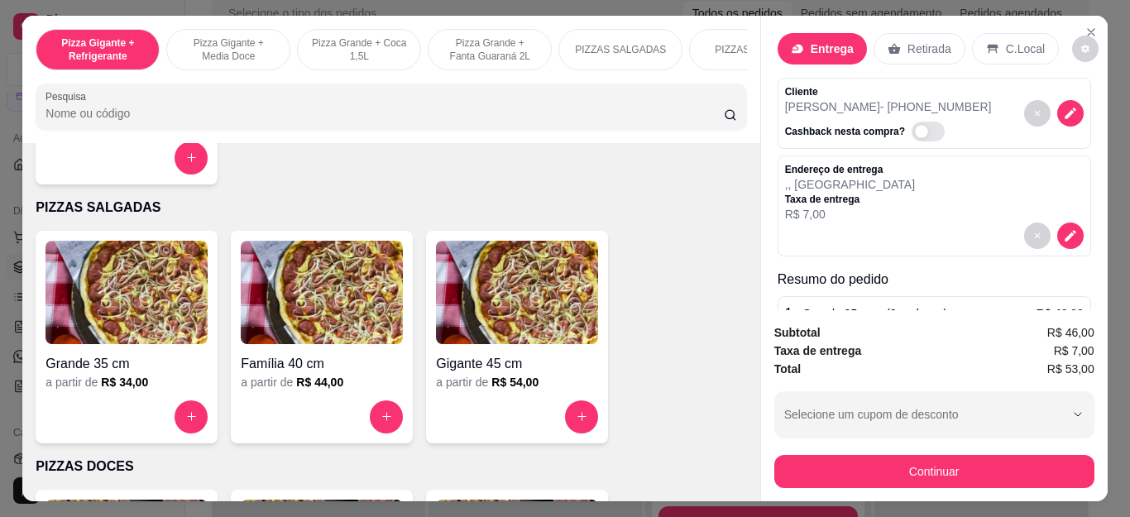
scroll to position [0, 0]
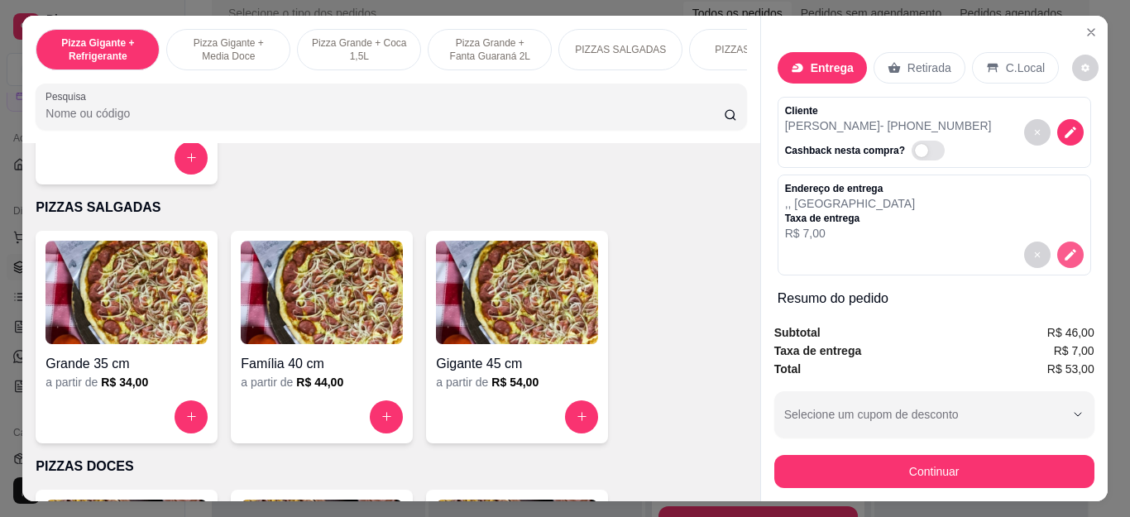
click at [1063, 249] on icon "decrease-product-quantity" at bounding box center [1070, 254] width 15 height 15
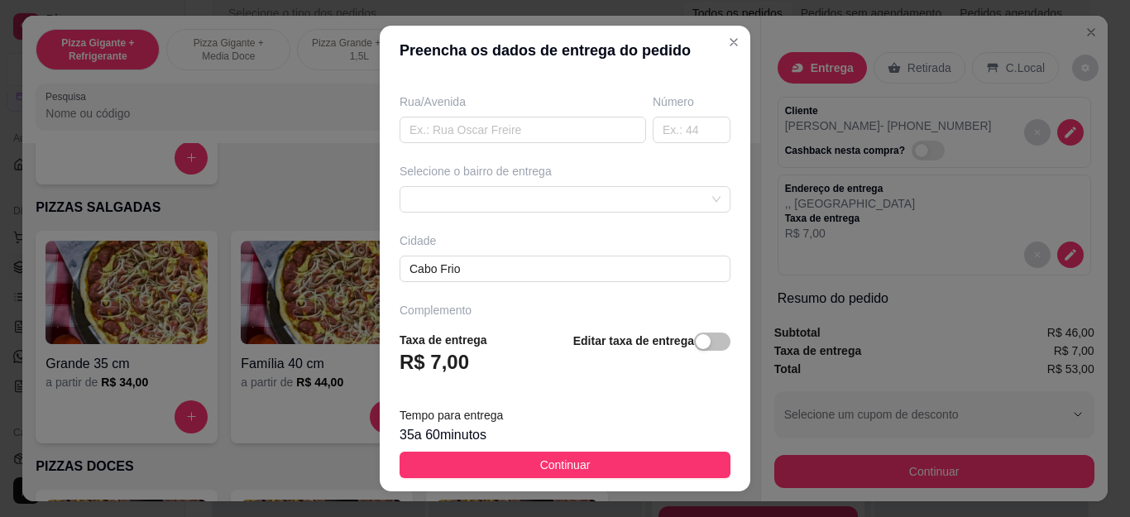
scroll to position [315, 0]
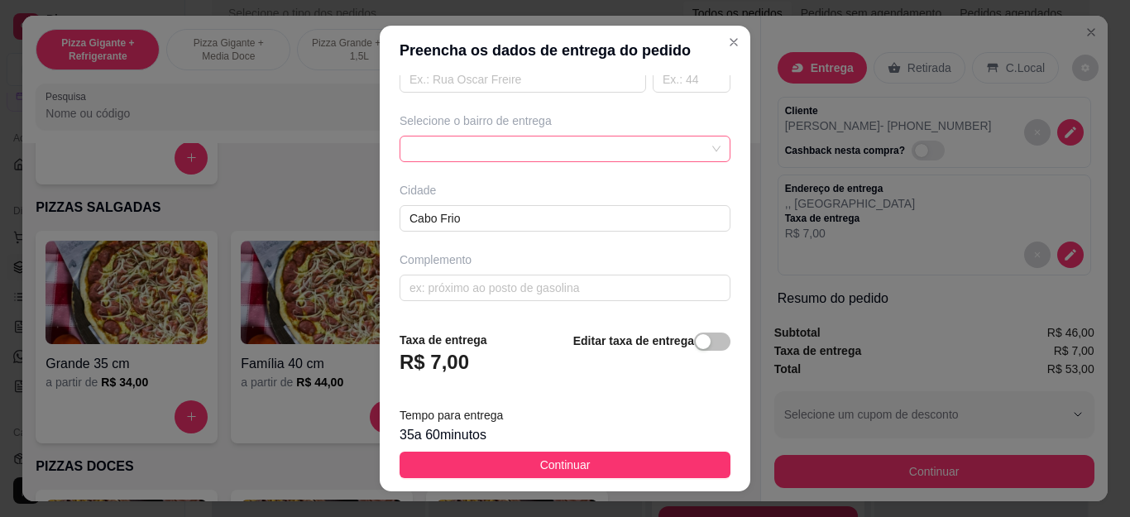
click at [467, 156] on div at bounding box center [565, 149] width 331 height 26
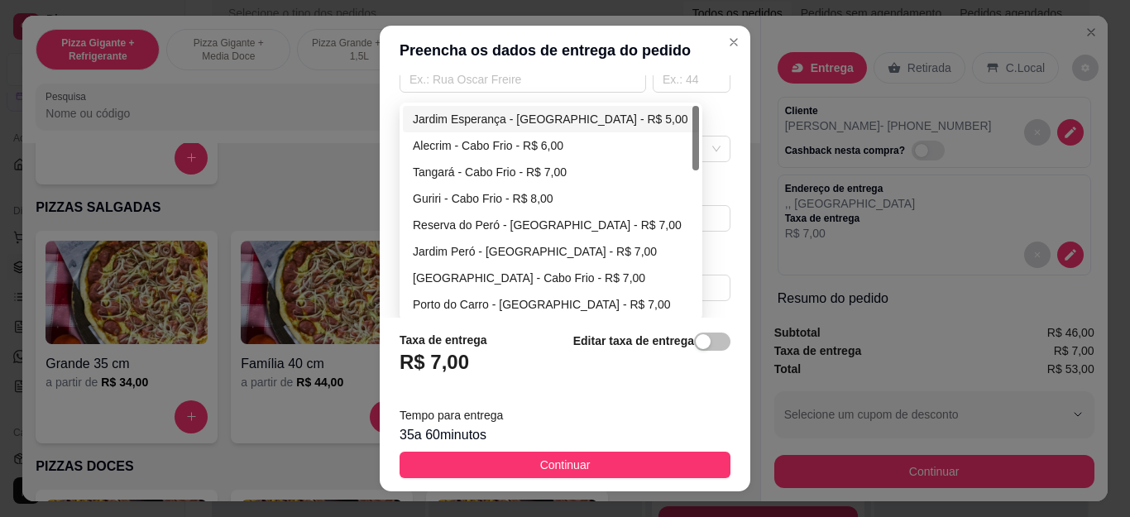
click at [462, 122] on div "Jardim Esperança - [GEOGRAPHIC_DATA] - R$ 5,00" at bounding box center [551, 119] width 276 height 18
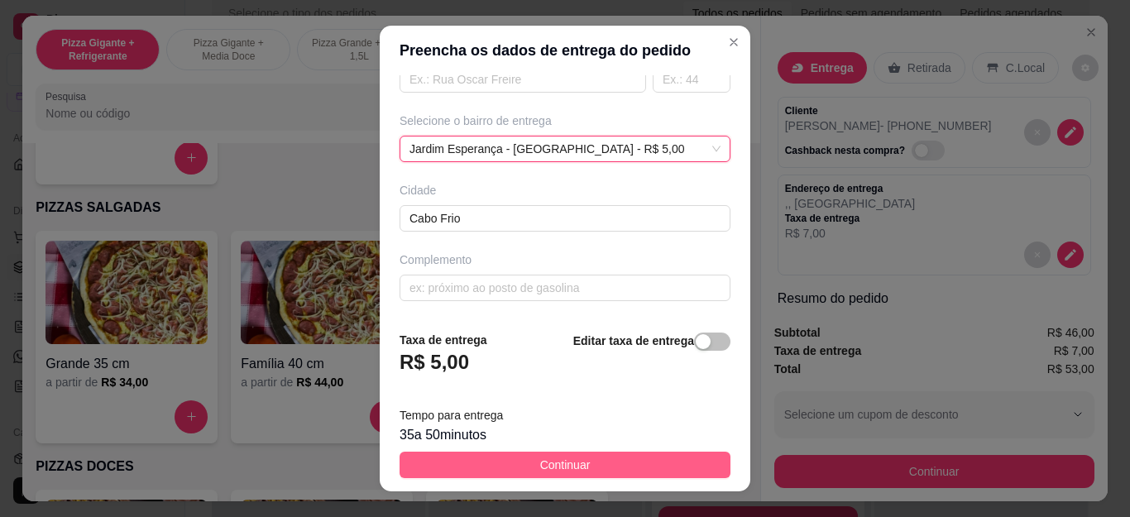
click at [559, 468] on span "Continuar" at bounding box center [565, 465] width 50 height 18
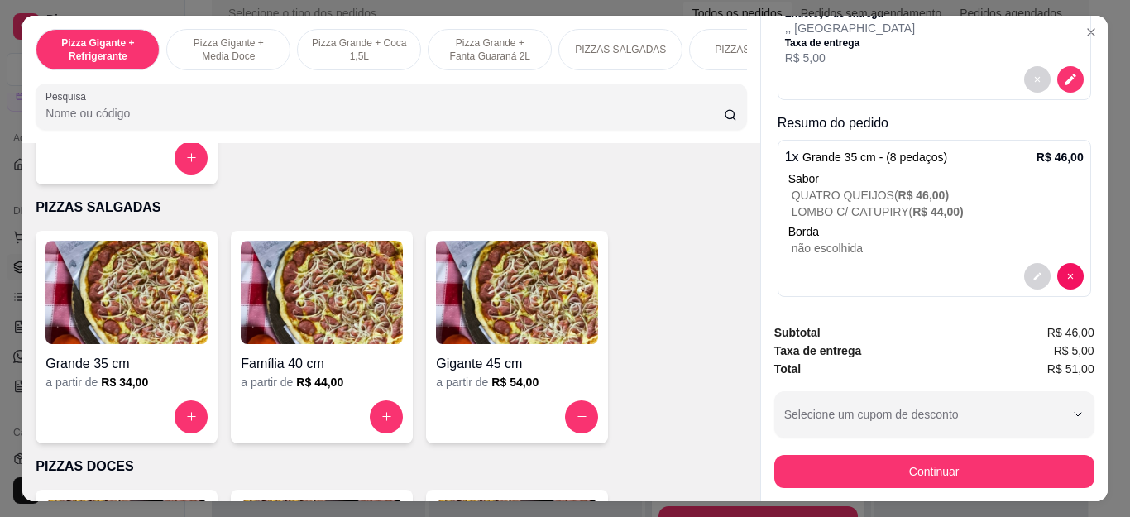
scroll to position [184, 0]
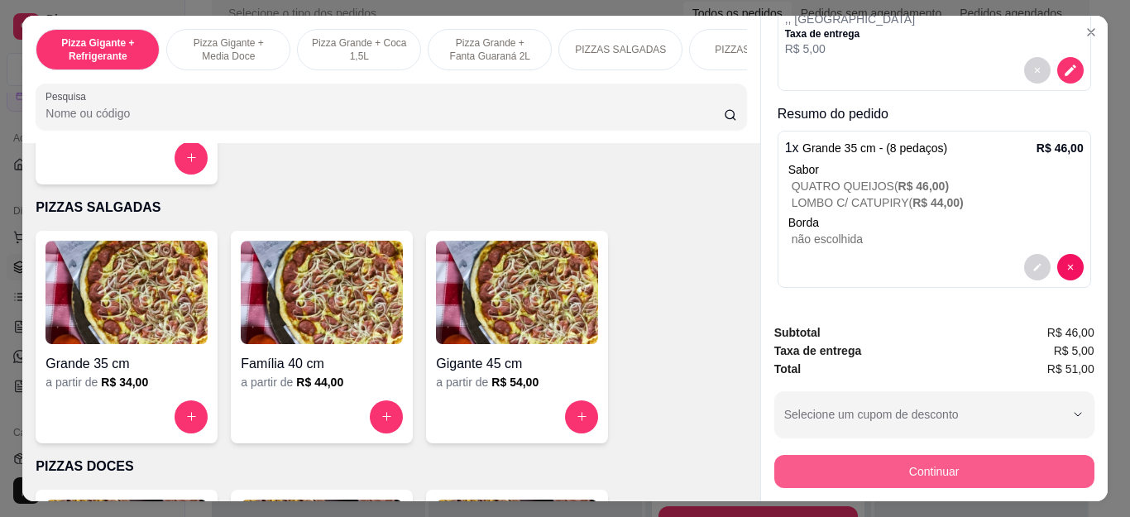
click at [897, 472] on button "Continuar" at bounding box center [934, 471] width 320 height 33
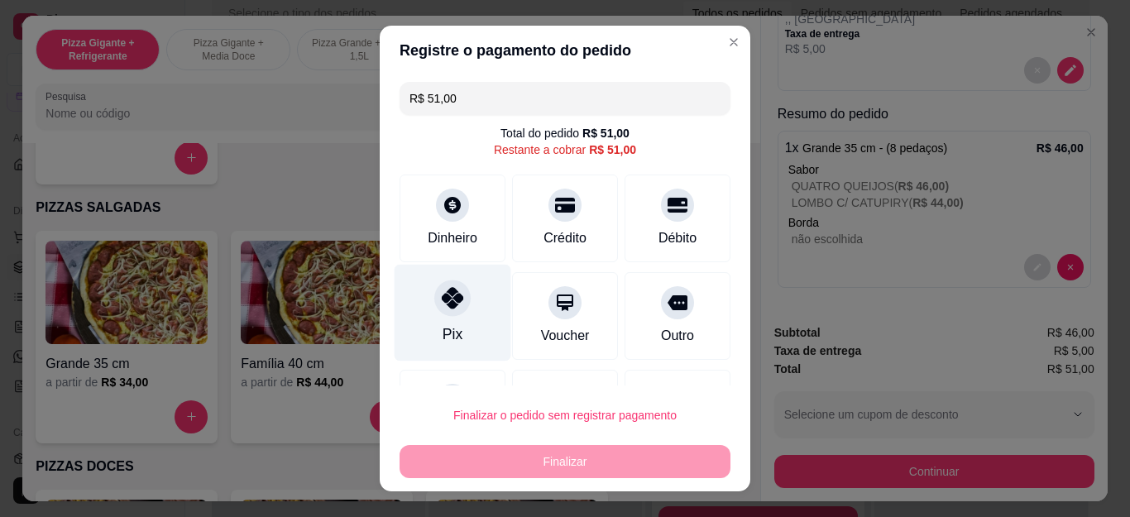
click at [444, 315] on div at bounding box center [452, 298] width 36 height 36
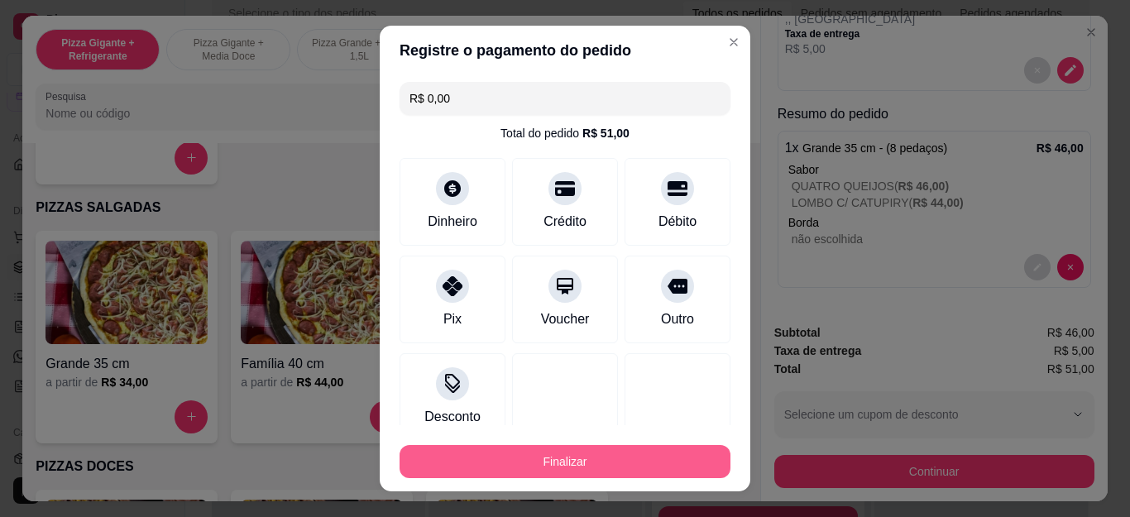
click at [516, 462] on button "Finalizar" at bounding box center [565, 461] width 331 height 33
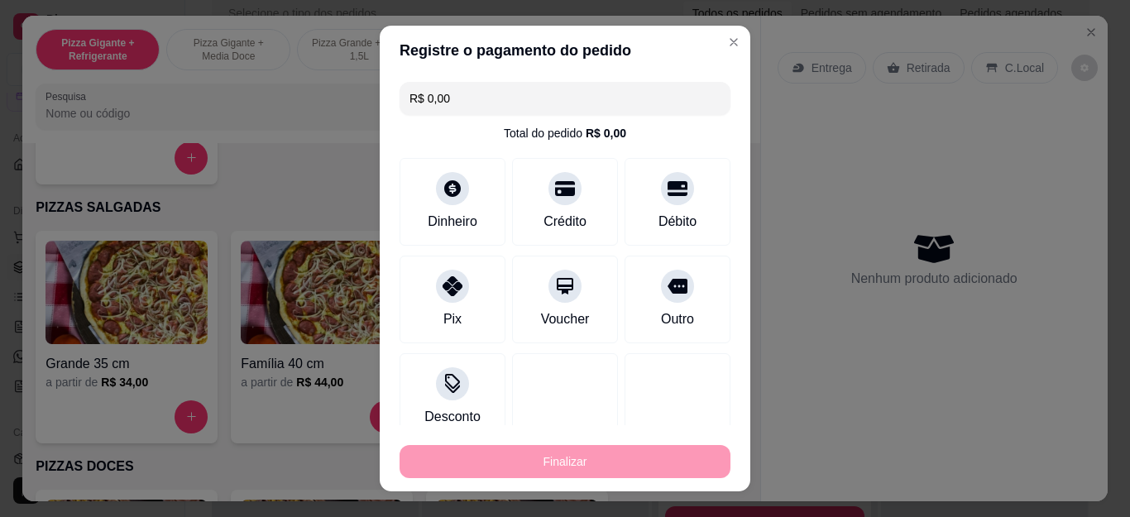
type input "-R$ 51,00"
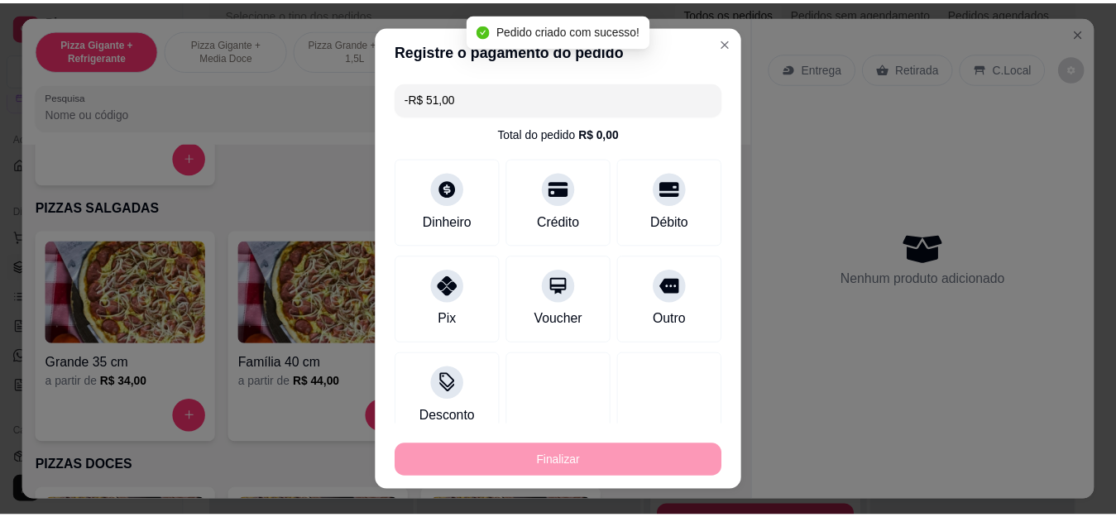
scroll to position [0, 0]
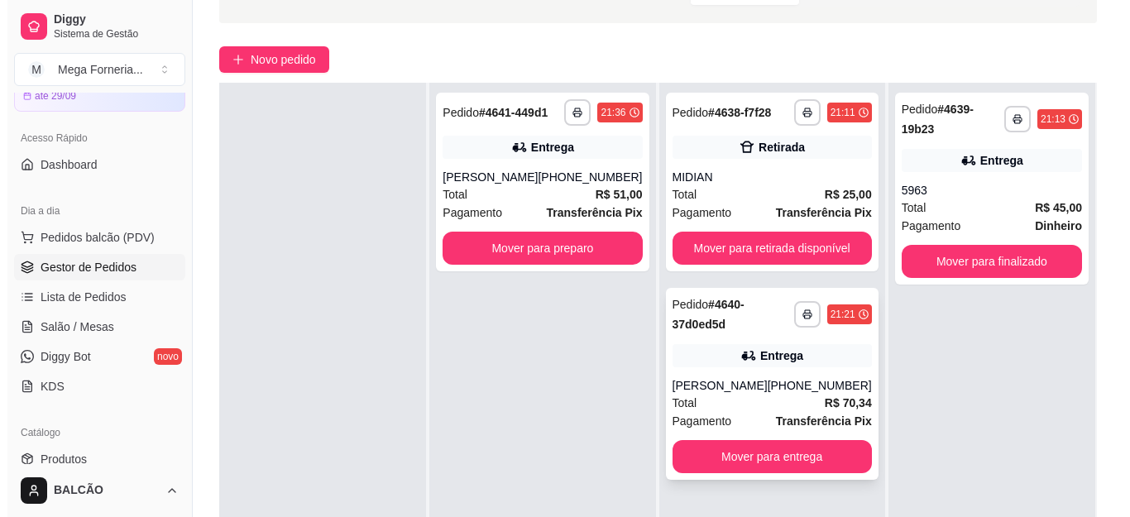
scroll to position [165, 0]
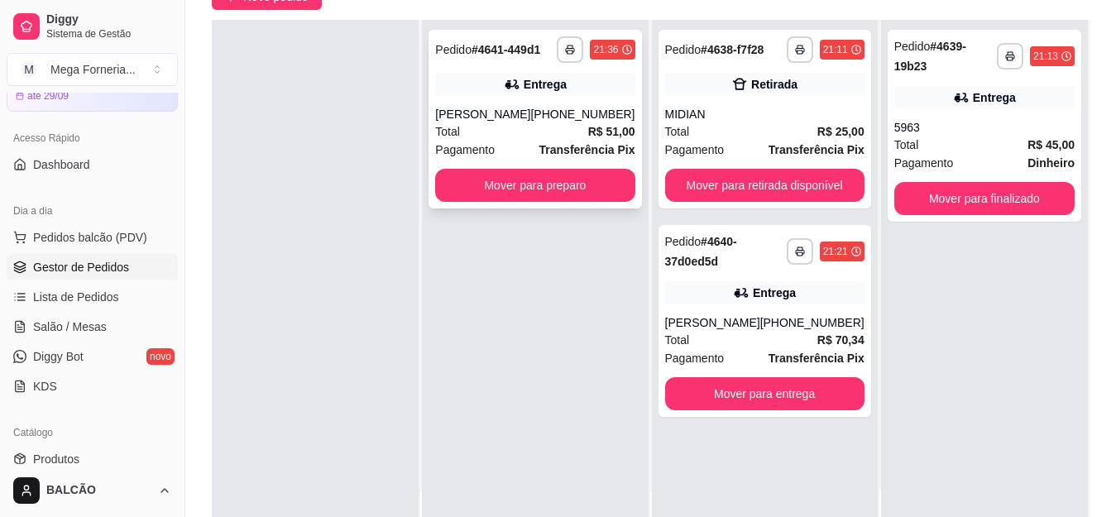
click at [538, 127] on div "Total R$ 51,00" at bounding box center [534, 131] width 199 height 18
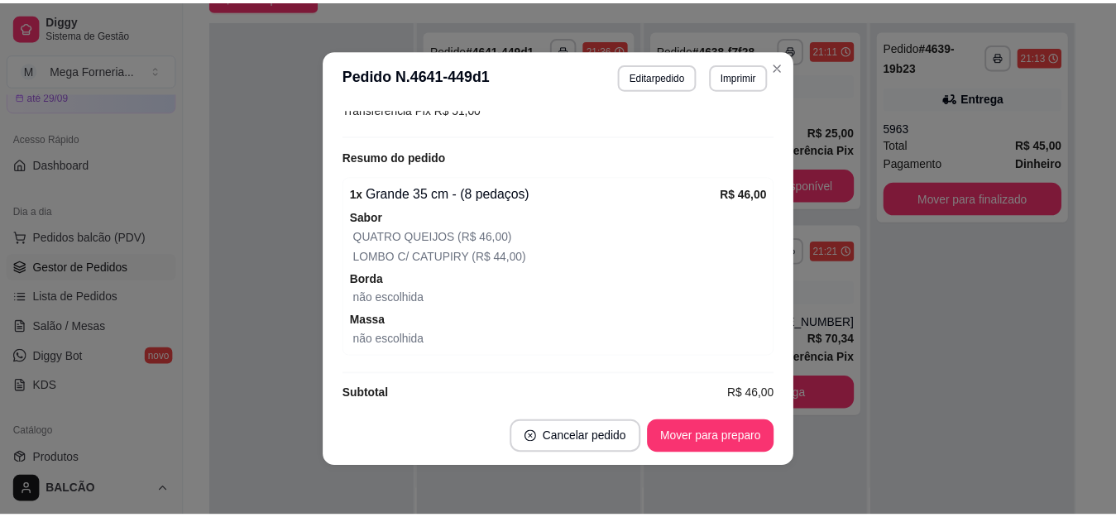
scroll to position [528, 0]
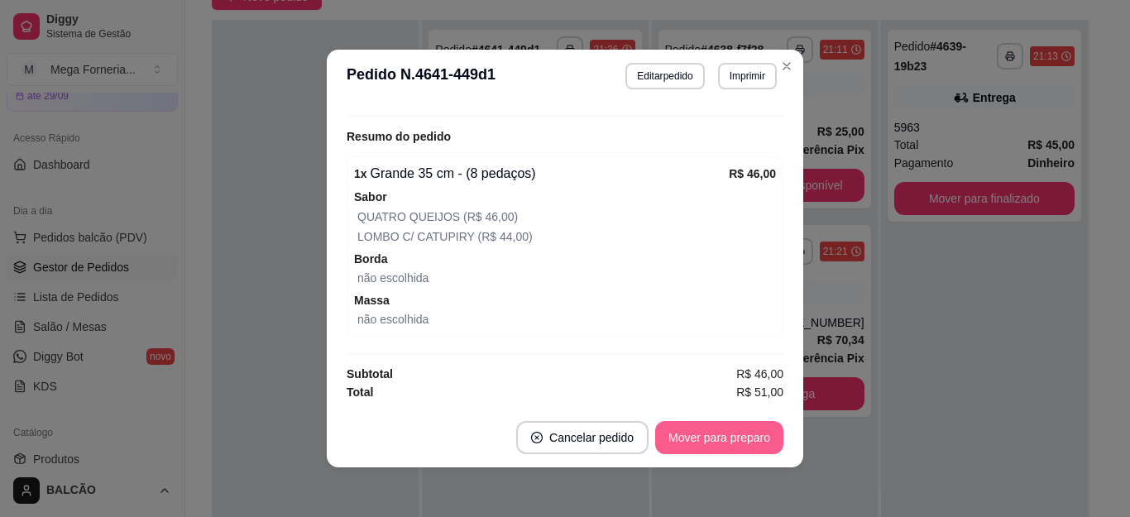
click at [711, 438] on button "Mover para preparo" at bounding box center [719, 437] width 128 height 33
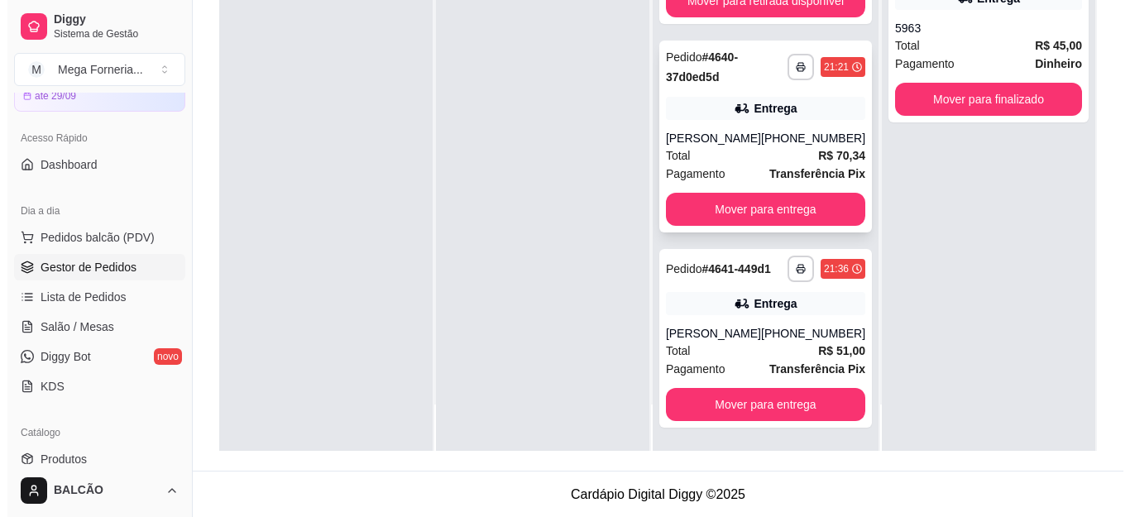
scroll to position [252, 0]
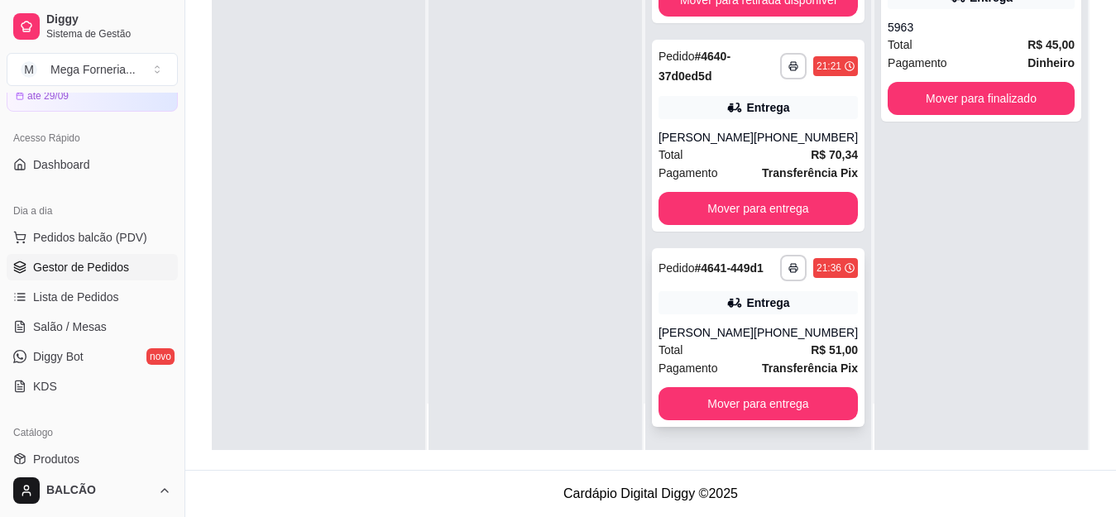
click at [756, 323] on div "**********" at bounding box center [758, 337] width 213 height 179
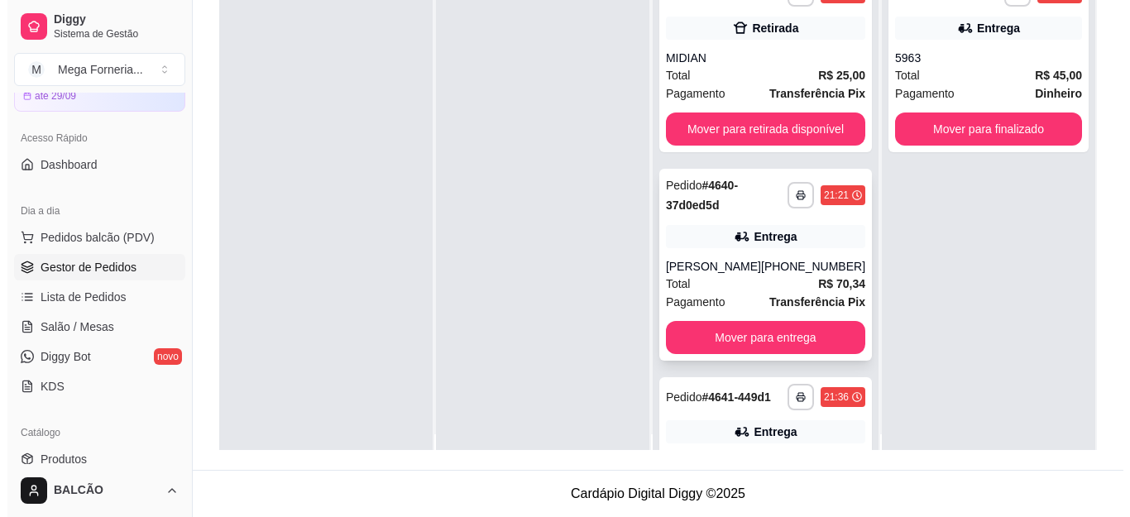
scroll to position [0, 0]
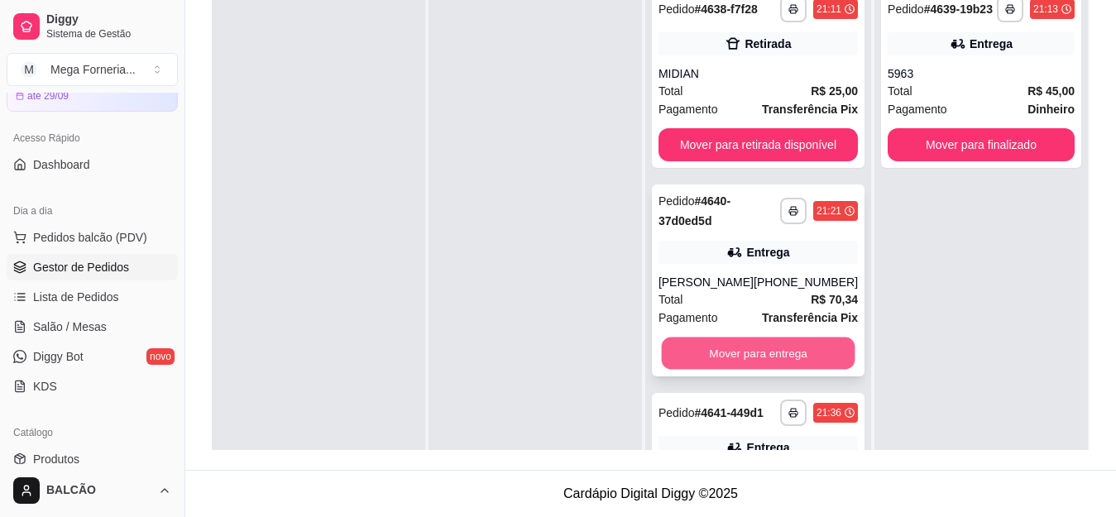
click at [797, 352] on button "Mover para entrega" at bounding box center [758, 353] width 194 height 32
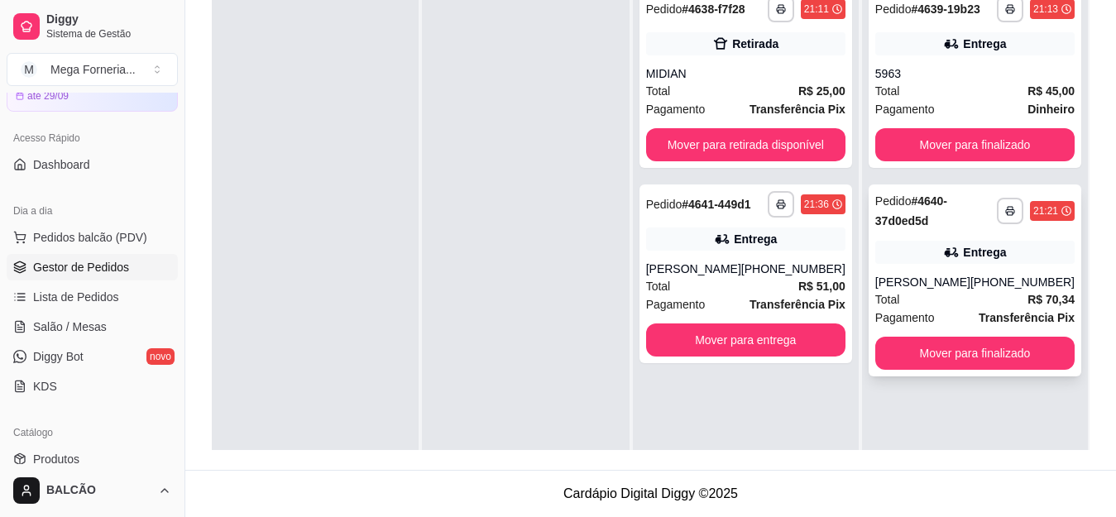
click at [1004, 285] on div "[PHONE_NUMBER]" at bounding box center [1022, 282] width 104 height 17
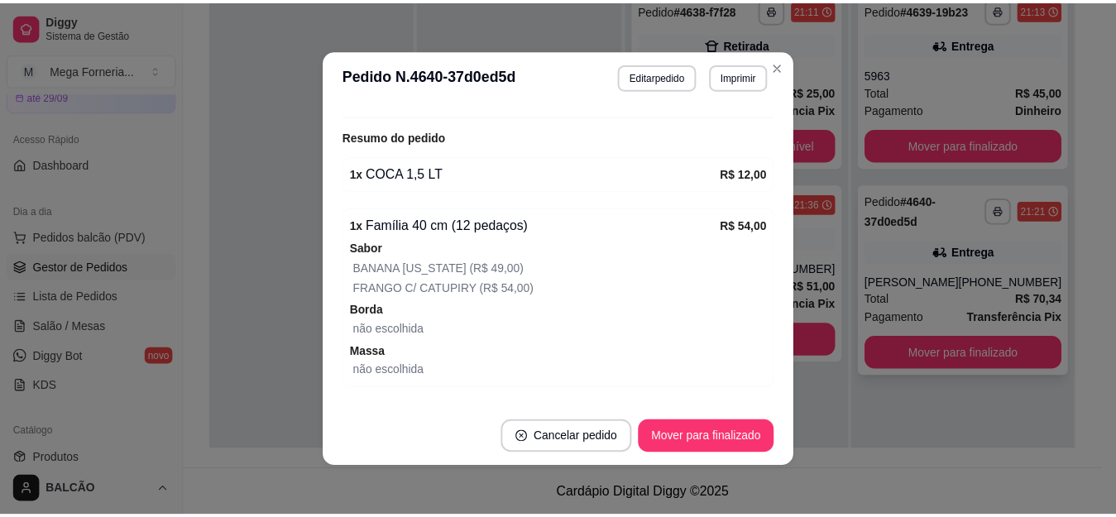
scroll to position [660, 0]
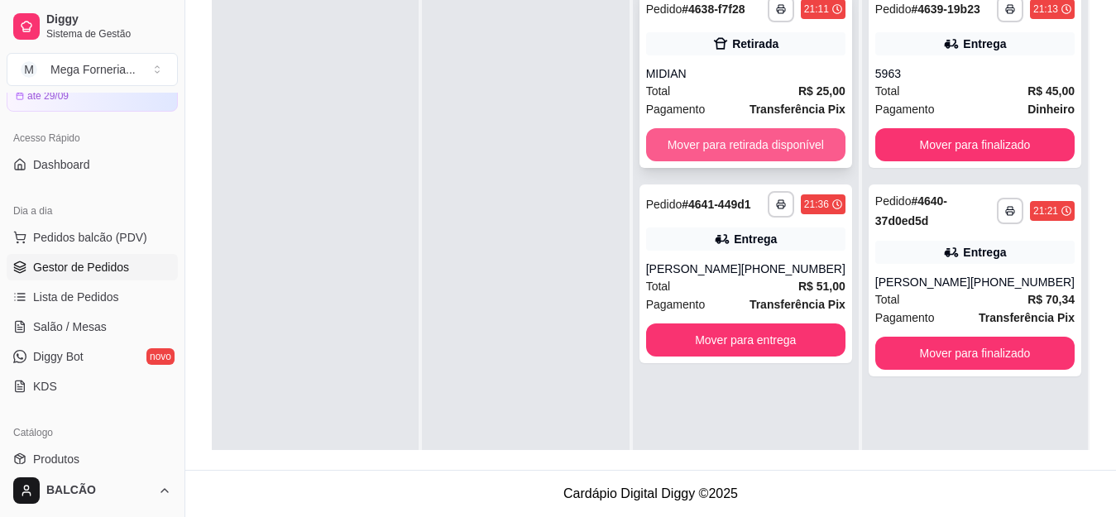
click at [797, 151] on button "Mover para retirada disponível" at bounding box center [745, 144] width 199 height 33
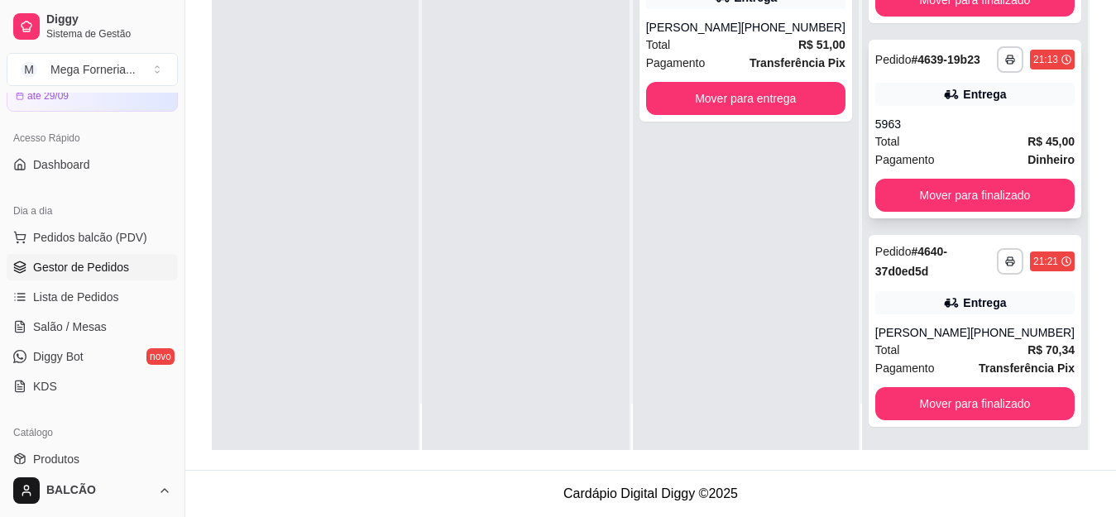
scroll to position [0, 0]
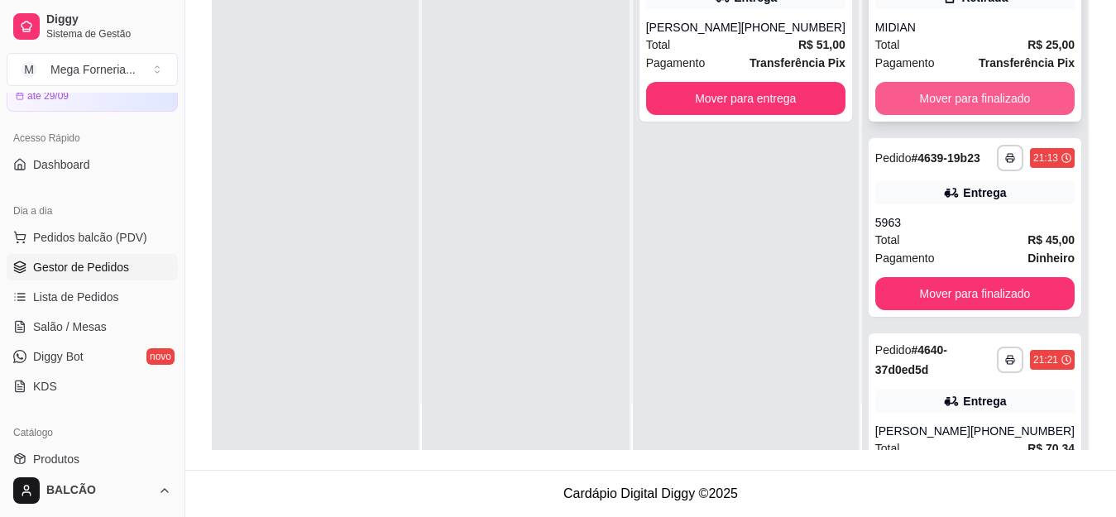
click at [957, 115] on button "Mover para finalizado" at bounding box center [974, 98] width 199 height 33
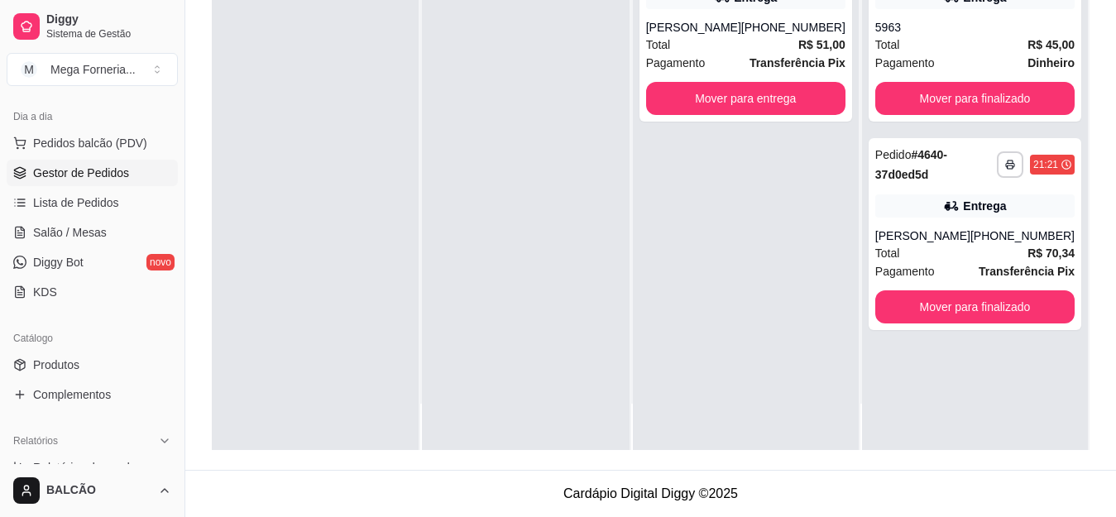
scroll to position [331, 0]
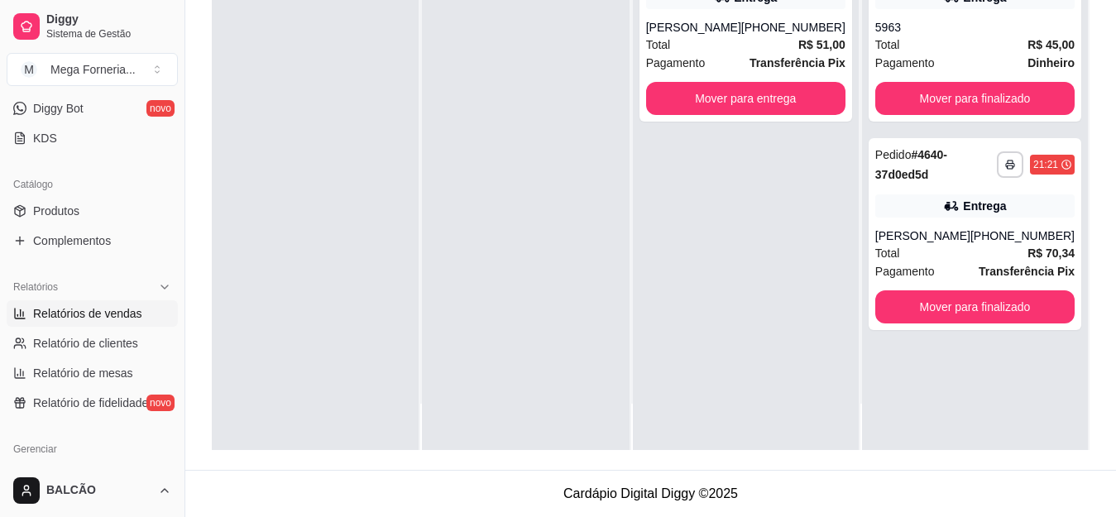
click at [111, 309] on span "Relatórios de vendas" at bounding box center [87, 313] width 109 height 17
select select "ALL"
select select "0"
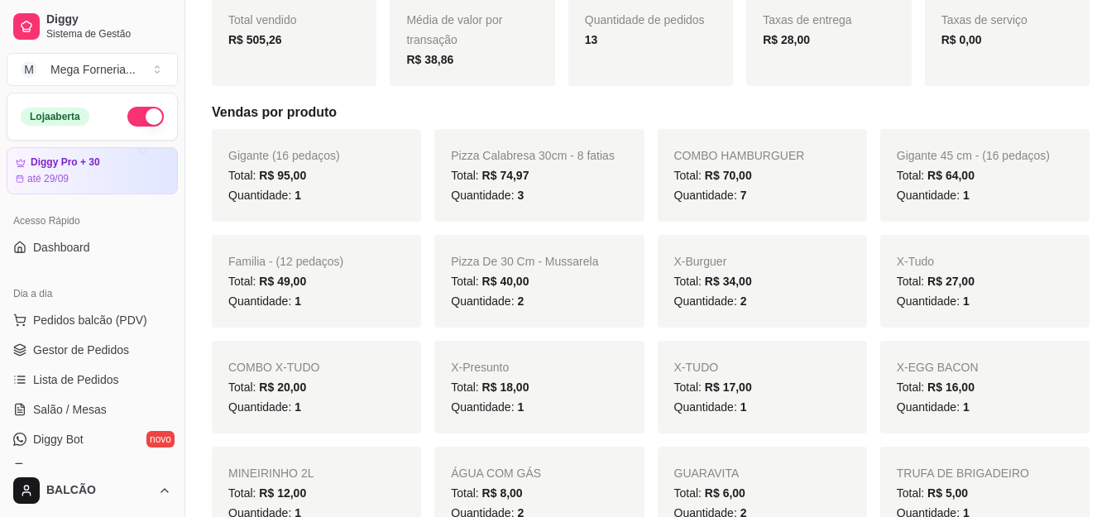
scroll to position [219, 0]
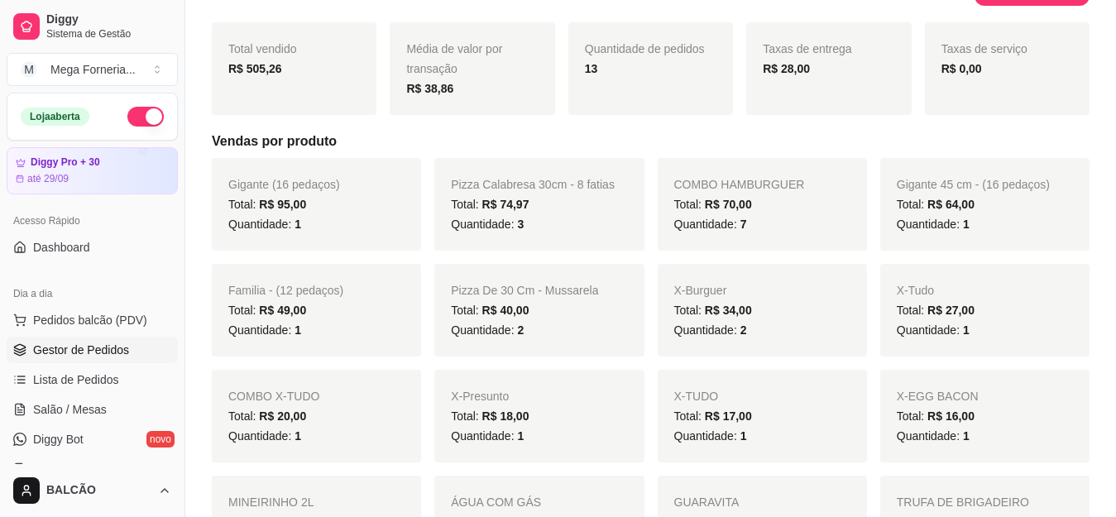
click at [88, 338] on link "Gestor de Pedidos" at bounding box center [92, 350] width 171 height 26
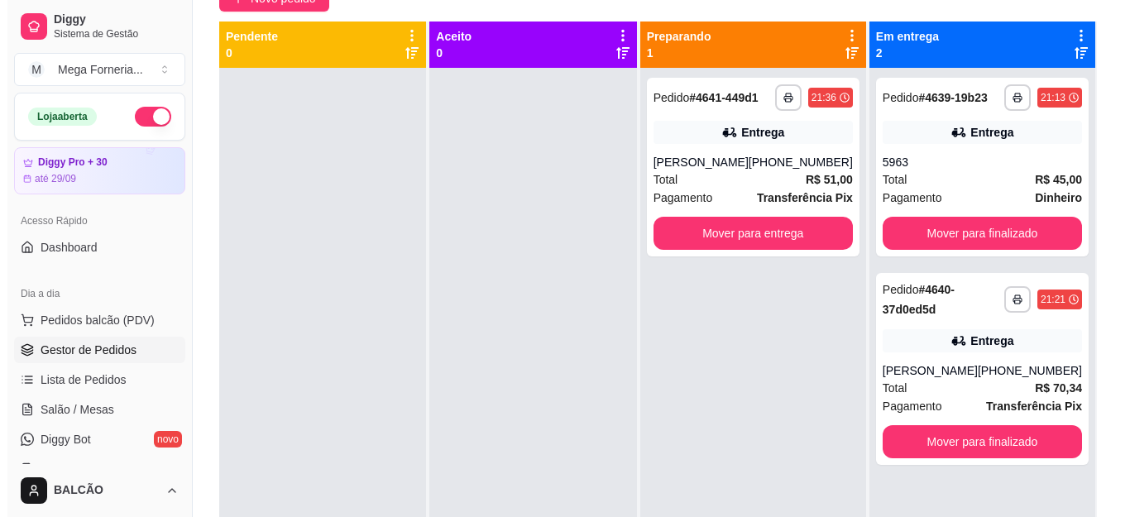
scroll to position [165, 0]
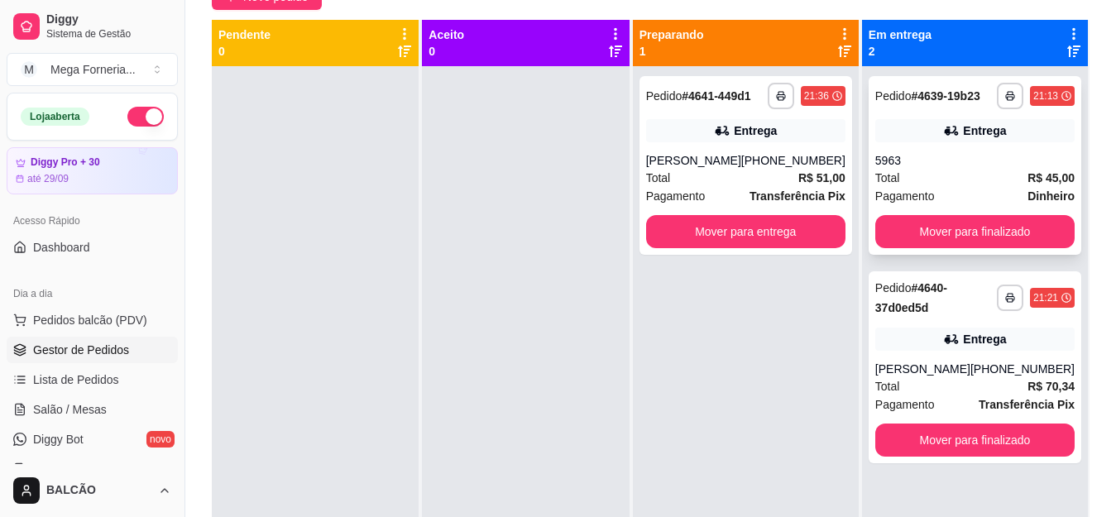
click at [891, 174] on span "Total" at bounding box center [887, 178] width 25 height 18
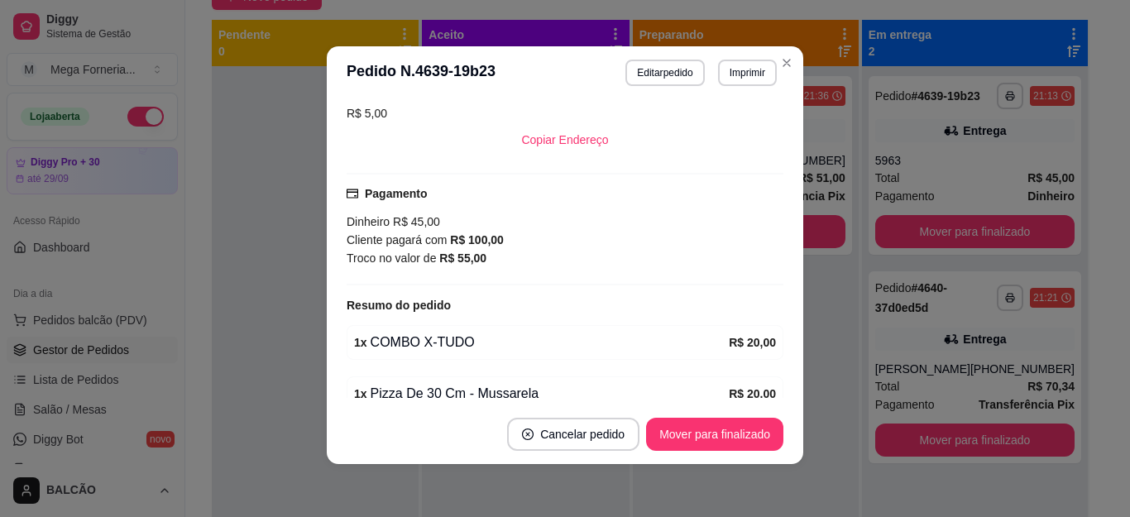
scroll to position [470, 0]
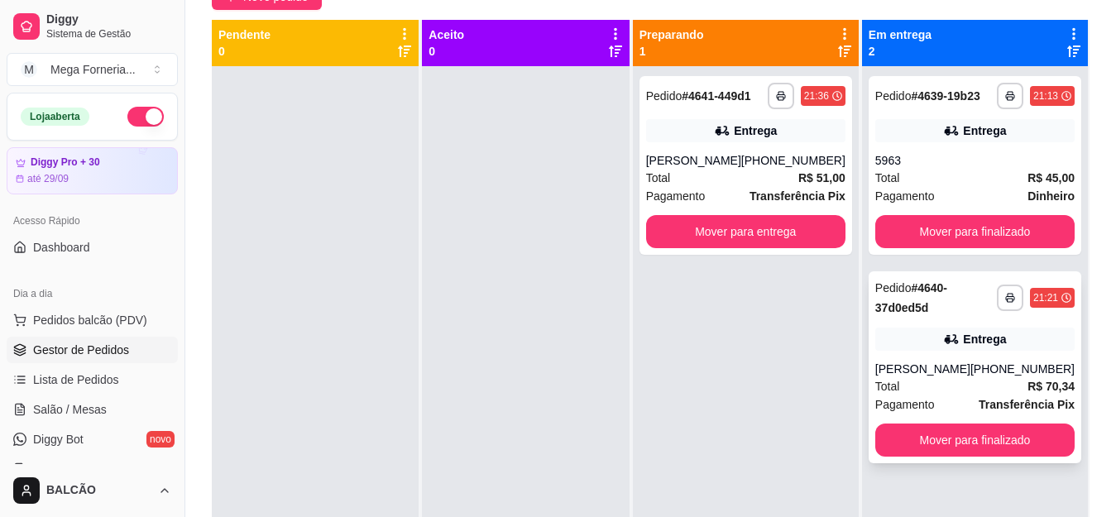
click at [965, 344] on div "Entrega" at bounding box center [984, 339] width 43 height 17
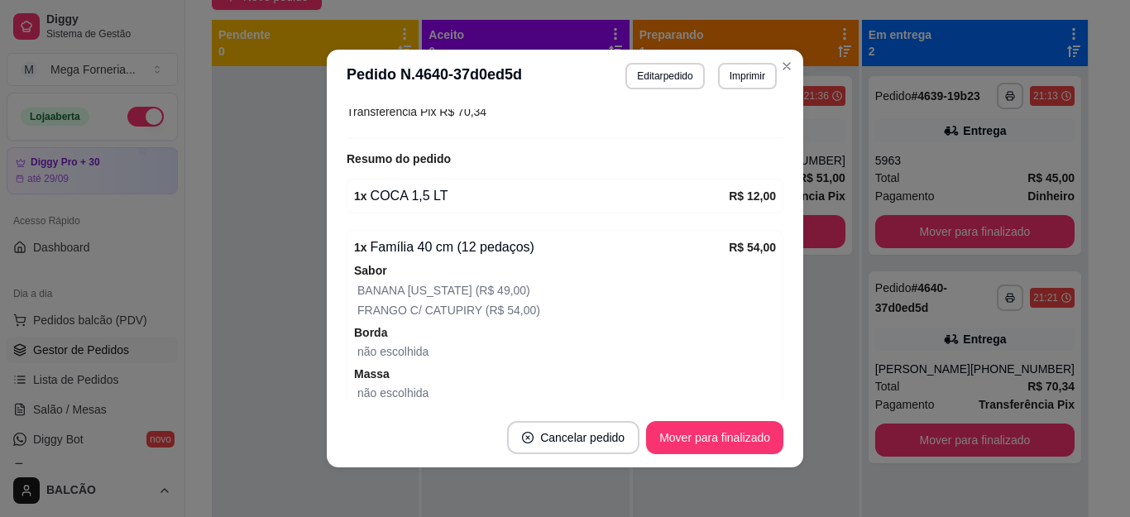
scroll to position [577, 0]
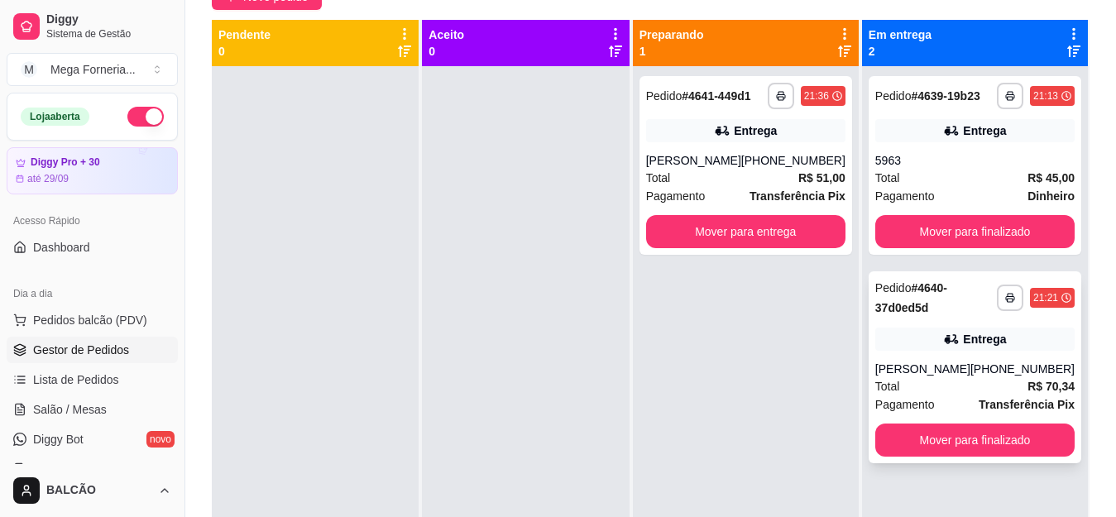
click at [990, 347] on div "Entrega" at bounding box center [974, 339] width 199 height 23
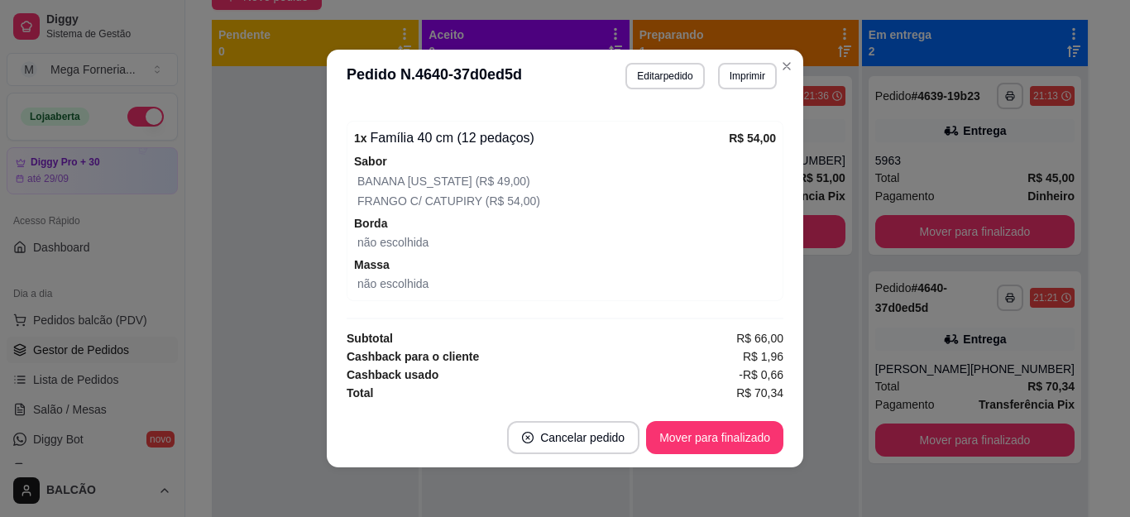
scroll to position [665, 0]
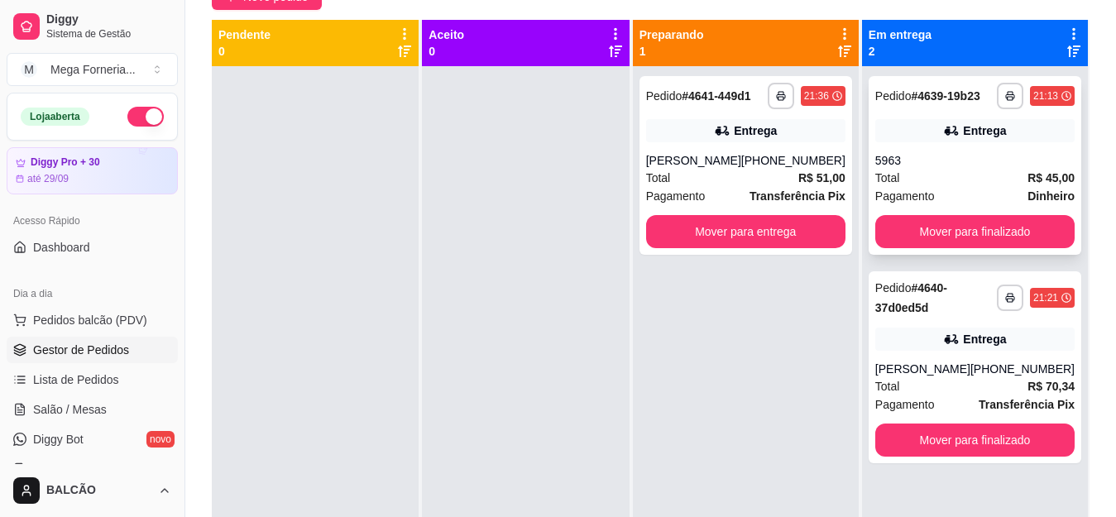
click at [988, 165] on div "5963" at bounding box center [974, 160] width 199 height 17
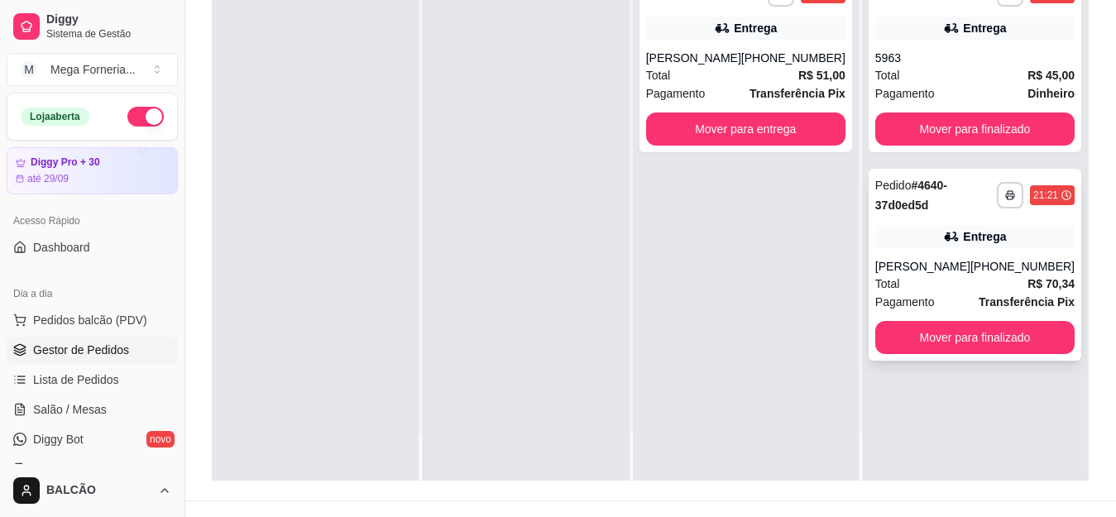
scroll to position [248, 0]
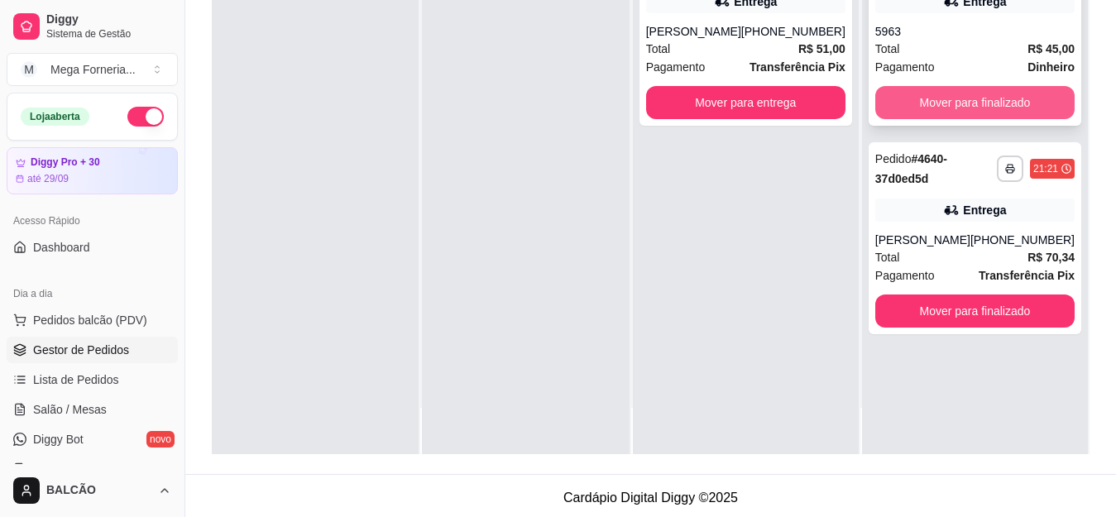
click at [955, 96] on button "Mover para finalizado" at bounding box center [974, 102] width 199 height 33
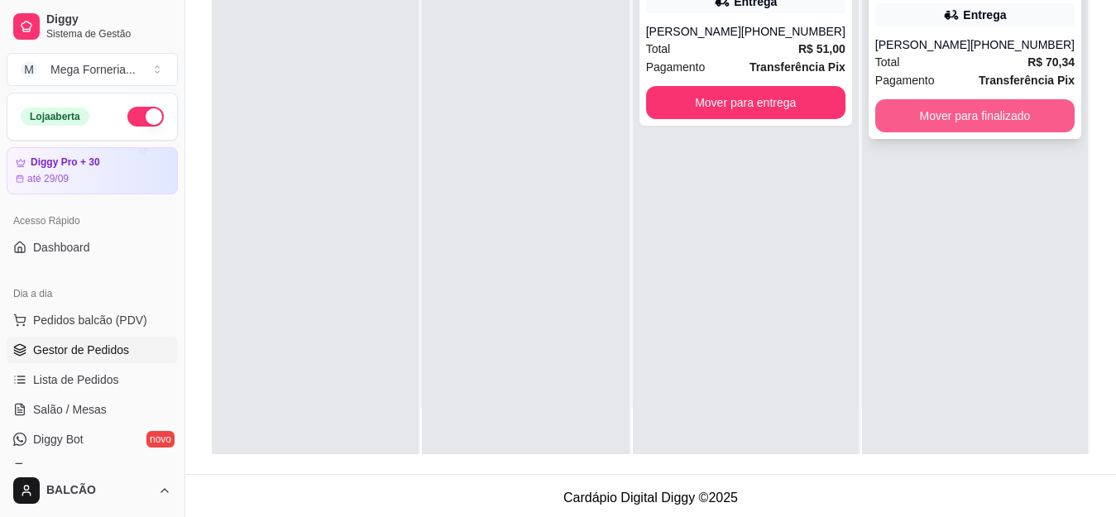
click at [963, 123] on button "Mover para finalizado" at bounding box center [974, 115] width 199 height 33
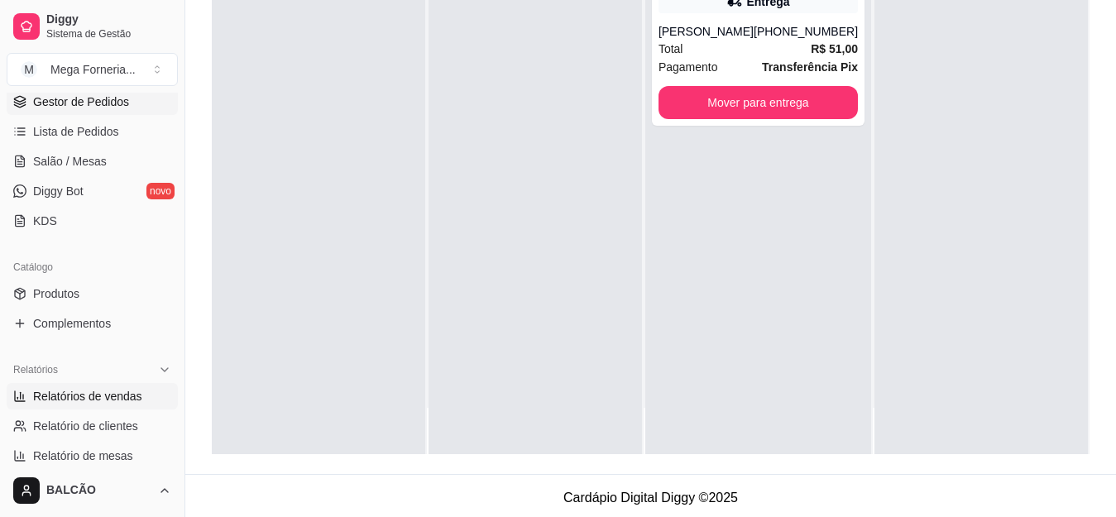
click at [89, 391] on span "Relatórios de vendas" at bounding box center [87, 396] width 109 height 17
select select "ALL"
select select "0"
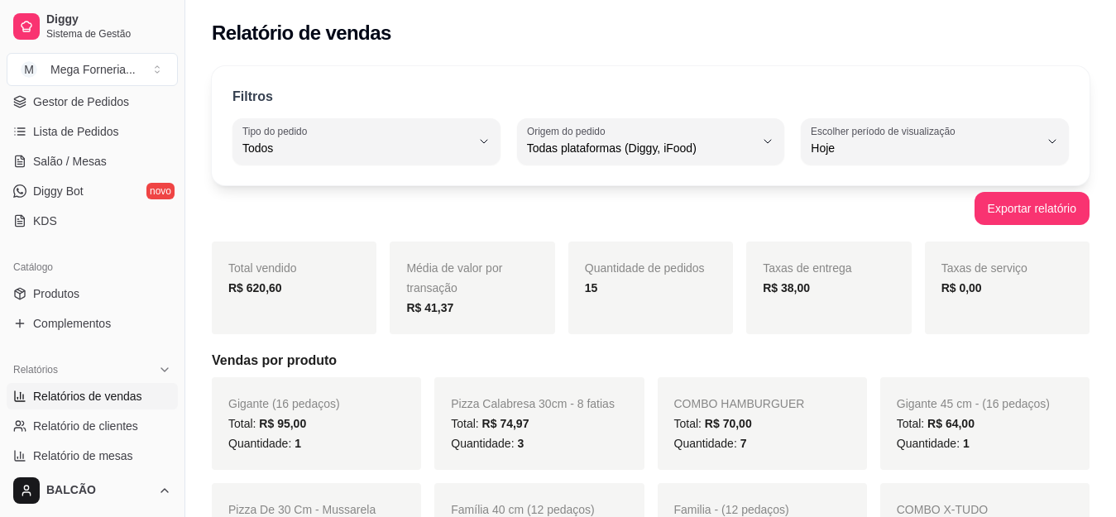
click at [253, 292] on strong "R$ 620,60" at bounding box center [255, 287] width 54 height 13
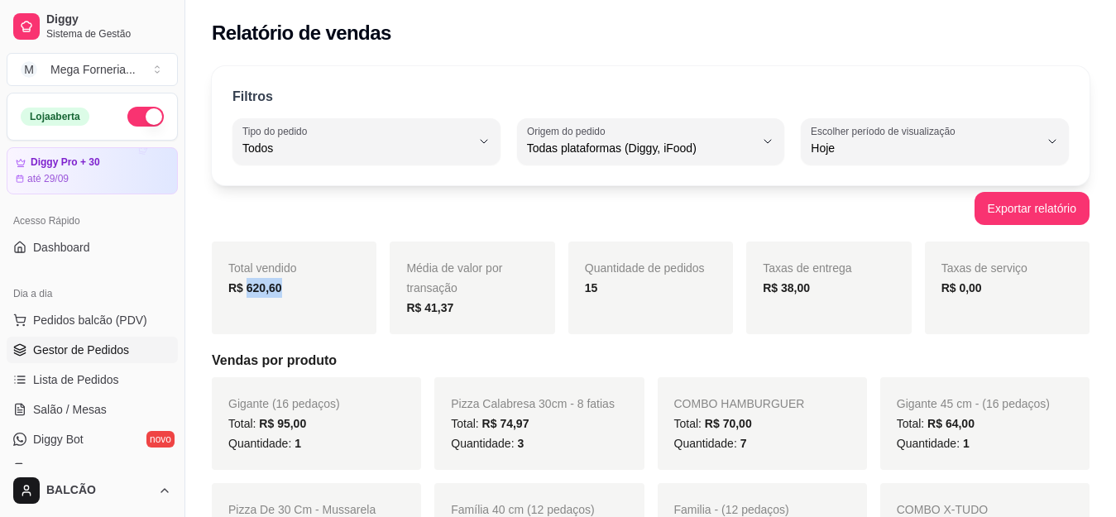
click at [106, 340] on link "Gestor de Pedidos" at bounding box center [92, 350] width 171 height 26
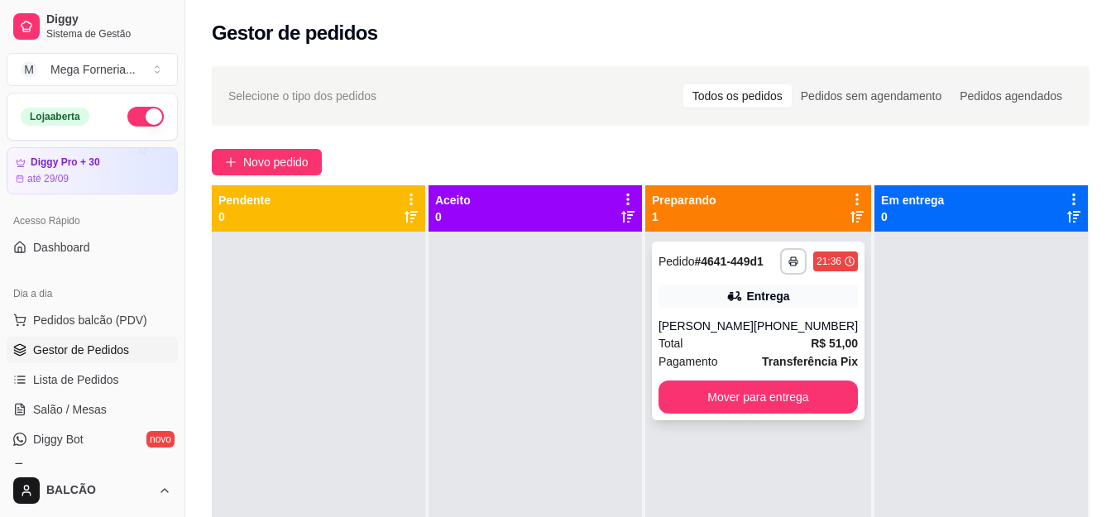
click at [744, 333] on div "[PERSON_NAME]" at bounding box center [705, 326] width 95 height 17
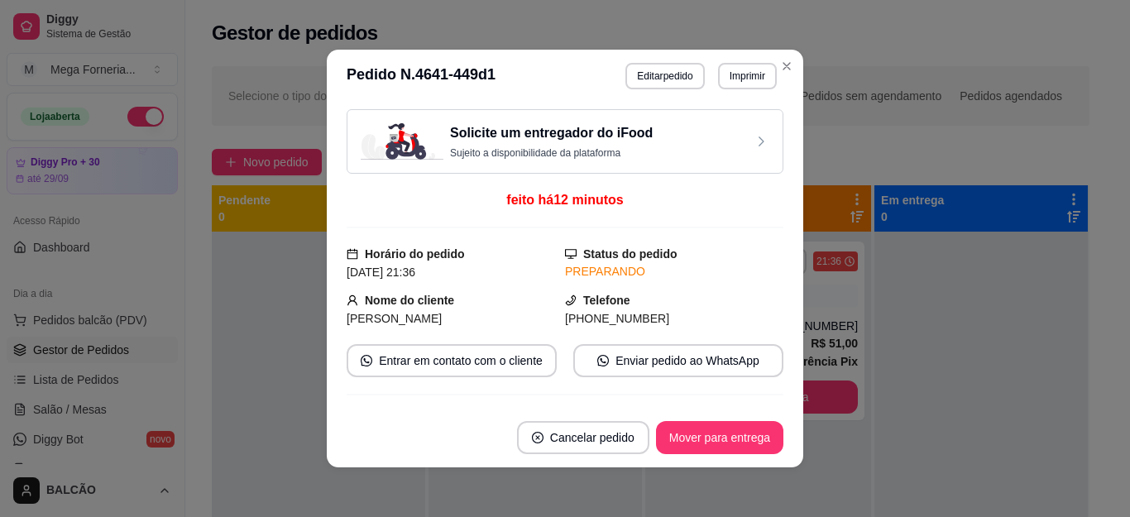
click at [606, 320] on span "[PHONE_NUMBER]" at bounding box center [617, 318] width 104 height 13
copy div "[PHONE_NUMBER] Entrar em contato com o cliente Enviar pedido ao WhatsApp"
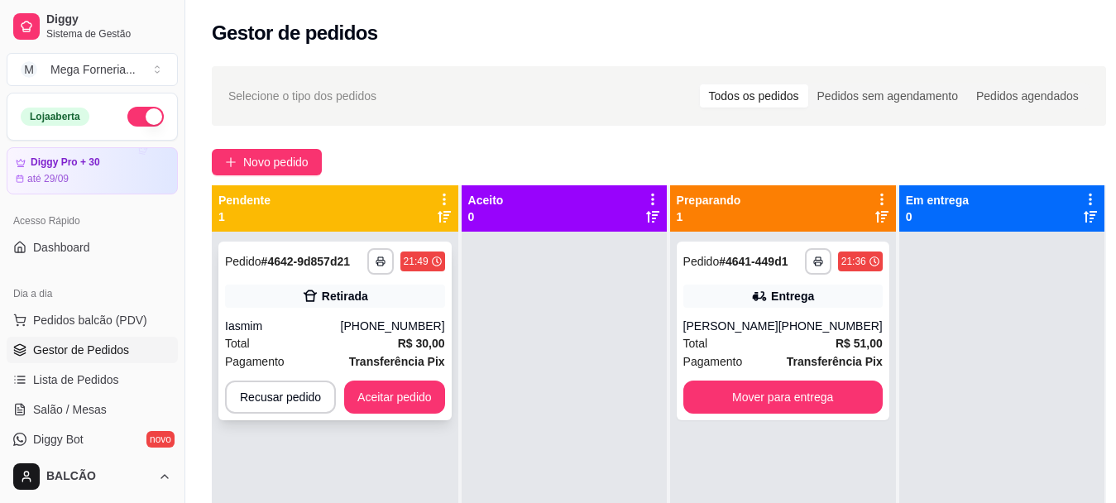
click at [375, 318] on div "[PHONE_NUMBER]" at bounding box center [393, 326] width 104 height 17
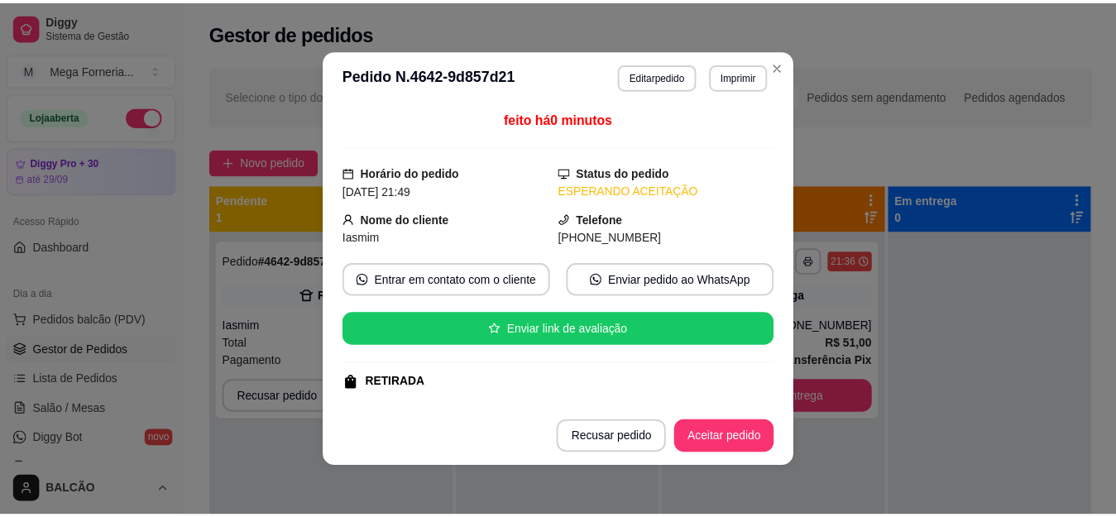
scroll to position [291, 0]
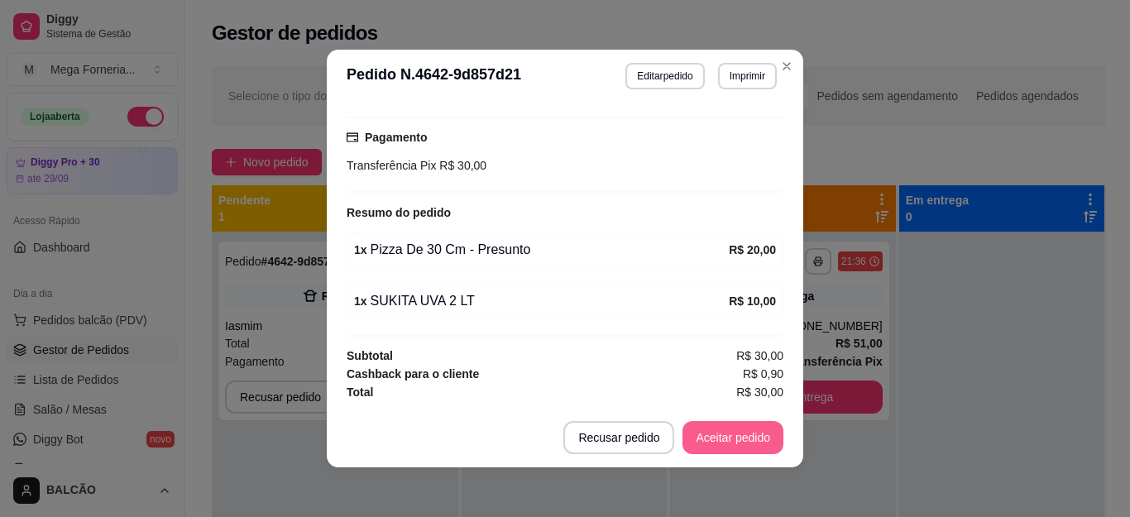
click at [730, 437] on button "Aceitar pedido" at bounding box center [732, 437] width 101 height 33
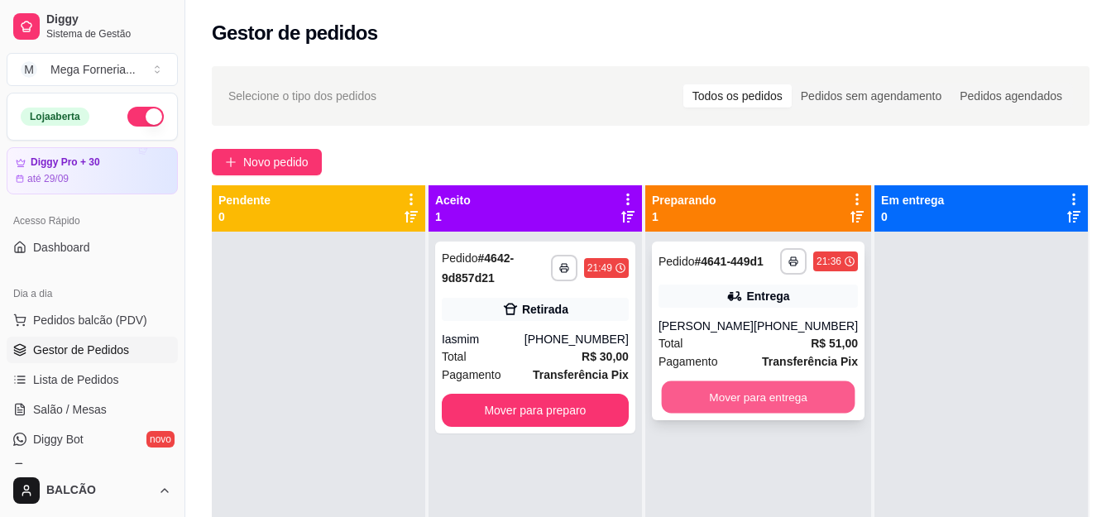
click at [768, 398] on button "Mover para entrega" at bounding box center [758, 397] width 194 height 32
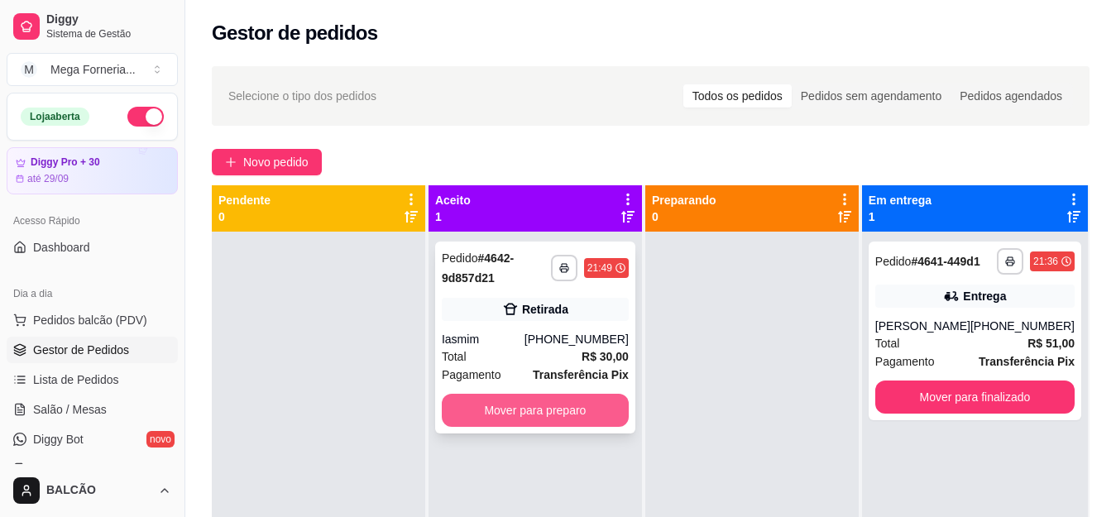
click at [557, 403] on button "Mover para preparo" at bounding box center [535, 410] width 187 height 33
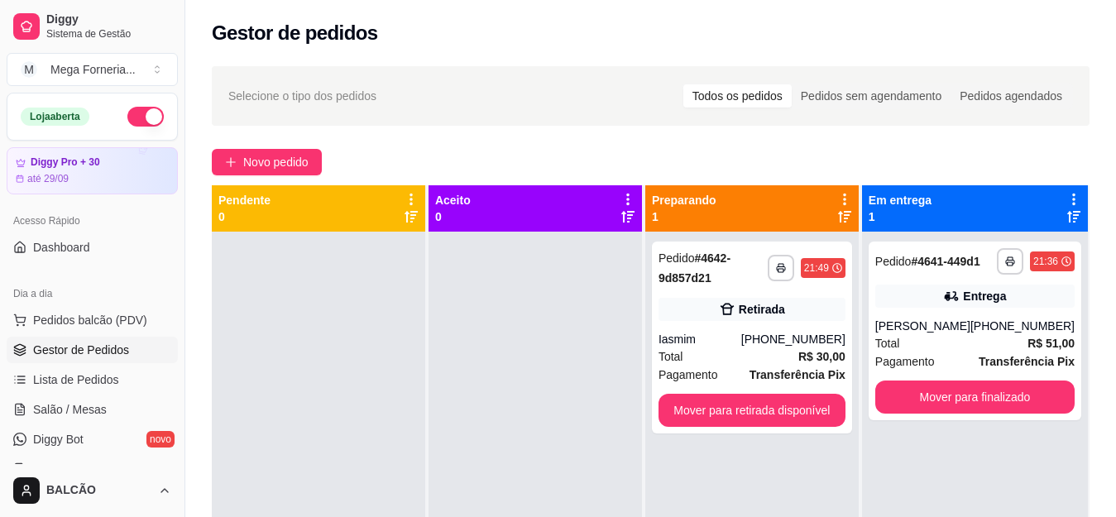
scroll to position [248, 0]
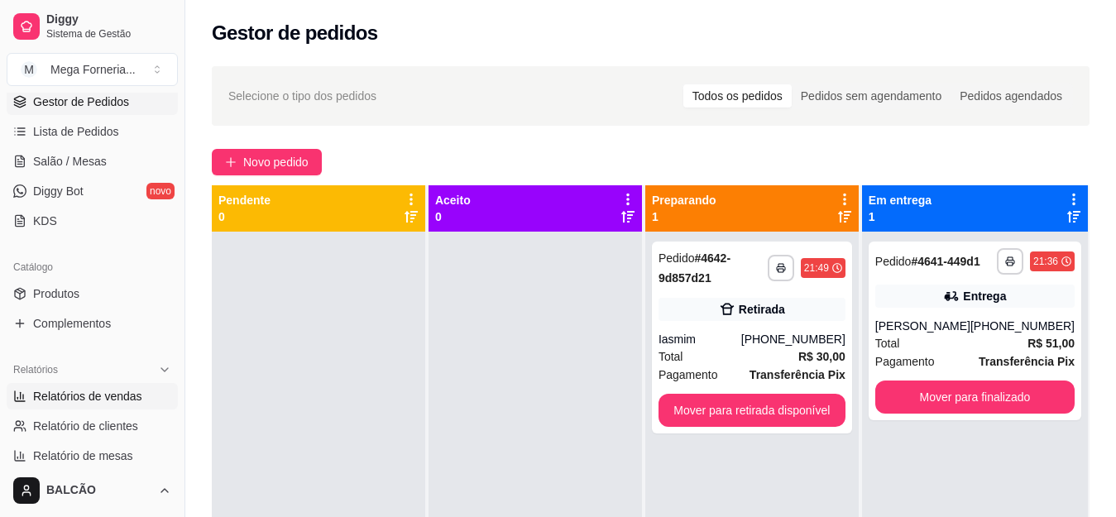
click at [60, 397] on span "Relatórios de vendas" at bounding box center [87, 396] width 109 height 17
select select "ALL"
select select "0"
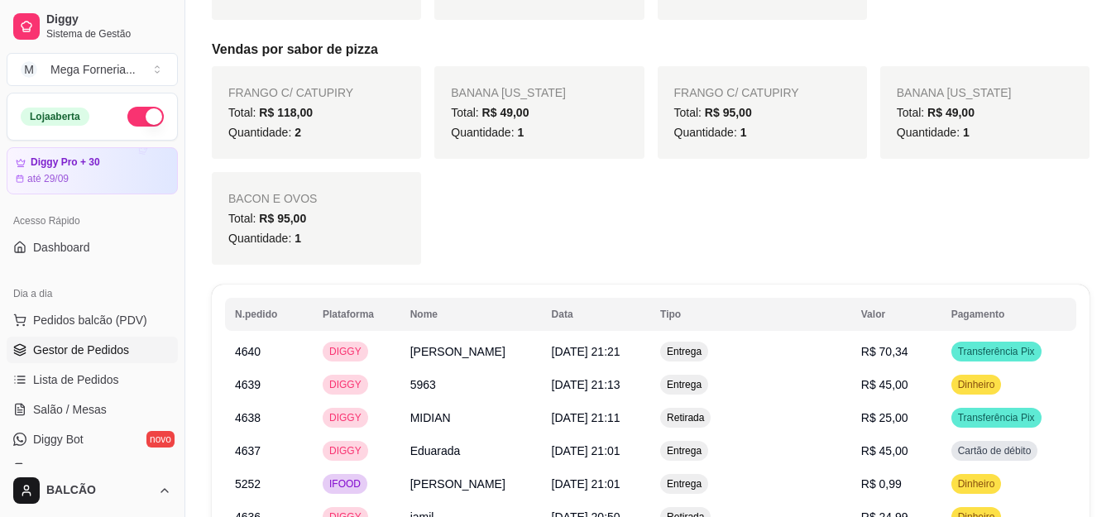
click at [93, 357] on span "Gestor de Pedidos" at bounding box center [81, 350] width 96 height 17
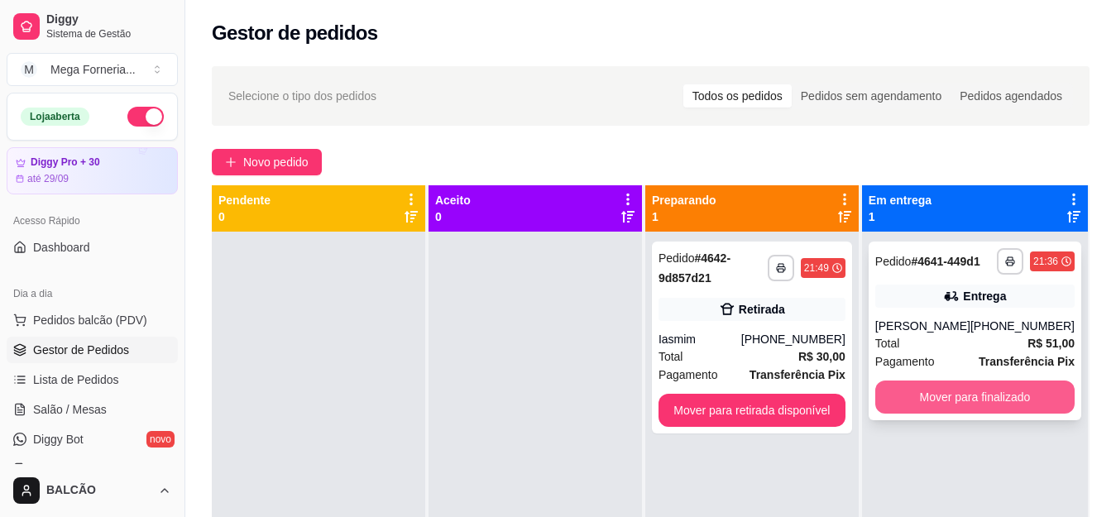
click at [964, 395] on button "Mover para finalizado" at bounding box center [974, 396] width 199 height 33
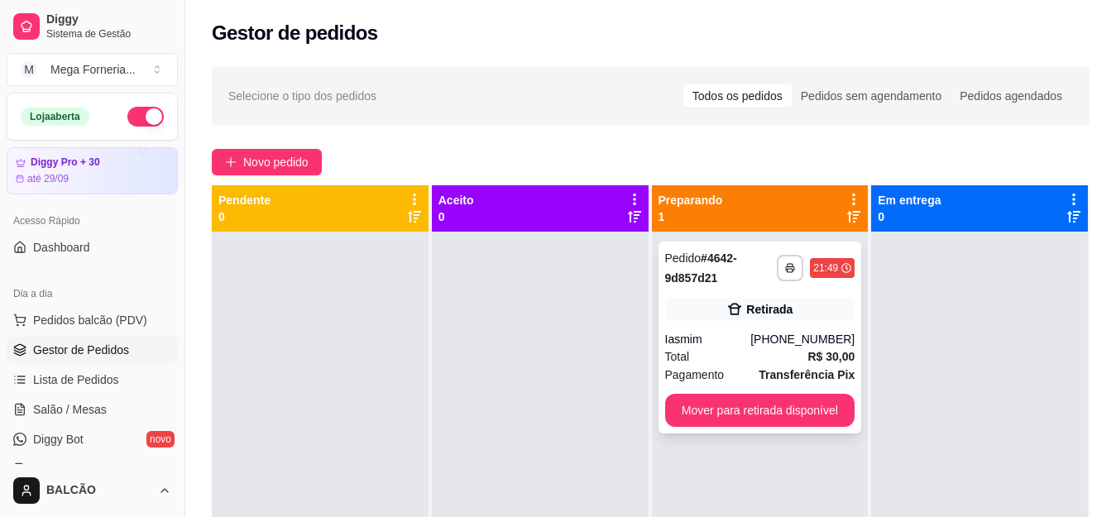
click at [767, 332] on div "[PHONE_NUMBER]" at bounding box center [802, 339] width 104 height 17
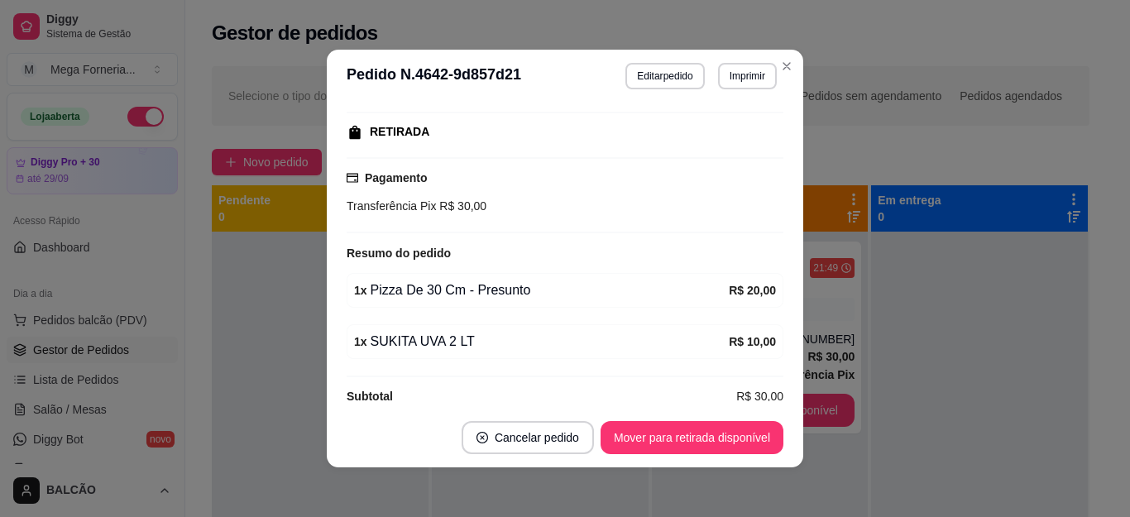
scroll to position [291, 0]
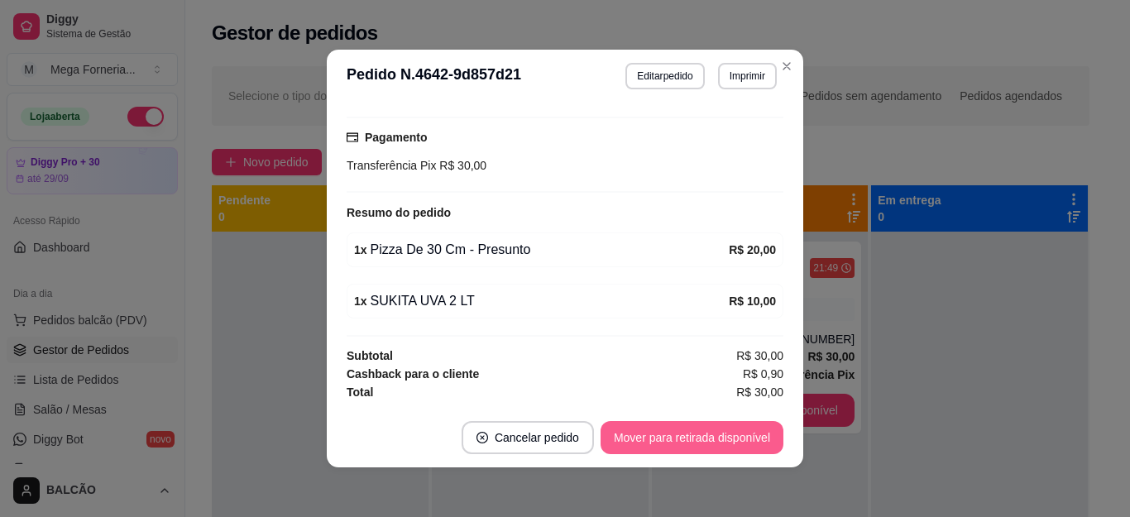
click at [694, 429] on button "Mover para retirada disponível" at bounding box center [692, 437] width 183 height 33
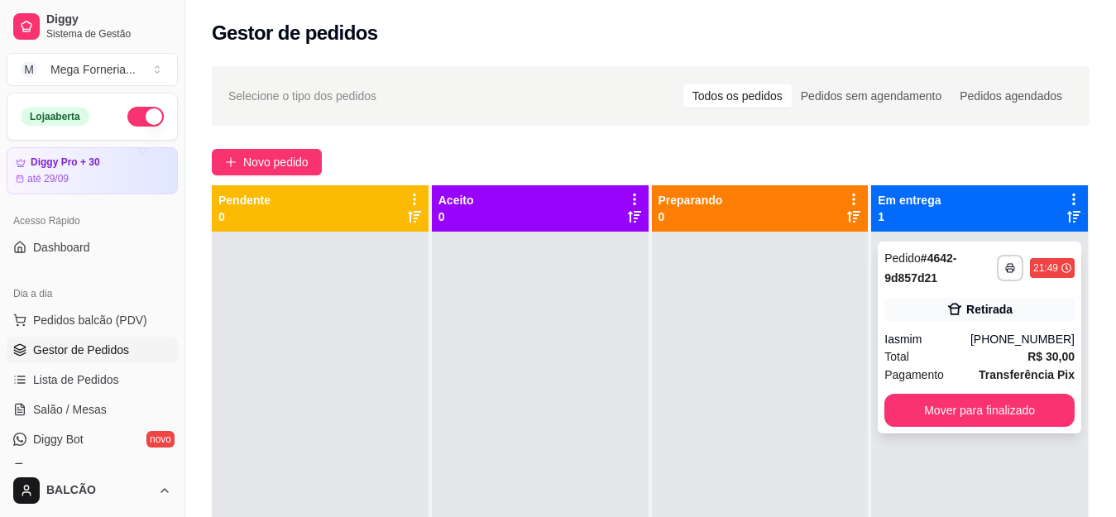
click at [1003, 333] on div "[PHONE_NUMBER]" at bounding box center [1022, 339] width 104 height 17
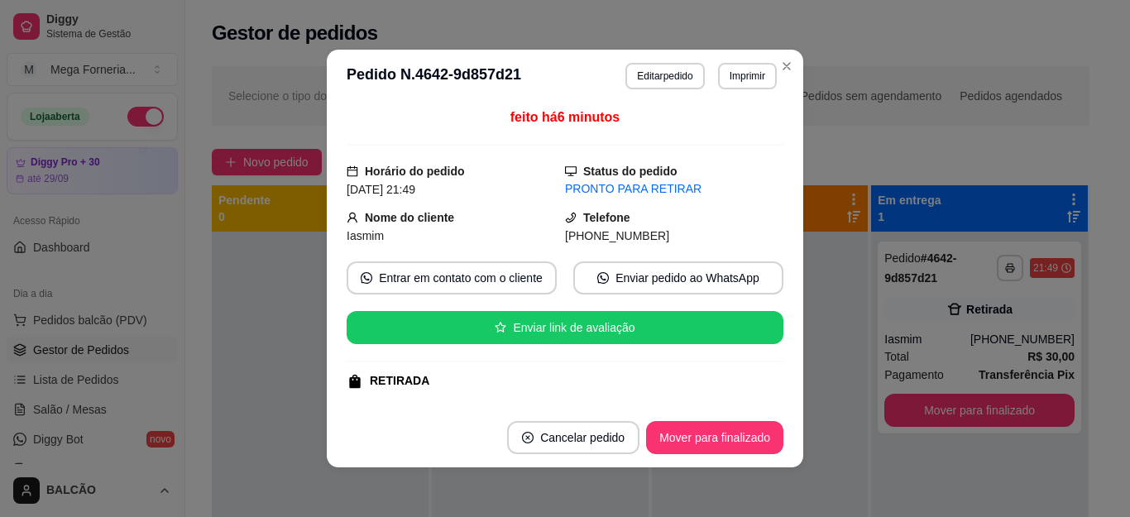
scroll to position [0, 0]
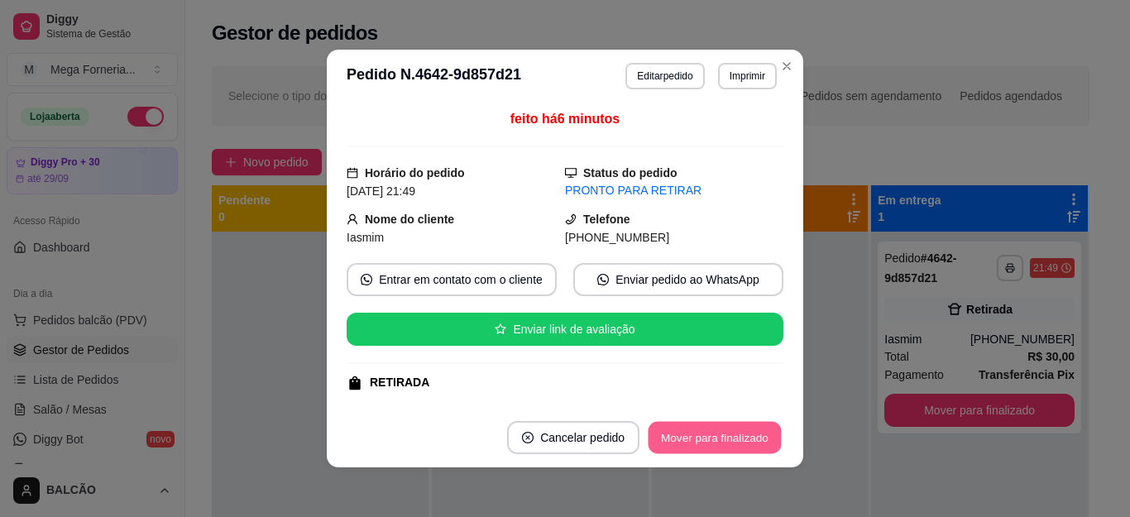
click at [755, 438] on button "Mover para finalizado" at bounding box center [714, 438] width 133 height 32
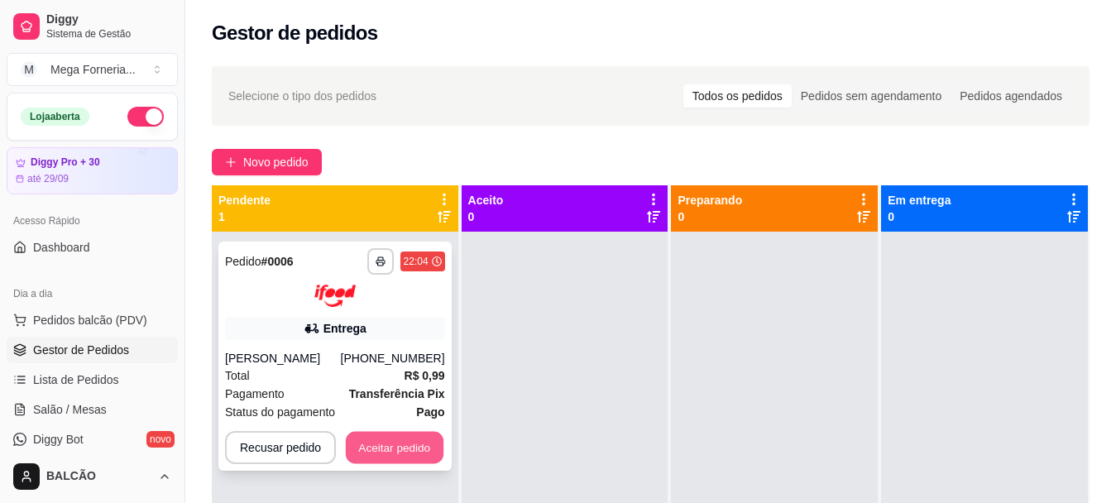
click at [405, 445] on button "Aceitar pedido" at bounding box center [395, 447] width 98 height 32
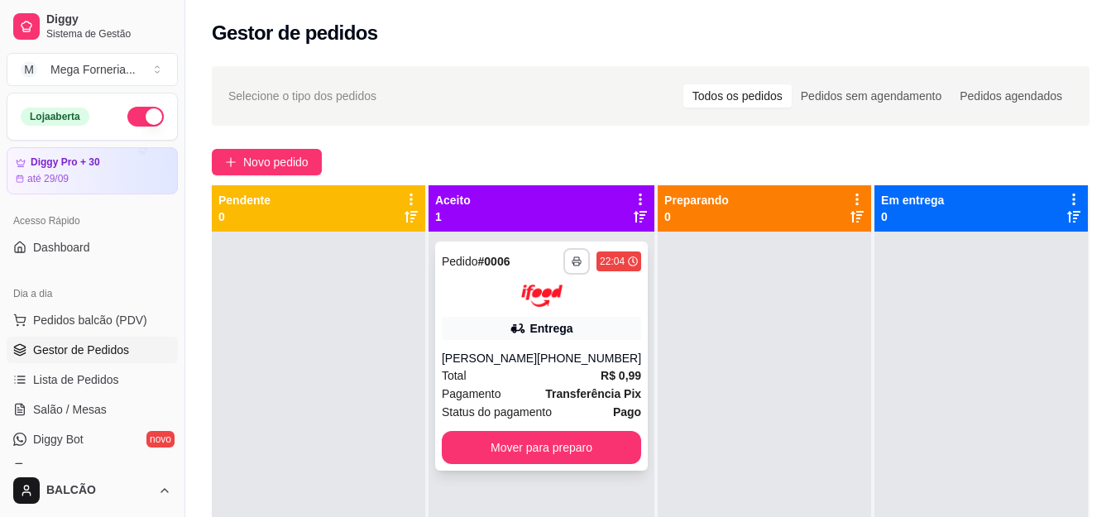
click at [563, 254] on button "button" at bounding box center [576, 261] width 26 height 26
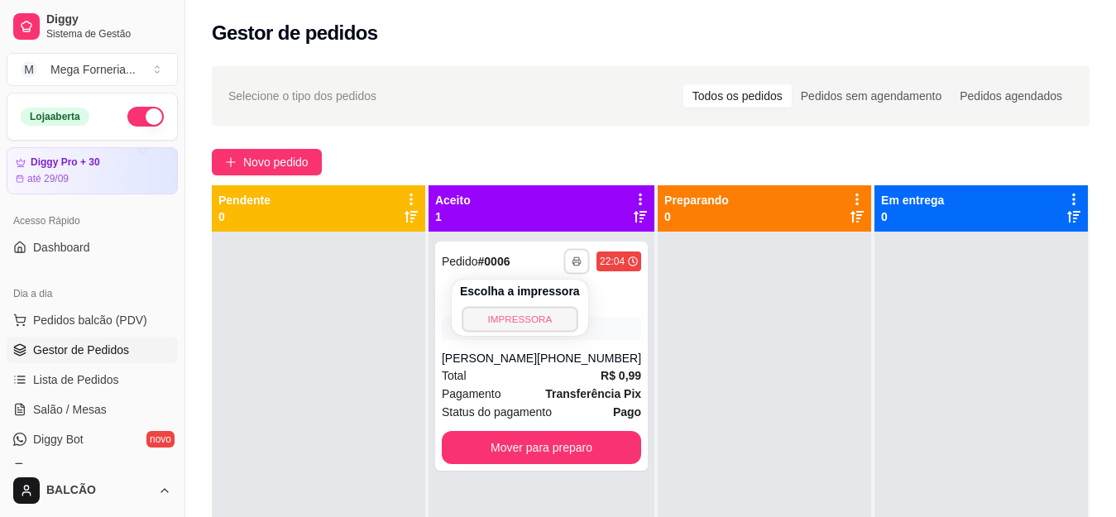
click at [530, 330] on button "IMPRESSORA" at bounding box center [520, 319] width 116 height 26
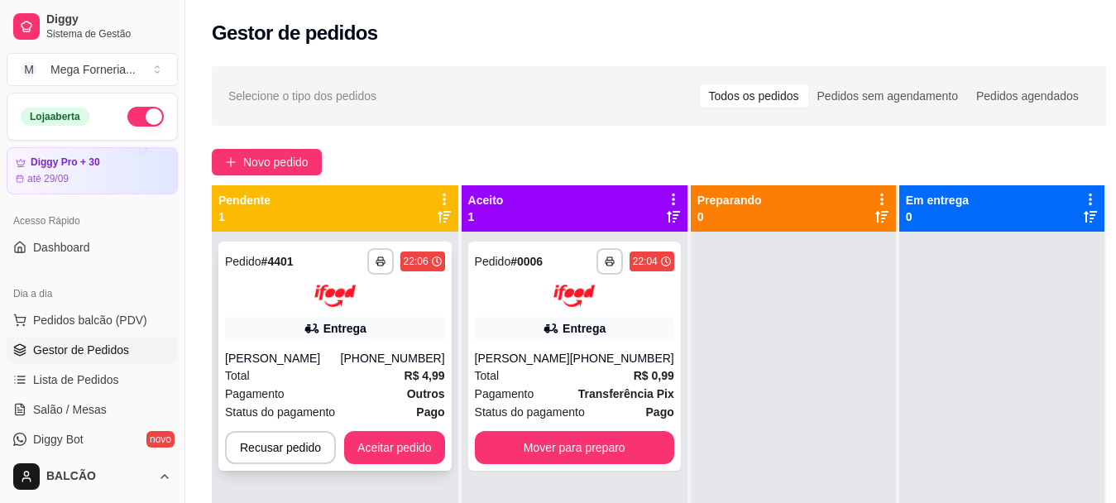
click at [373, 334] on div "Entrega" at bounding box center [335, 328] width 220 height 23
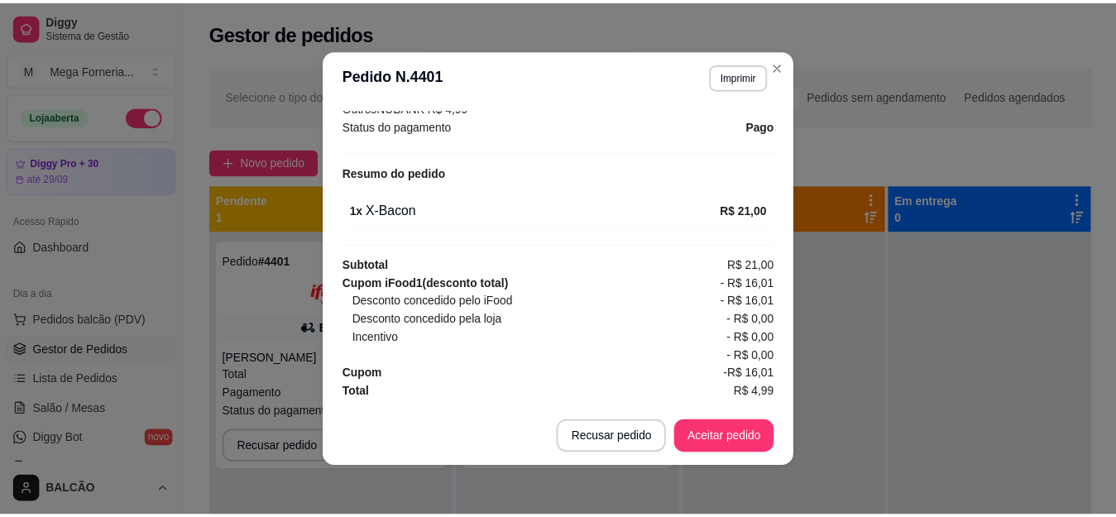
scroll to position [3, 0]
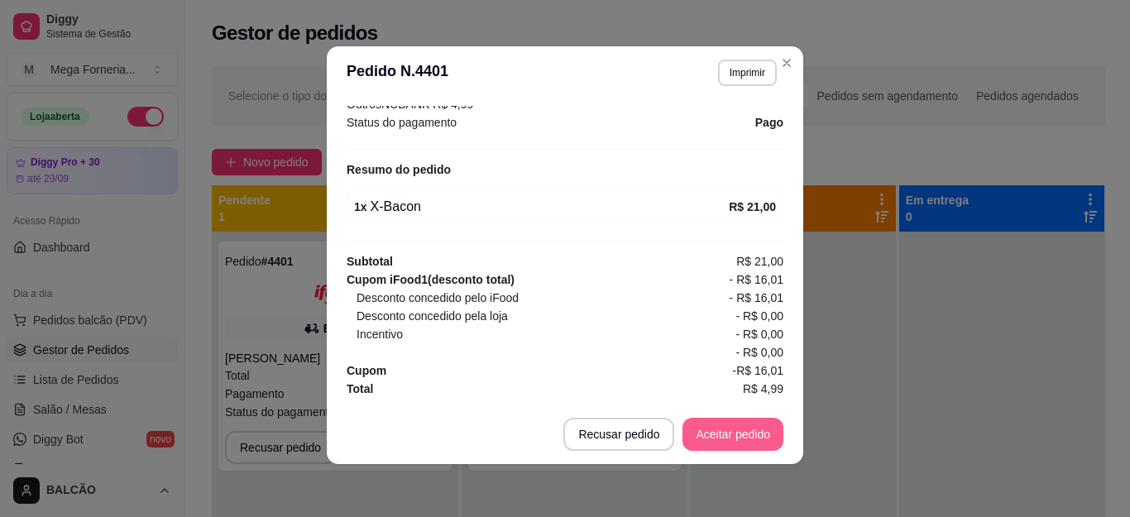
click at [766, 442] on button "Aceitar pedido" at bounding box center [732, 434] width 101 height 33
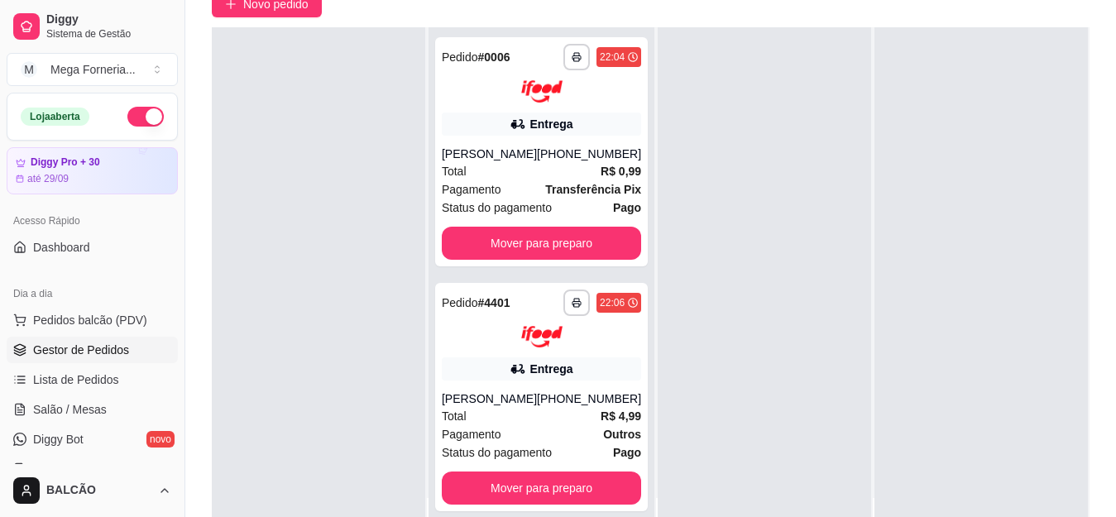
scroll to position [248, 0]
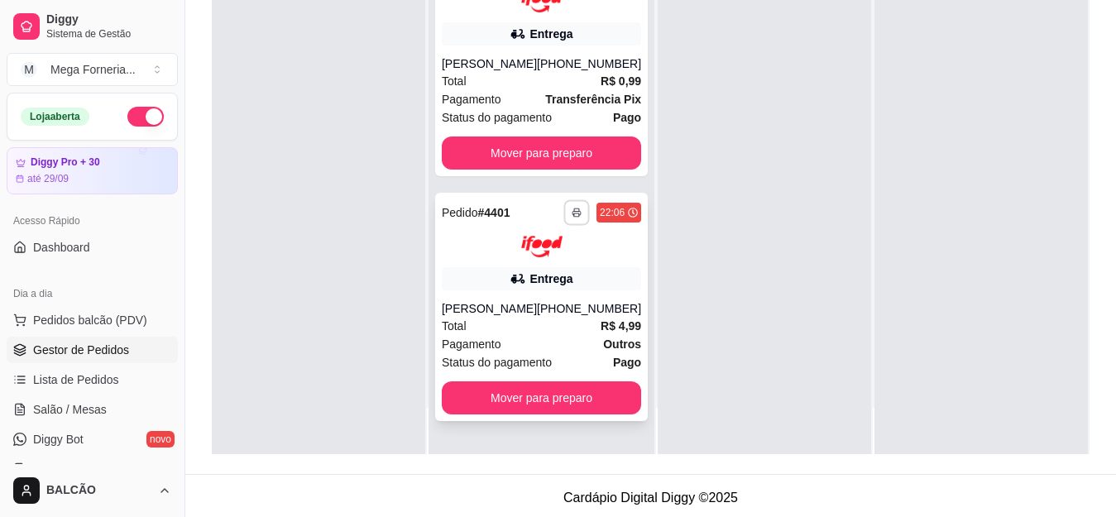
click at [572, 211] on icon "button" at bounding box center [577, 213] width 10 height 10
click at [567, 261] on button "IMPRESSORA" at bounding box center [520, 270] width 120 height 26
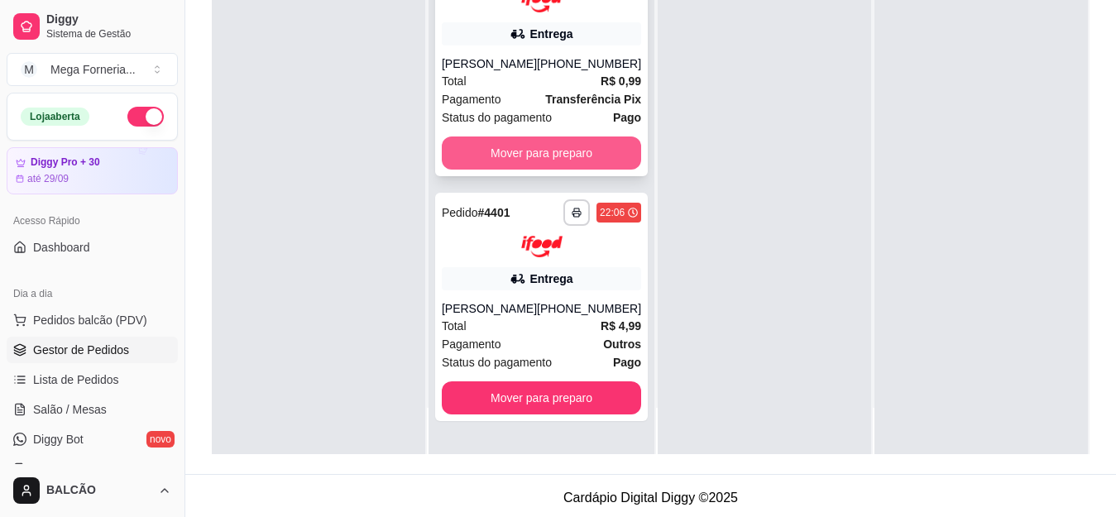
click at [594, 142] on button "Mover para preparo" at bounding box center [541, 152] width 199 height 33
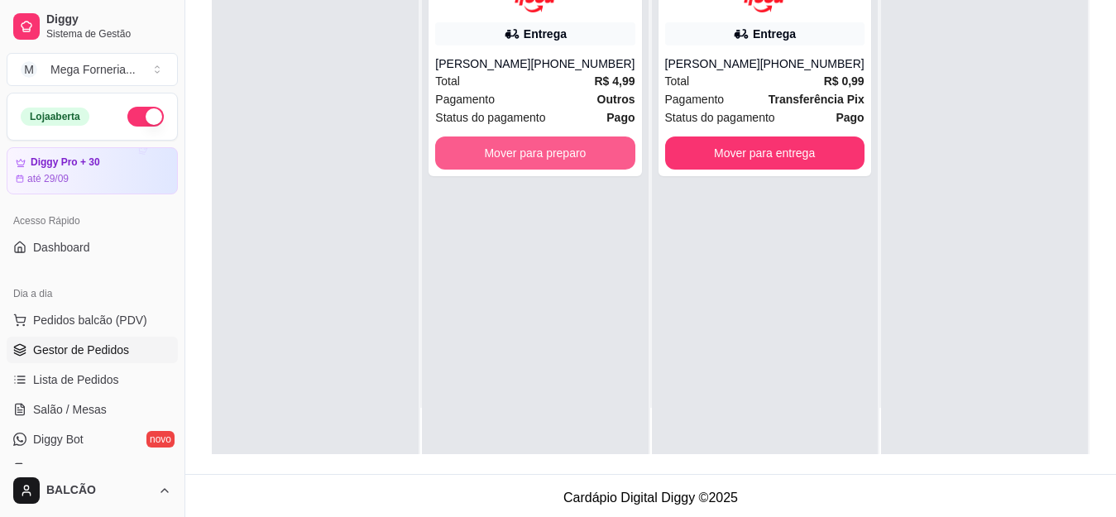
click at [590, 147] on button "Mover para preparo" at bounding box center [534, 152] width 199 height 33
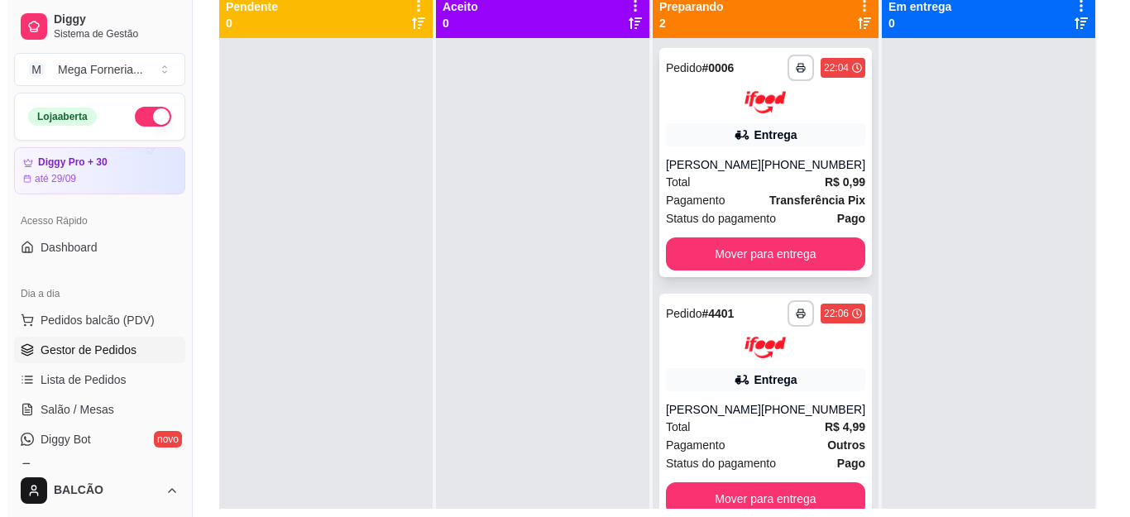
scroll to position [165, 0]
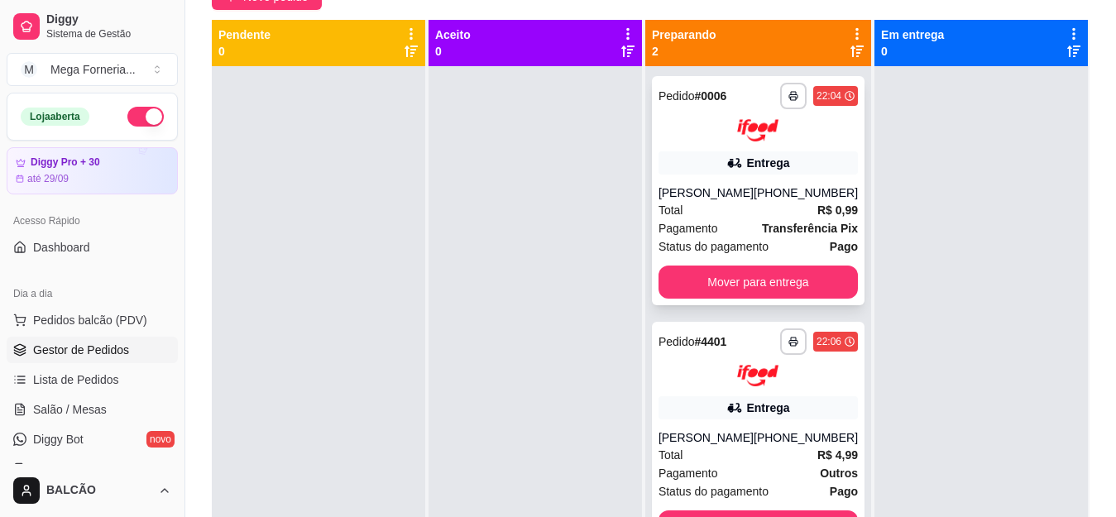
click at [672, 173] on div "Entrega" at bounding box center [757, 162] width 199 height 23
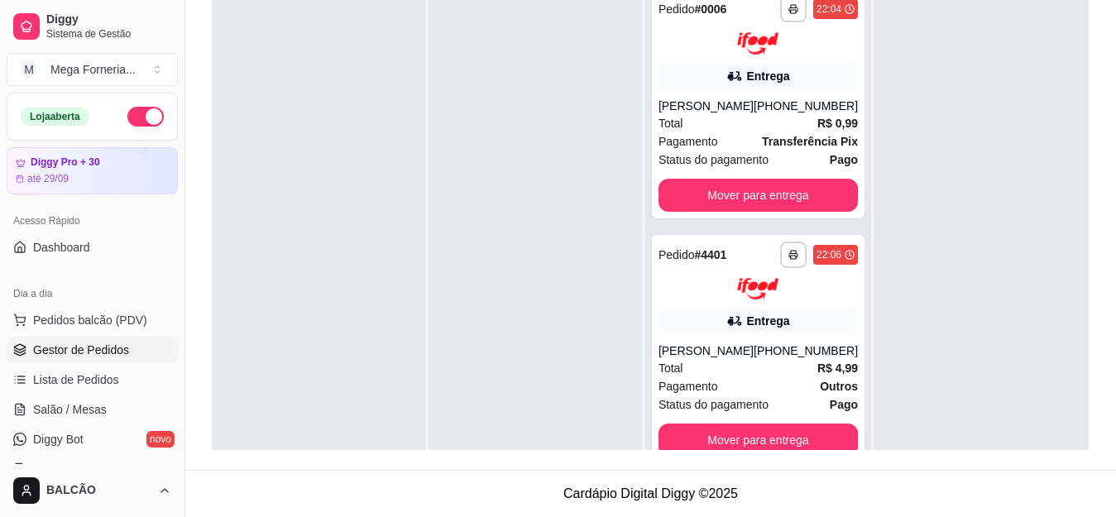
scroll to position [414, 0]
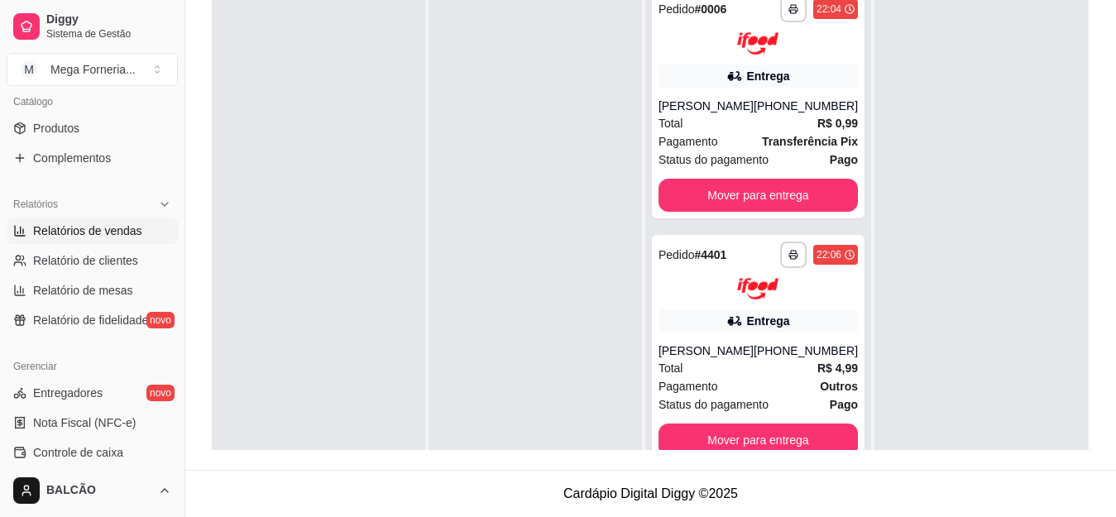
click at [90, 232] on span "Relatórios de vendas" at bounding box center [87, 231] width 109 height 17
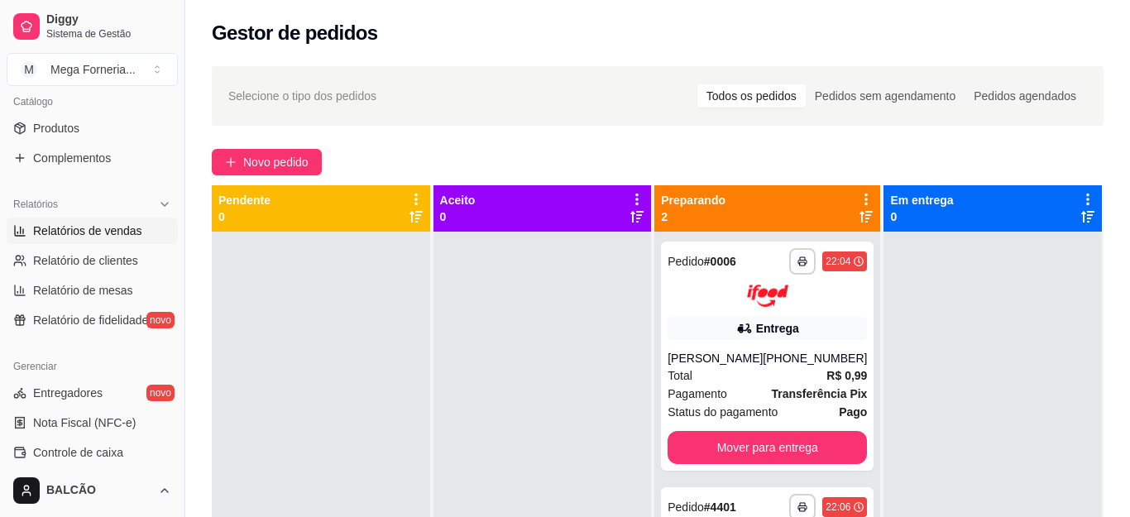
select select "ALL"
select select "0"
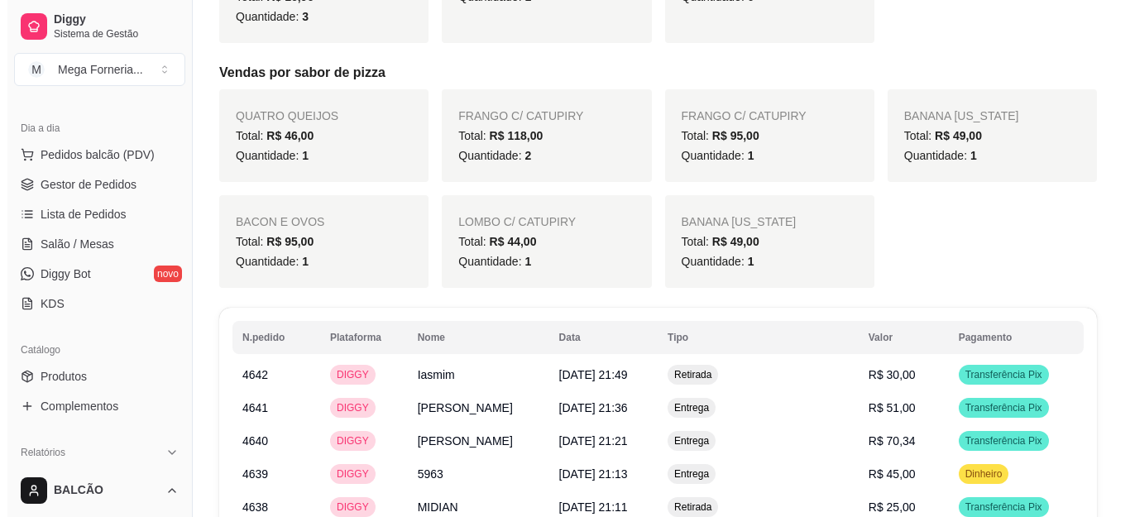
scroll to position [1489, 0]
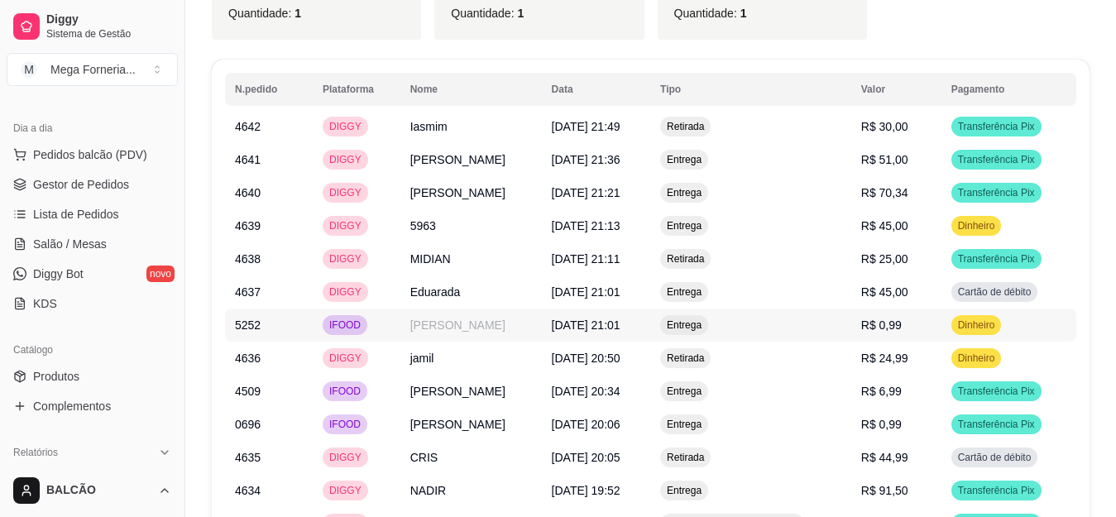
click at [442, 309] on td "[PERSON_NAME]" at bounding box center [470, 325] width 141 height 33
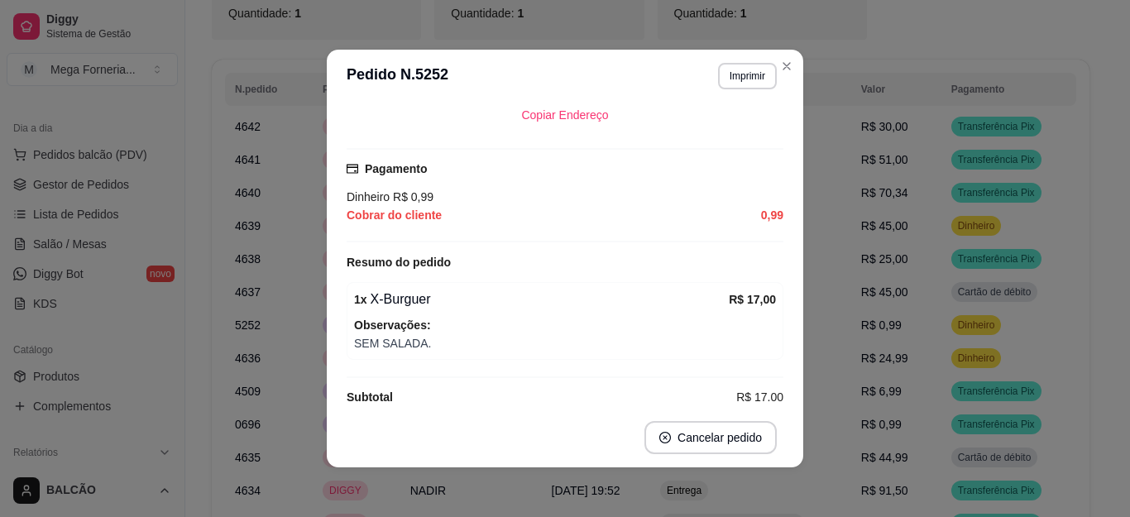
scroll to position [248, 0]
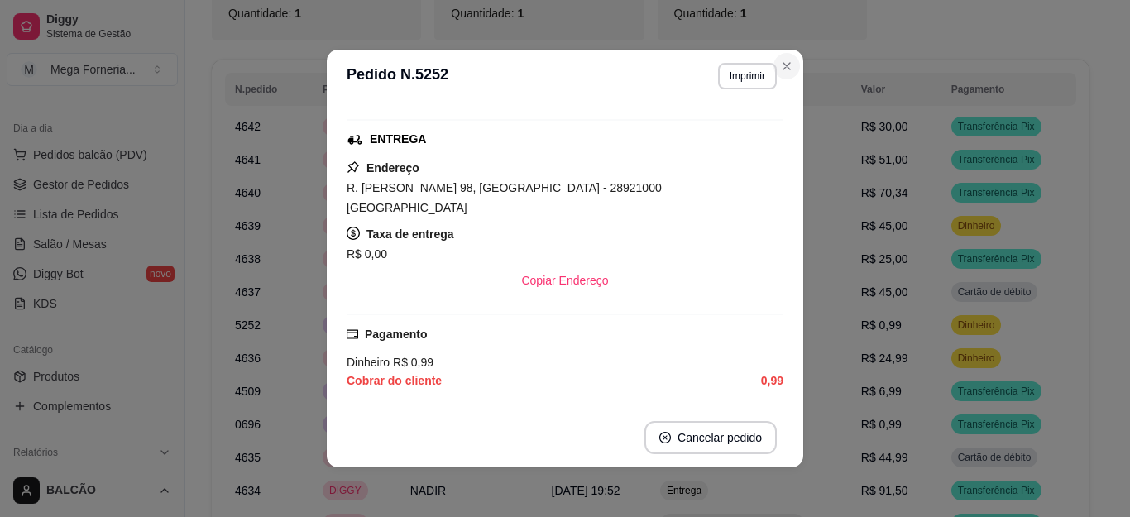
click at [792, 59] on header "**********" at bounding box center [565, 76] width 476 height 53
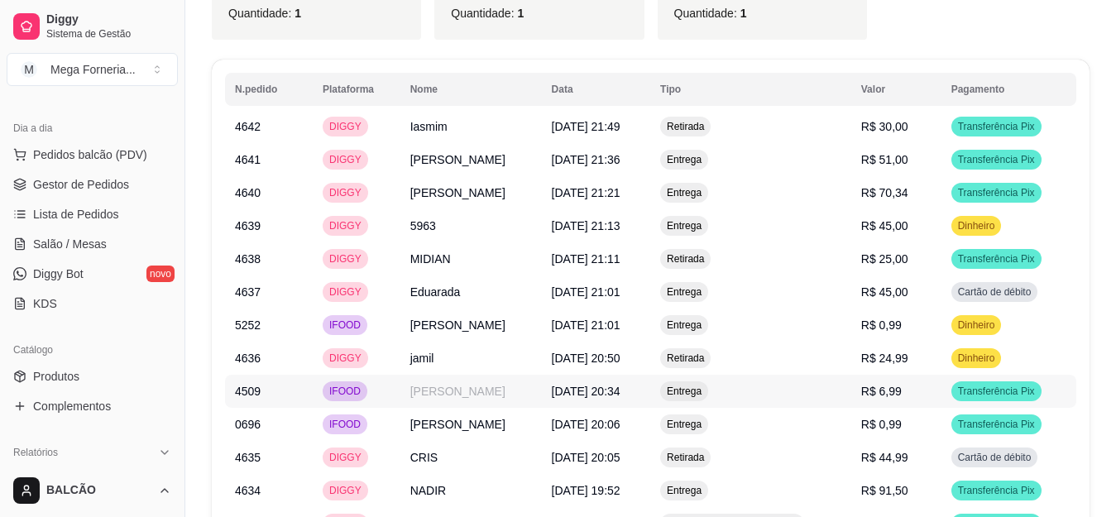
click at [412, 375] on td "[PERSON_NAME]" at bounding box center [470, 391] width 141 height 33
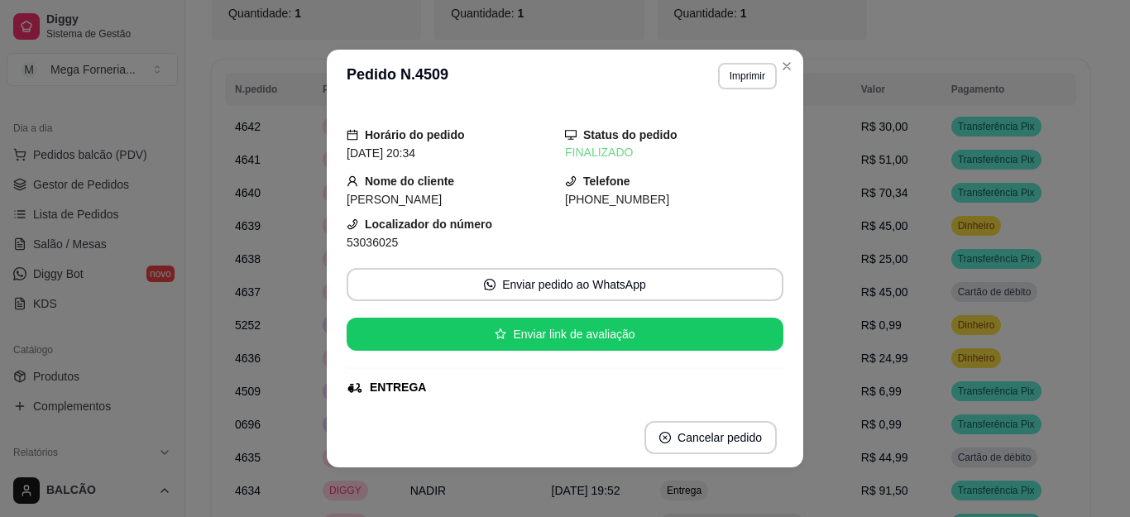
scroll to position [165, 0]
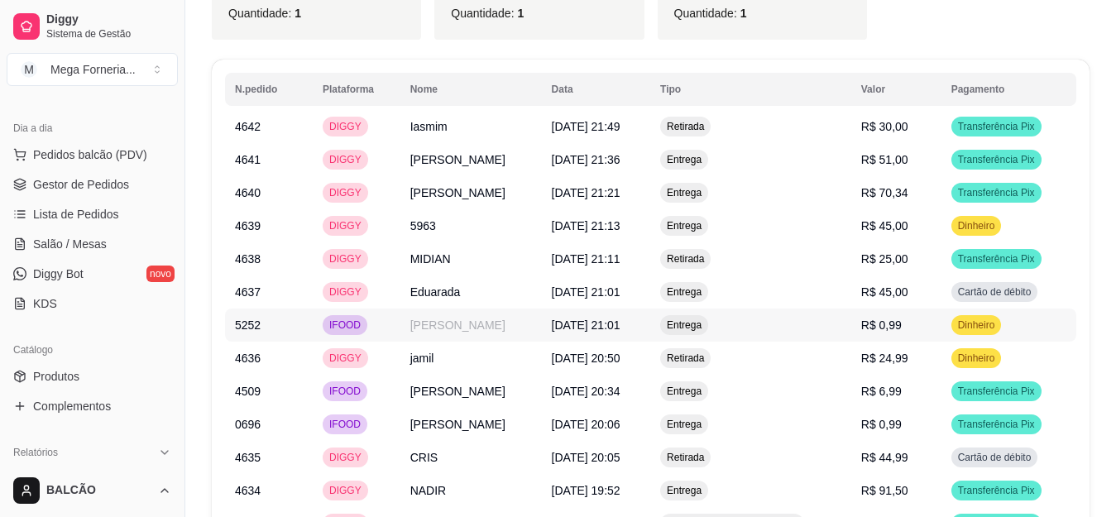
click at [457, 313] on td "[PERSON_NAME]" at bounding box center [470, 325] width 141 height 33
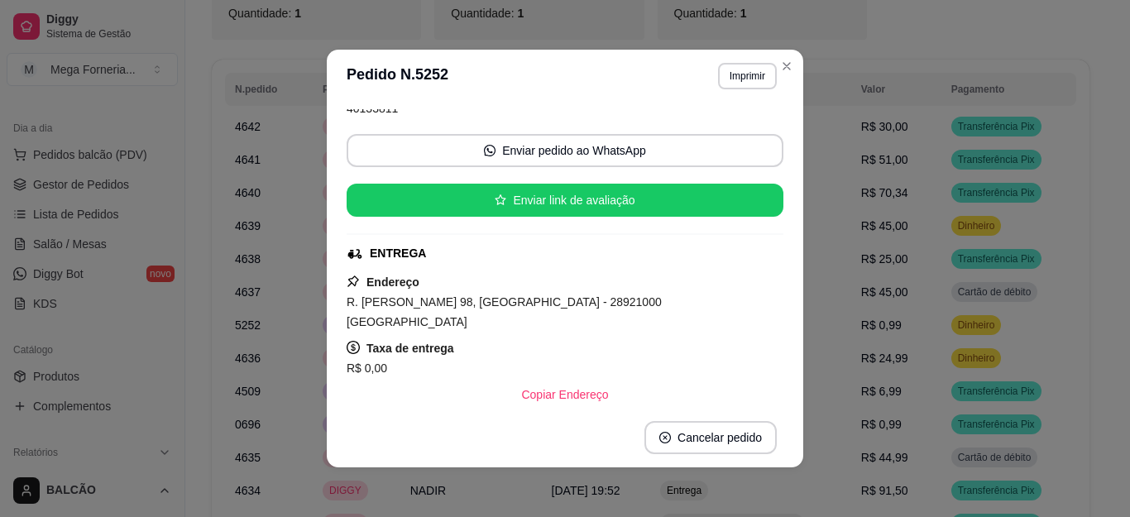
scroll to position [248, 0]
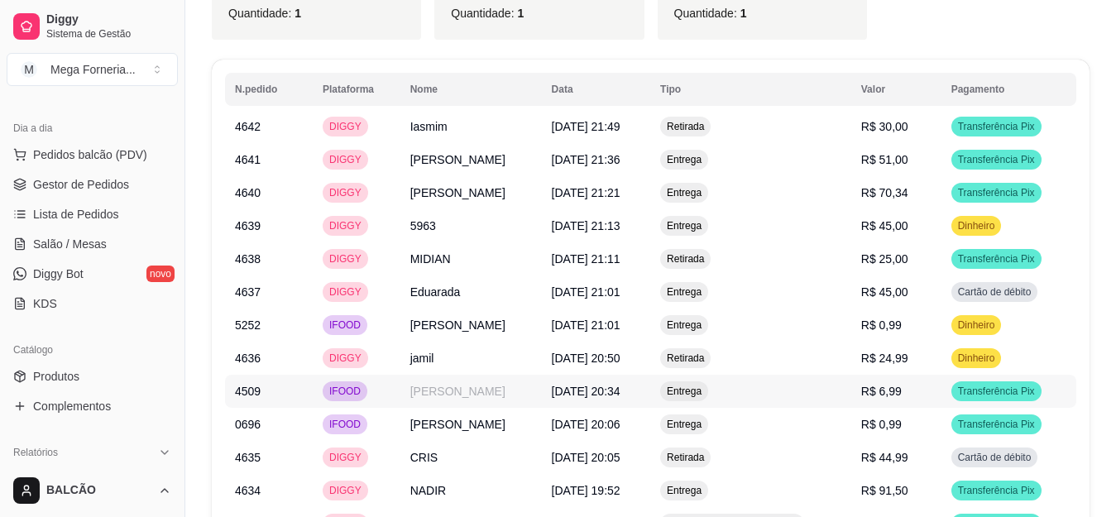
click at [408, 375] on td "[PERSON_NAME]" at bounding box center [470, 391] width 141 height 33
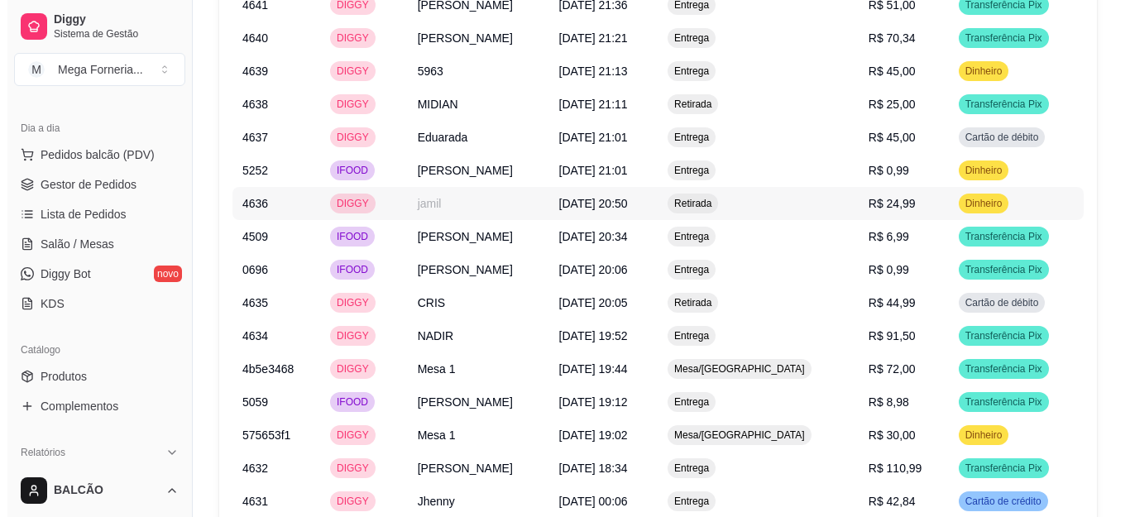
scroll to position [1654, 0]
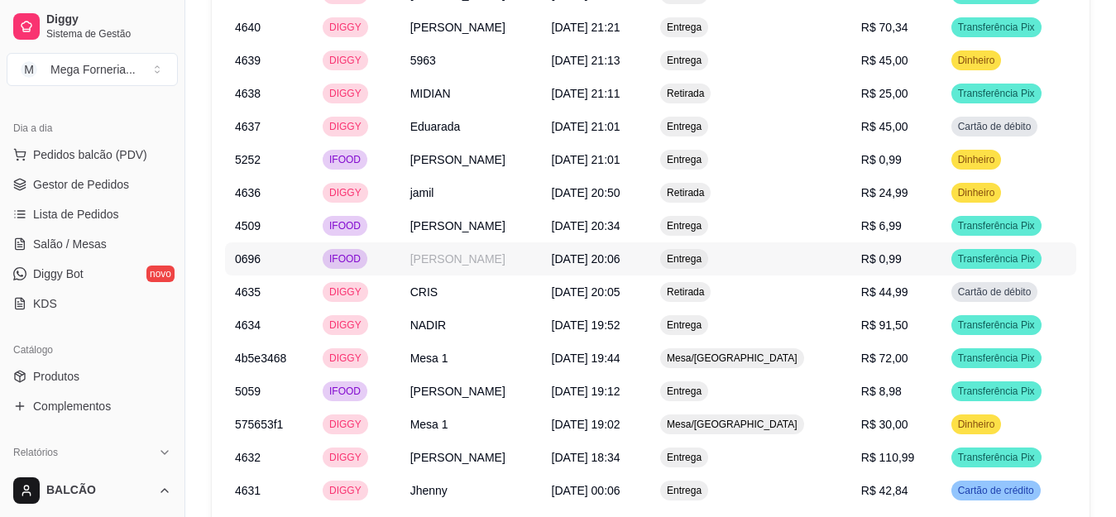
click at [398, 242] on td "IFOOD" at bounding box center [357, 258] width 88 height 33
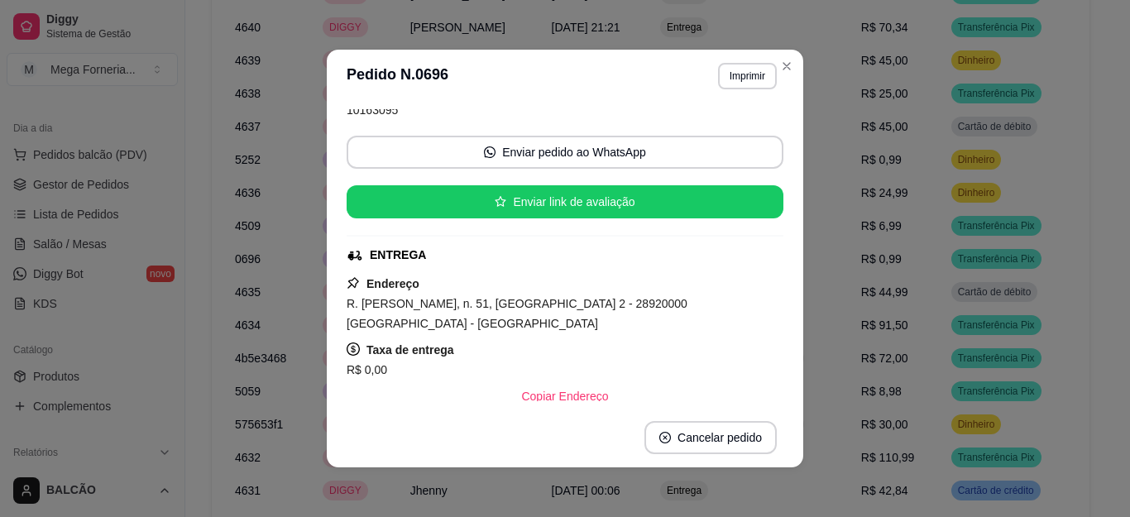
scroll to position [248, 0]
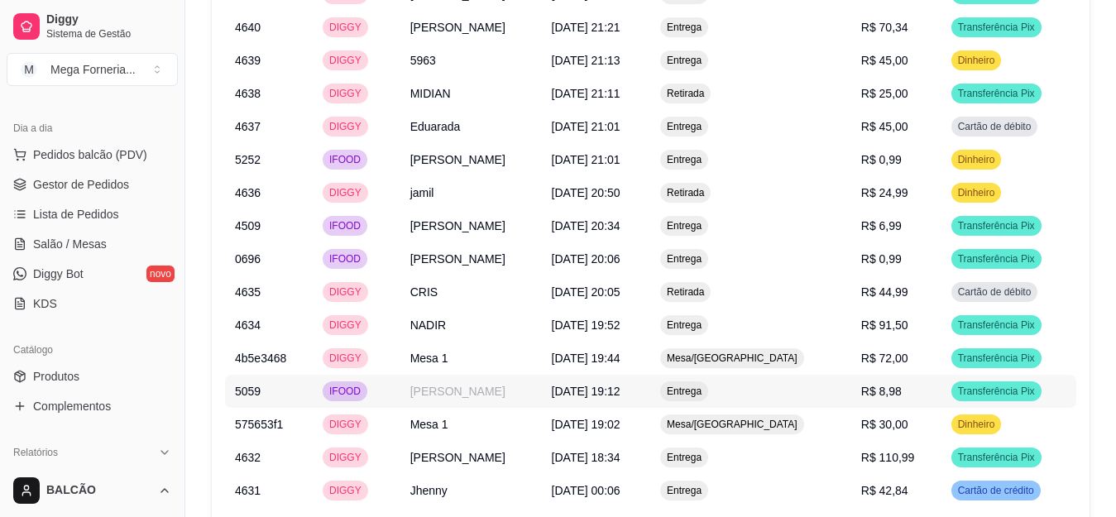
click at [436, 375] on td "[PERSON_NAME]" at bounding box center [470, 391] width 141 height 33
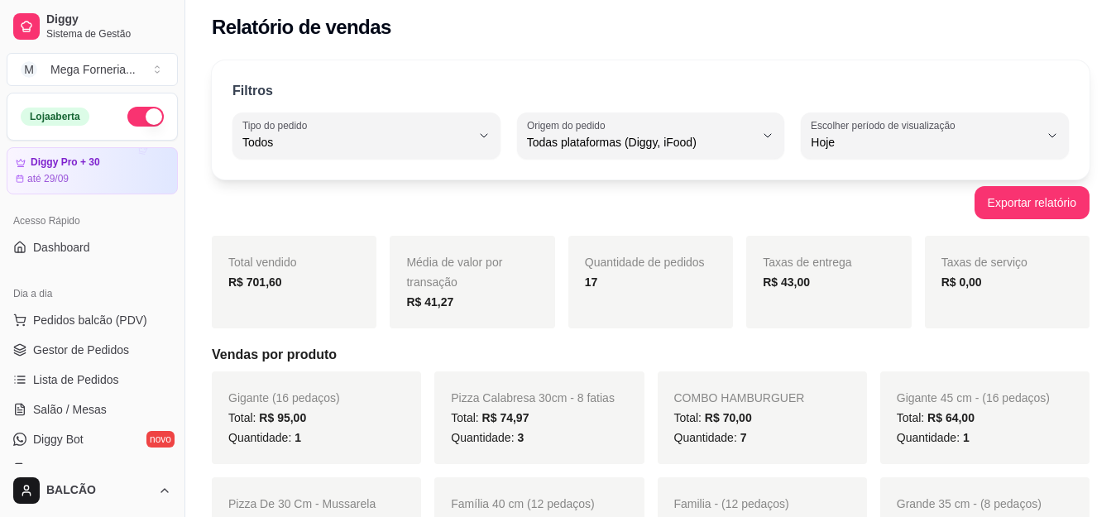
scroll to position [0, 0]
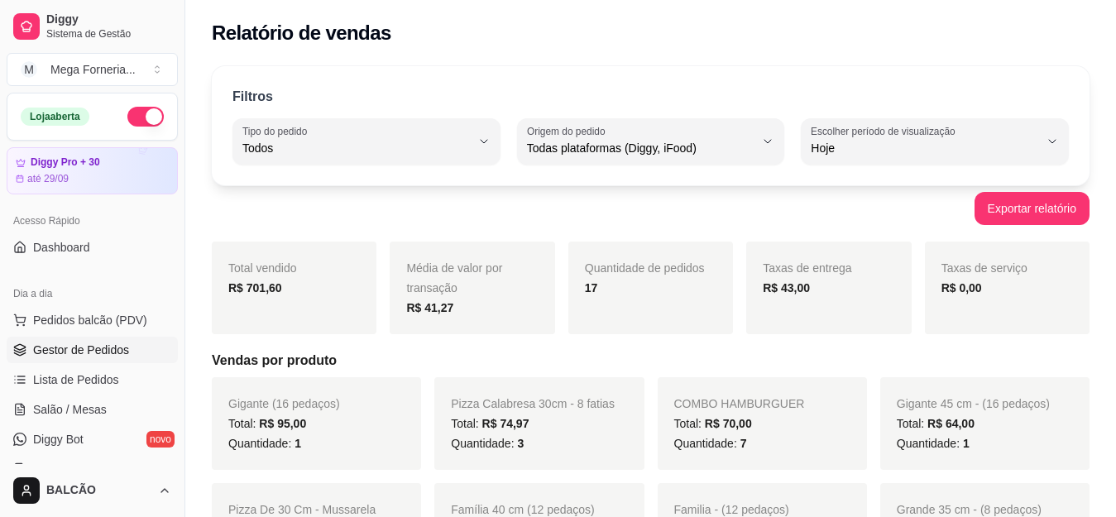
click at [98, 347] on span "Gestor de Pedidos" at bounding box center [81, 350] width 96 height 17
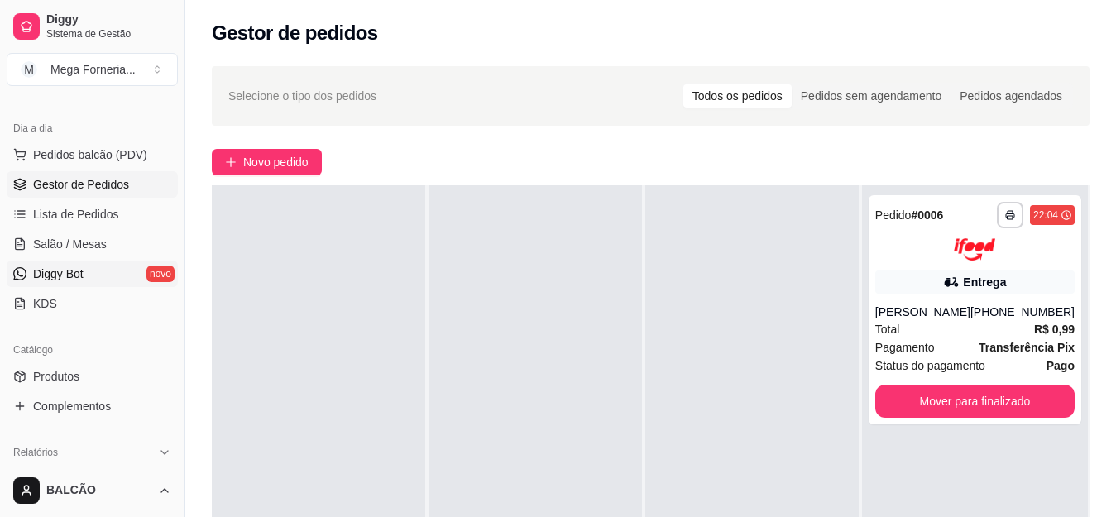
scroll to position [496, 0]
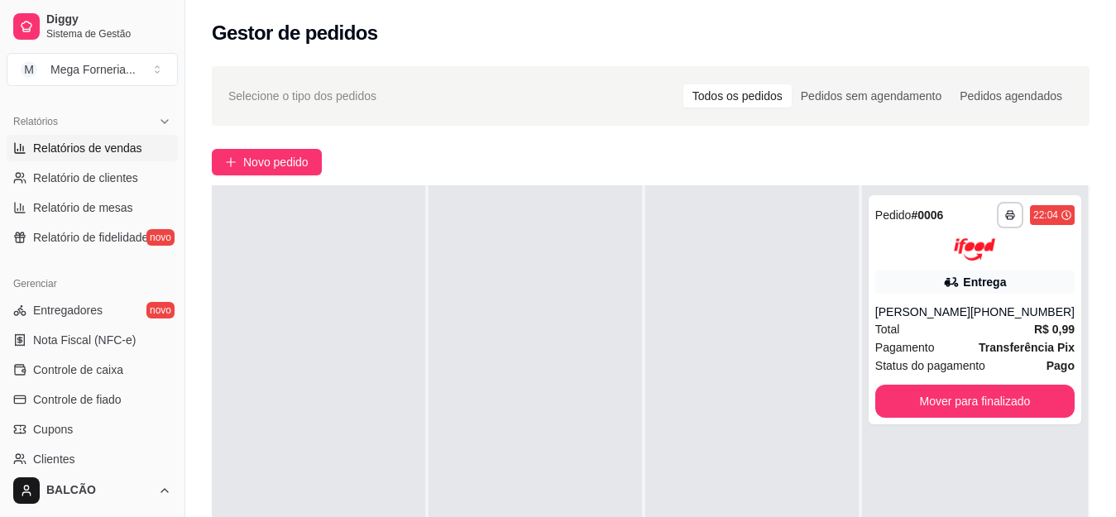
click at [100, 156] on link "Relatórios de vendas" at bounding box center [92, 148] width 171 height 26
select select "ALL"
select select "0"
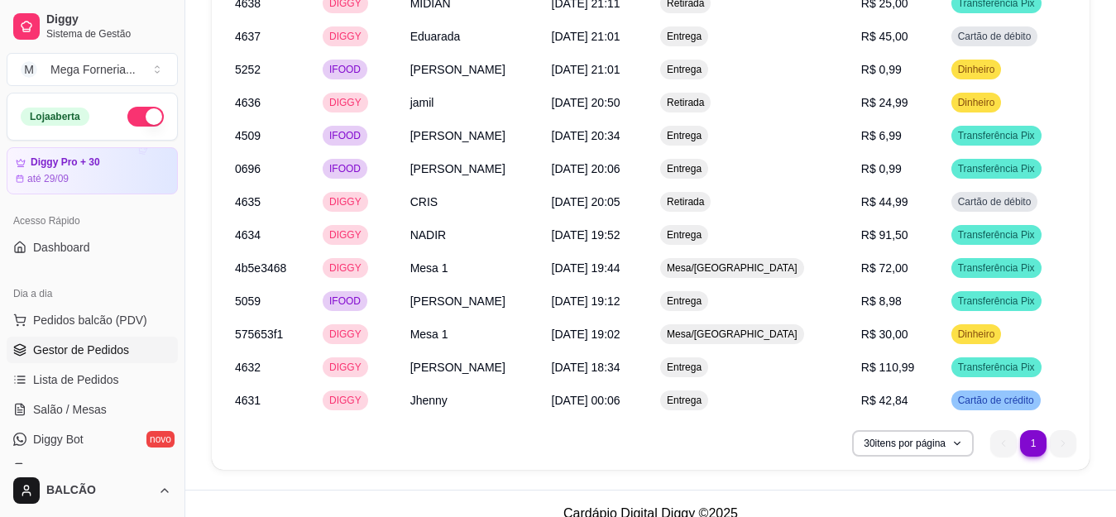
click at [102, 345] on span "Gestor de Pedidos" at bounding box center [81, 350] width 96 height 17
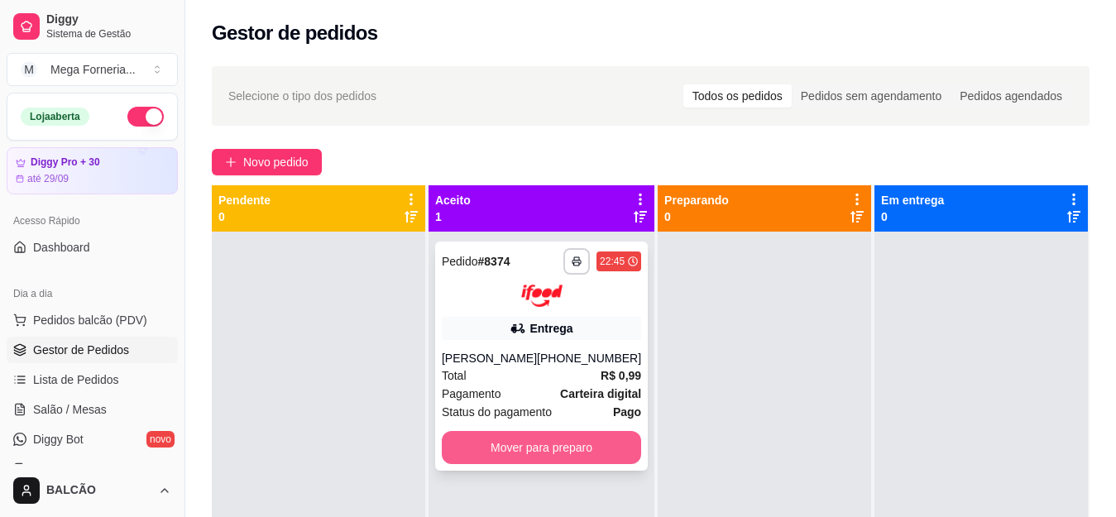
click at [582, 455] on button "Mover para preparo" at bounding box center [541, 447] width 199 height 33
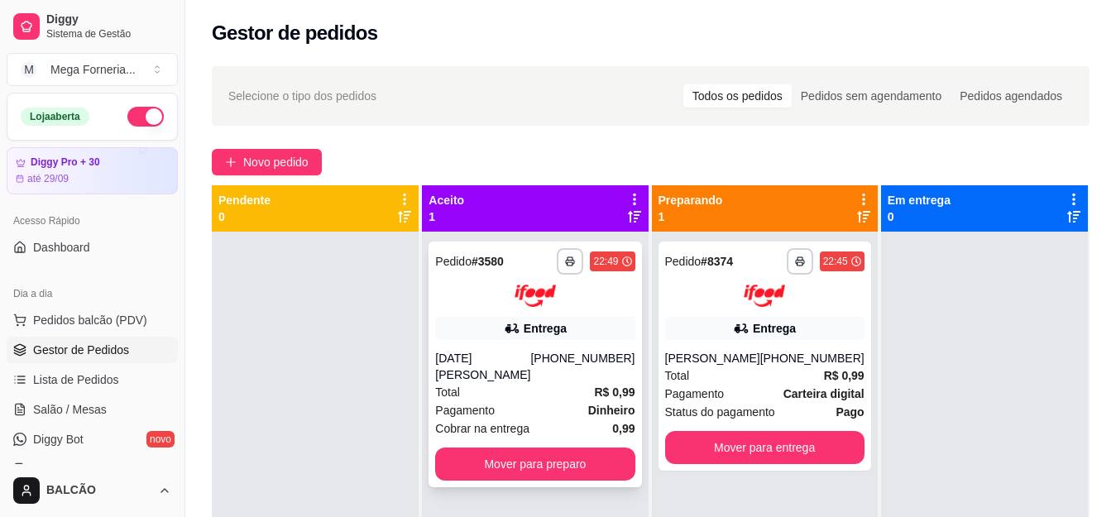
click at [524, 330] on div "Entrega" at bounding box center [545, 328] width 43 height 17
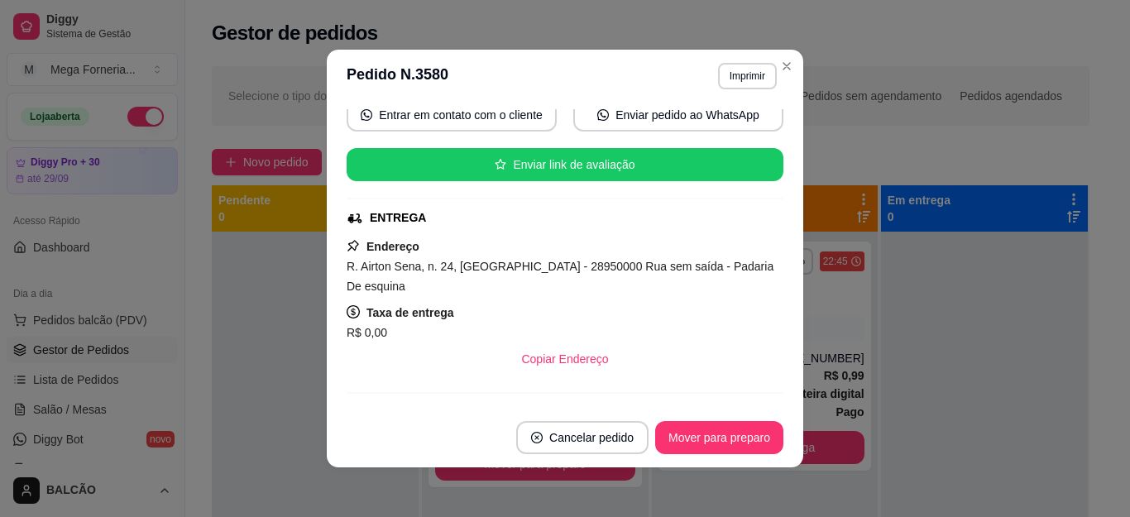
scroll to position [331, 0]
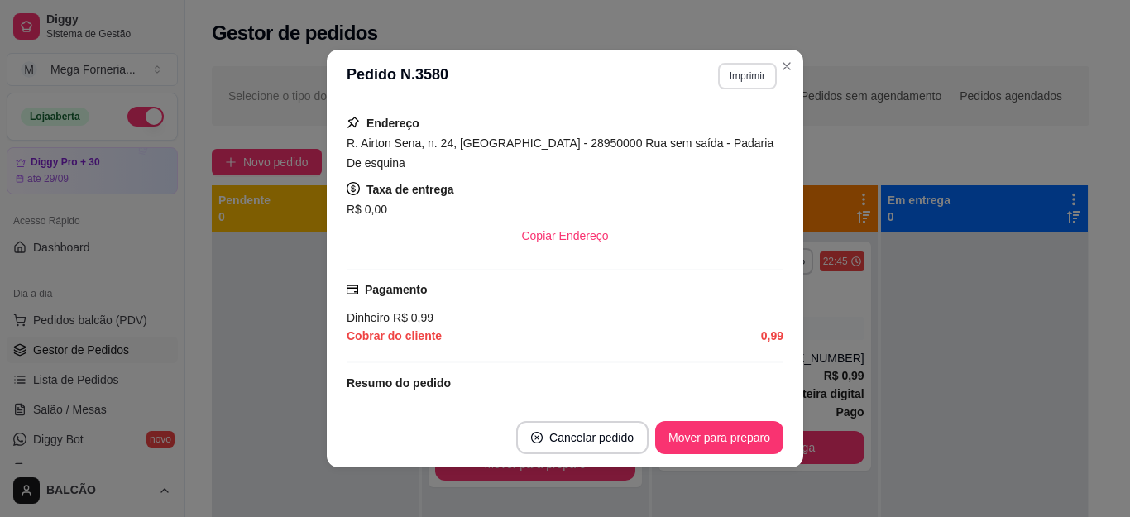
click at [738, 84] on button "Imprimir" at bounding box center [747, 76] width 59 height 26
click at [729, 133] on button "IMPRESSORA" at bounding box center [711, 134] width 120 height 26
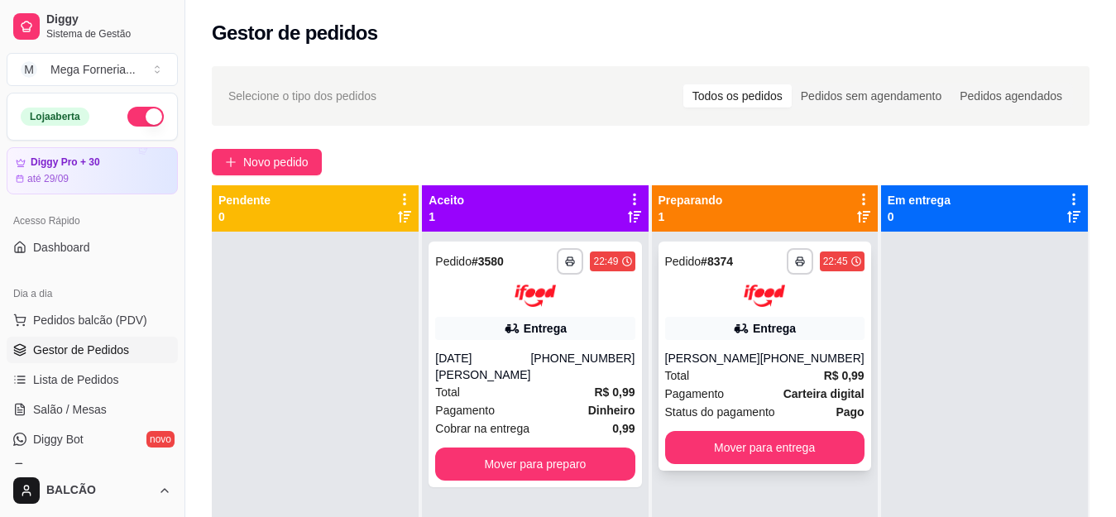
click at [749, 385] on div "Pagamento Carteira digital" at bounding box center [764, 394] width 199 height 18
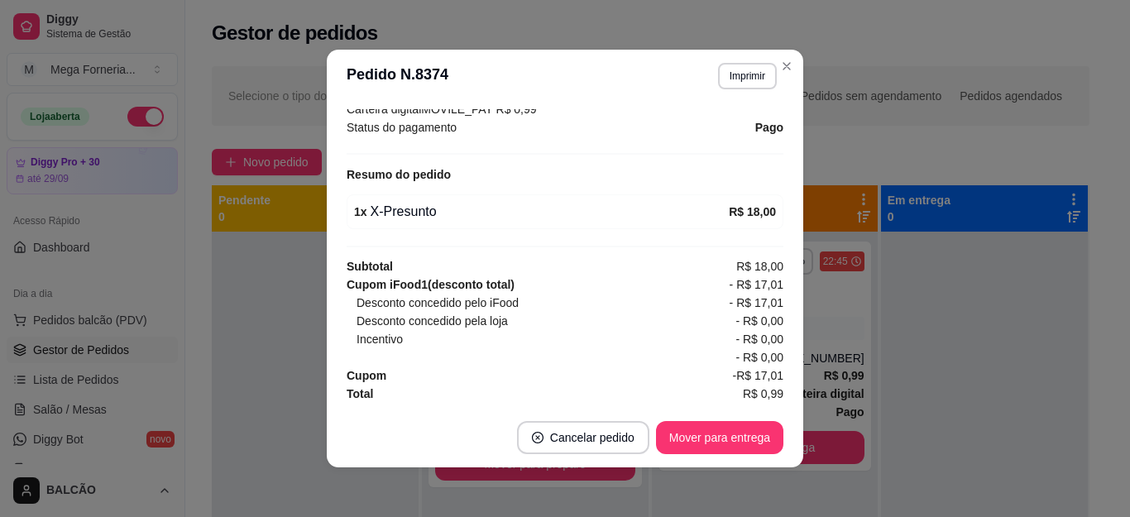
scroll to position [521, 0]
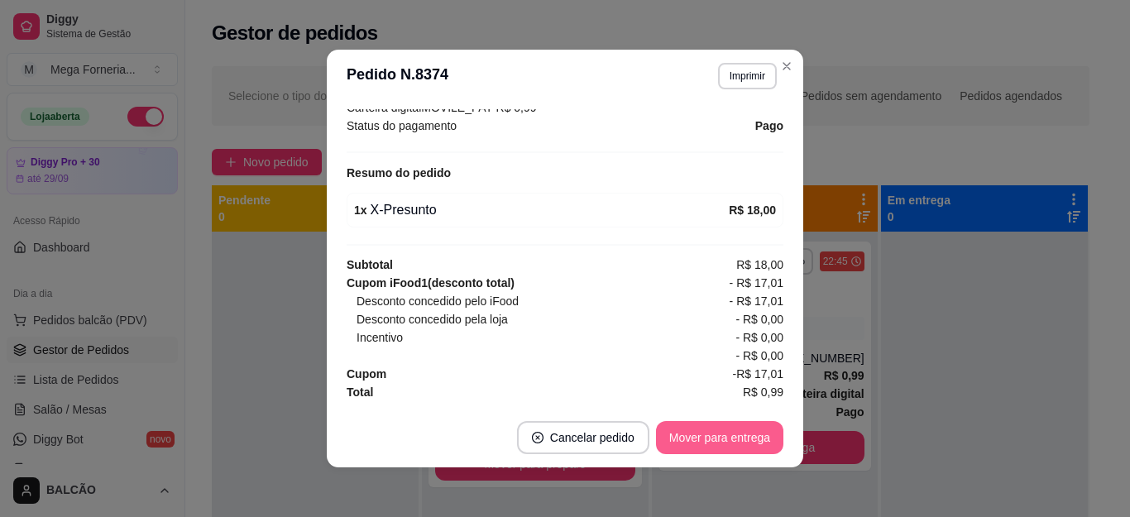
click at [700, 443] on button "Mover para entrega" at bounding box center [719, 437] width 127 height 33
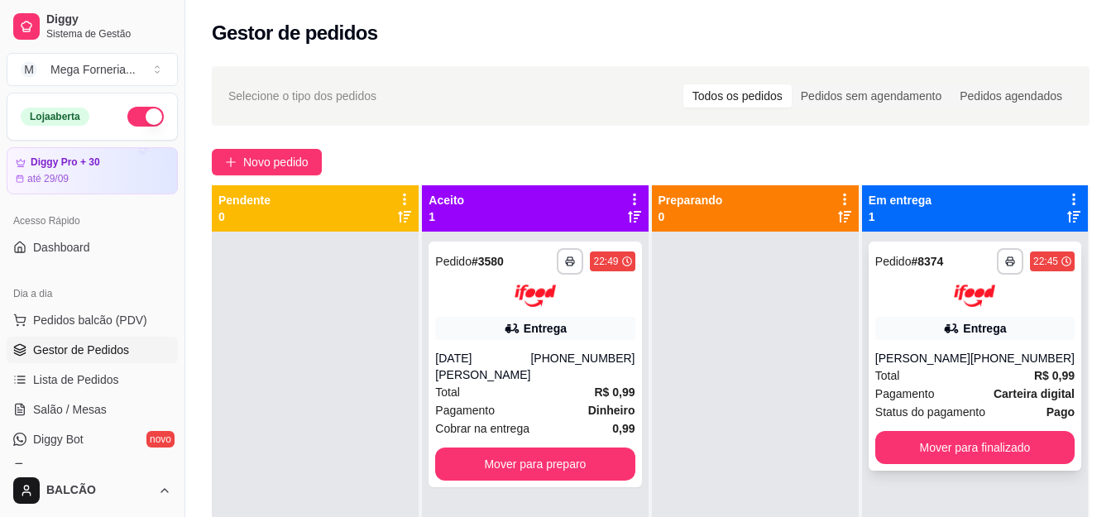
click at [1002, 312] on div "**********" at bounding box center [975, 356] width 213 height 229
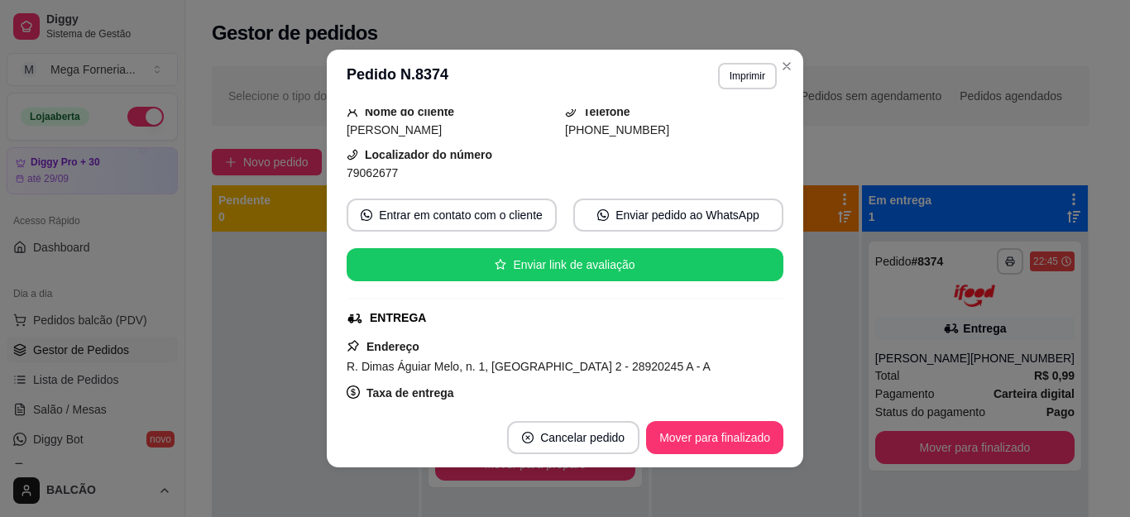
scroll to position [190, 0]
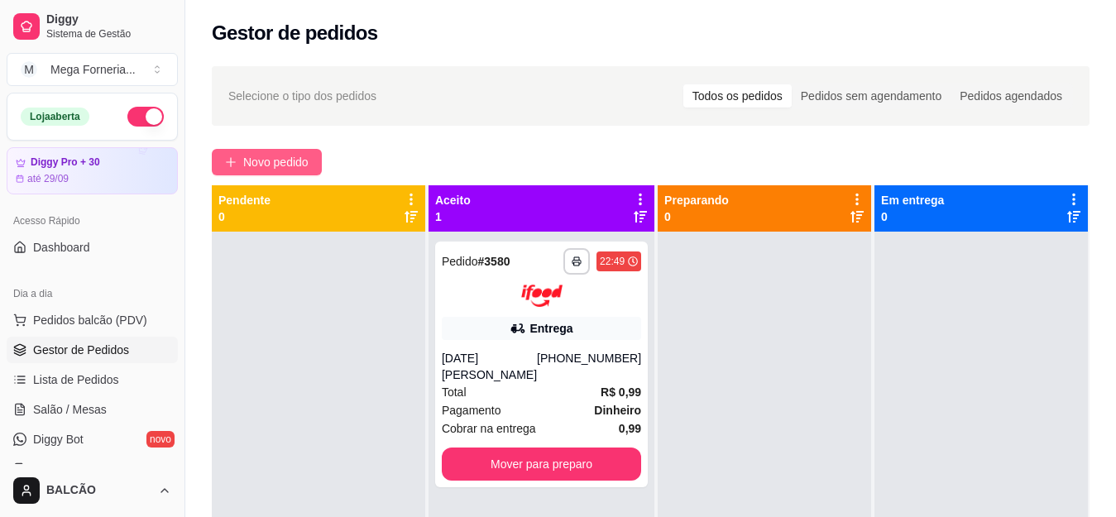
click at [266, 160] on span "Novo pedido" at bounding box center [275, 162] width 65 height 18
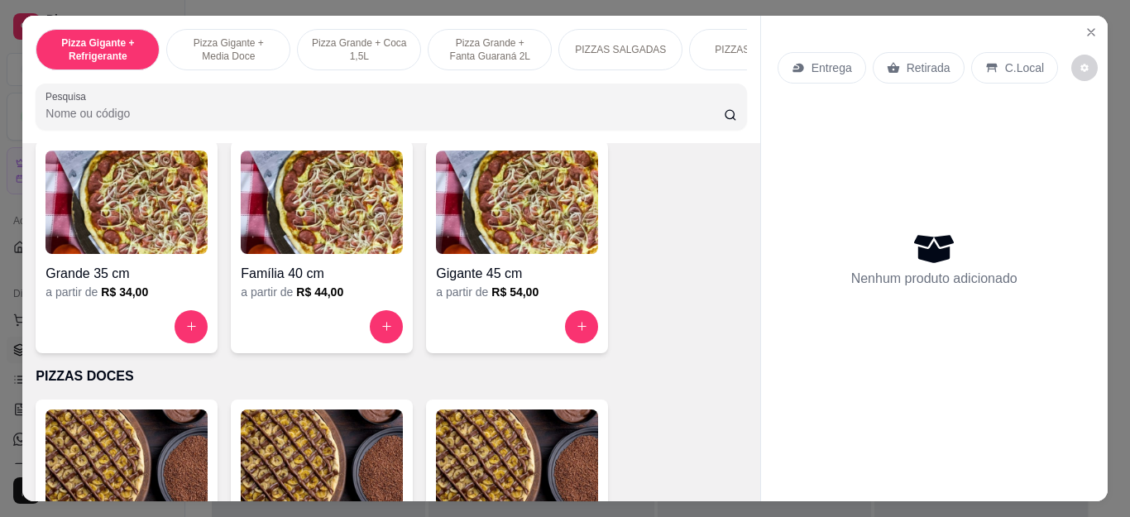
scroll to position [1158, 0]
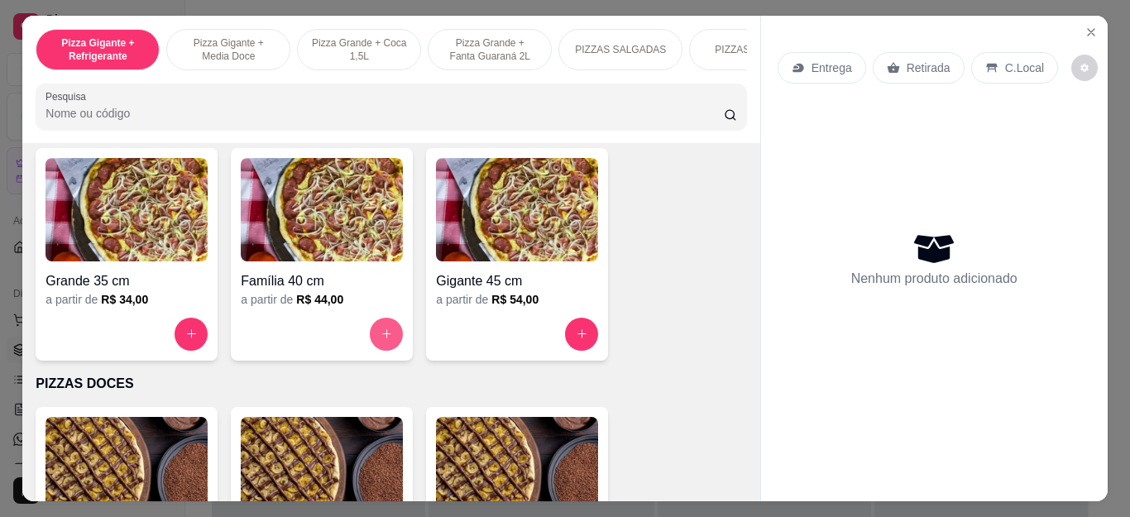
click at [376, 333] on button "increase-product-quantity" at bounding box center [386, 334] width 33 height 33
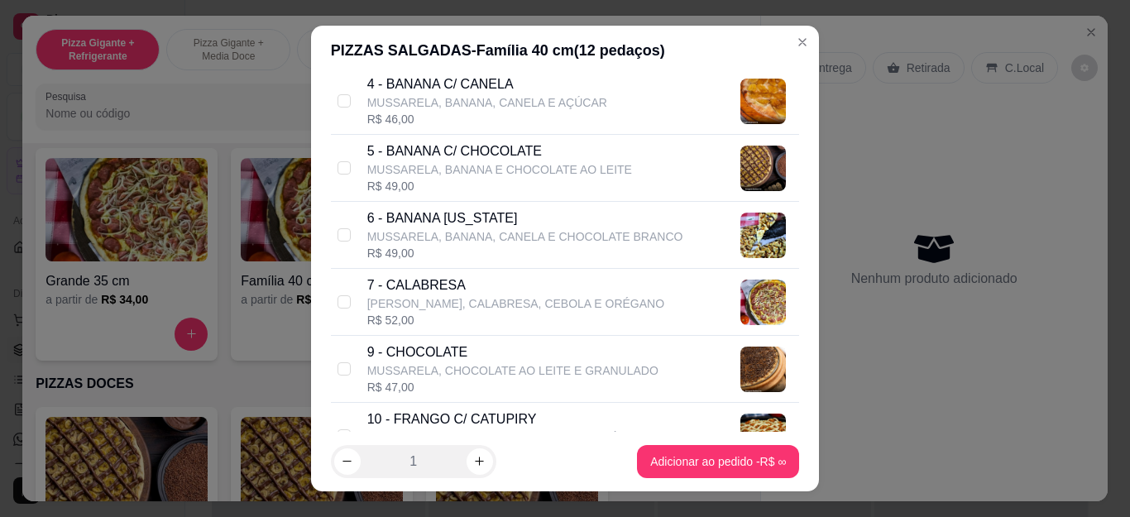
scroll to position [414, 0]
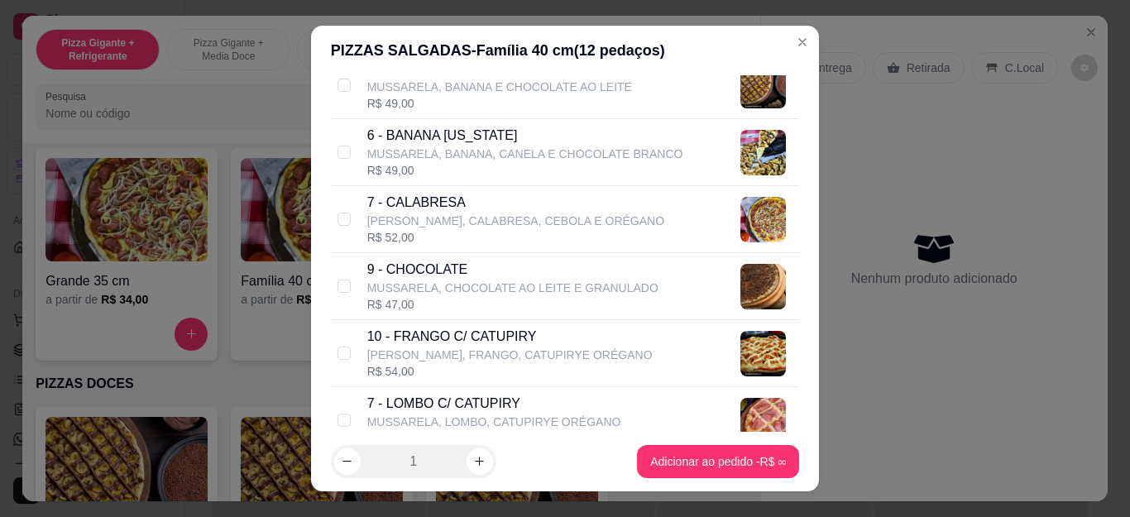
click at [455, 224] on p "[PERSON_NAME], CALABRESA, CEBOLA E ORÉGANO" at bounding box center [515, 221] width 297 height 17
checkbox input "true"
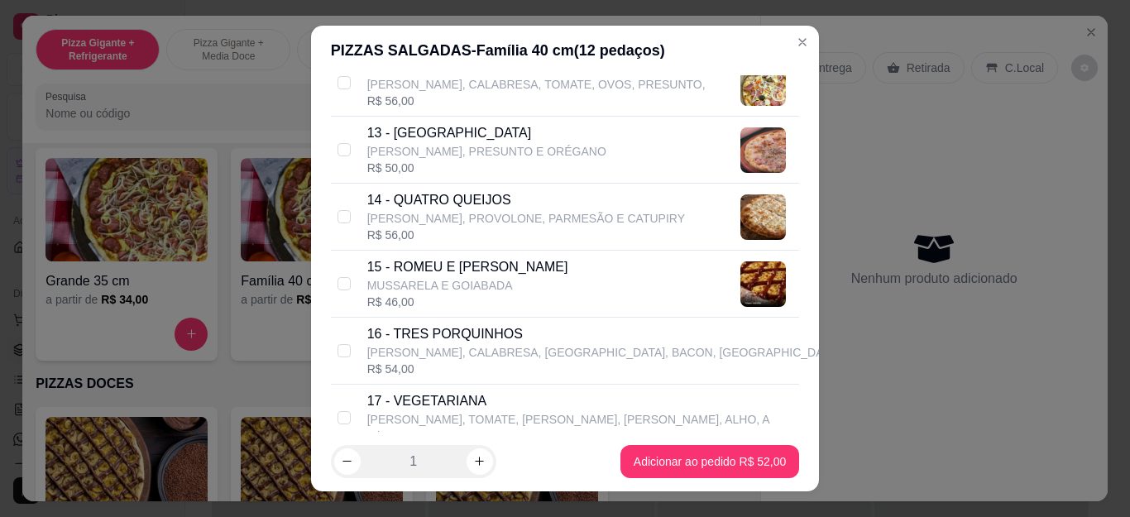
scroll to position [1158, 0]
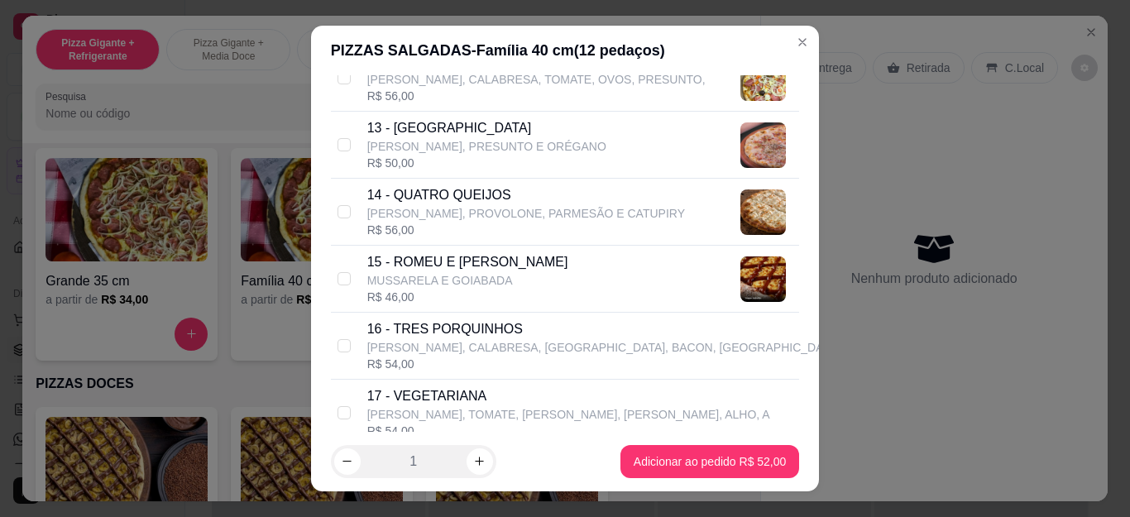
click at [423, 227] on div "R$ 56,00" at bounding box center [526, 230] width 318 height 17
checkbox input "true"
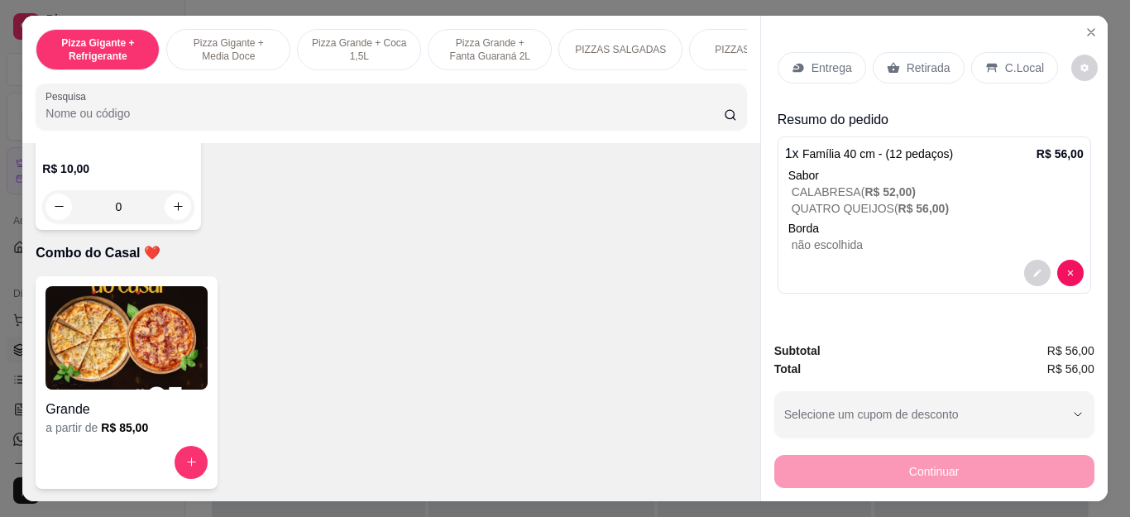
scroll to position [4384, 0]
type input "1"
click at [804, 69] on div "Entrega" at bounding box center [822, 67] width 89 height 31
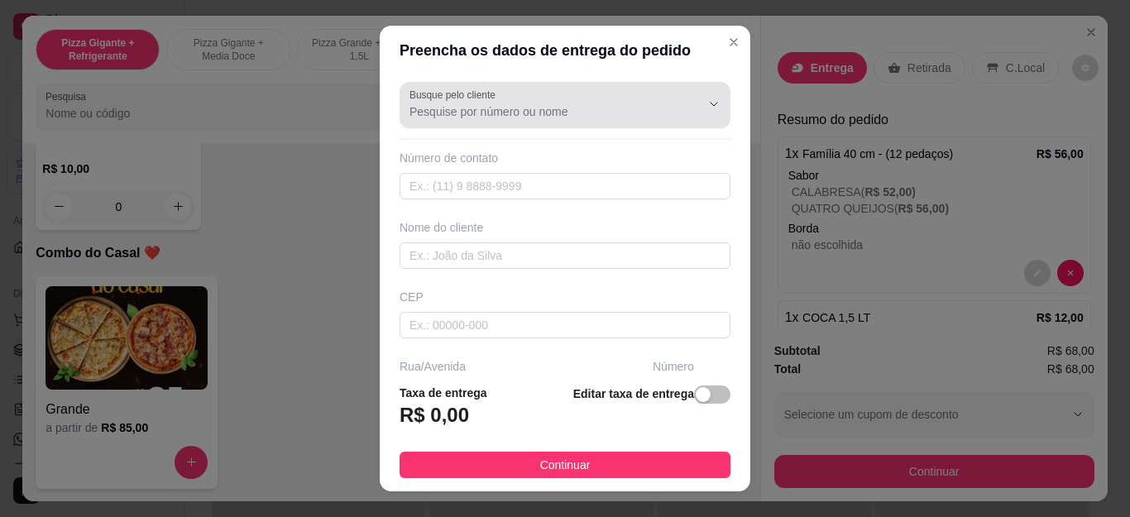
click at [453, 116] on input "Busque pelo cliente" at bounding box center [541, 111] width 265 height 17
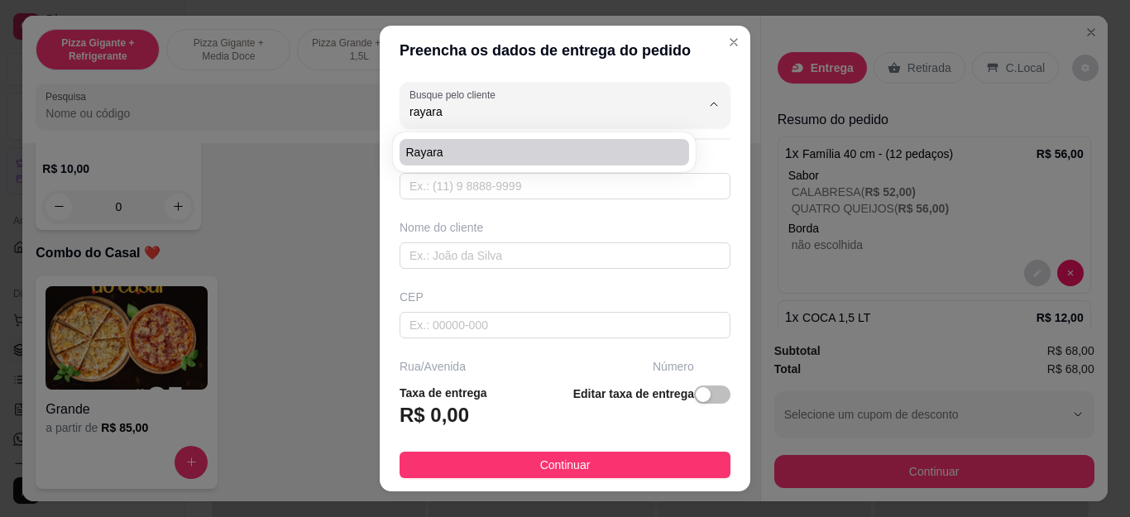
click at [467, 151] on span "Rayara" at bounding box center [536, 152] width 260 height 17
type input "Rayara"
type input "22997779675"
type input "Rayara"
type input "28920050"
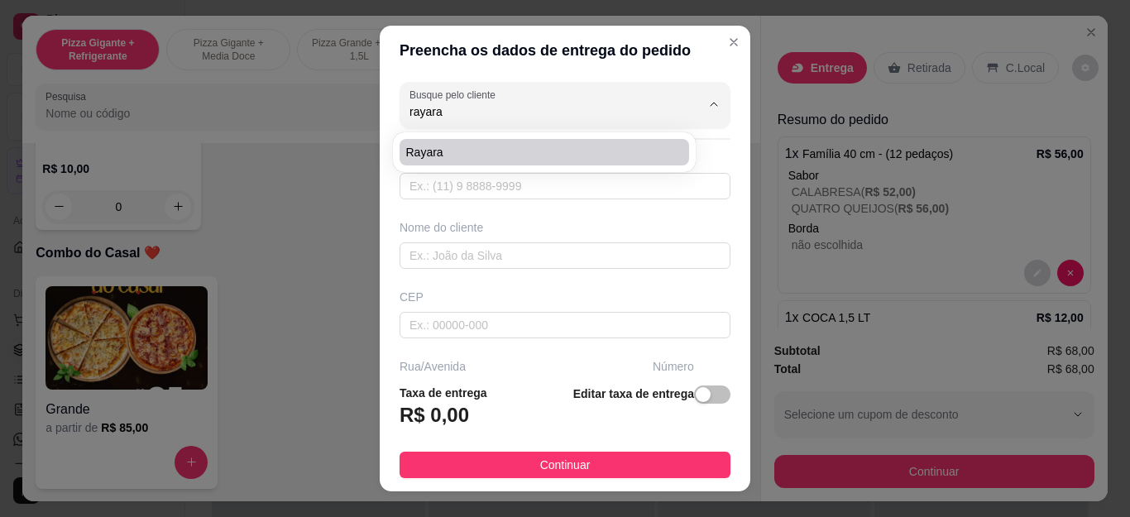
type input "Rua [PERSON_NAME]"
type input "201"
type input "Cabo Frio"
type input "minha [STREET_ADDRESS]"
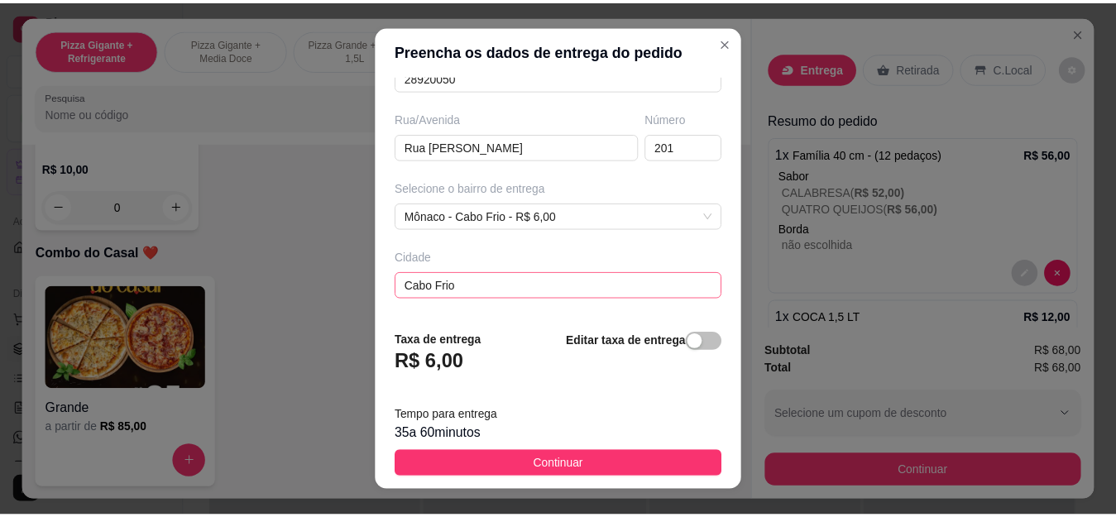
scroll to position [315, 0]
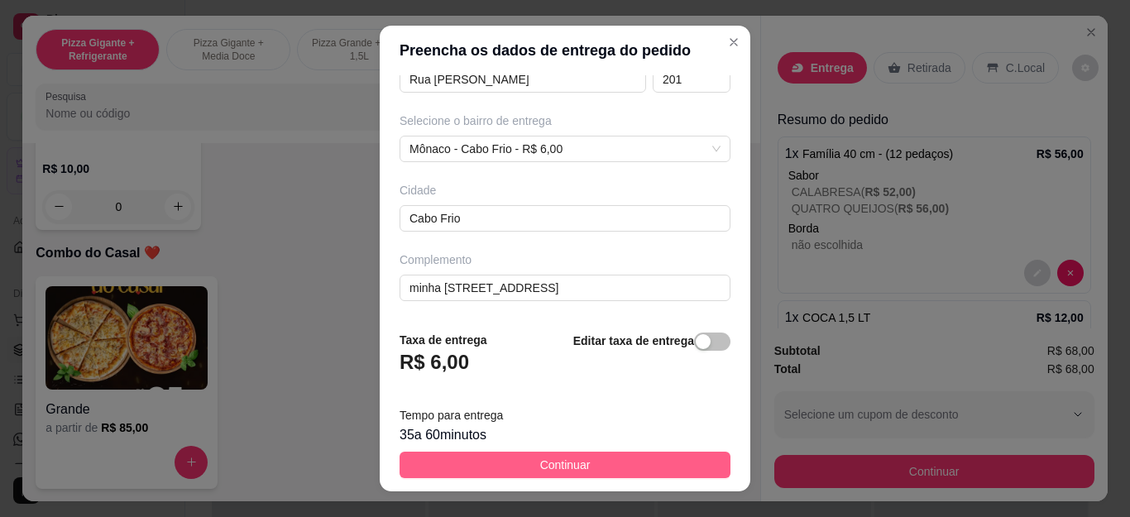
click at [548, 464] on span "Continuar" at bounding box center [565, 465] width 50 height 18
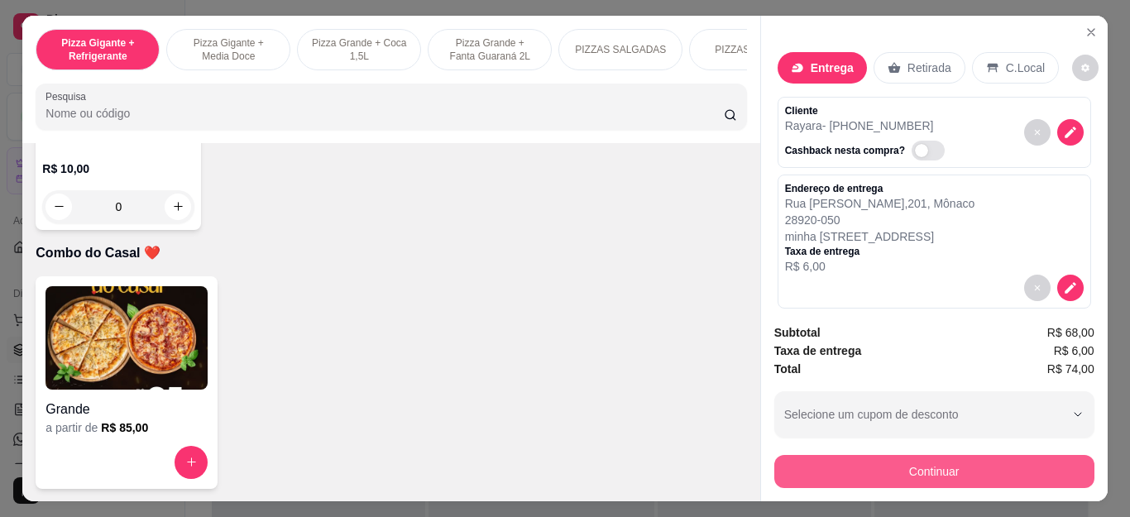
click at [815, 466] on button "Continuar" at bounding box center [934, 471] width 320 height 33
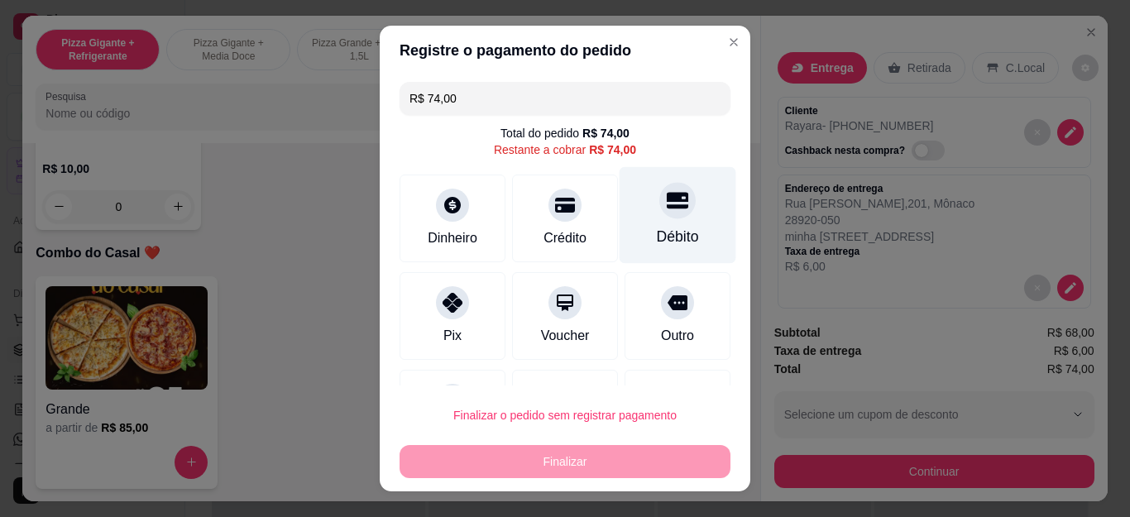
click at [620, 190] on div "Débito" at bounding box center [678, 215] width 117 height 97
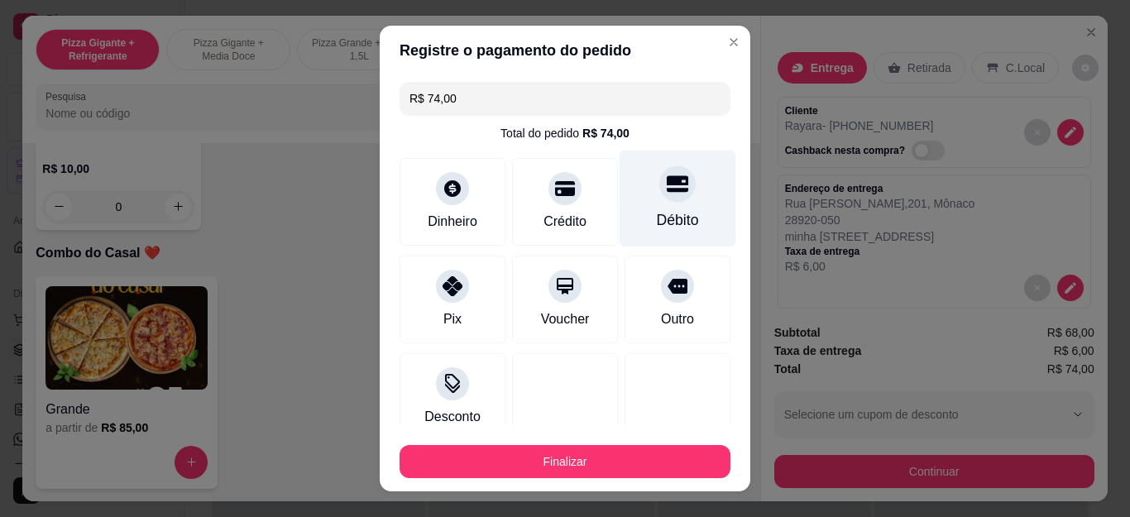
type input "R$ 0,00"
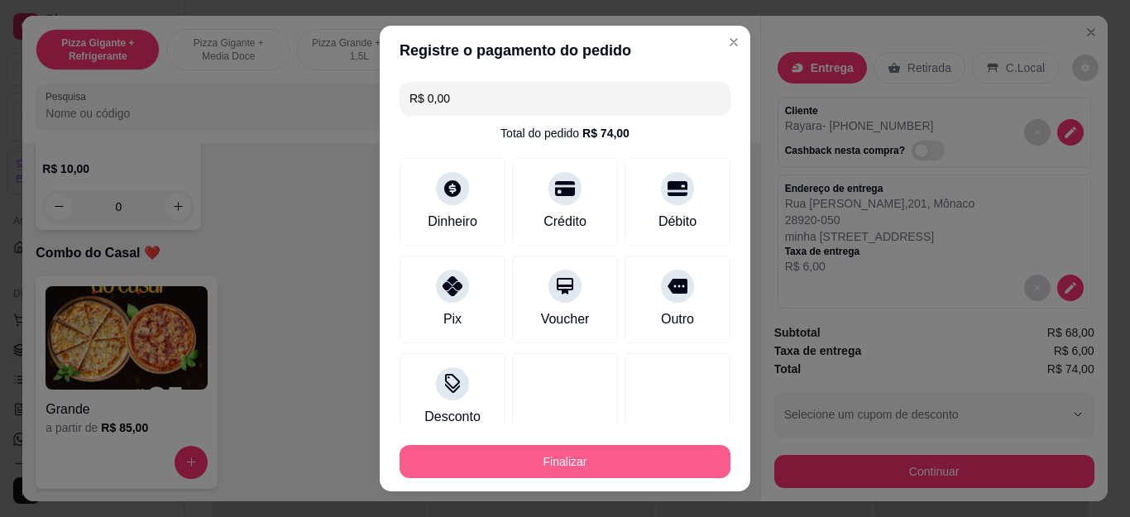
click at [630, 464] on button "Finalizar" at bounding box center [565, 461] width 331 height 33
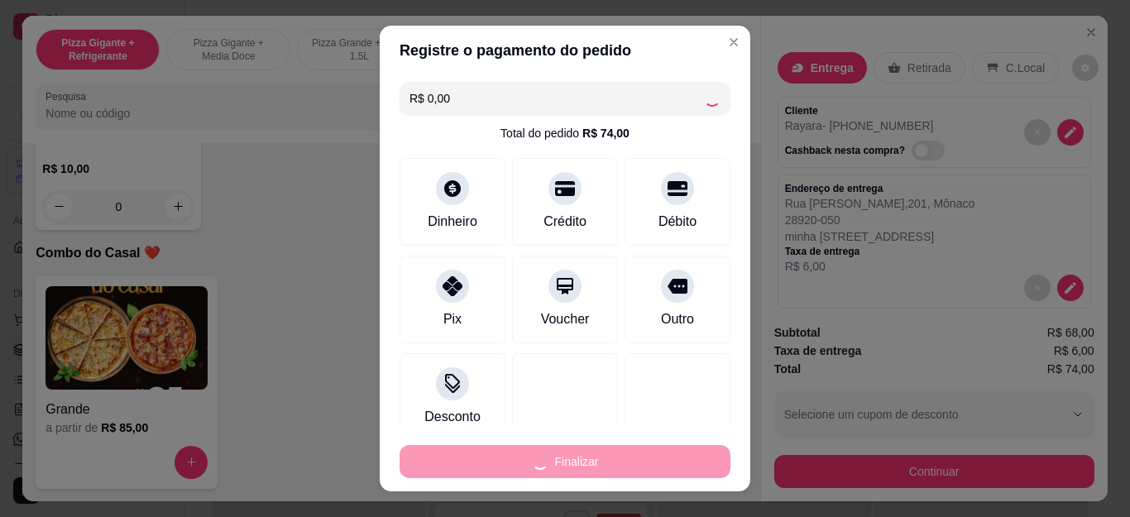
type input "0"
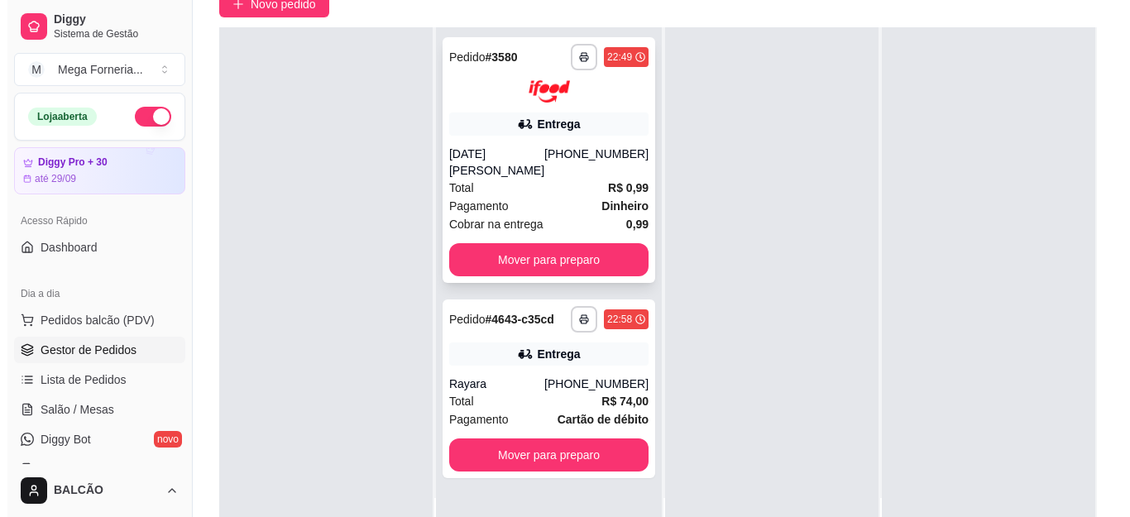
scroll to position [165, 0]
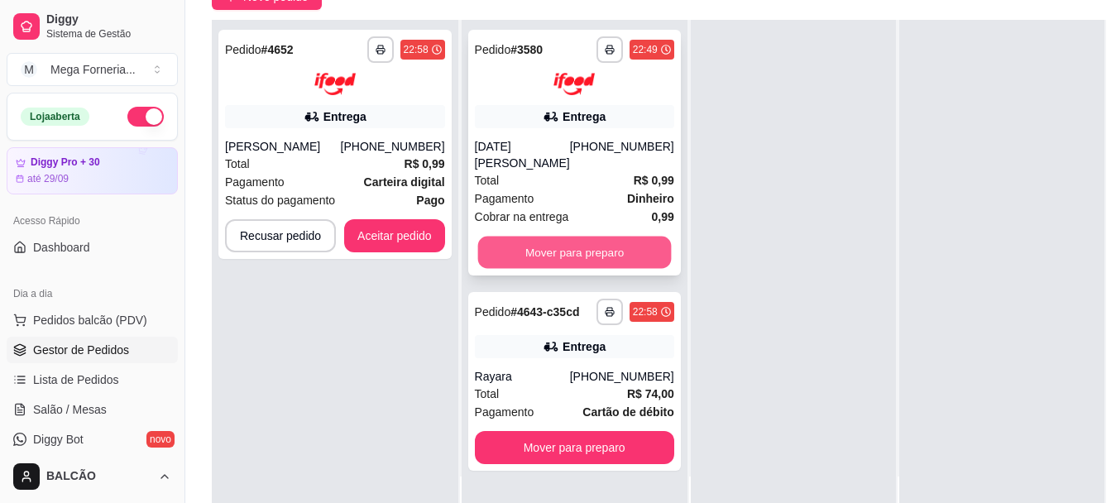
click at [589, 242] on button "Mover para preparo" at bounding box center [574, 252] width 194 height 32
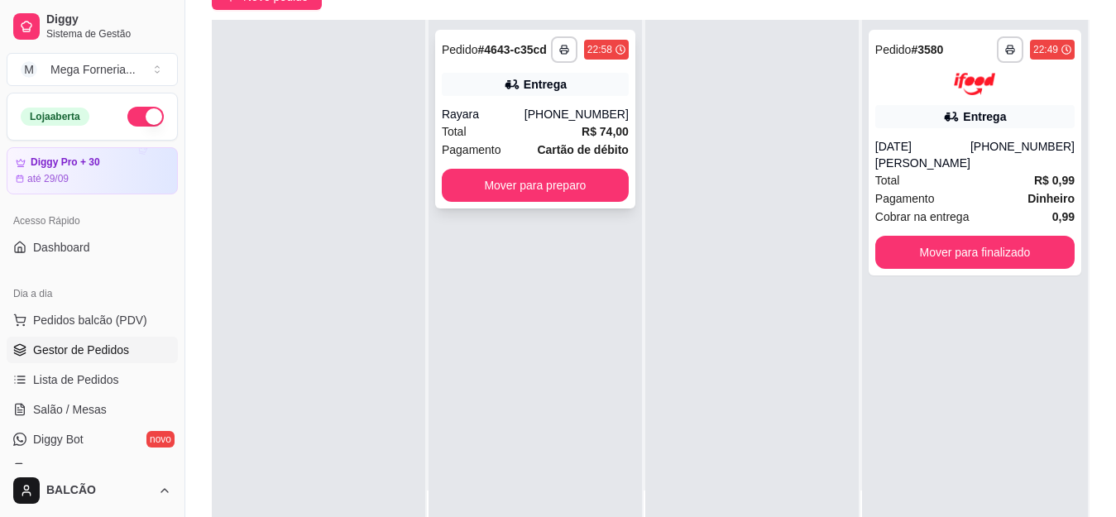
click at [558, 114] on div "[PHONE_NUMBER]" at bounding box center [576, 114] width 104 height 17
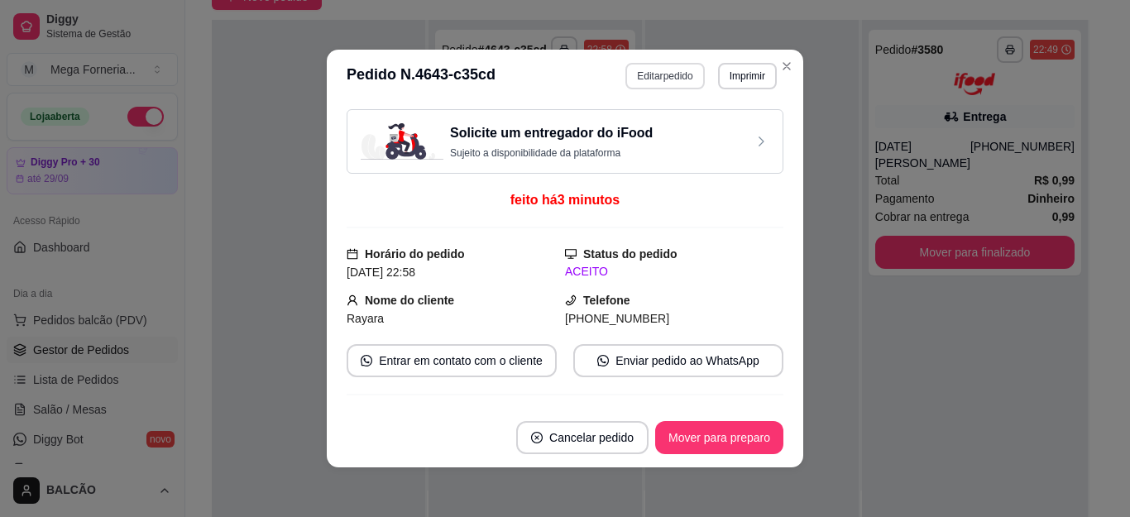
click at [677, 68] on button "Editar pedido" at bounding box center [664, 76] width 79 height 26
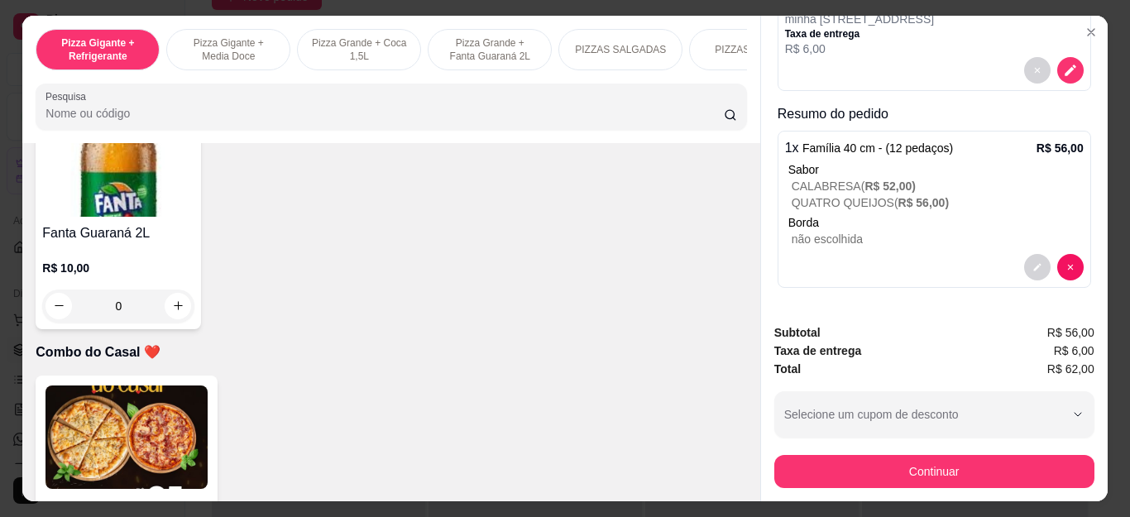
scroll to position [4467, 0]
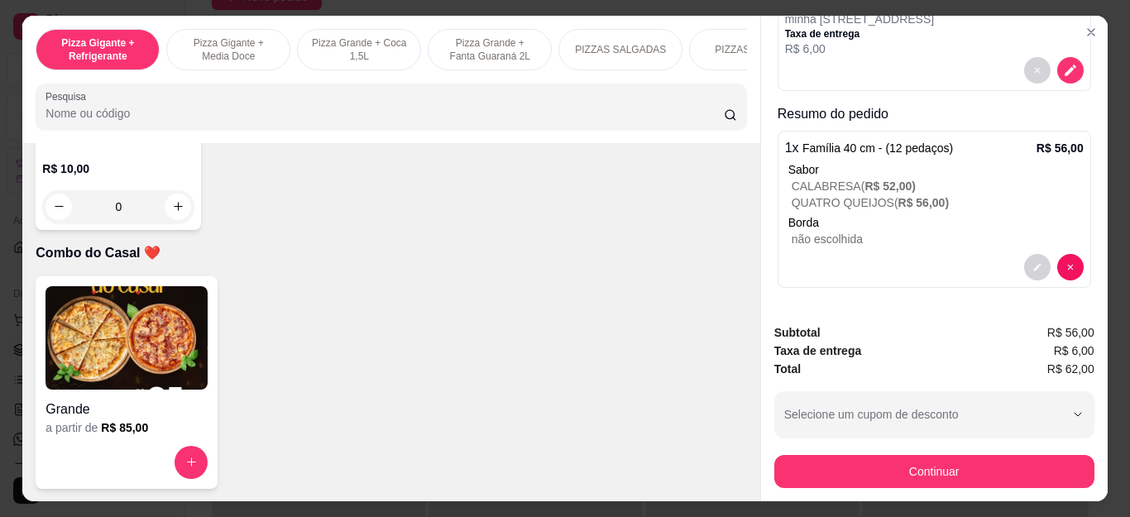
type input "1"
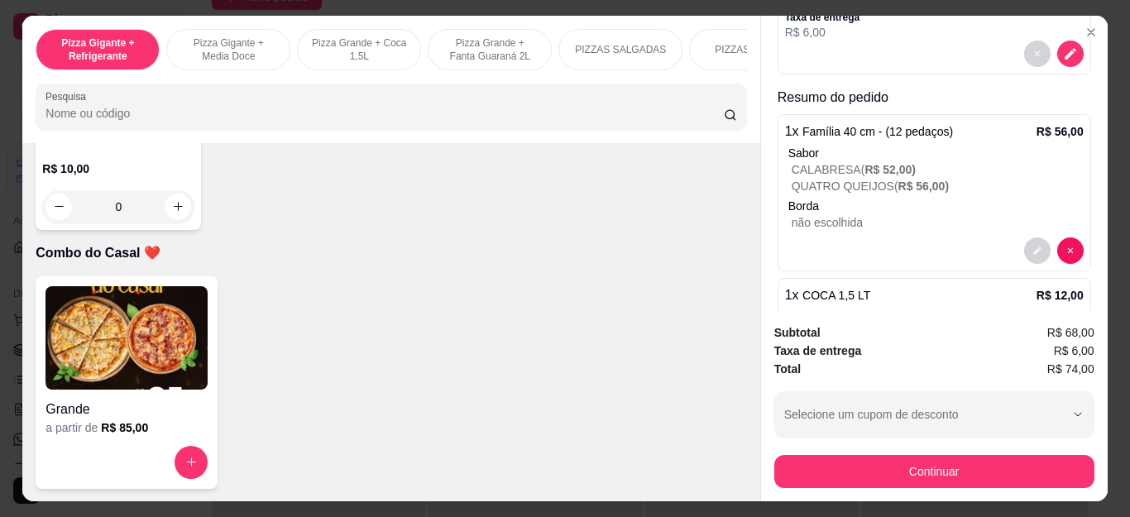
scroll to position [309, 0]
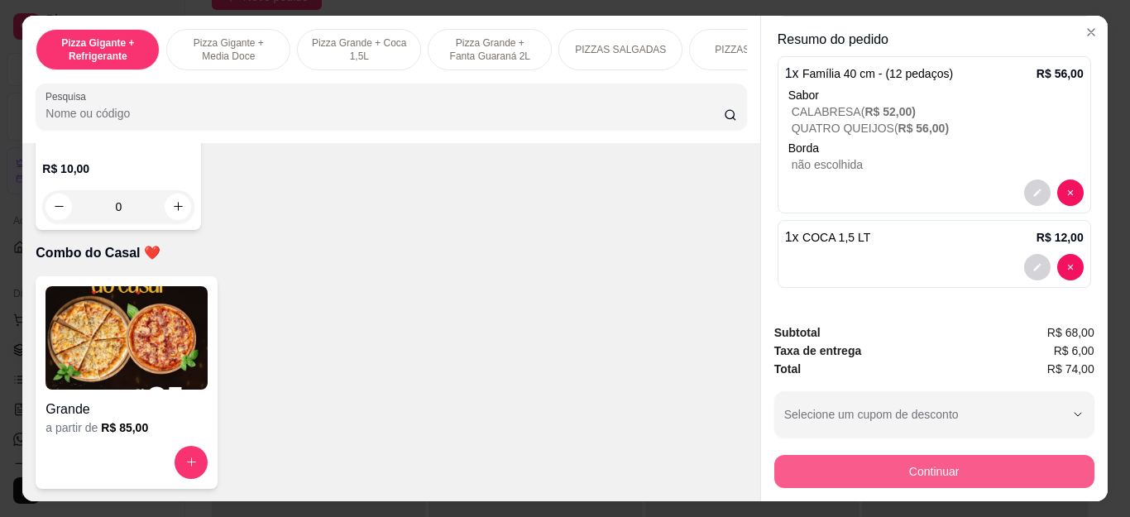
click at [941, 461] on button "Continuar" at bounding box center [934, 471] width 320 height 33
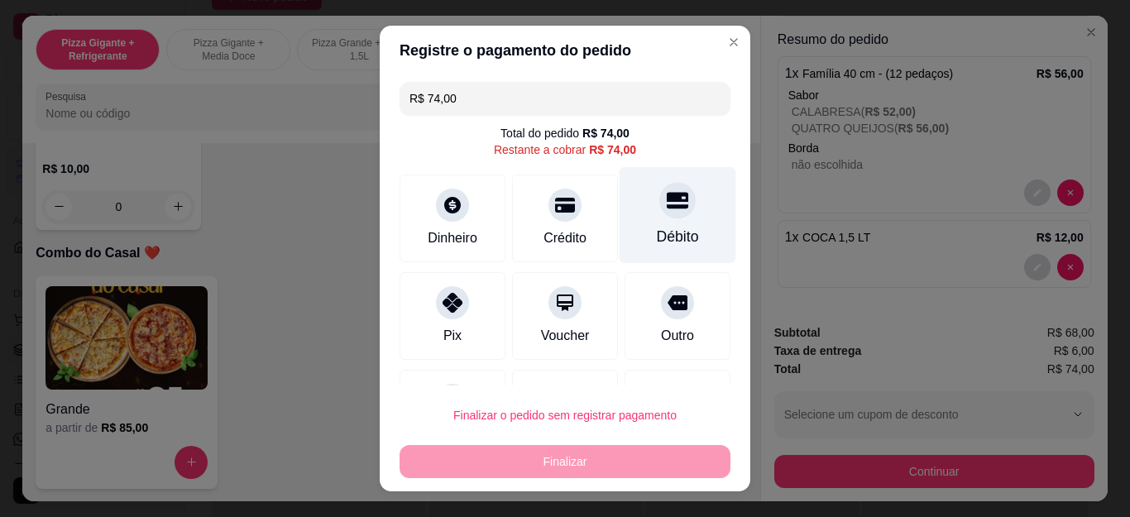
click at [620, 233] on div "Débito" at bounding box center [678, 215] width 117 height 97
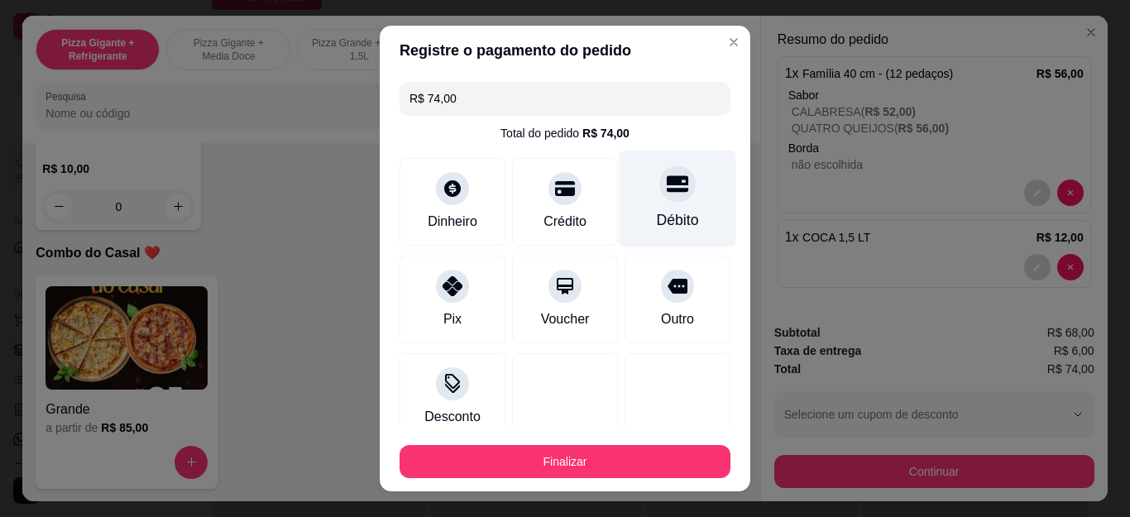
type input "R$ 0,00"
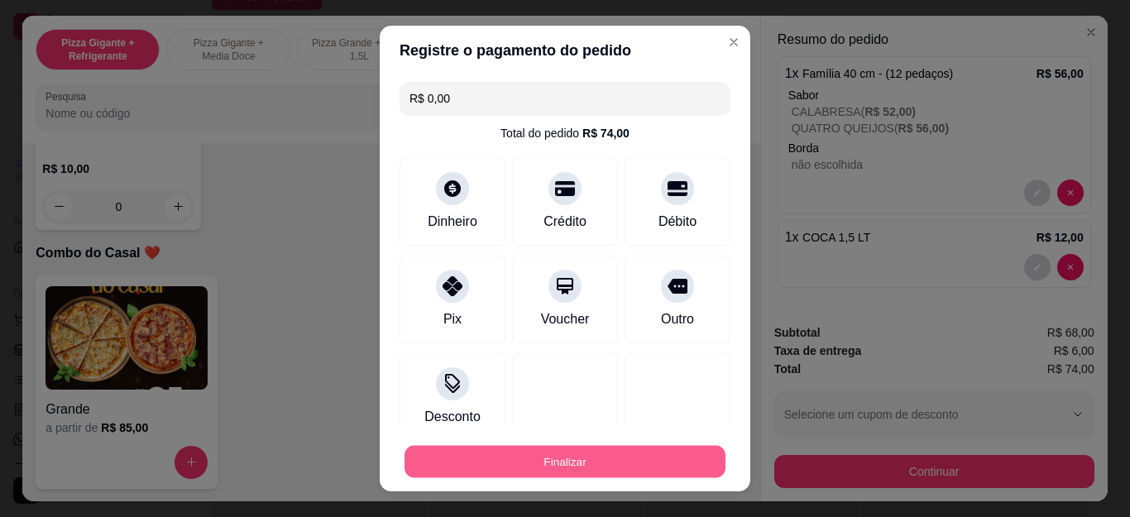
click at [592, 473] on button "Finalizar" at bounding box center [564, 461] width 321 height 32
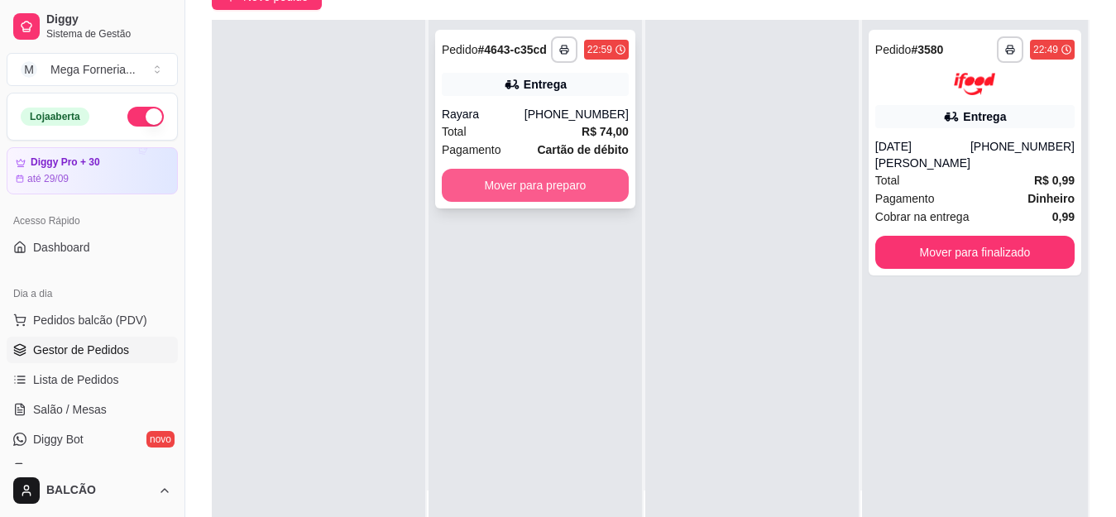
click at [548, 189] on button "Mover para preparo" at bounding box center [535, 185] width 187 height 33
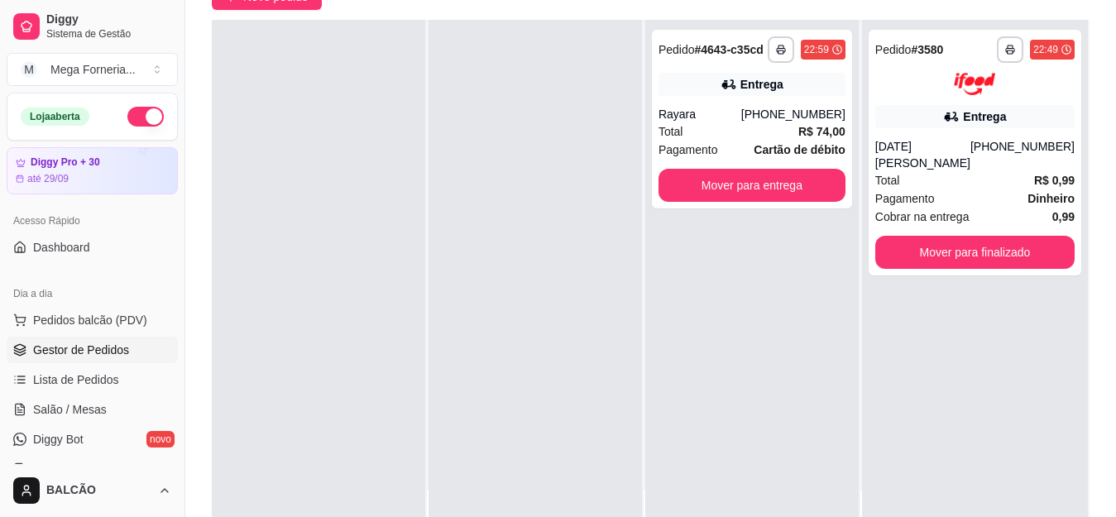
click at [773, 144] on strong "Cartão de débito" at bounding box center [799, 149] width 91 height 13
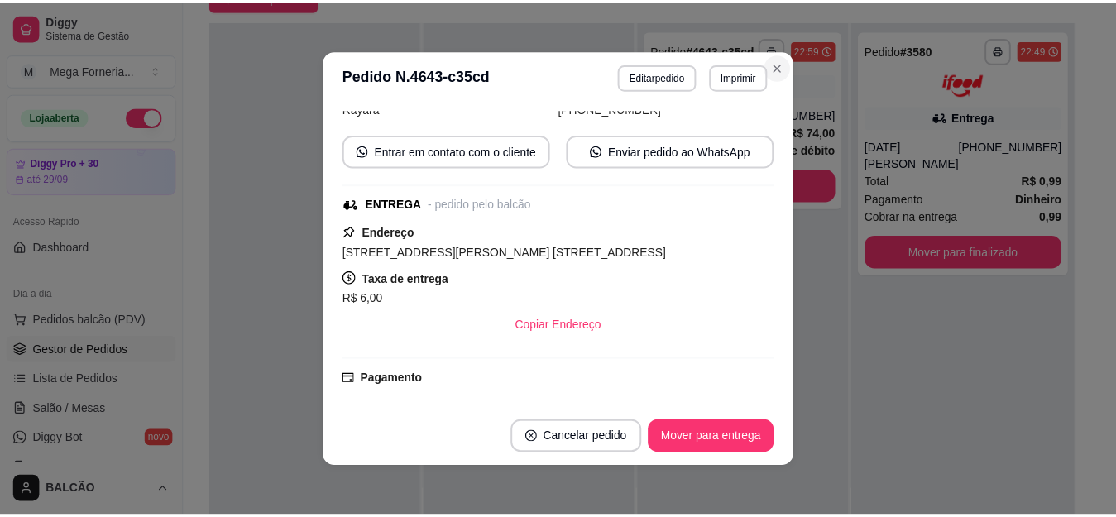
scroll to position [84, 0]
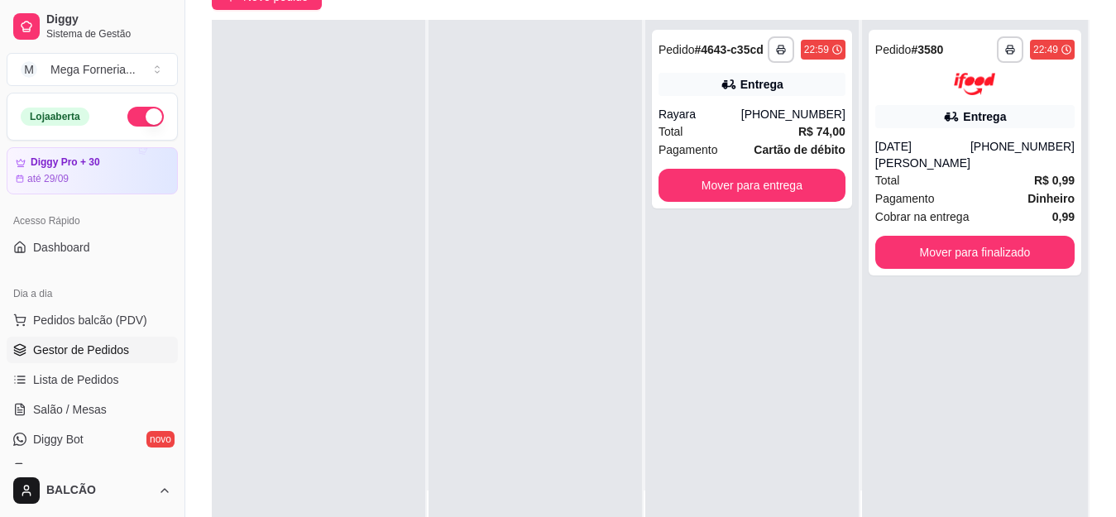
click at [555, 363] on div at bounding box center [534, 278] width 213 height 517
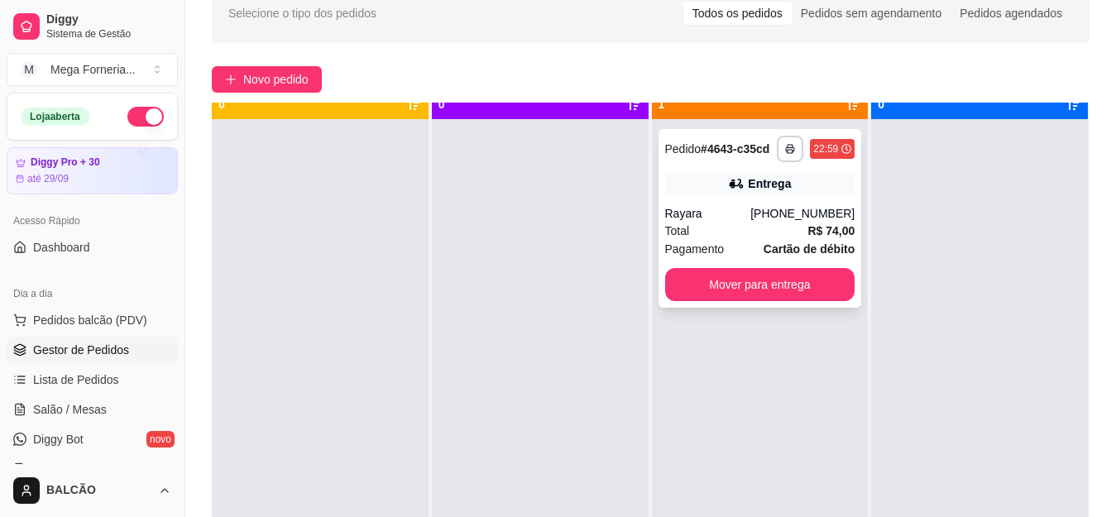
scroll to position [46, 0]
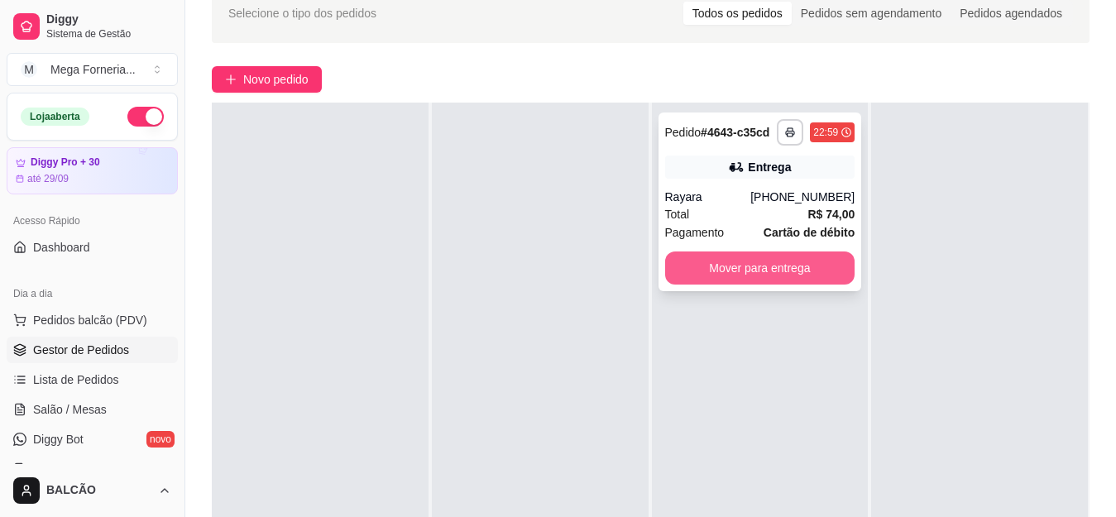
click at [763, 276] on button "Mover para entrega" at bounding box center [760, 267] width 190 height 33
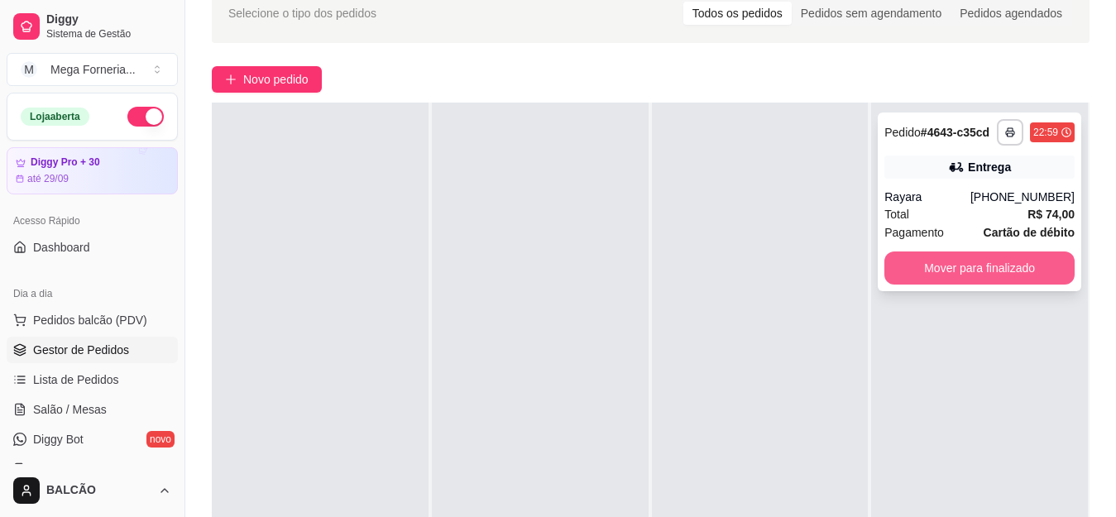
click at [934, 278] on button "Mover para finalizado" at bounding box center [979, 267] width 190 height 33
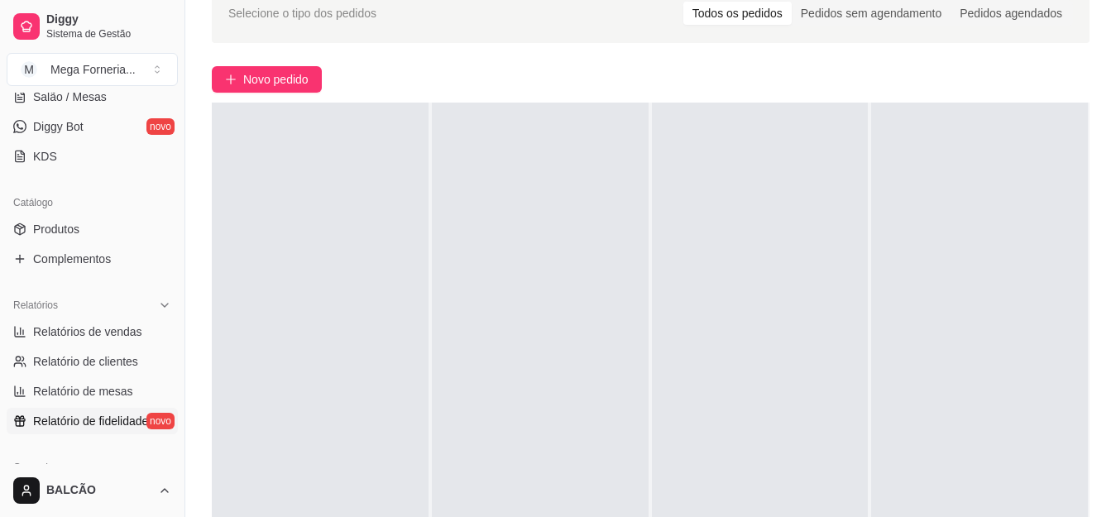
scroll to position [331, 0]
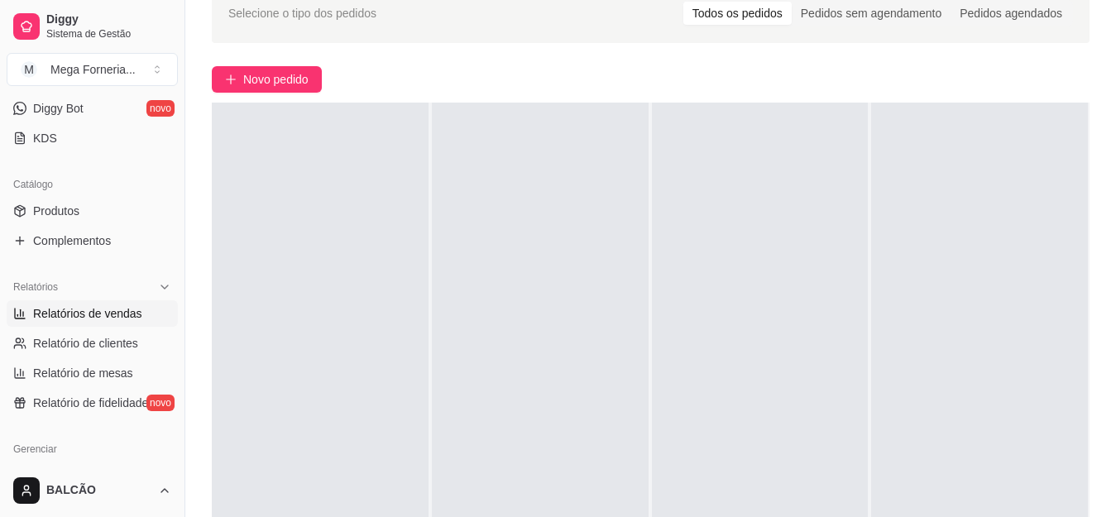
click at [55, 321] on link "Relatórios de vendas" at bounding box center [92, 313] width 171 height 26
select select "ALL"
select select "0"
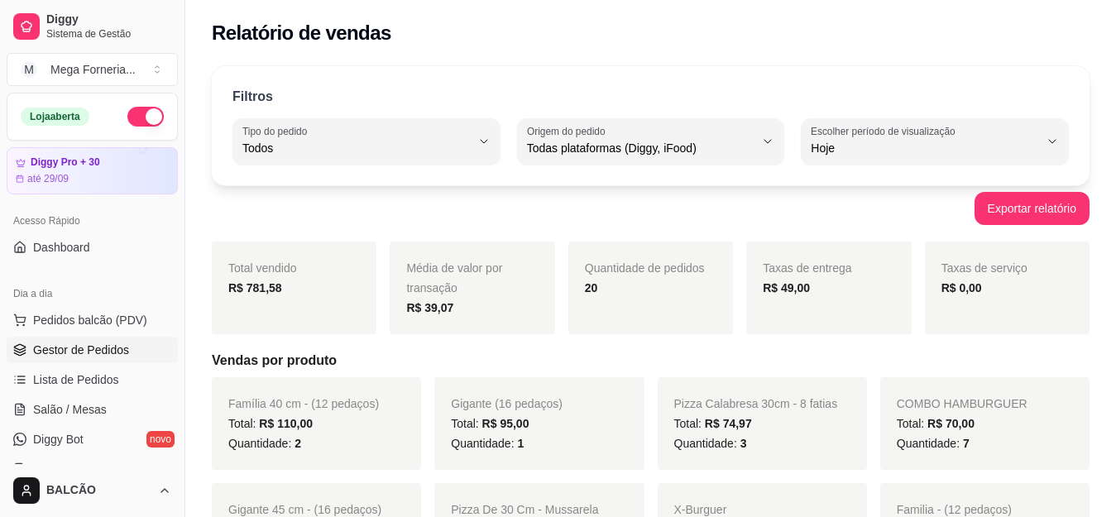
click at [74, 342] on span "Gestor de Pedidos" at bounding box center [81, 350] width 96 height 17
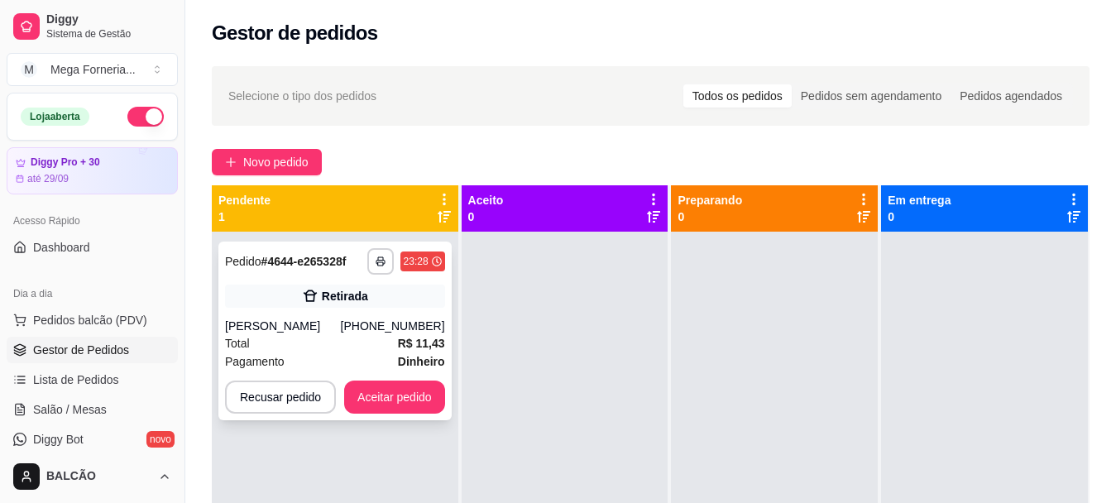
click at [395, 321] on div "[PHONE_NUMBER]" at bounding box center [393, 326] width 104 height 17
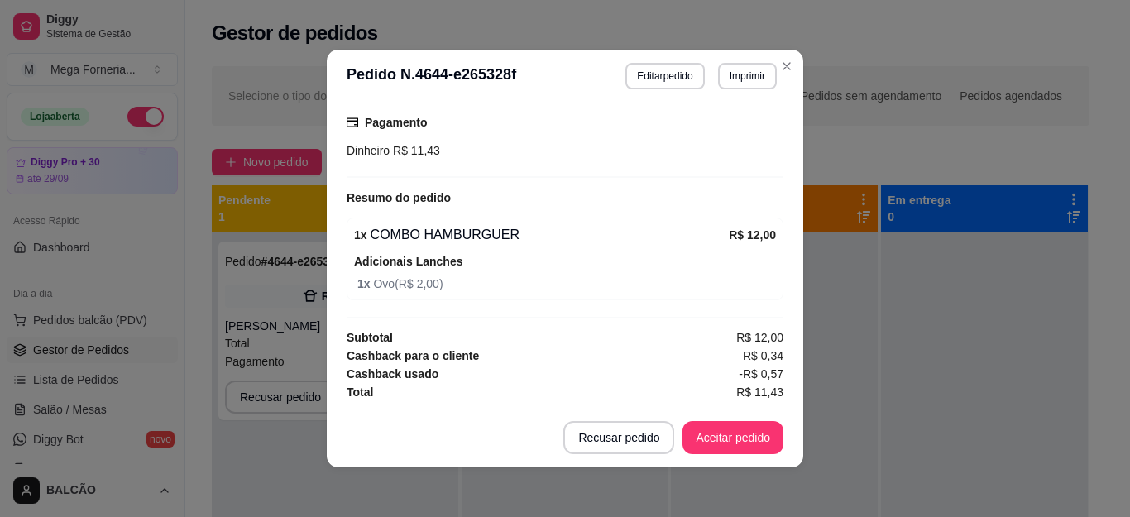
scroll to position [3, 0]
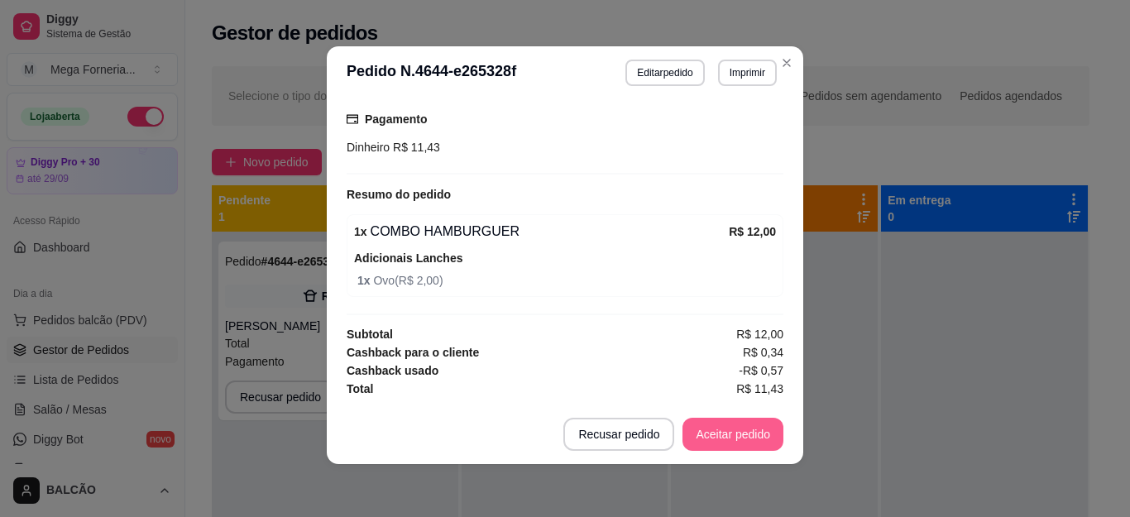
click at [757, 432] on button "Aceitar pedido" at bounding box center [732, 434] width 101 height 33
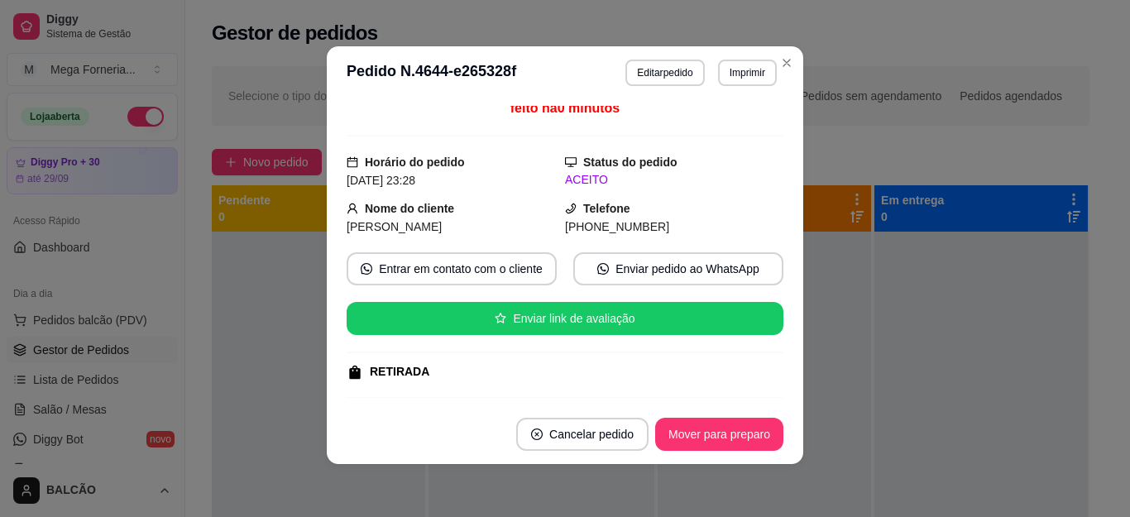
scroll to position [0, 0]
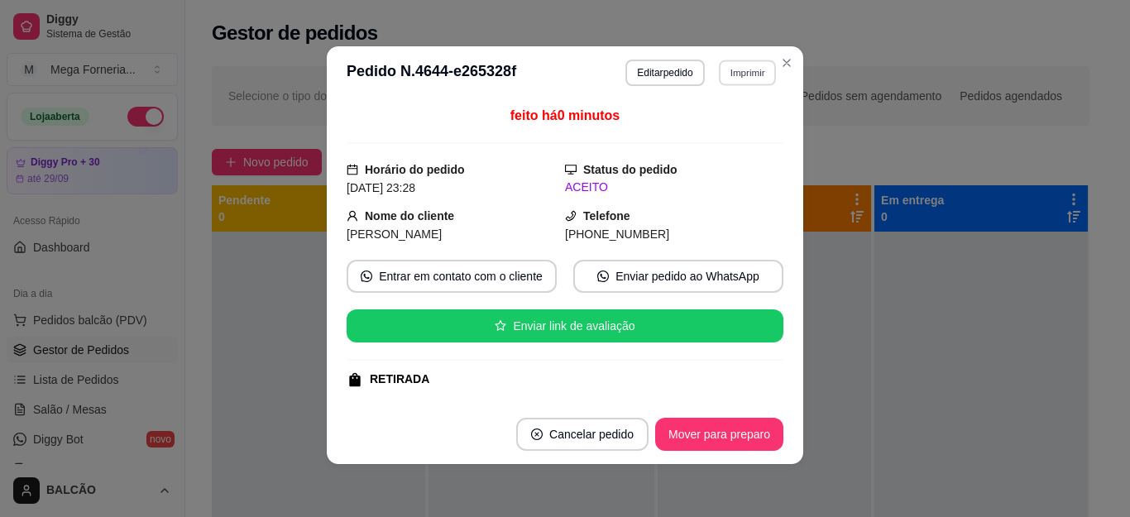
click at [728, 77] on button "Imprimir" at bounding box center [747, 73] width 57 height 26
click at [725, 124] on button "IMPRESSORA" at bounding box center [711, 130] width 120 height 26
click at [765, 436] on button "Mover para preparo" at bounding box center [719, 434] width 128 height 33
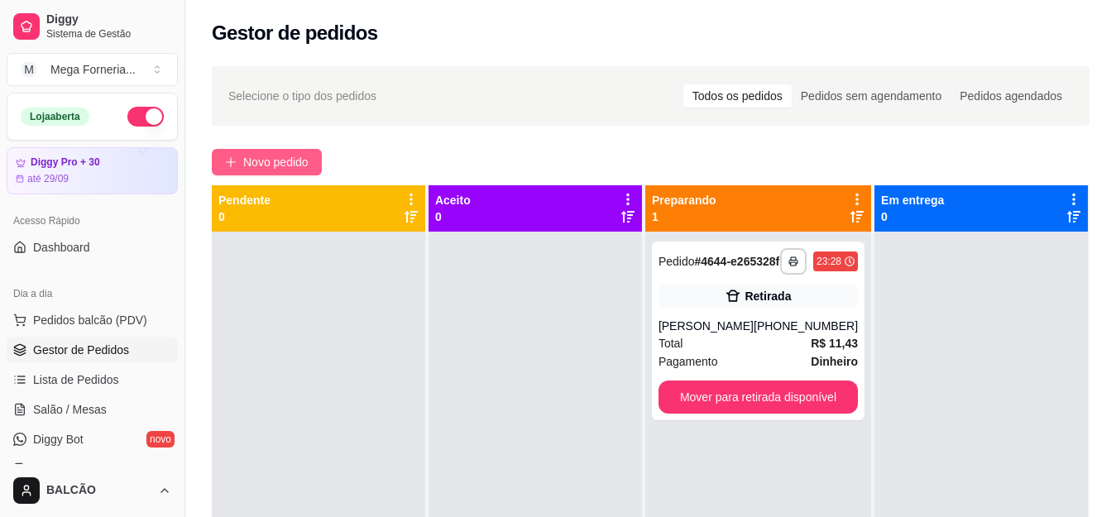
click at [298, 165] on span "Novo pedido" at bounding box center [275, 162] width 65 height 18
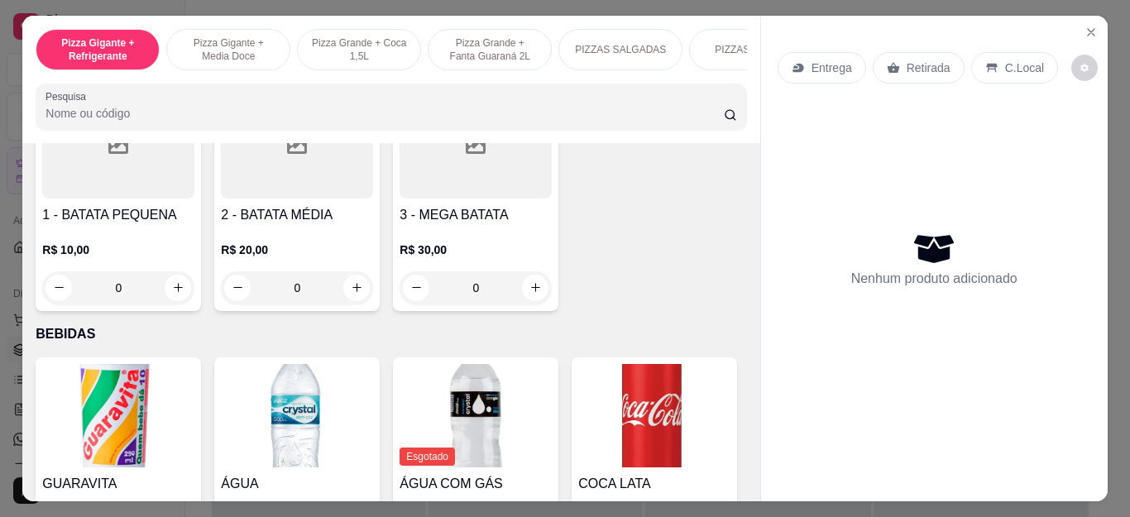
scroll to position [3474, 0]
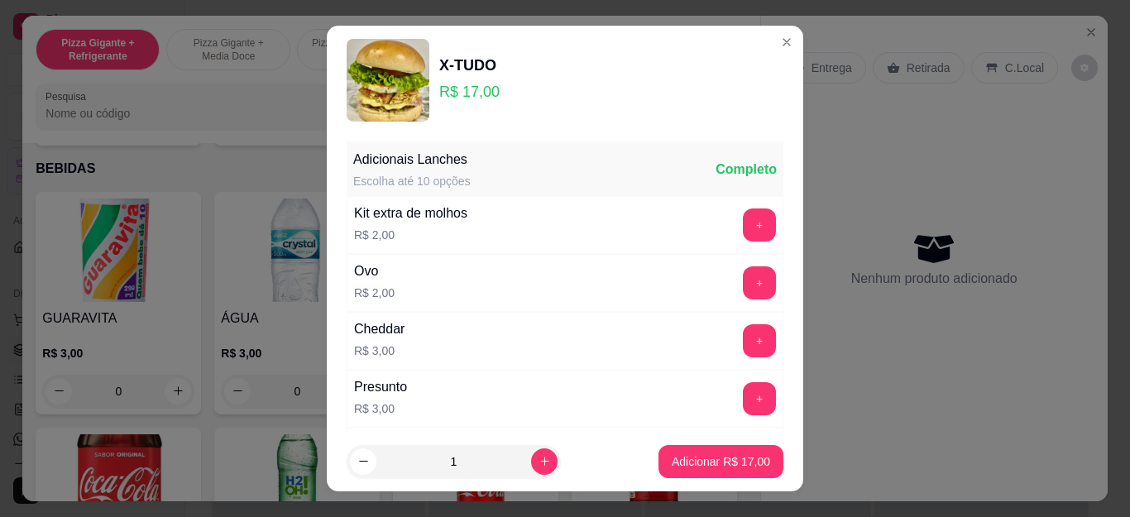
click at [507, 461] on input "1" at bounding box center [453, 461] width 155 height 33
click at [538, 460] on icon "increase-product-quantity" at bounding box center [544, 461] width 12 height 12
click at [531, 460] on button "increase-product-quantity" at bounding box center [544, 461] width 26 height 26
type input "4"
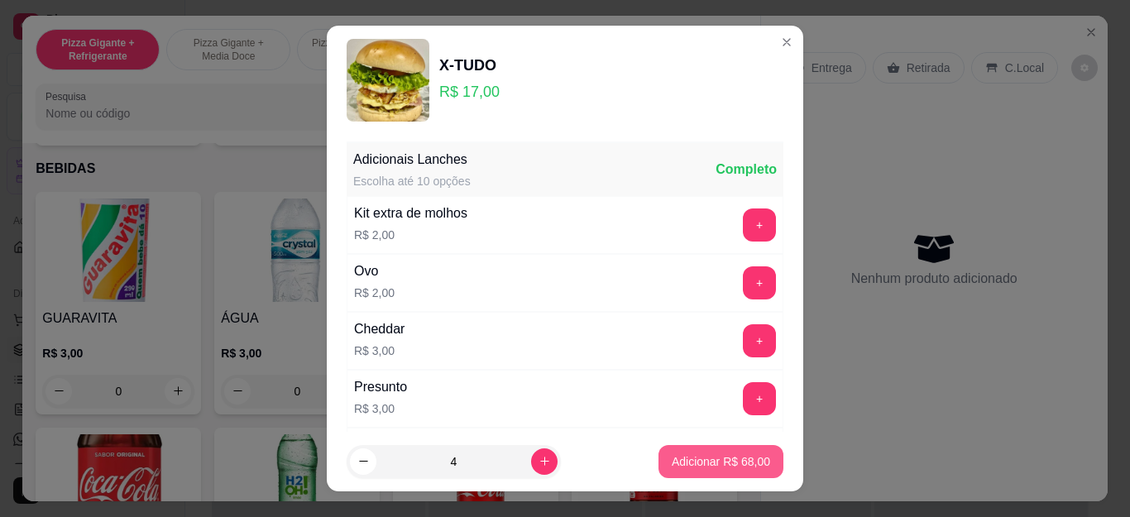
click at [730, 464] on p "Adicionar R$ 68,00" at bounding box center [721, 461] width 98 height 17
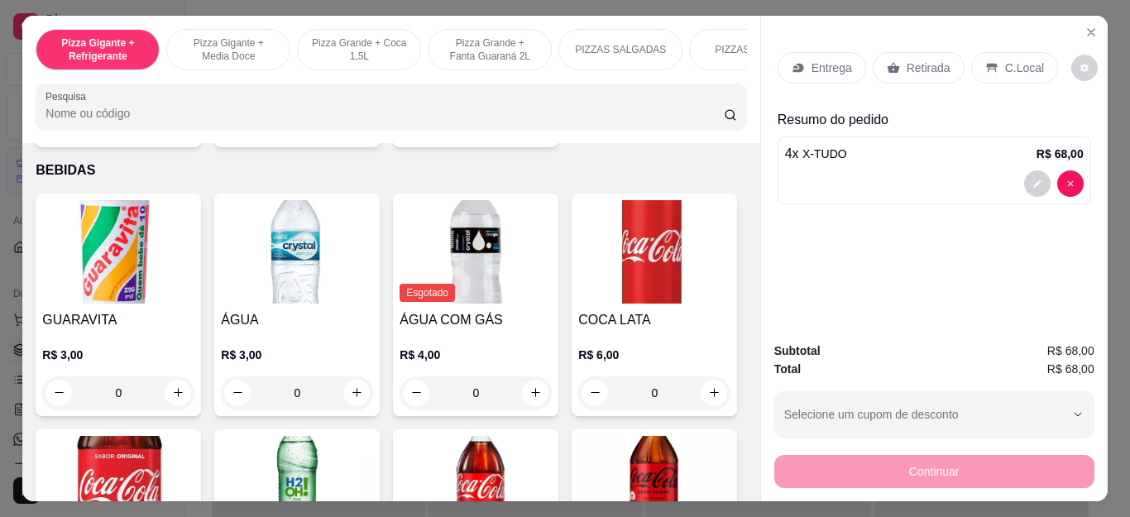
type input "4"
click at [887, 65] on icon at bounding box center [893, 67] width 13 height 13
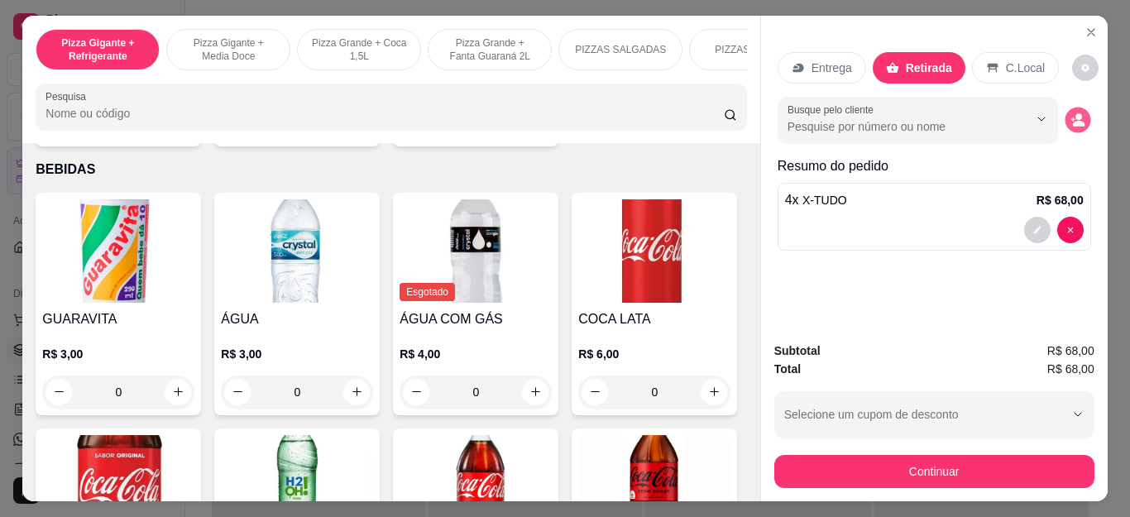
click at [1079, 110] on button "decrease-product-quantity" at bounding box center [1078, 120] width 26 height 26
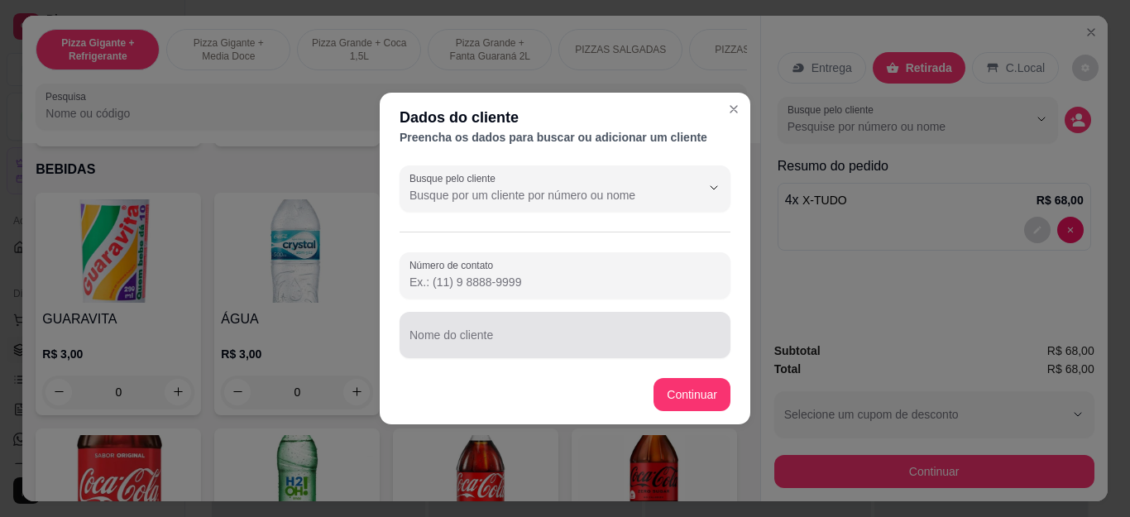
click at [481, 351] on div at bounding box center [564, 334] width 311 height 33
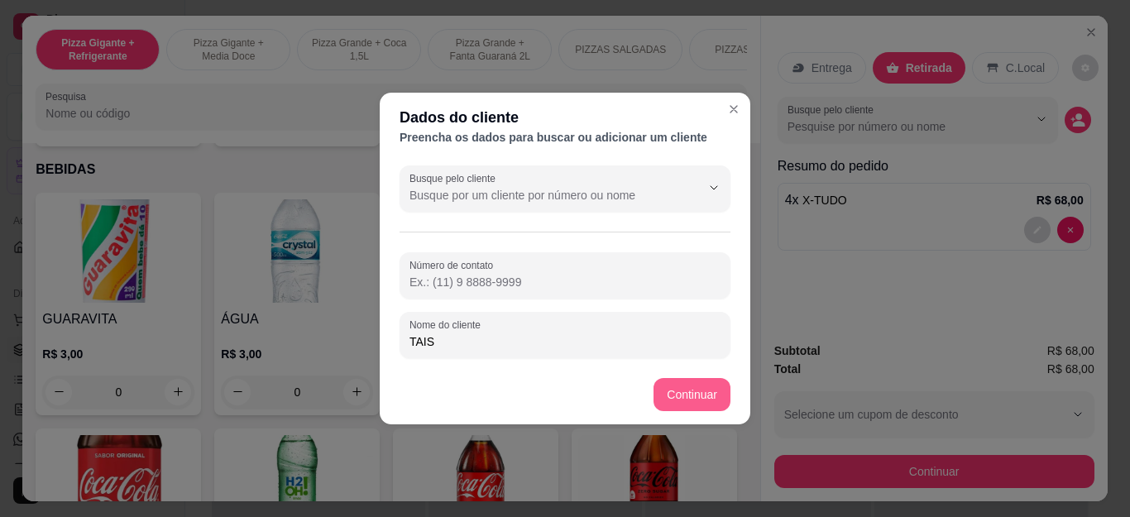
type input "TAIS"
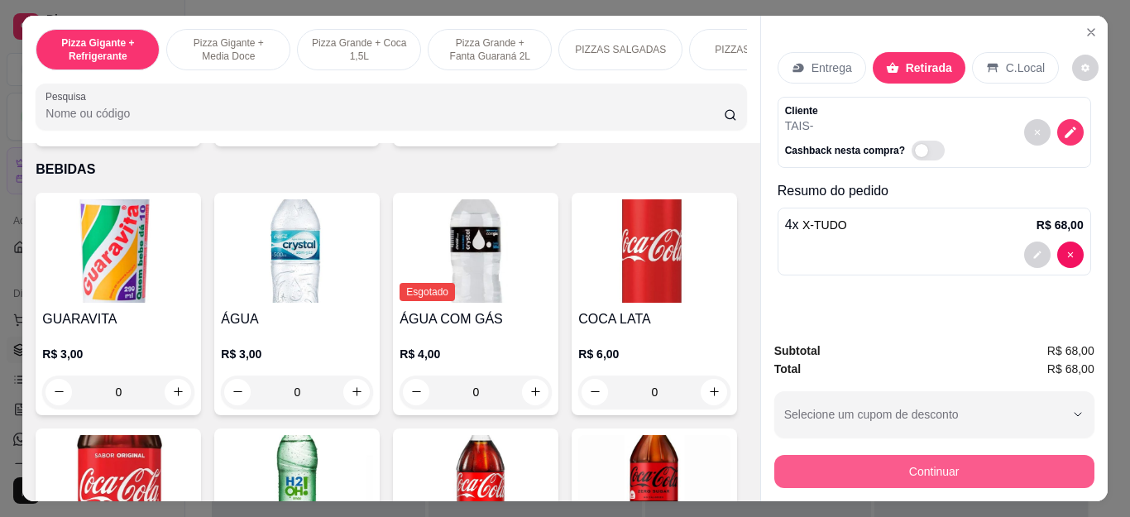
click at [874, 467] on button "Continuar" at bounding box center [934, 471] width 320 height 33
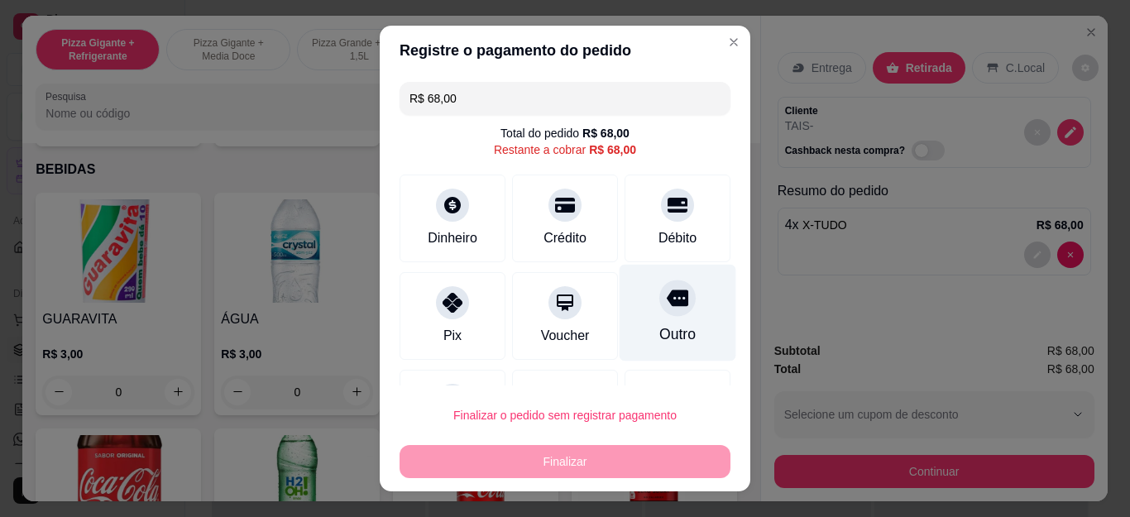
click at [651, 318] on div "Outro" at bounding box center [678, 313] width 117 height 97
type input "R$ 0,00"
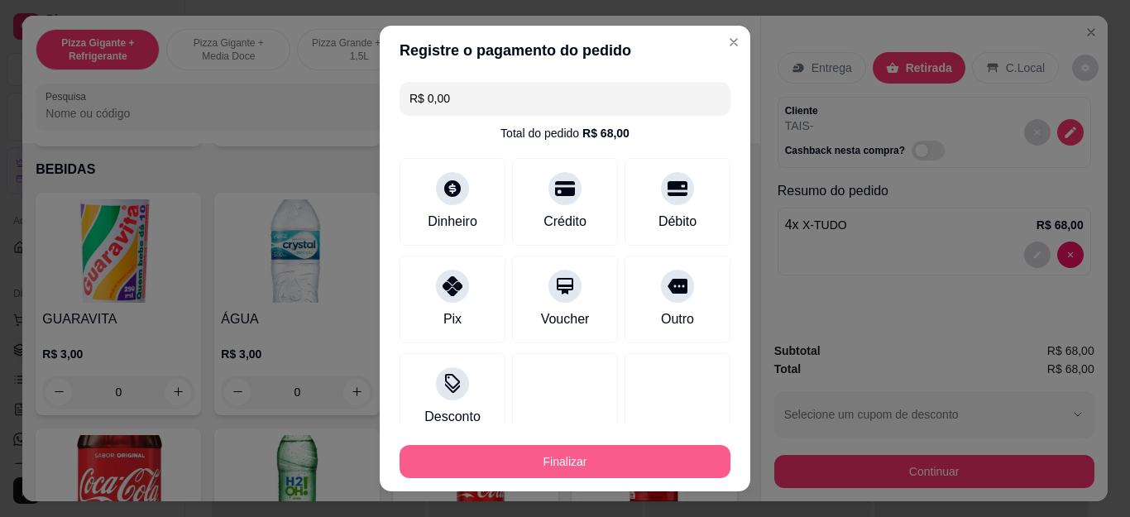
click at [594, 467] on button "Finalizar" at bounding box center [565, 461] width 331 height 33
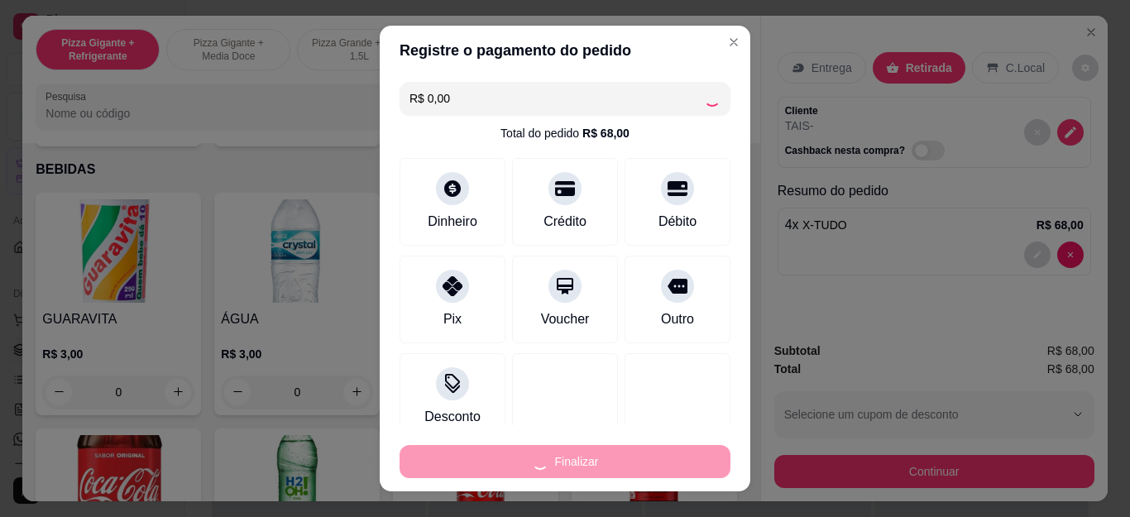
type input "0"
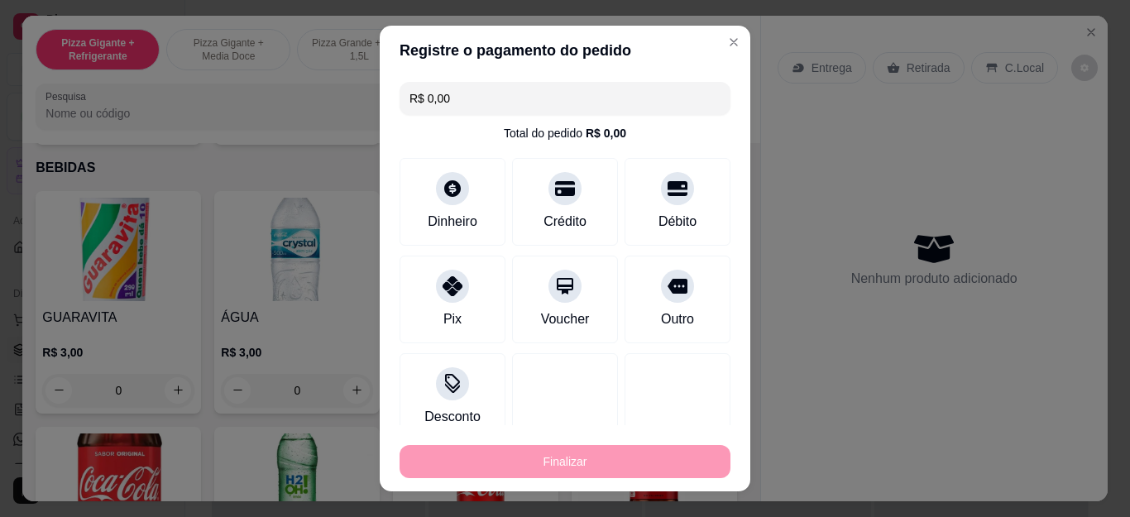
type input "-R$ 68,00"
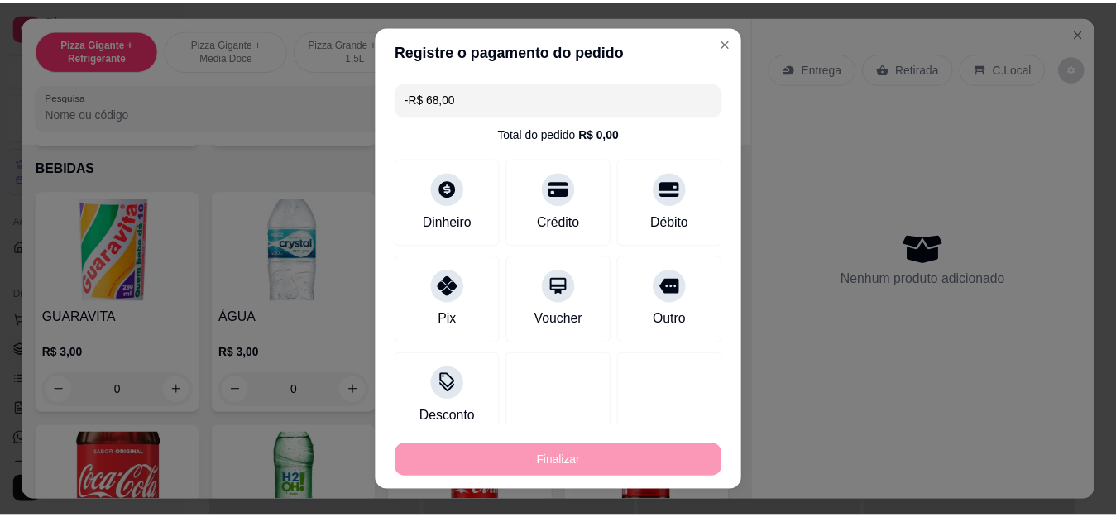
scroll to position [3474, 0]
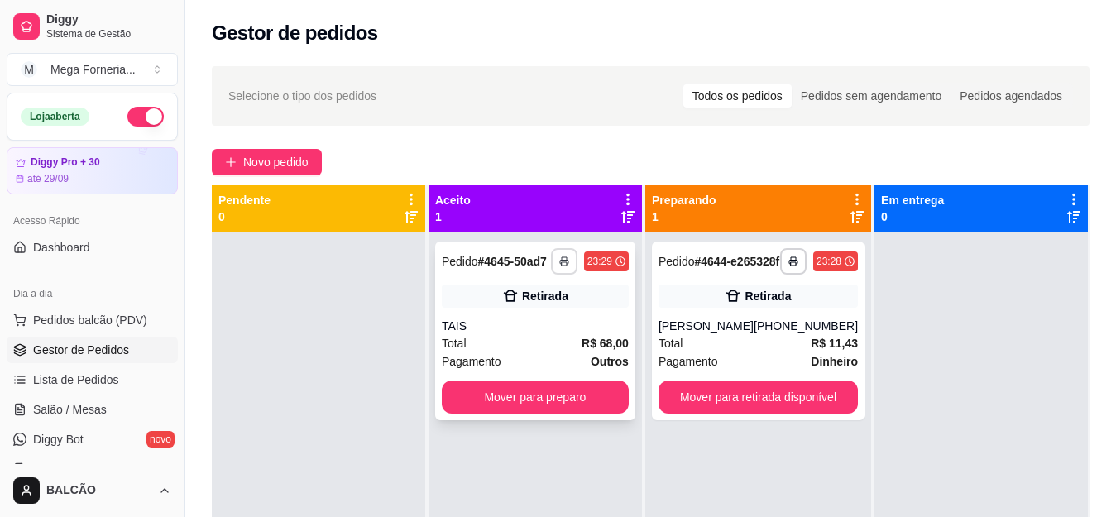
click at [562, 253] on button "button" at bounding box center [564, 261] width 26 height 26
click at [502, 332] on button "IMPRESSORA" at bounding box center [520, 319] width 116 height 26
click at [513, 390] on button "Mover para preparo" at bounding box center [535, 396] width 187 height 33
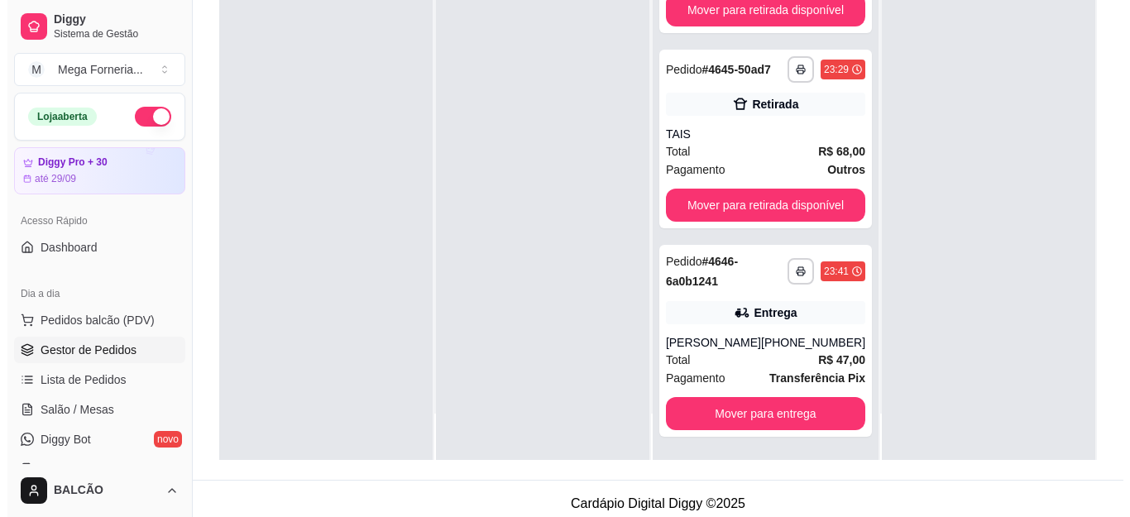
scroll to position [252, 0]
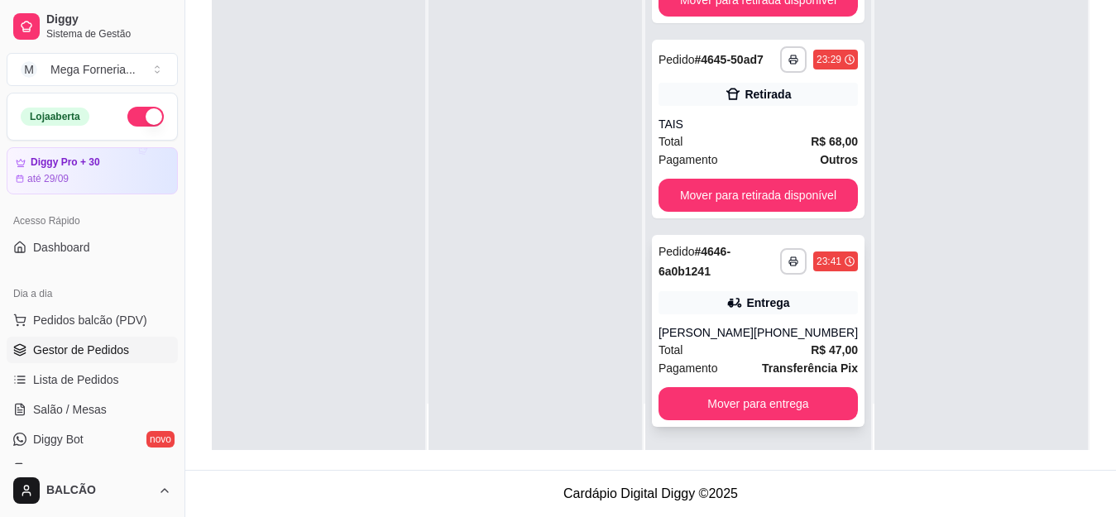
click at [755, 328] on div "[PHONE_NUMBER]" at bounding box center [806, 332] width 104 height 17
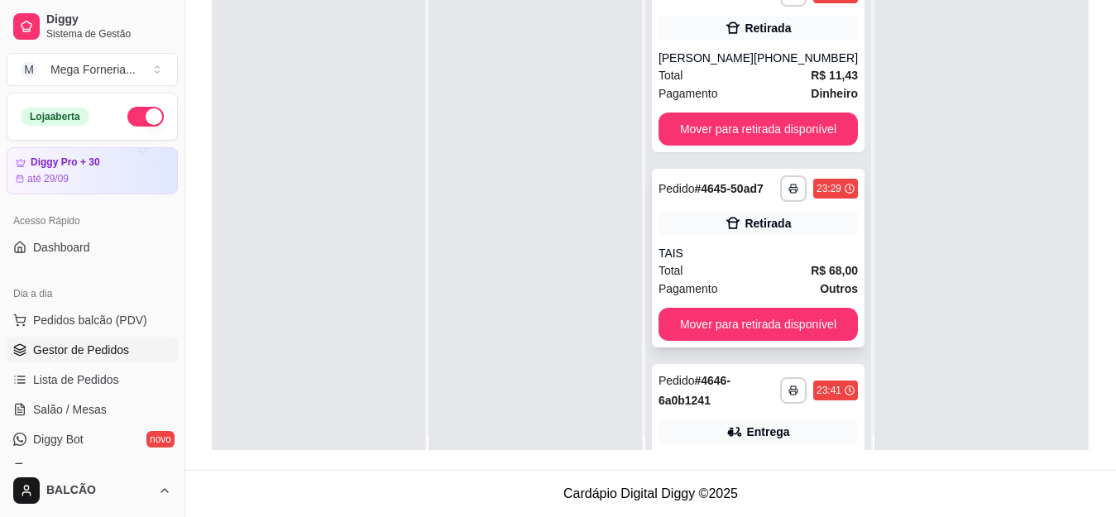
scroll to position [0, 0]
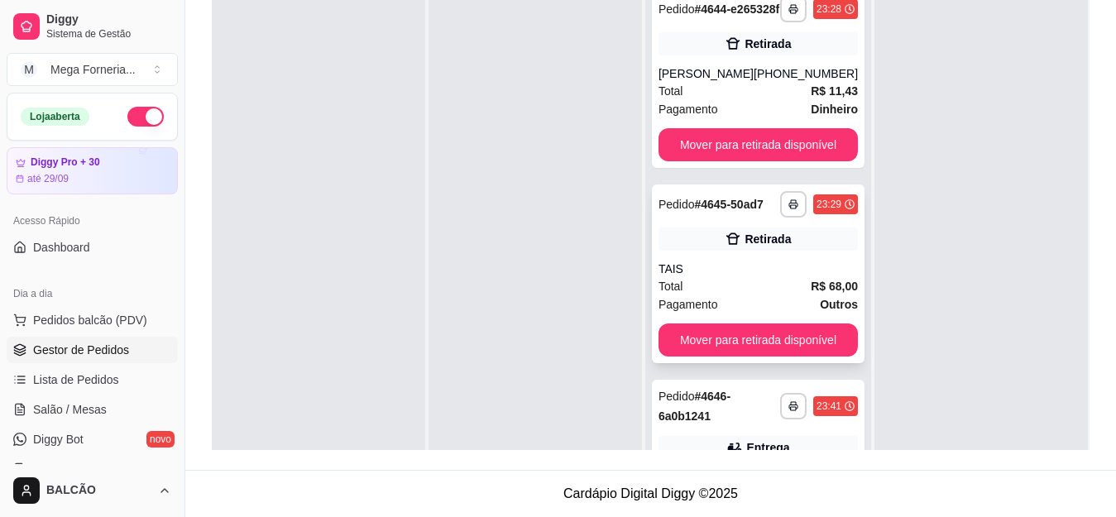
click at [735, 277] on div "TAIS" at bounding box center [757, 269] width 199 height 17
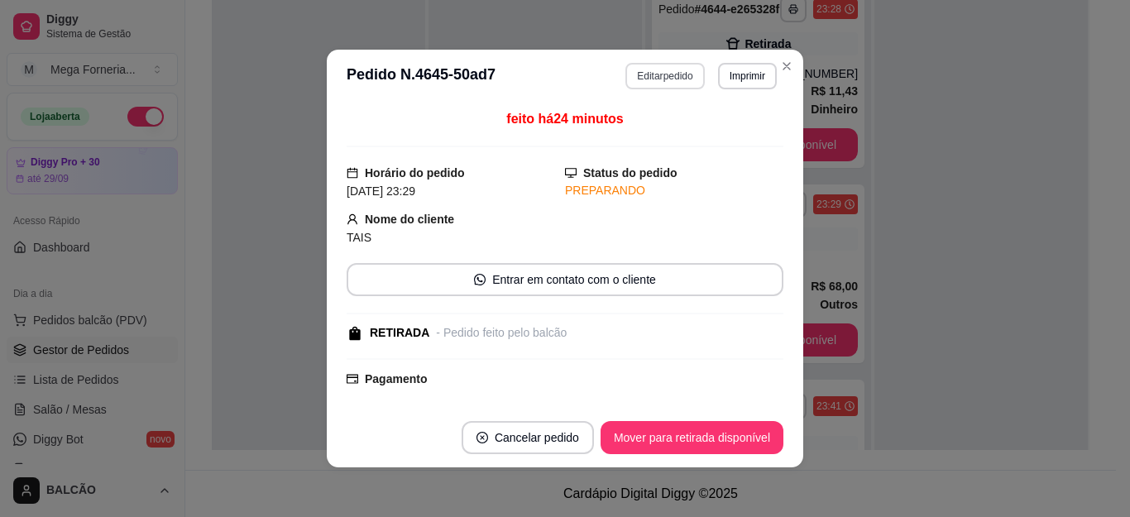
click at [653, 84] on button "Editar pedido" at bounding box center [664, 76] width 79 height 26
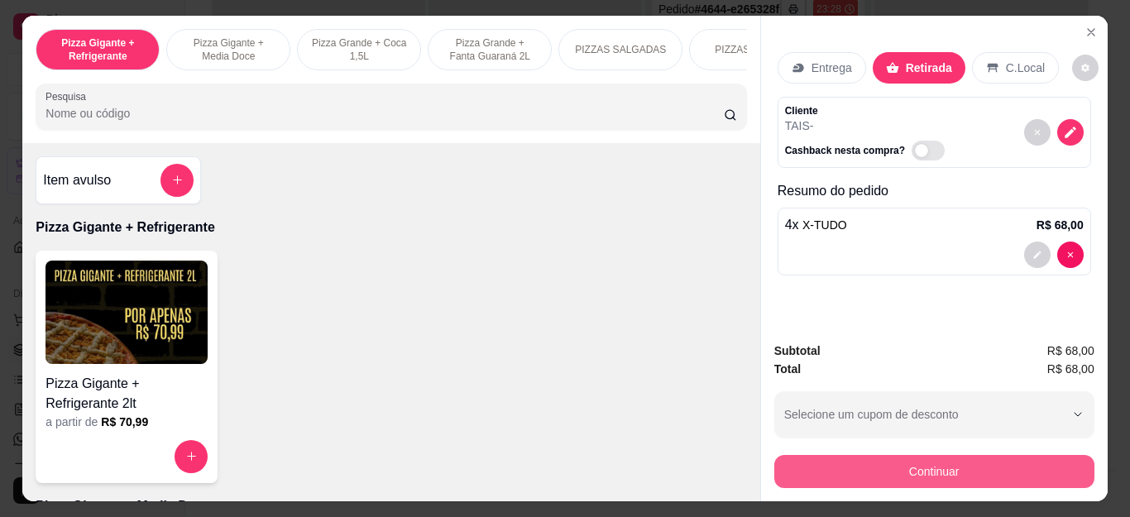
click at [871, 460] on button "Continuar" at bounding box center [934, 471] width 320 height 33
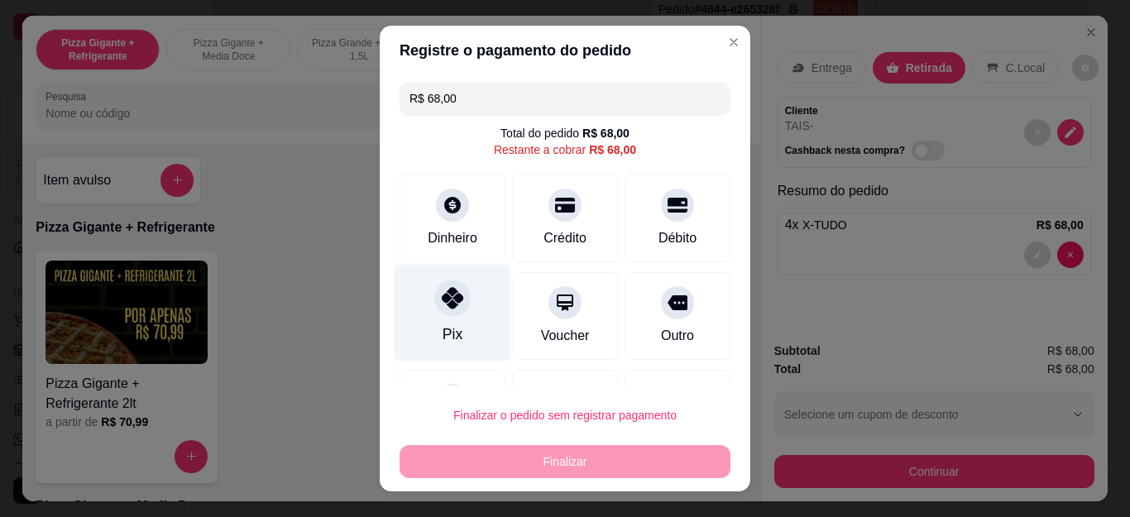
click at [443, 332] on div "Pix" at bounding box center [453, 334] width 20 height 22
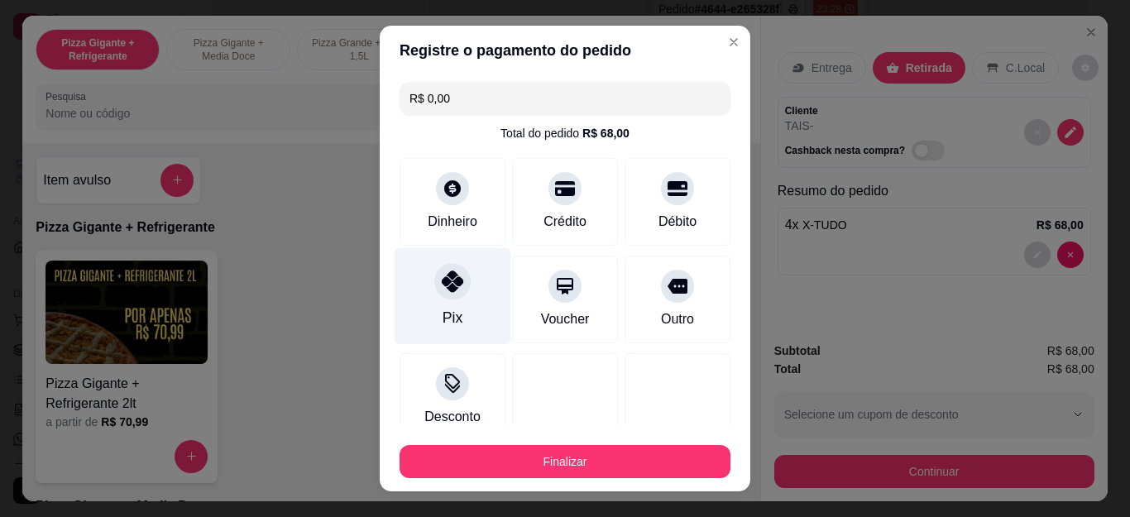
type input "R$ 0,00"
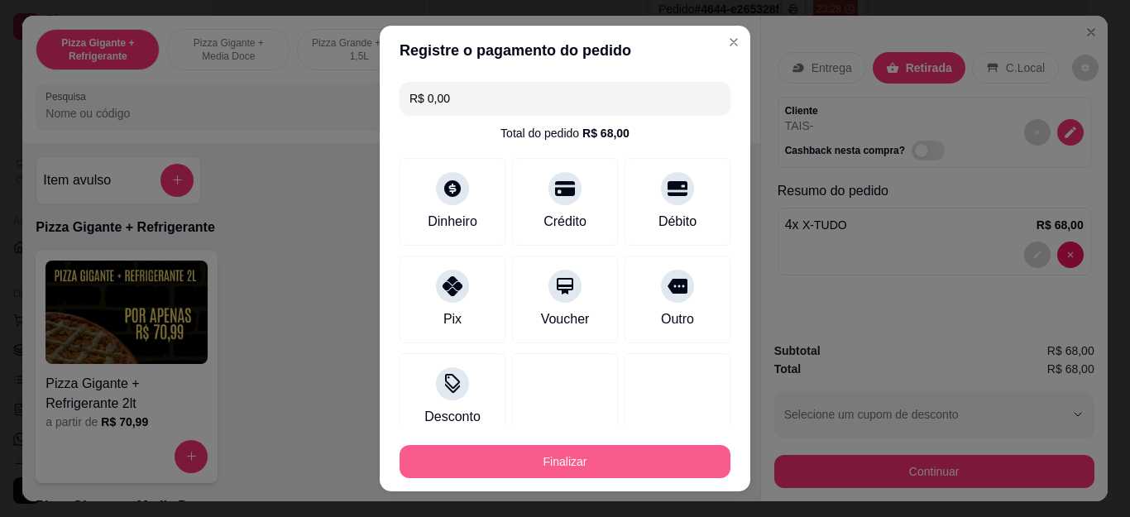
click at [556, 457] on button "Finalizar" at bounding box center [565, 461] width 331 height 33
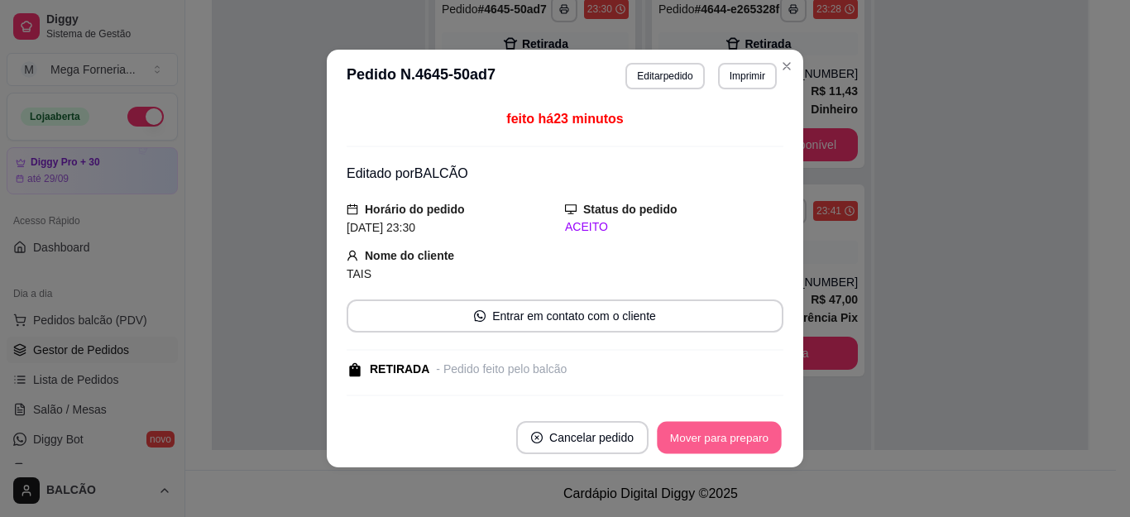
click at [749, 448] on button "Mover para preparo" at bounding box center [719, 438] width 124 height 32
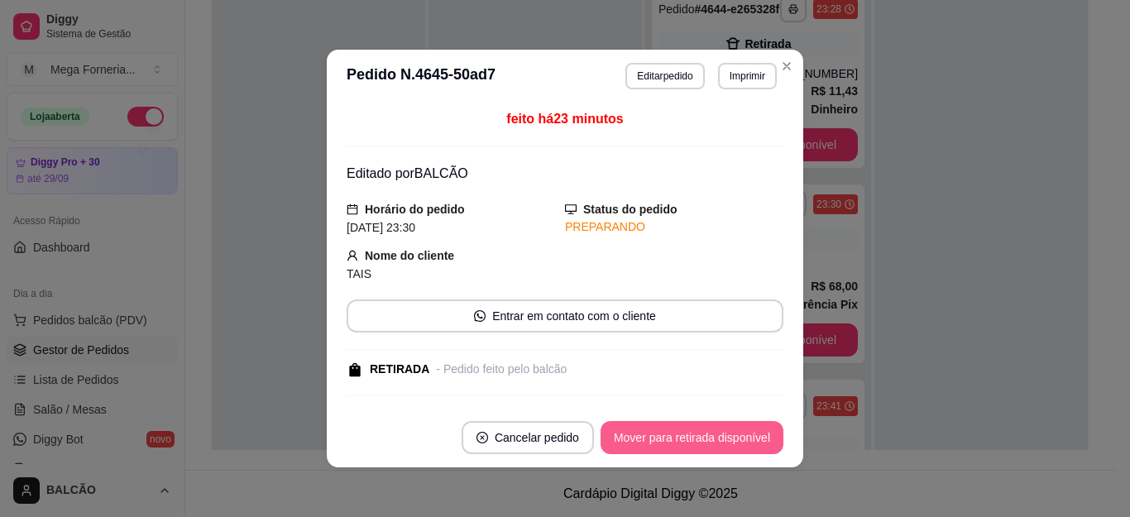
click at [749, 448] on button "Mover para retirada disponível" at bounding box center [692, 437] width 183 height 33
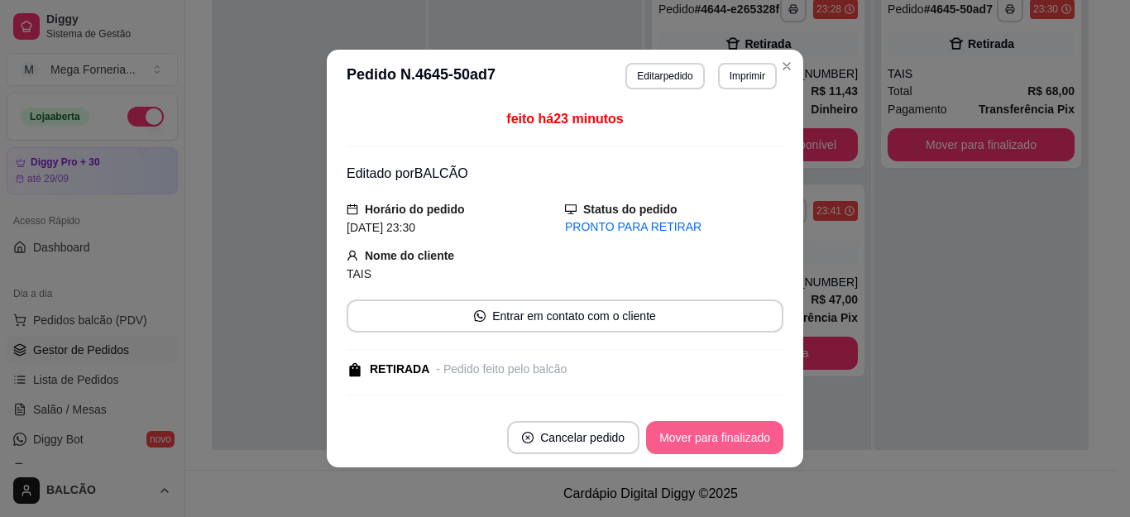
click at [749, 448] on button "Mover para finalizado" at bounding box center [714, 437] width 137 height 33
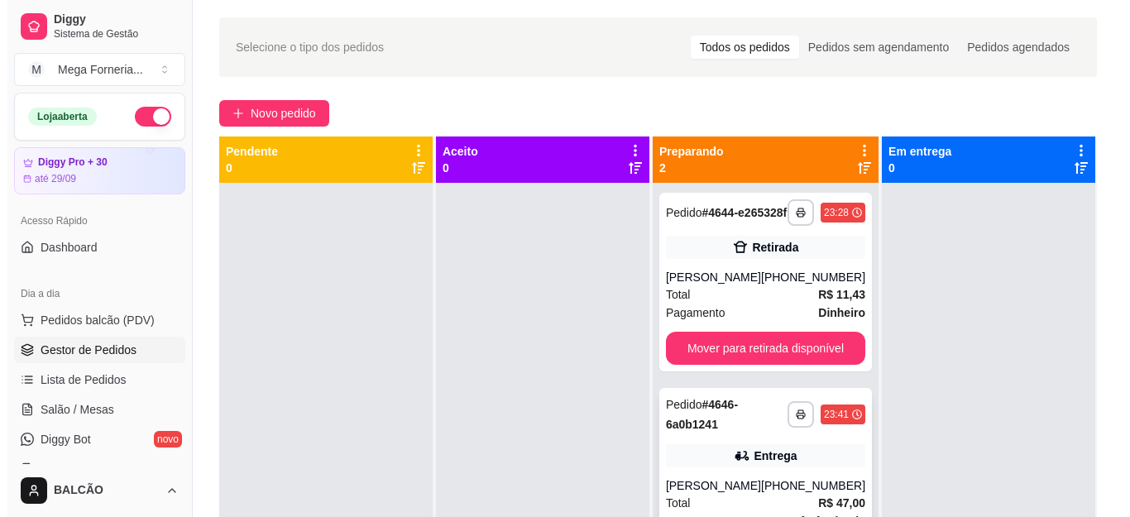
scroll to position [4, 0]
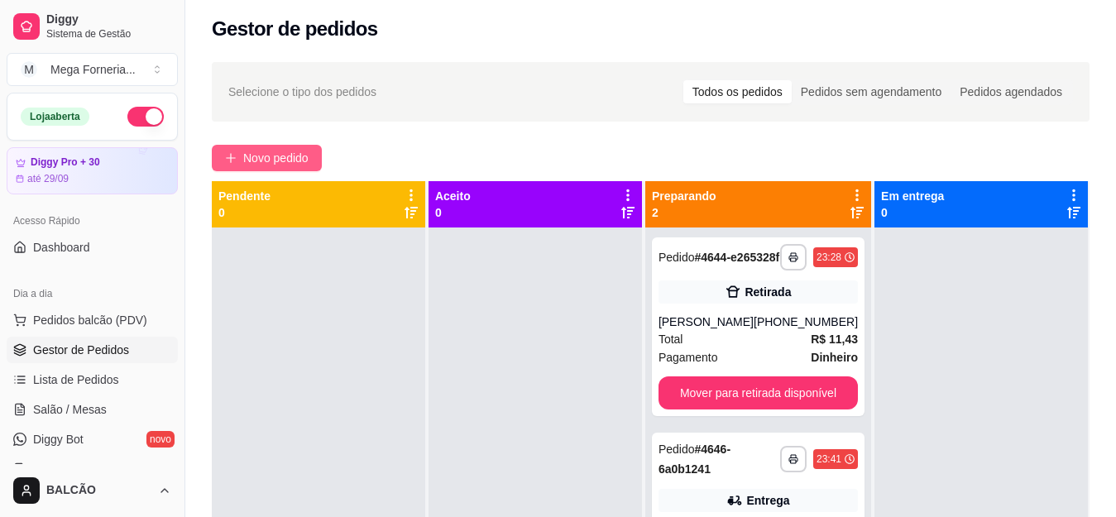
click at [257, 170] on button "Novo pedido" at bounding box center [267, 158] width 110 height 26
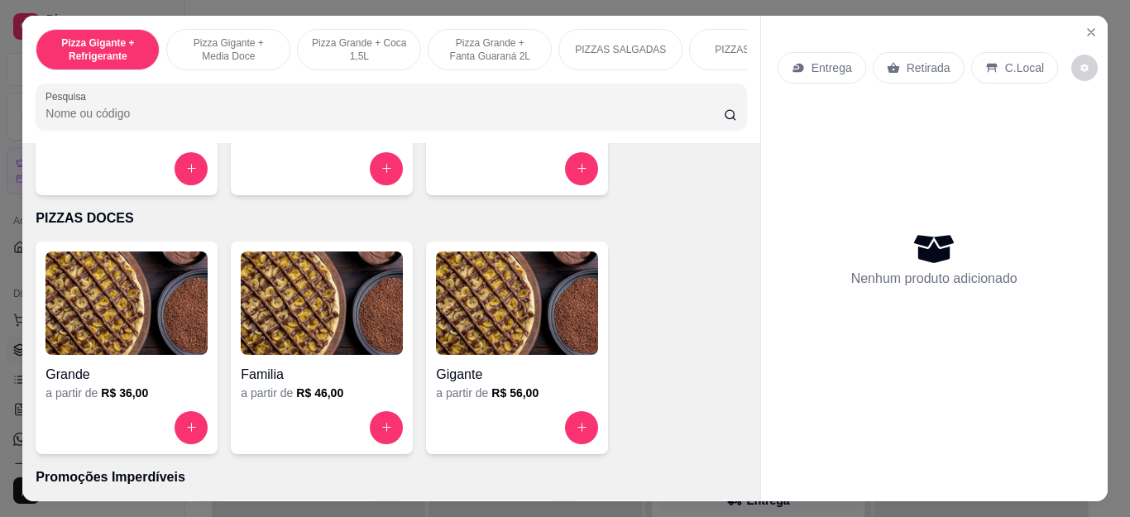
scroll to position [1406, 0]
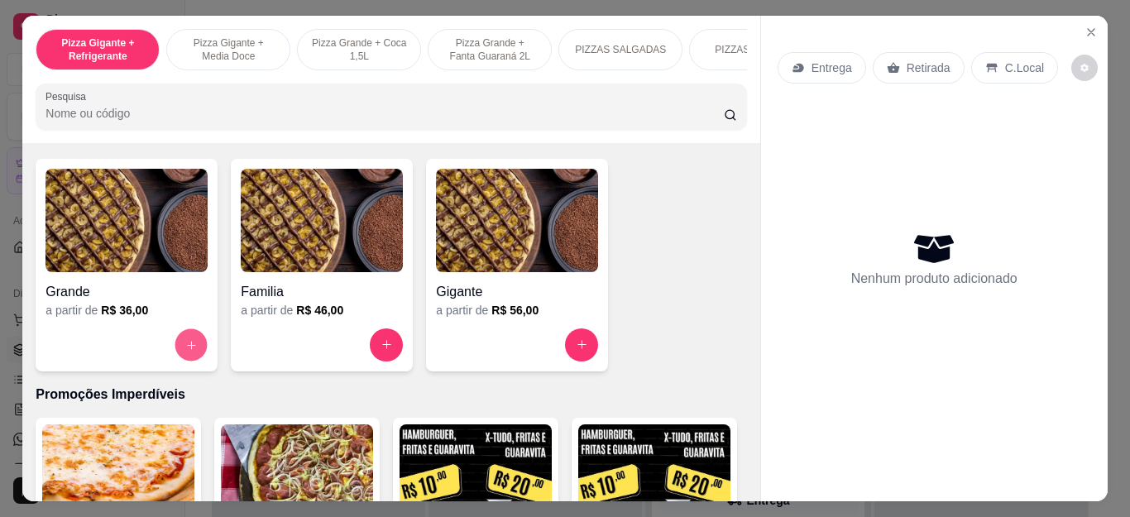
click at [180, 344] on button "increase-product-quantity" at bounding box center [191, 344] width 32 height 32
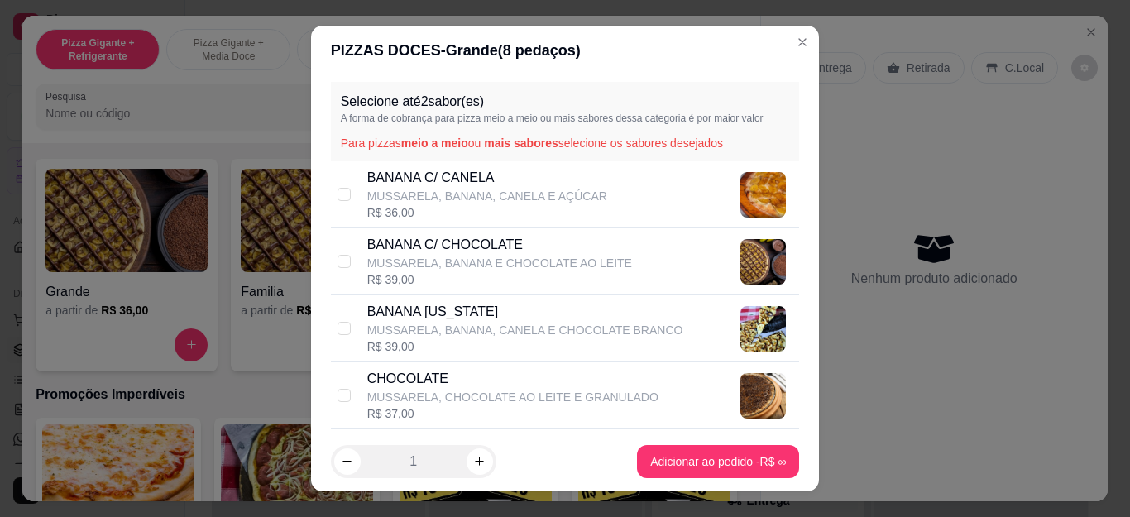
scroll to position [27, 0]
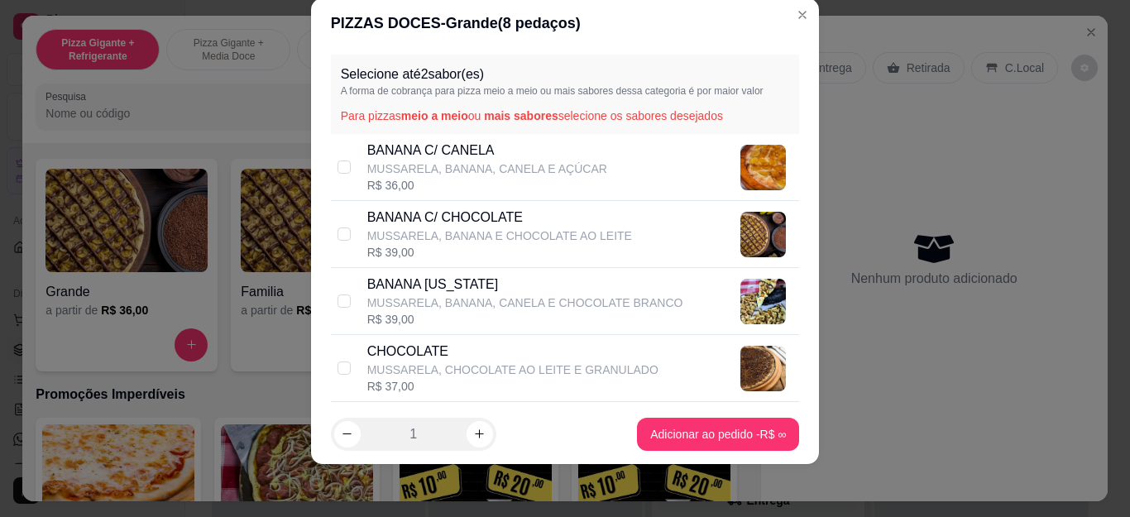
click at [517, 304] on p "MUSSARELA, BANANA, CANELA E CHOCOLATE BRANCO" at bounding box center [525, 302] width 316 height 17
checkbox input "true"
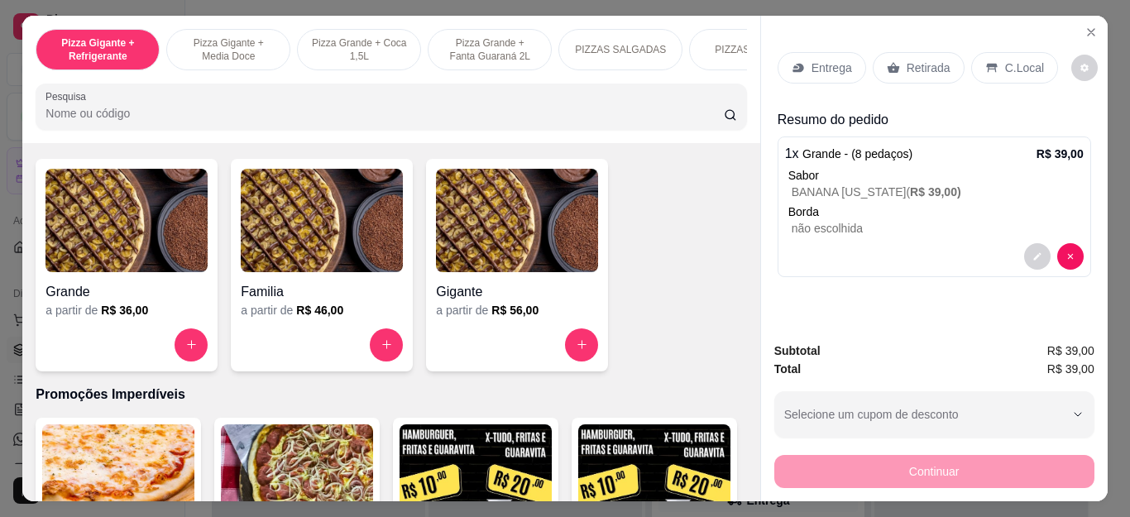
click at [922, 52] on div "Retirada" at bounding box center [919, 67] width 92 height 31
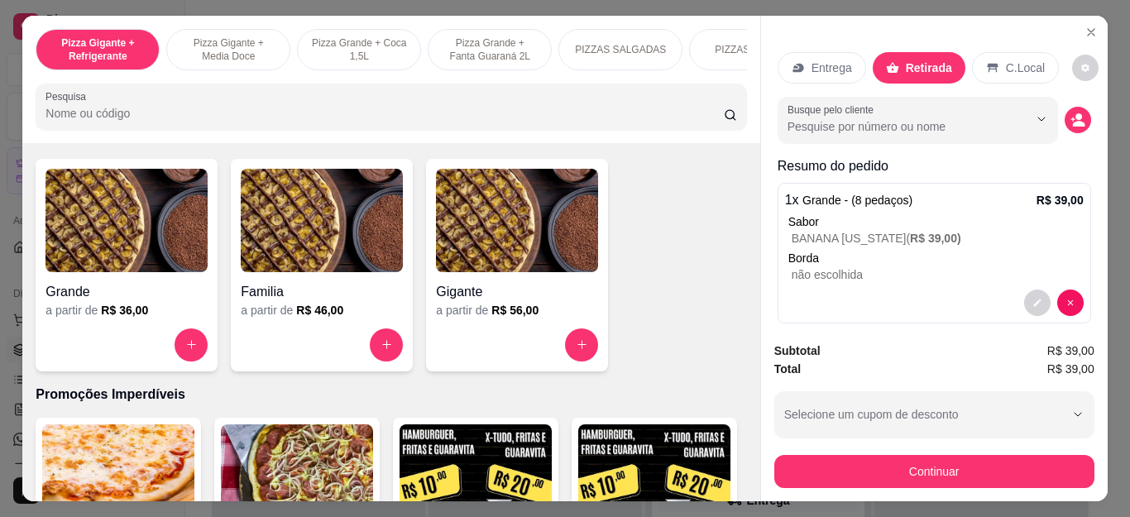
click at [1061, 125] on div "Busque pelo cliente" at bounding box center [934, 120] width 313 height 46
click at [1070, 112] on icon "decrease-product-quantity" at bounding box center [1077, 119] width 15 height 15
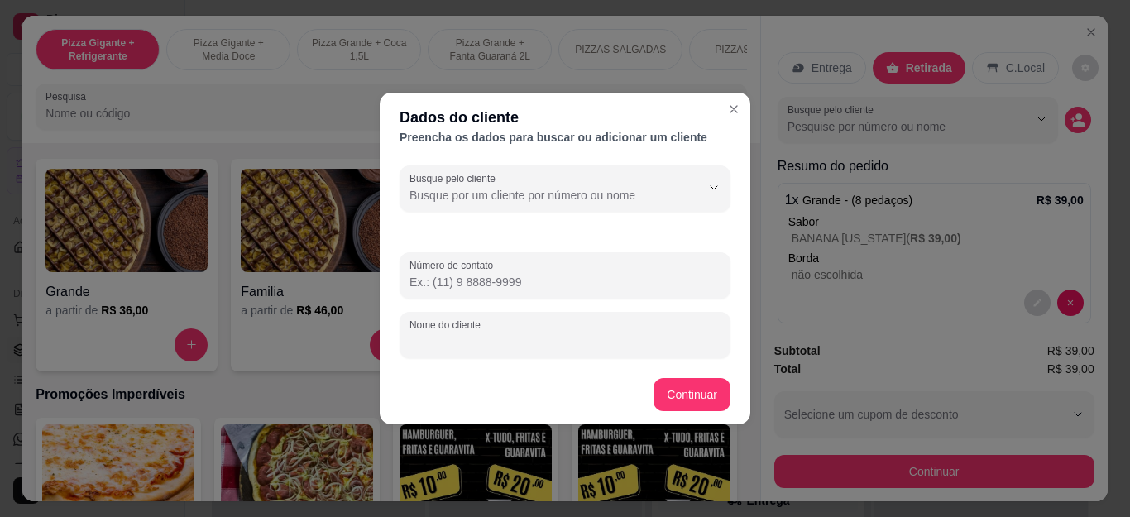
click at [481, 337] on input "Nome do cliente" at bounding box center [564, 341] width 311 height 17
type input "rayara"
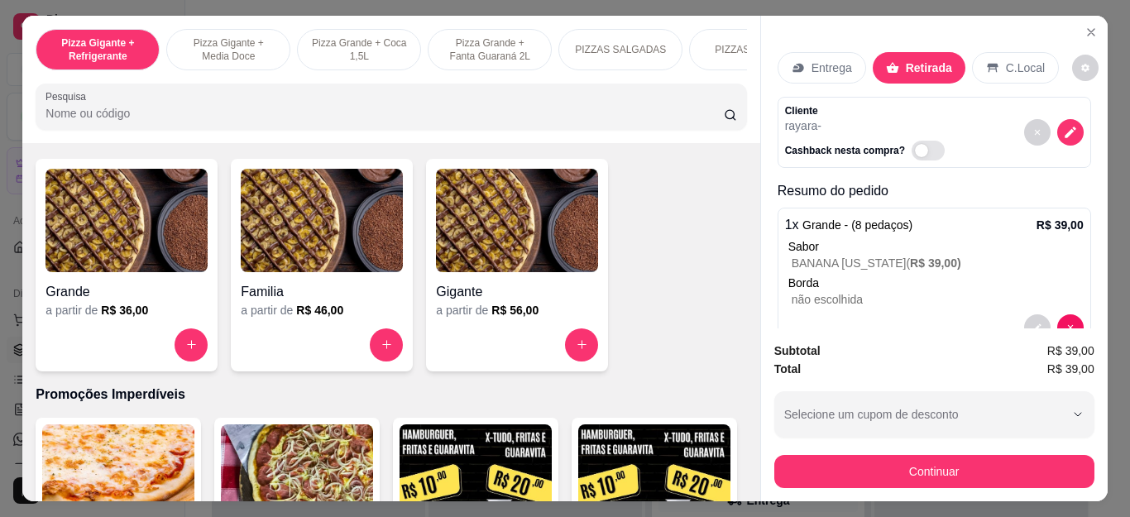
click at [1058, 108] on div at bounding box center [1054, 132] width 60 height 56
click at [848, 62] on div "Entrega" at bounding box center [822, 67] width 89 height 31
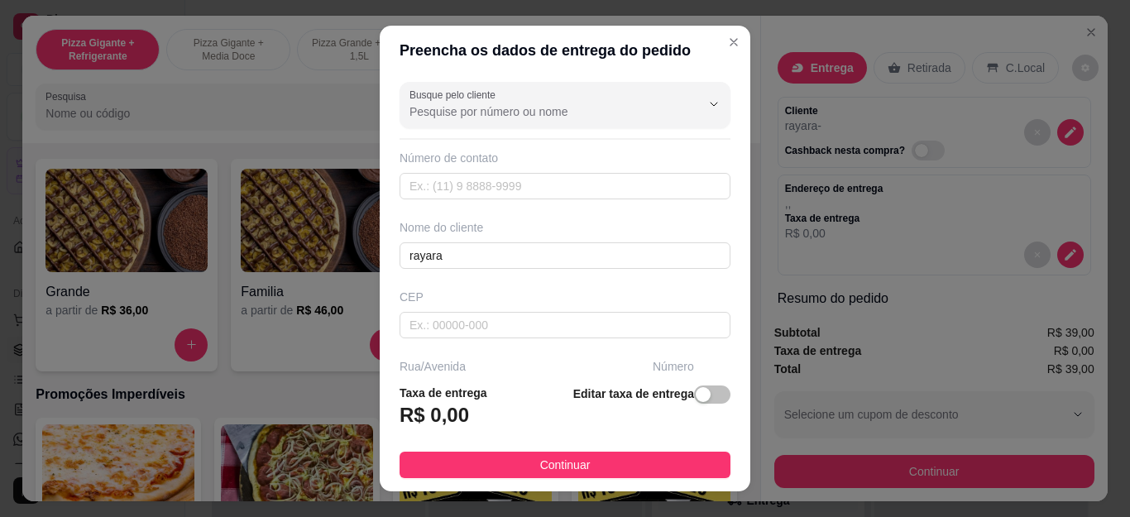
click at [457, 112] on input "Busque pelo cliente" at bounding box center [541, 111] width 265 height 17
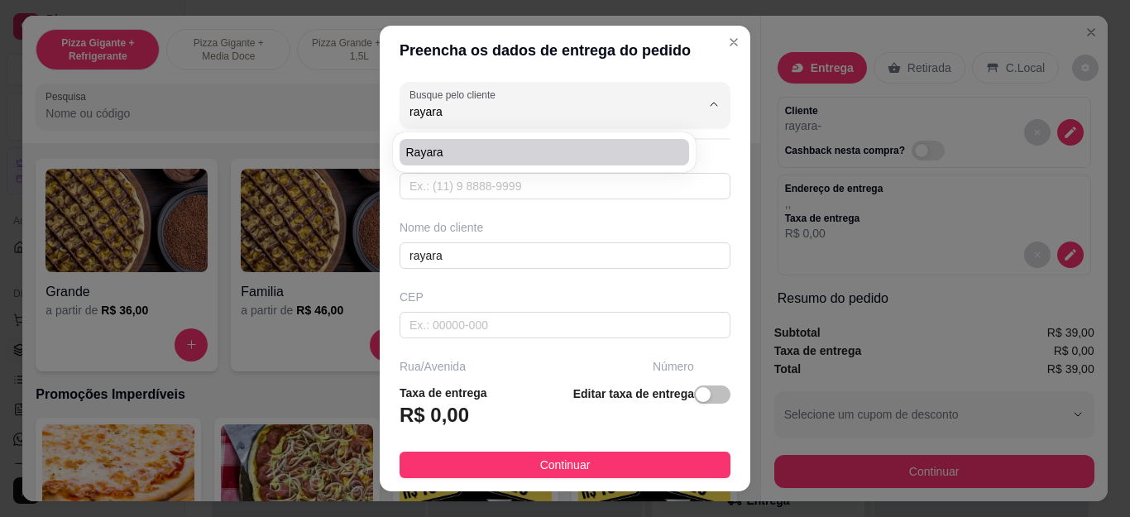
click at [490, 160] on span "Rayara" at bounding box center [536, 152] width 260 height 17
type input "Rayara"
type input "22997779675"
type input "Rayara"
type input "28920050"
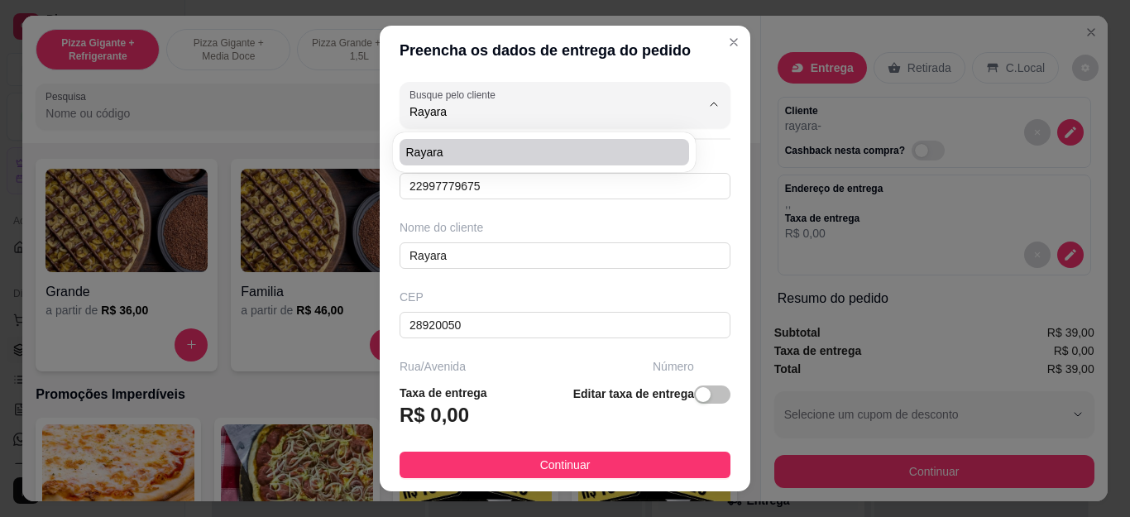
type input "Rua [PERSON_NAME]"
type input "201"
type input "Cabo Frio"
type input "minha [STREET_ADDRESS]"
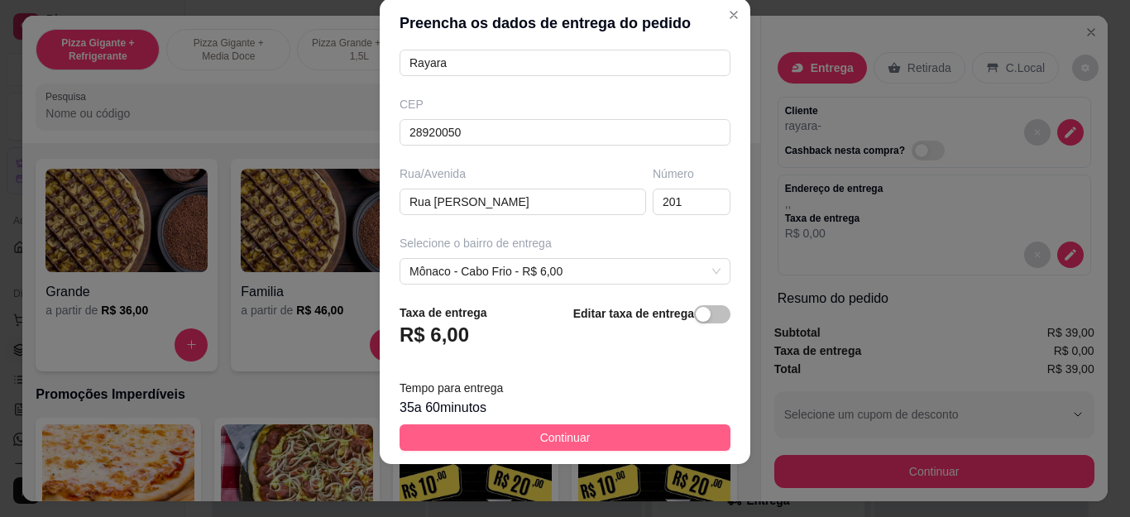
type input "Rayara"
click at [648, 435] on button "Continuar" at bounding box center [565, 437] width 331 height 26
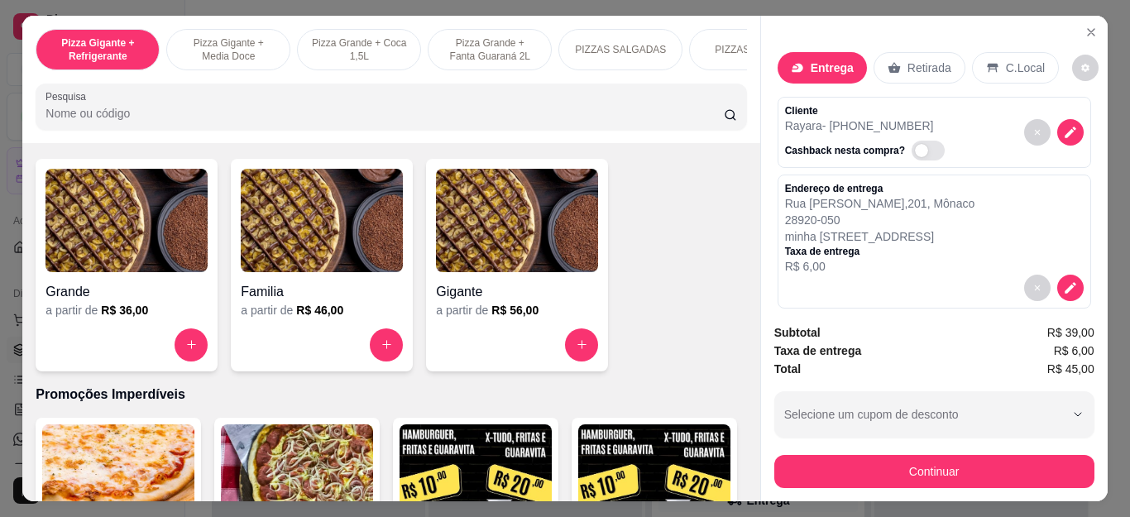
click at [828, 457] on button "Continuar" at bounding box center [934, 471] width 320 height 33
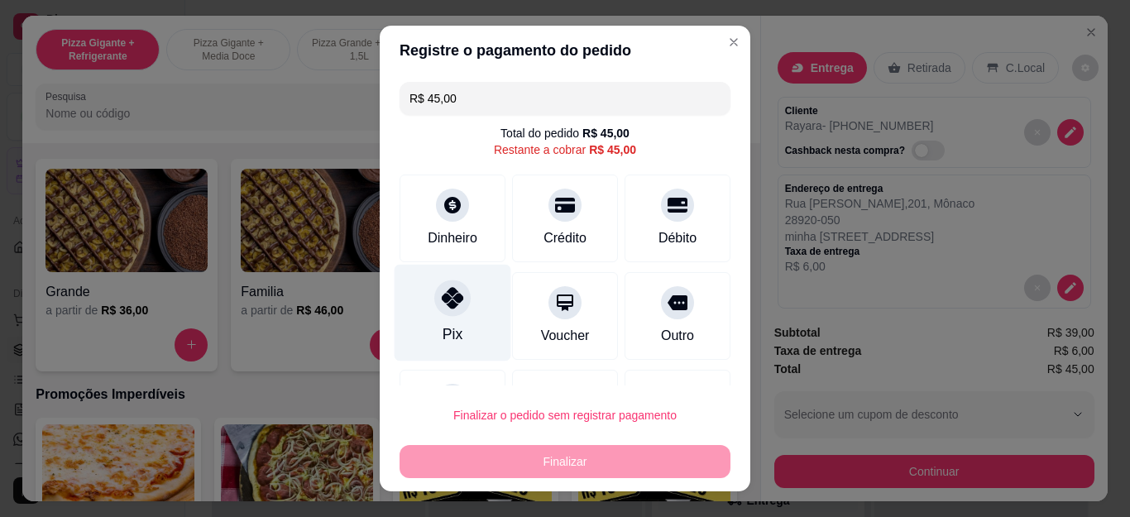
click at [449, 317] on div "Pix" at bounding box center [453, 313] width 117 height 97
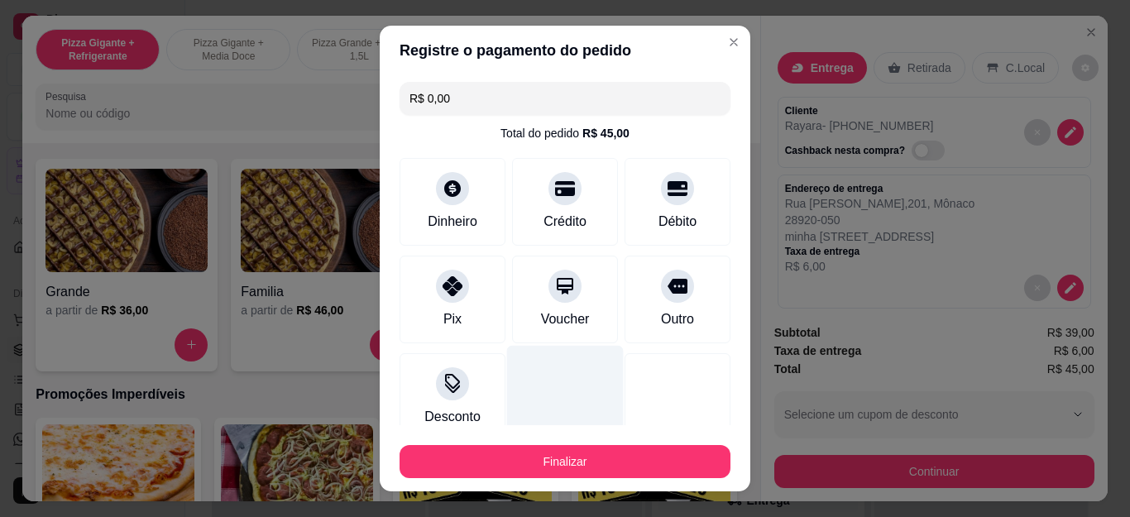
scroll to position [108, 0]
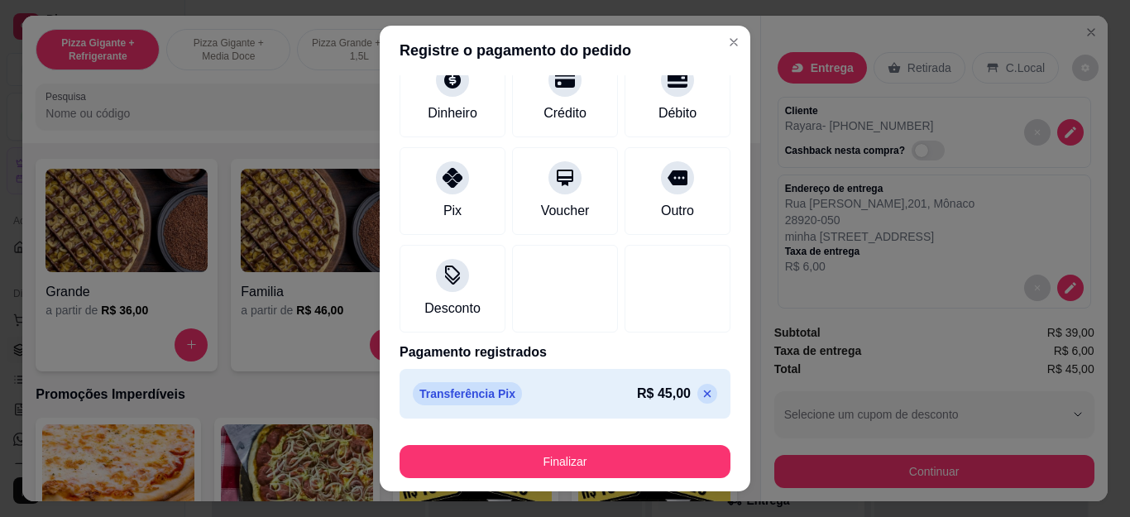
click at [701, 399] on icon at bounding box center [707, 393] width 13 height 13
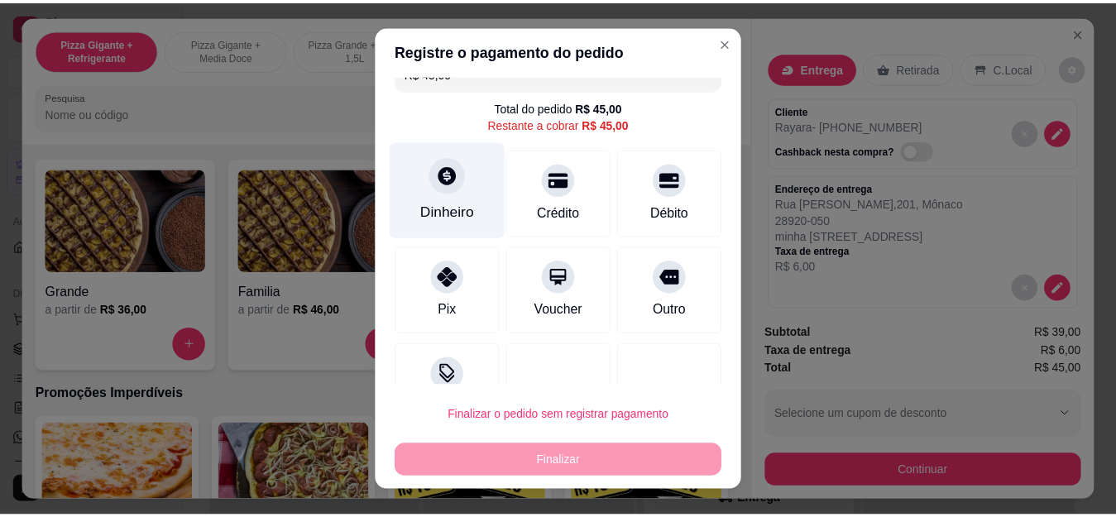
scroll to position [0, 0]
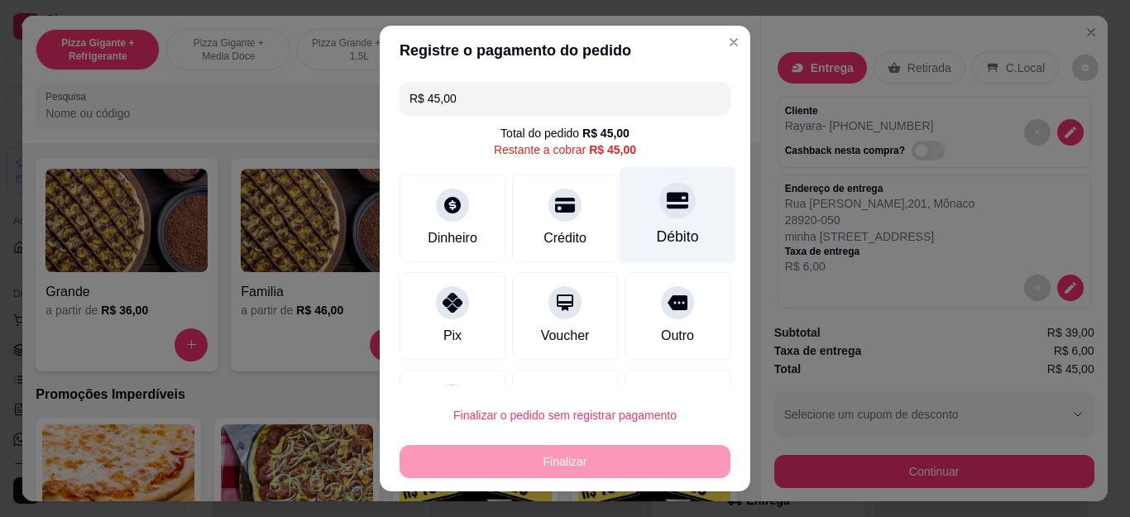
click at [620, 209] on div "Débito" at bounding box center [678, 215] width 117 height 97
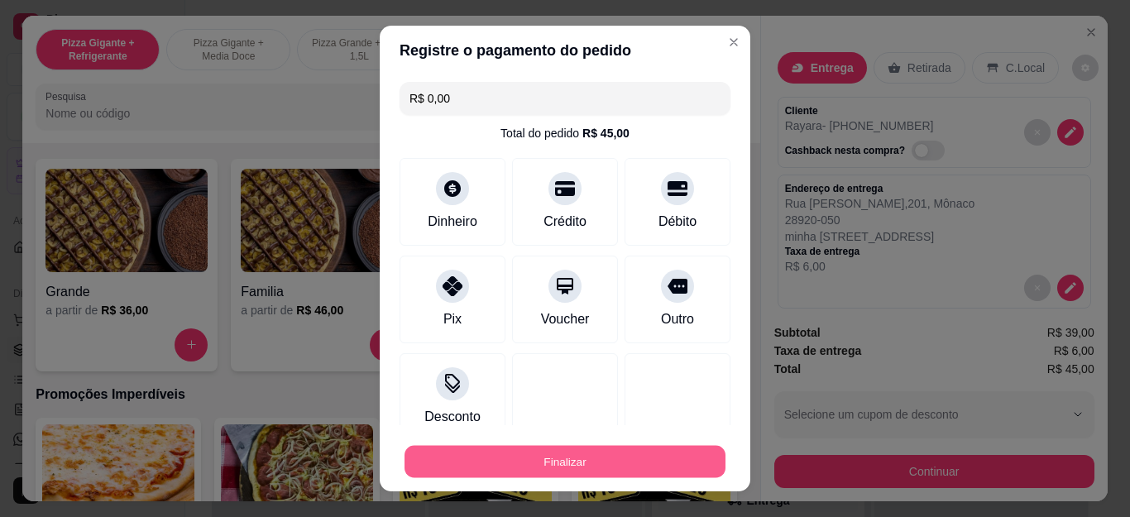
click at [621, 466] on button "Finalizar" at bounding box center [564, 461] width 321 height 32
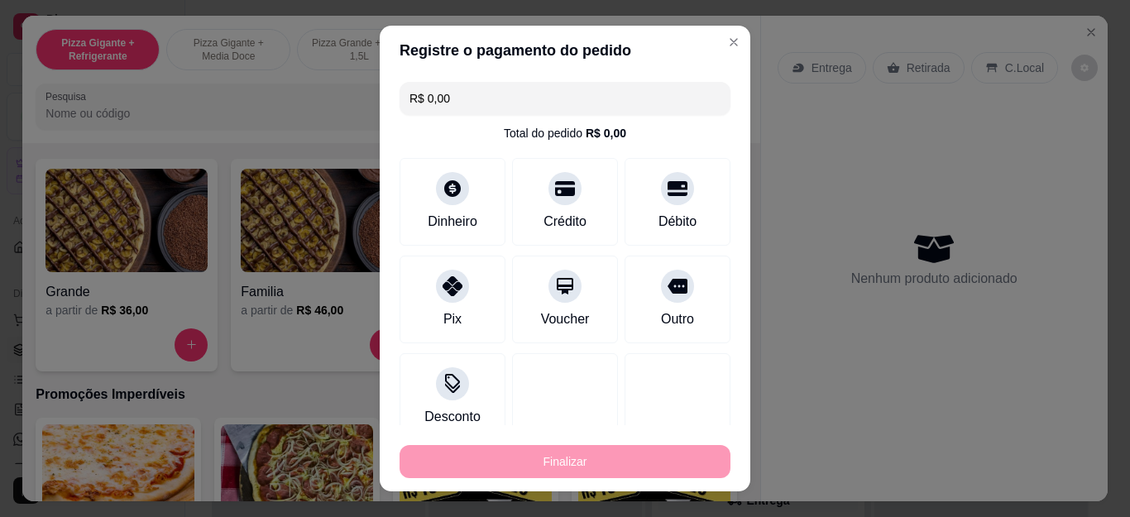
type input "-R$ 45,00"
